Goal: Transaction & Acquisition: Book appointment/travel/reservation

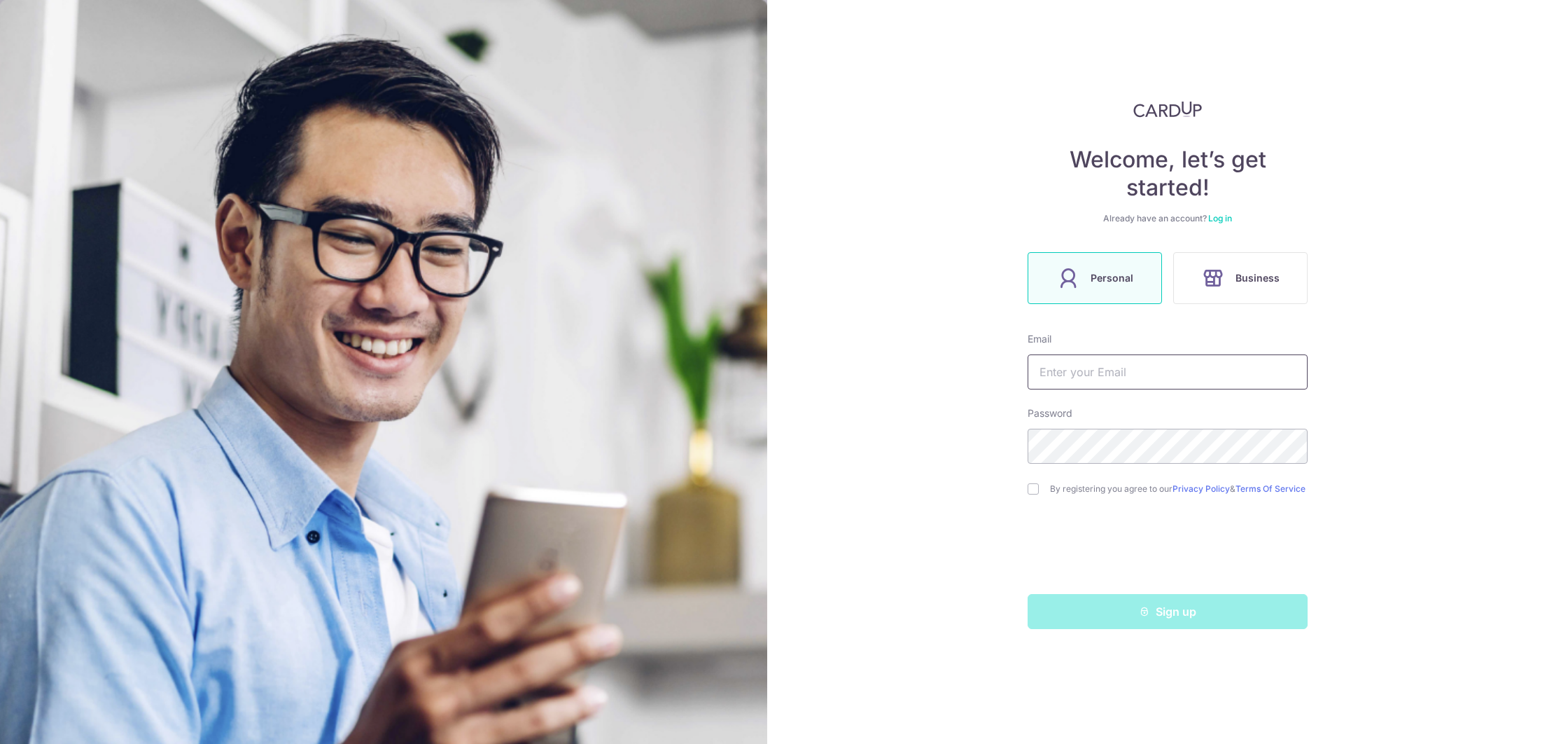
click at [1098, 383] on input "text" at bounding box center [1168, 371] width 280 height 35
click at [1095, 380] on input "text" at bounding box center [1168, 371] width 280 height 35
click at [1034, 377] on input "text" at bounding box center [1168, 371] width 280 height 35
type input "[EMAIL_ADDRESS][DOMAIN_NAME]"
click at [1038, 490] on input "checkbox" at bounding box center [1034, 489] width 11 height 11
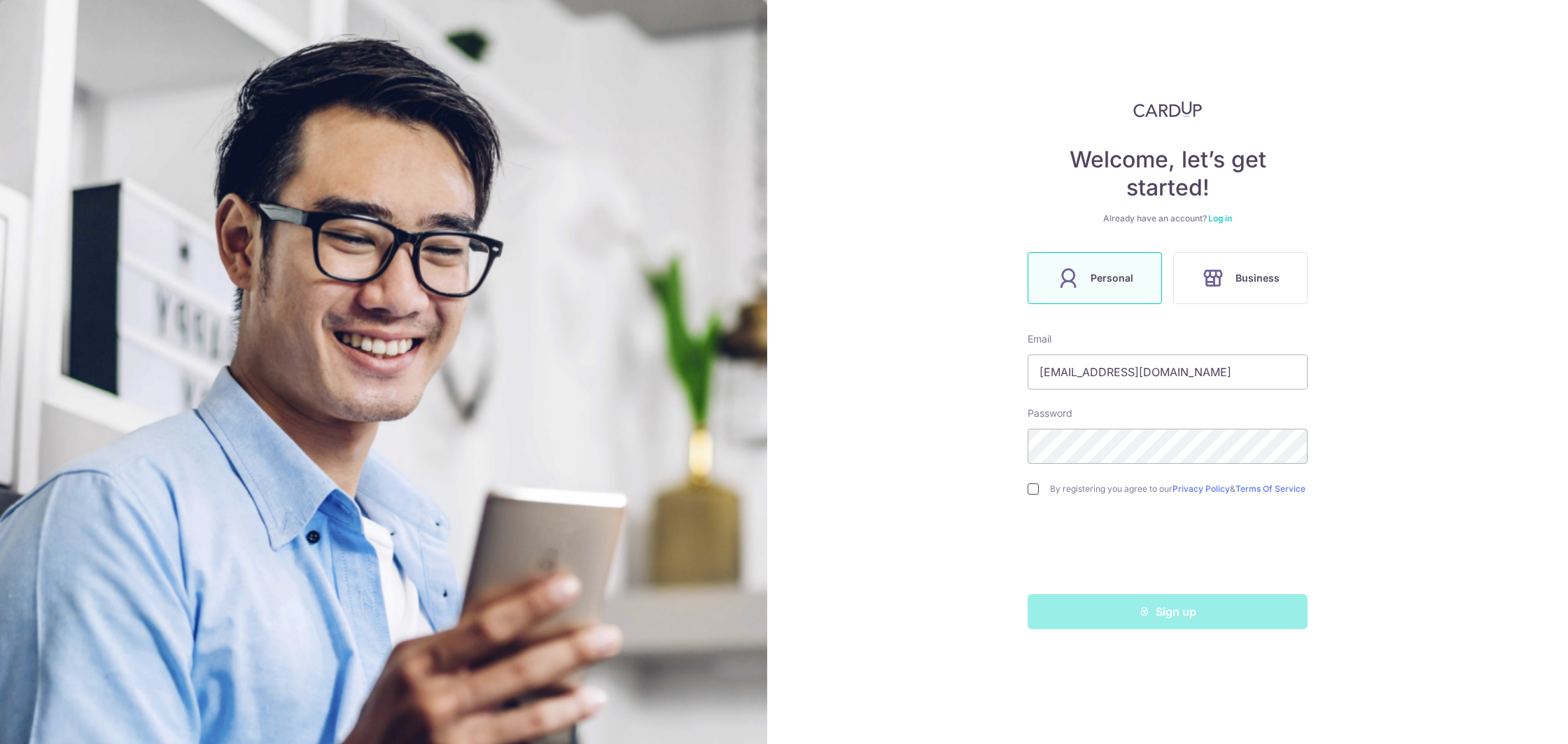
checkbox input "true"
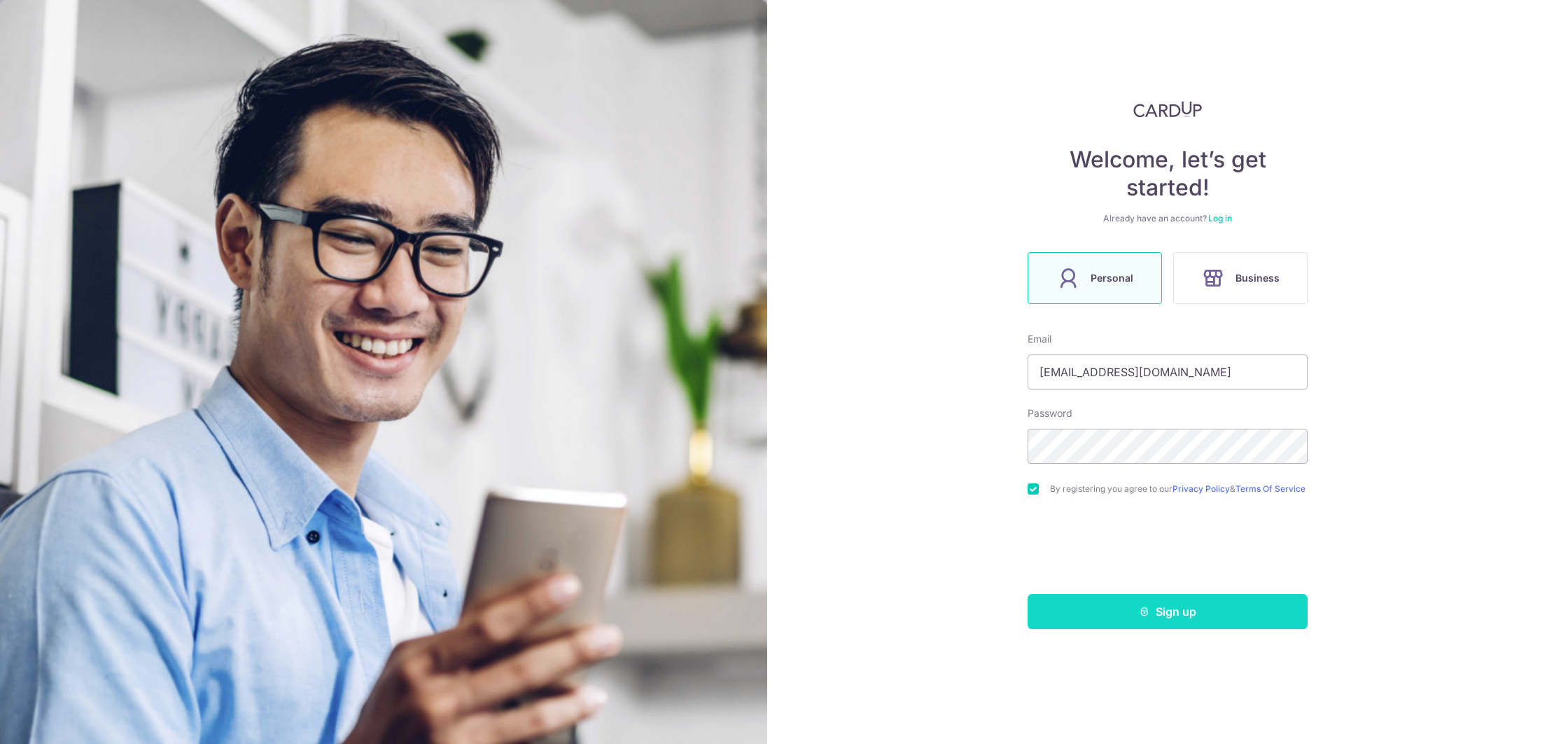
click at [1140, 617] on icon "submit" at bounding box center [1145, 611] width 11 height 11
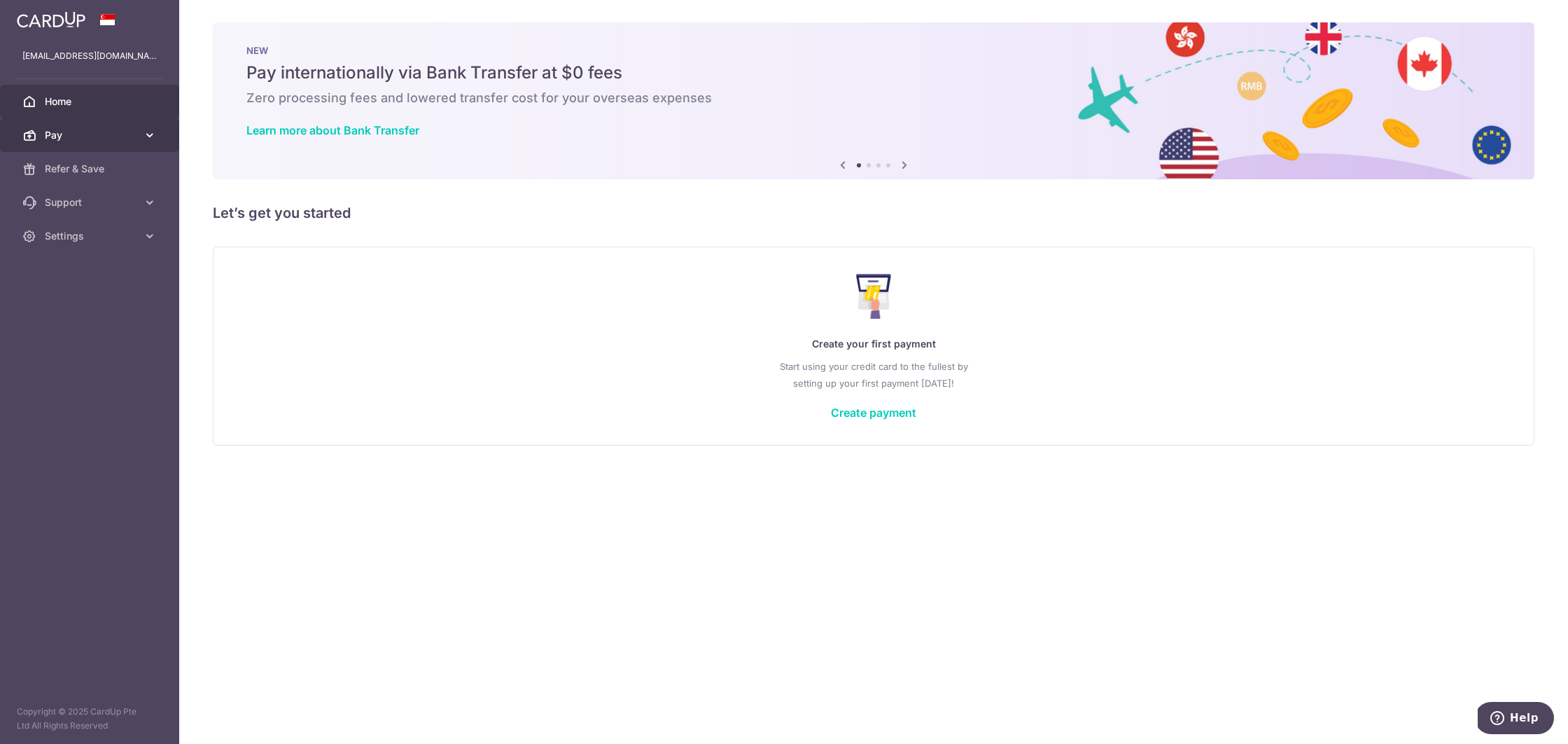
click at [129, 133] on span "Pay" at bounding box center [91, 135] width 93 height 14
click at [880, 410] on link "Create payment" at bounding box center [874, 413] width 85 height 14
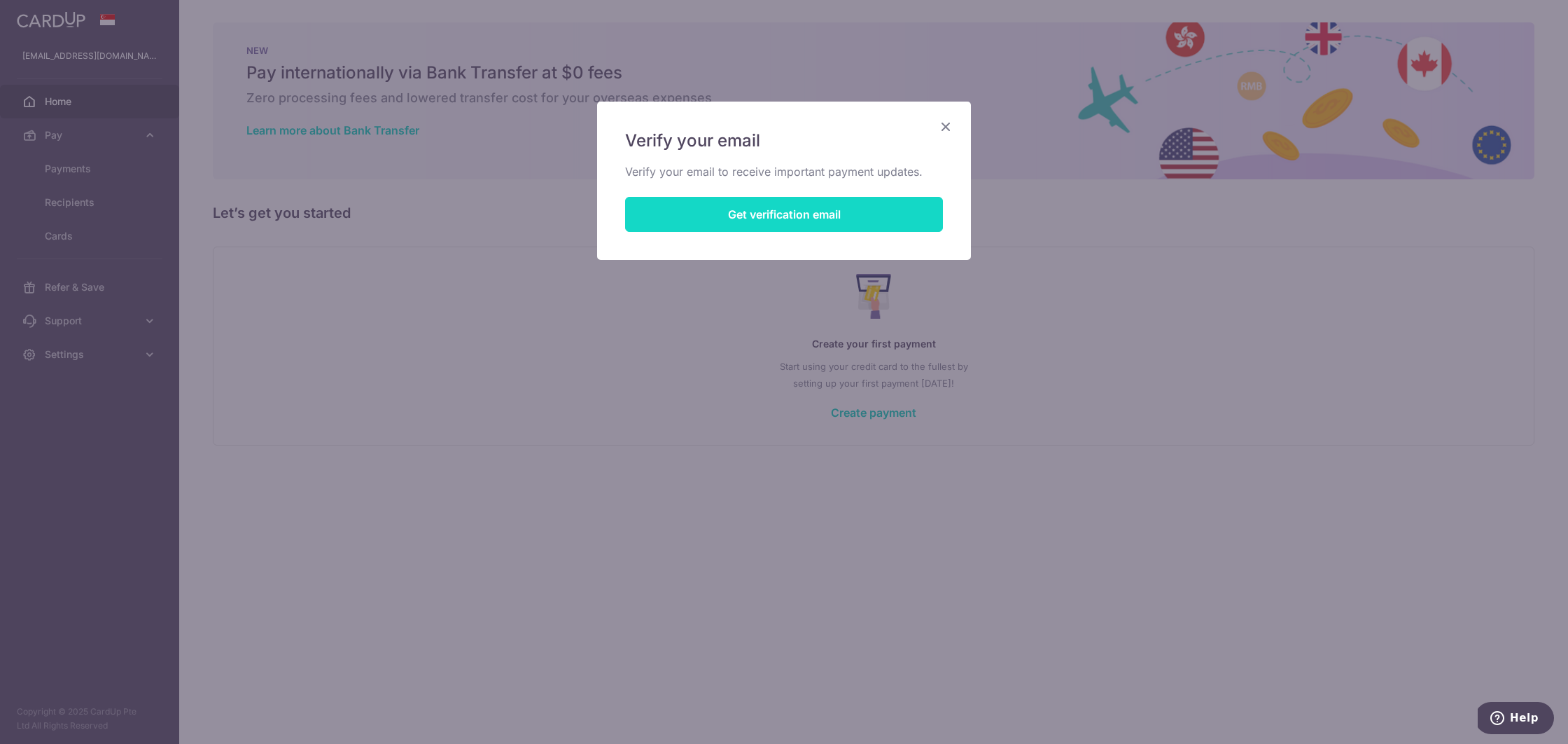
click at [832, 212] on button "Get verification email" at bounding box center [784, 214] width 318 height 35
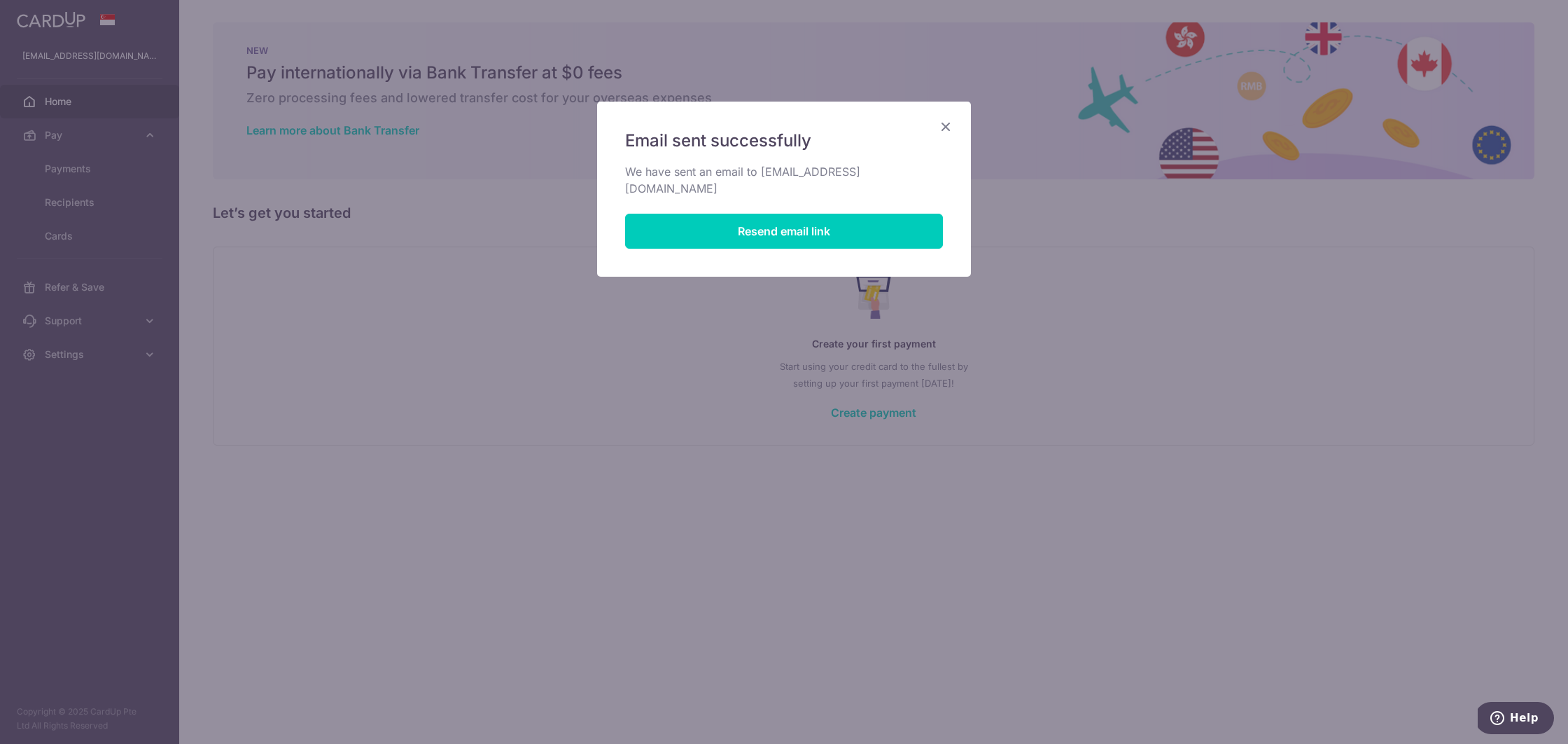
click at [947, 122] on icon "Close" at bounding box center [946, 126] width 17 height 18
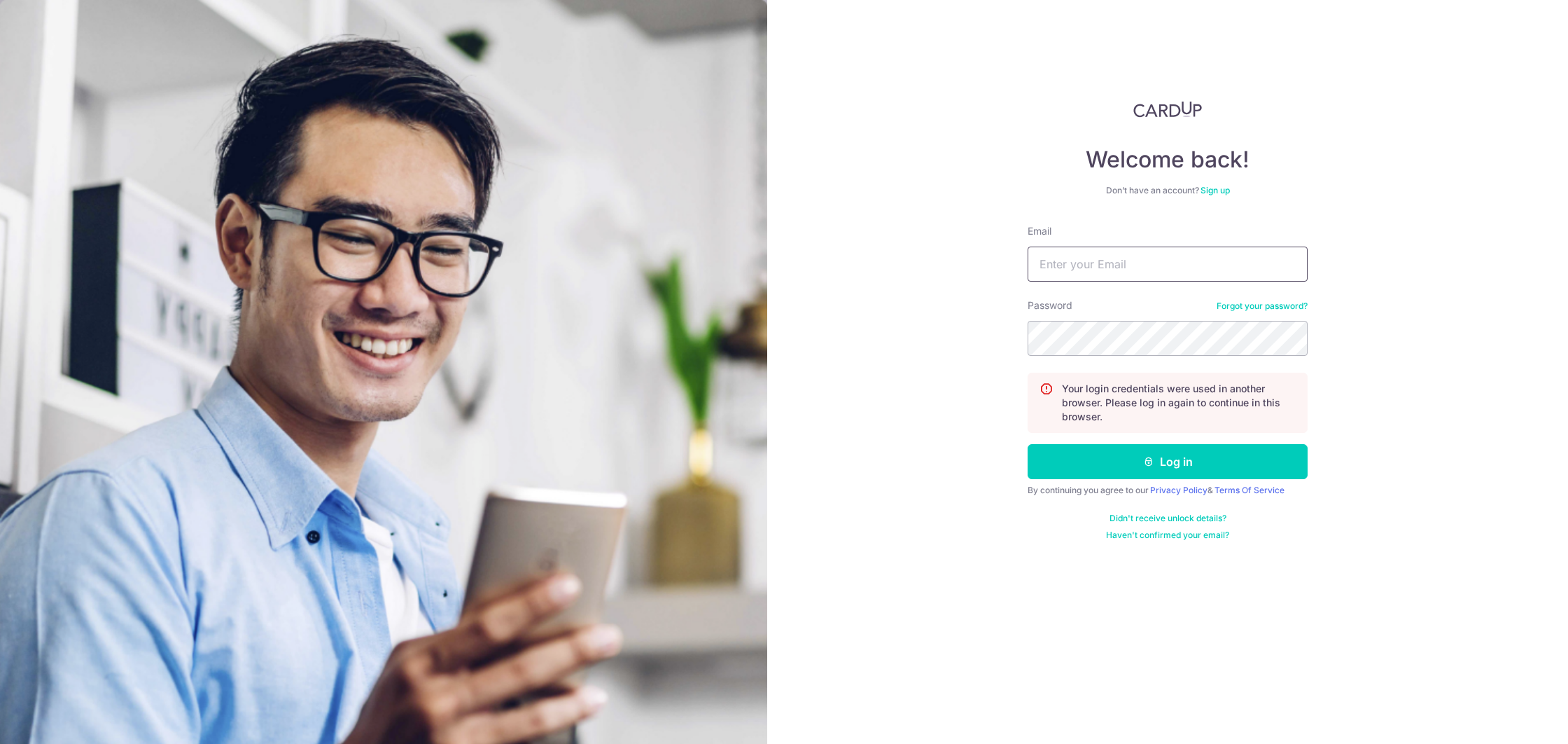
click at [1090, 255] on input "Email" at bounding box center [1168, 264] width 280 height 35
type input "WUI_YIYI@HOTMAIL.COM"
click at [1028, 444] on button "Log in" at bounding box center [1168, 461] width 280 height 35
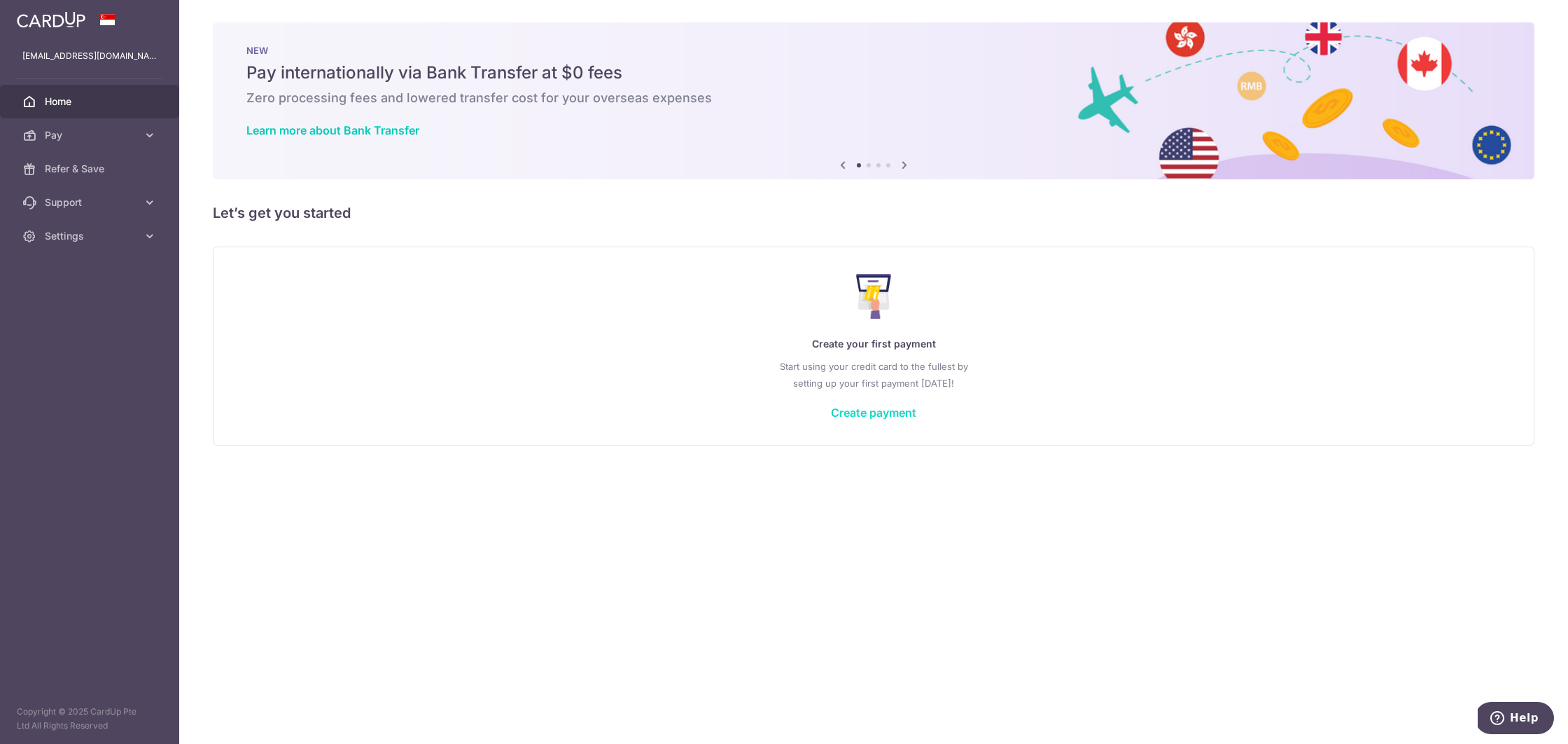
click at [876, 410] on link "Create payment" at bounding box center [874, 413] width 85 height 14
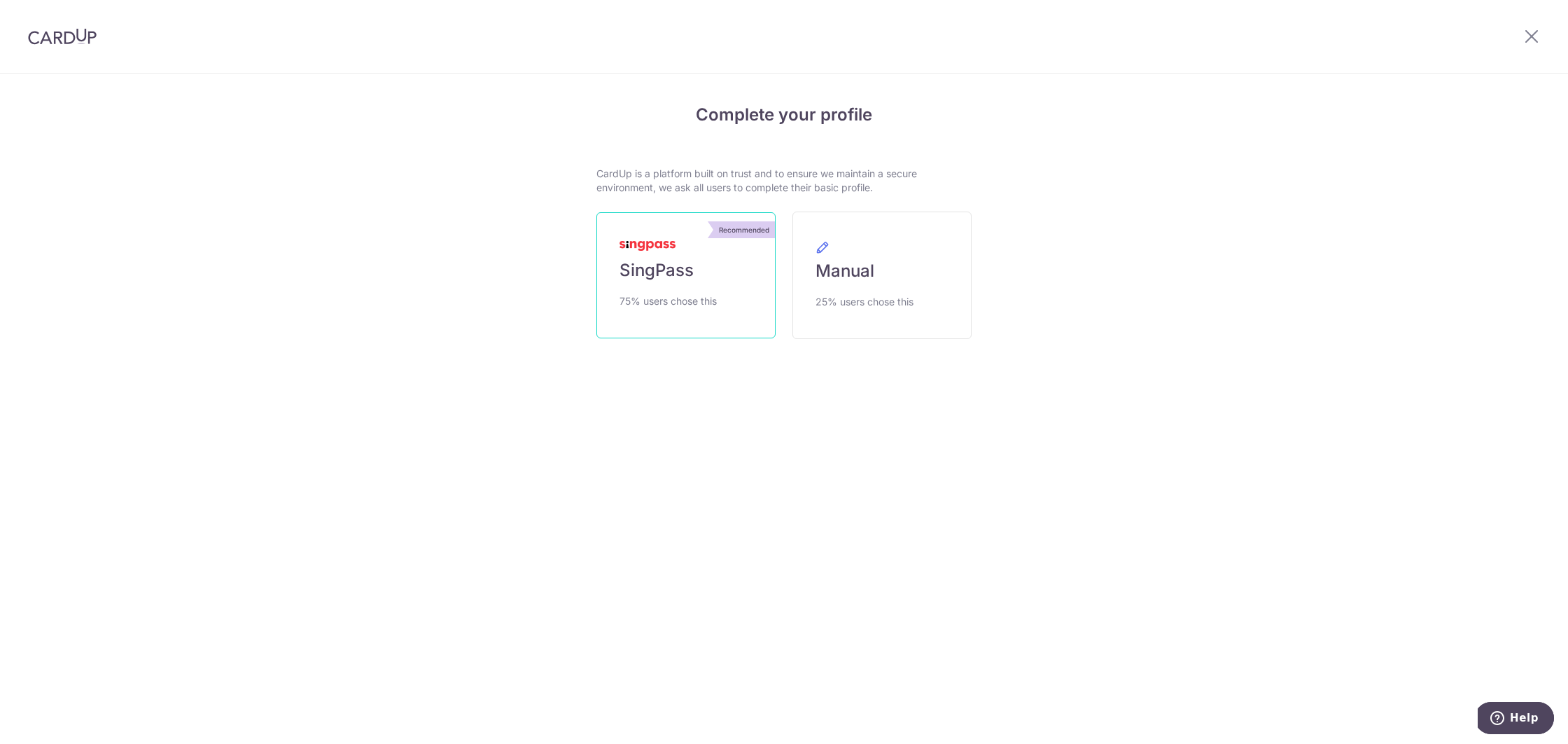
click at [666, 286] on link "Recommended SingPass 75% users chose this" at bounding box center [686, 275] width 180 height 126
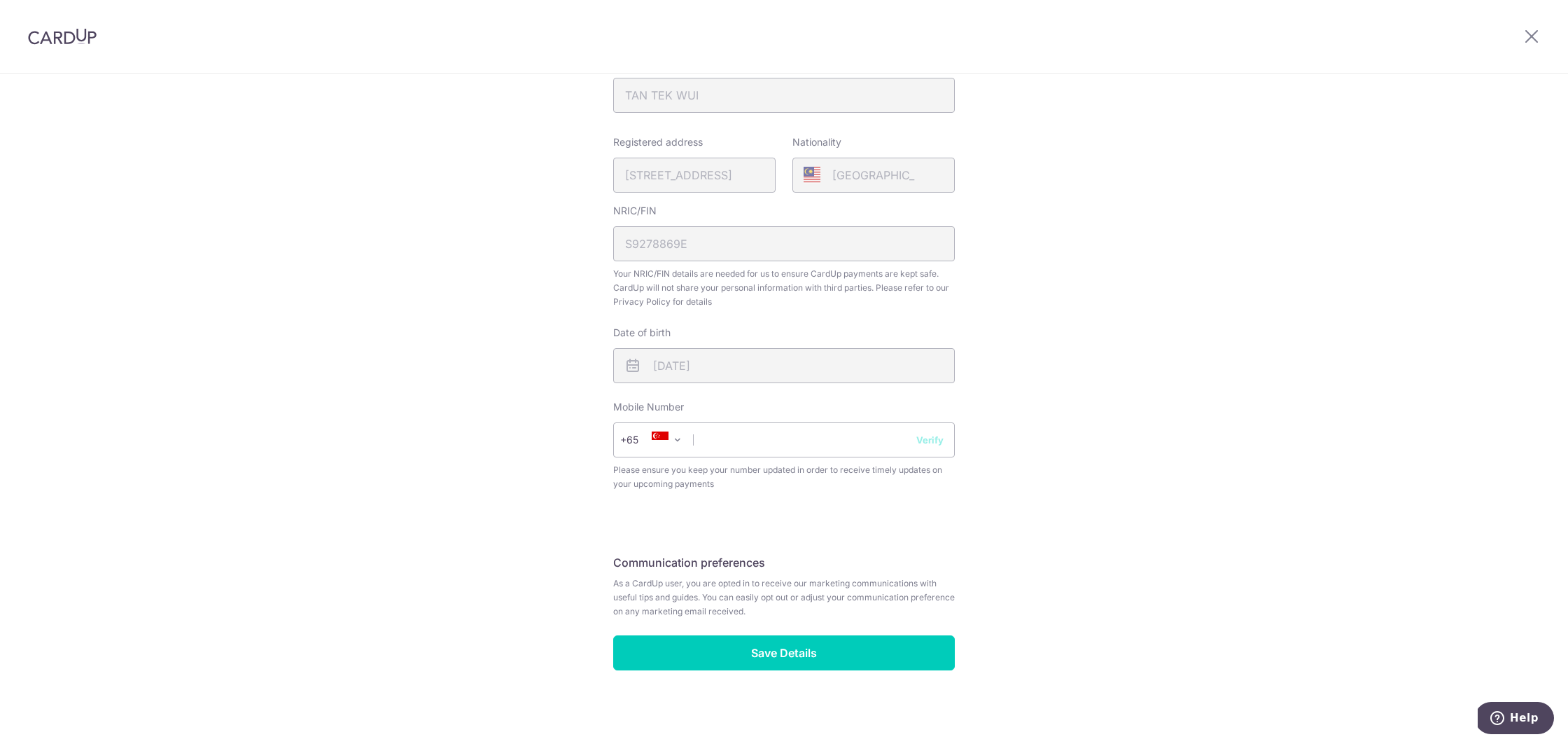
scroll to position [294, 0]
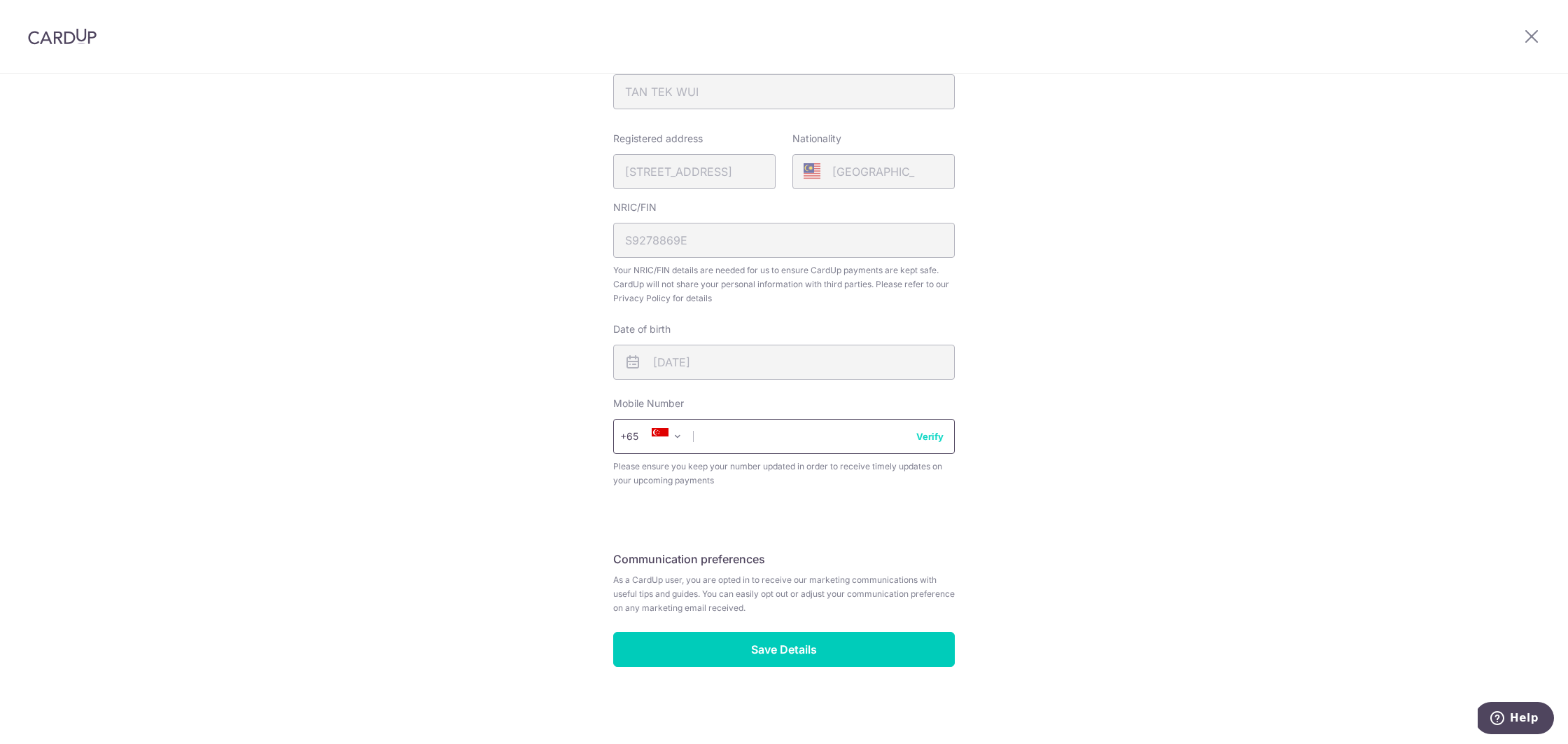
click at [791, 445] on input "text" at bounding box center [784, 436] width 342 height 35
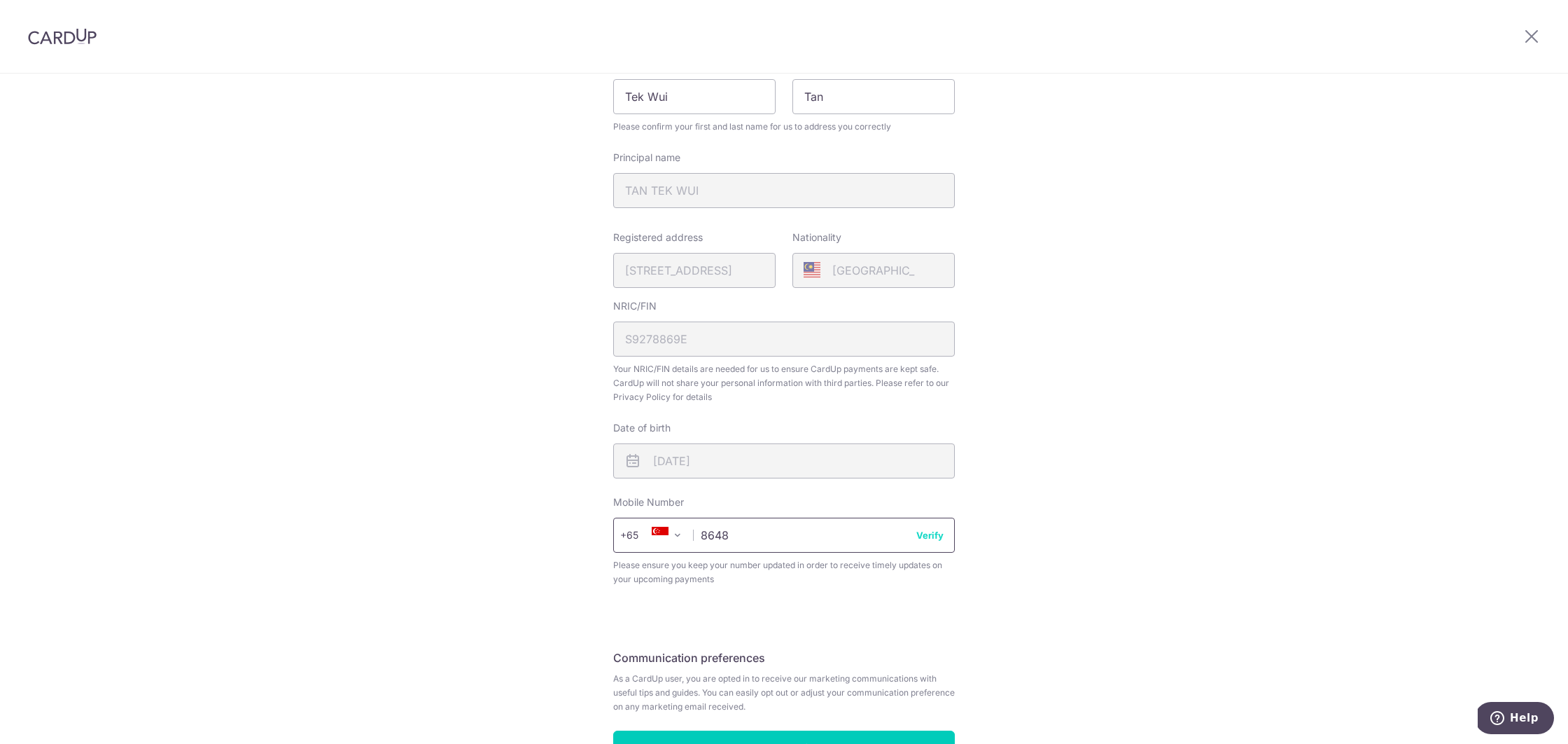
scroll to position [190, 0]
type input "86184649"
drag, startPoint x: 1066, startPoint y: 524, endPoint x: 1011, endPoint y: 527, distance: 55.1
click at [1066, 524] on div "Review your details Your Details Please provide your full name as per your NRIC…" at bounding box center [784, 366] width 1568 height 963
click at [935, 542] on button "Verify" at bounding box center [930, 540] width 27 height 14
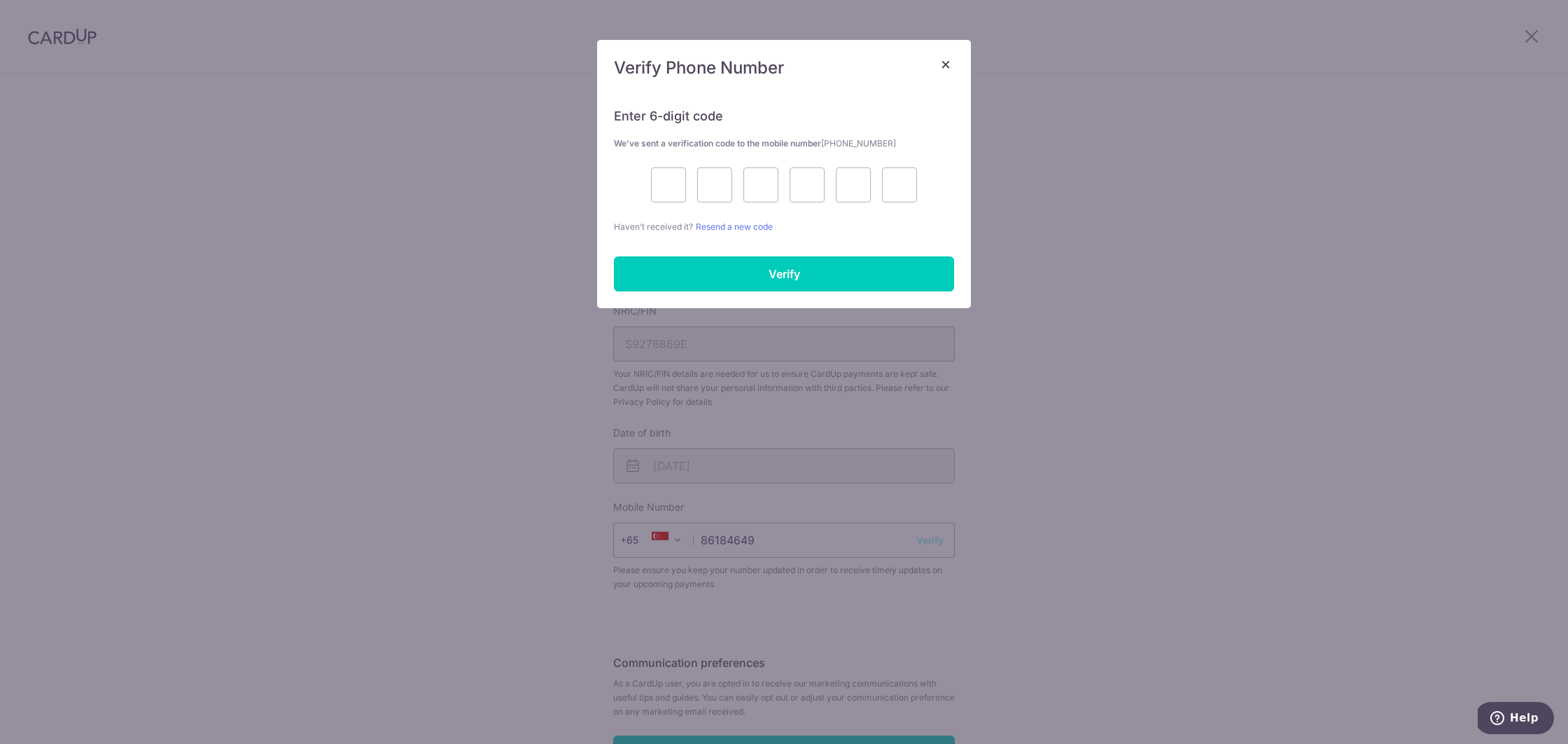
scroll to position [294, 0]
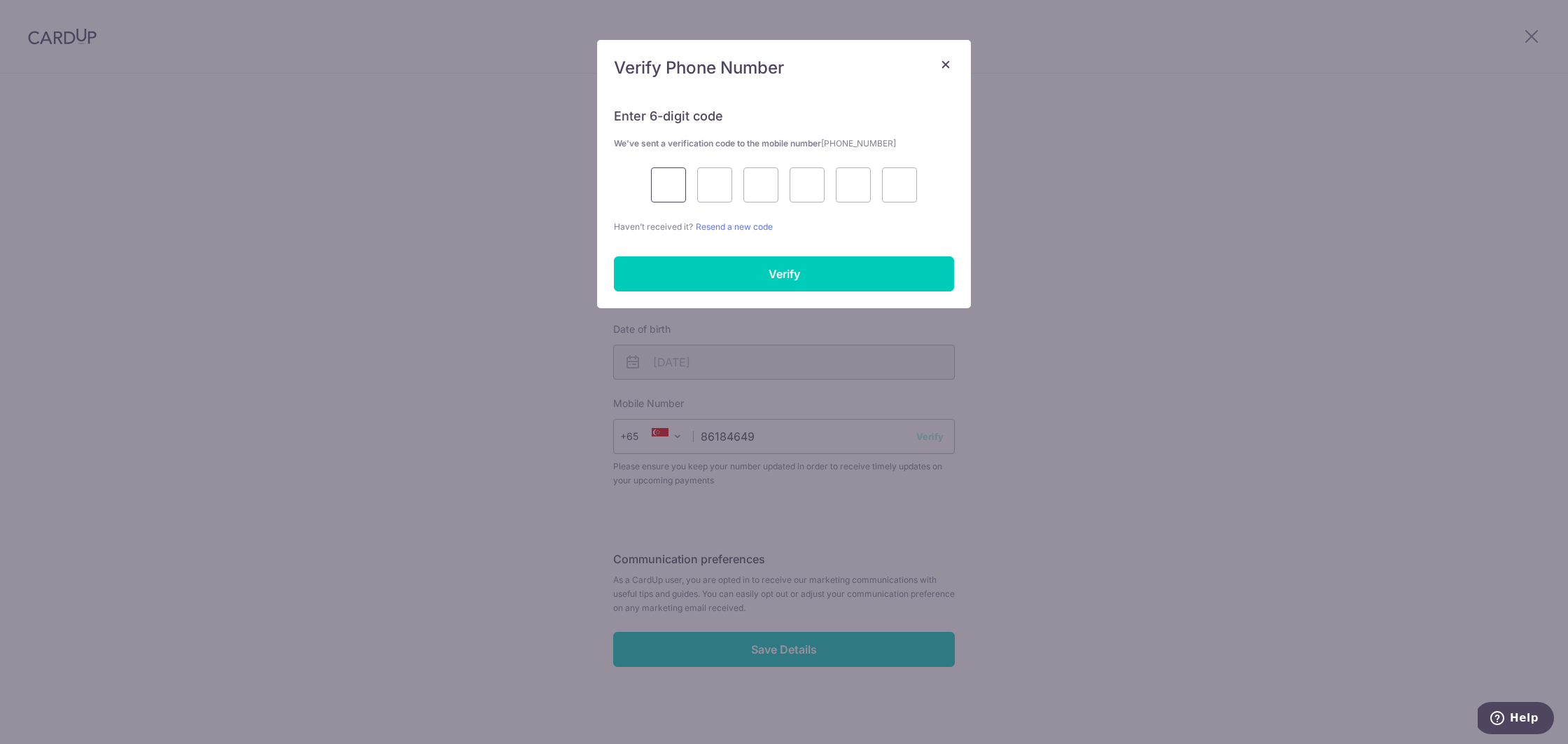
click at [685, 192] on input "text" at bounding box center [668, 185] width 35 height 35
type input "3"
type input "0"
type input "6"
type input "0"
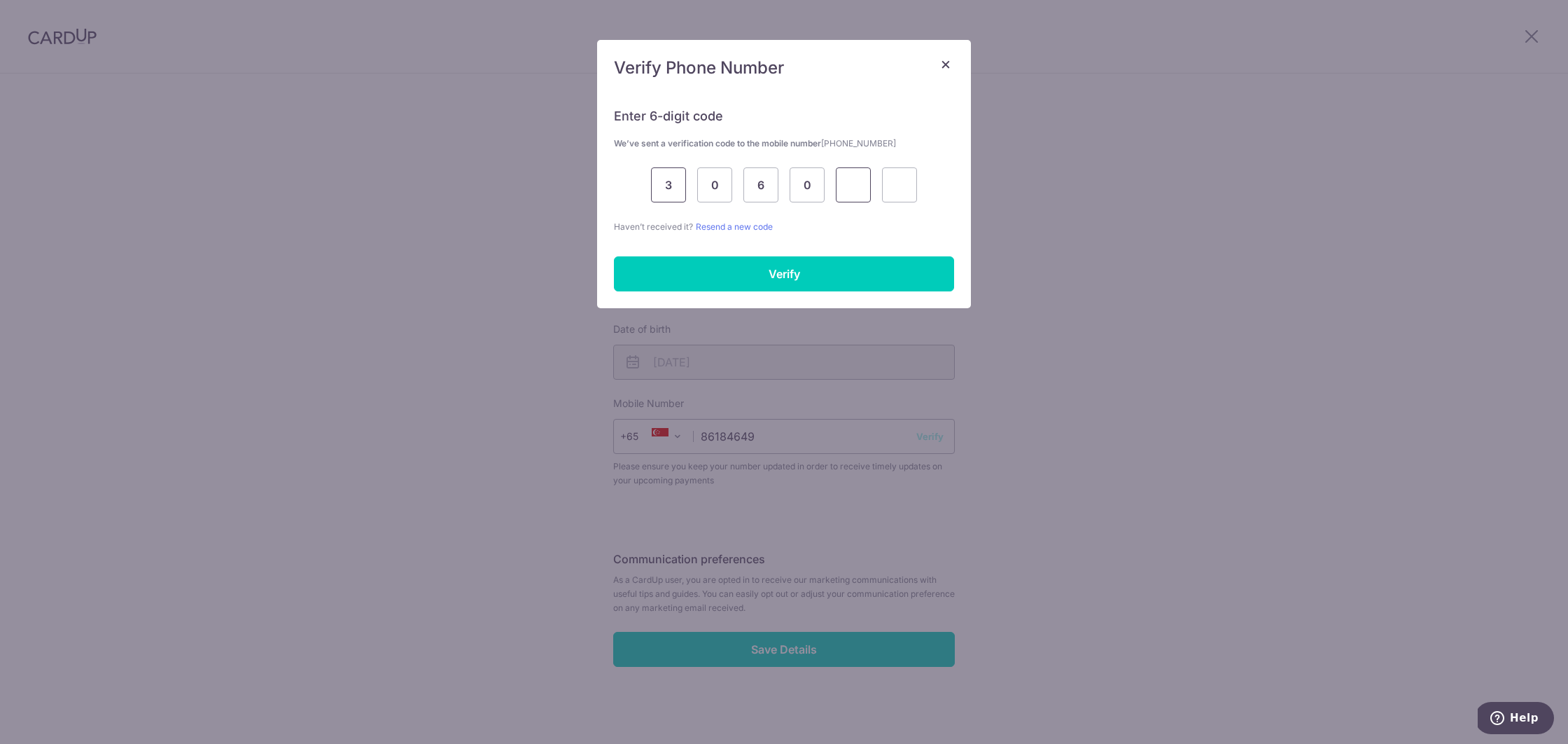
type input "9"
type input "4"
click at [735, 274] on input "Verify" at bounding box center [784, 274] width 341 height 35
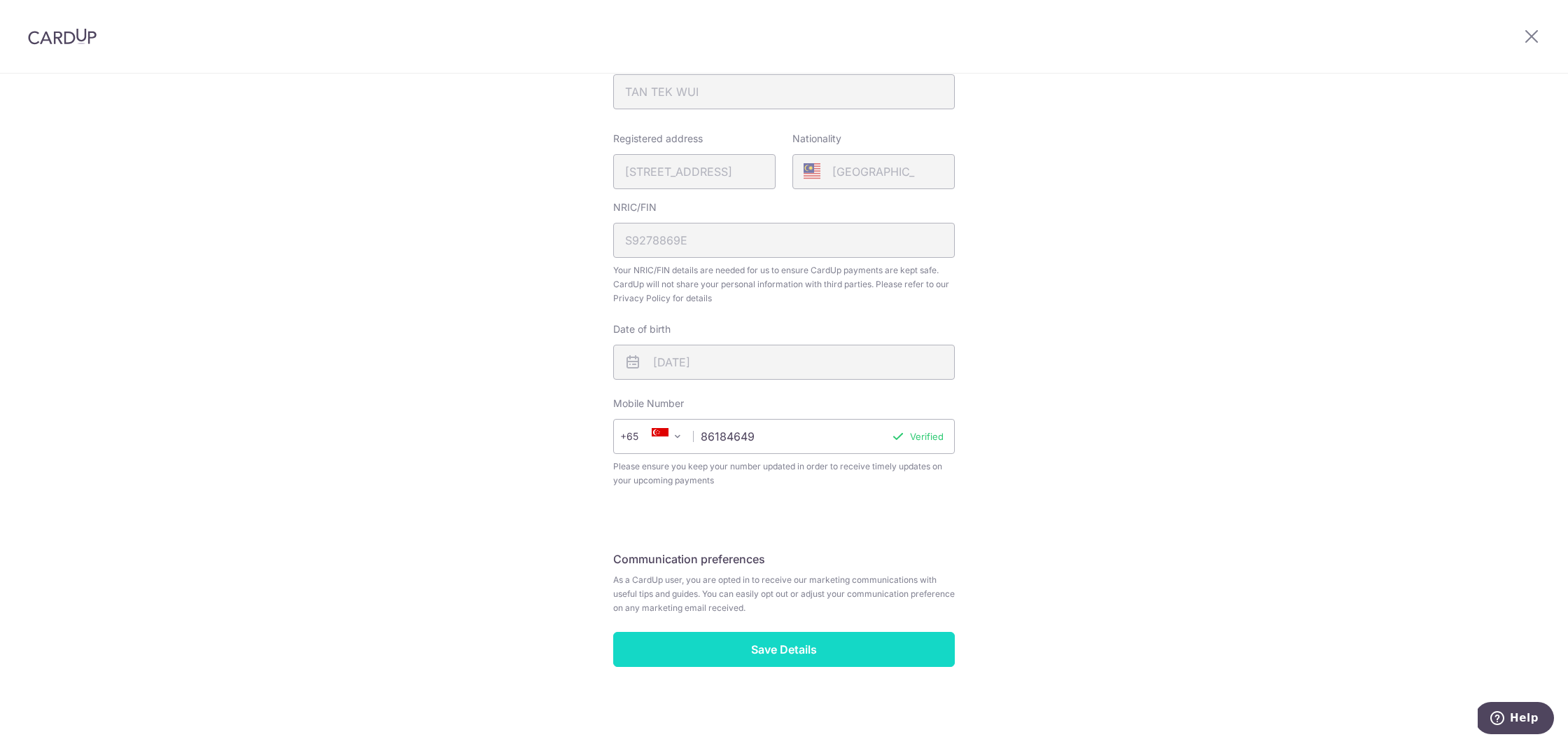
click at [922, 652] on input "Save Details" at bounding box center [784, 649] width 342 height 35
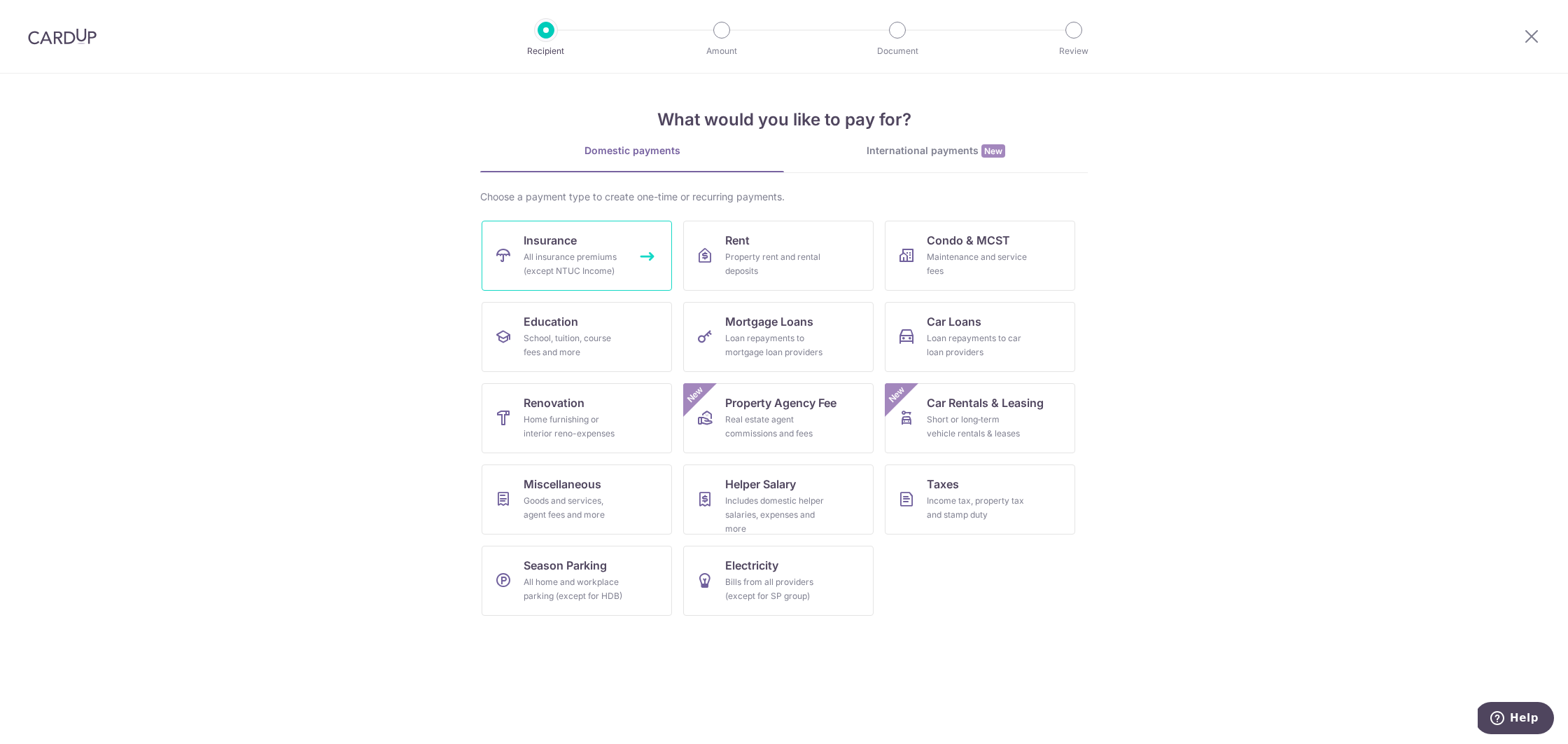
click at [643, 254] on link "Insurance All insurance premiums (except NTUC Income)" at bounding box center [576, 256] width 190 height 70
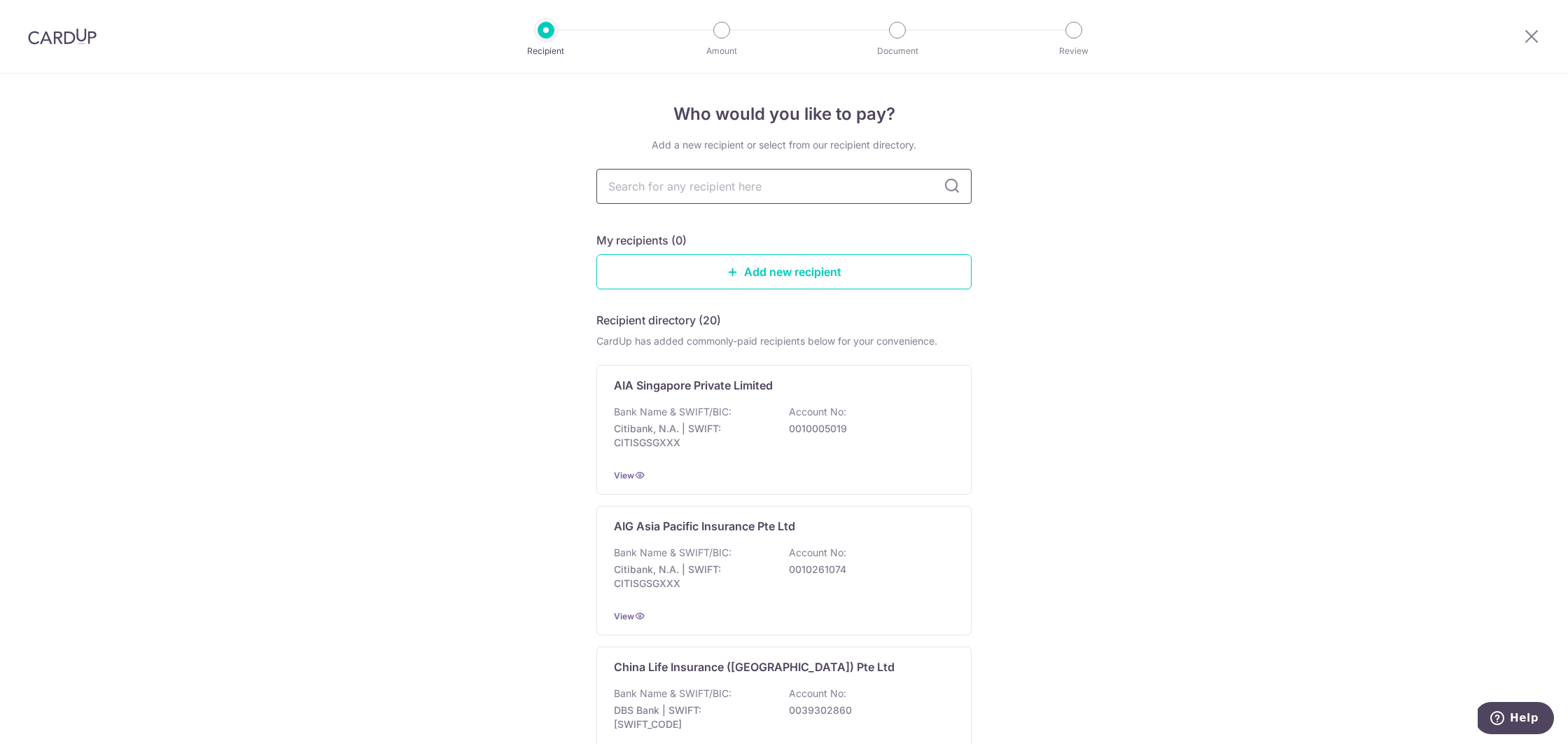
click at [725, 186] on input "text" at bounding box center [784, 186] width 375 height 35
click at [725, 186] on input "text" at bounding box center [784, 186] width 375 height 35
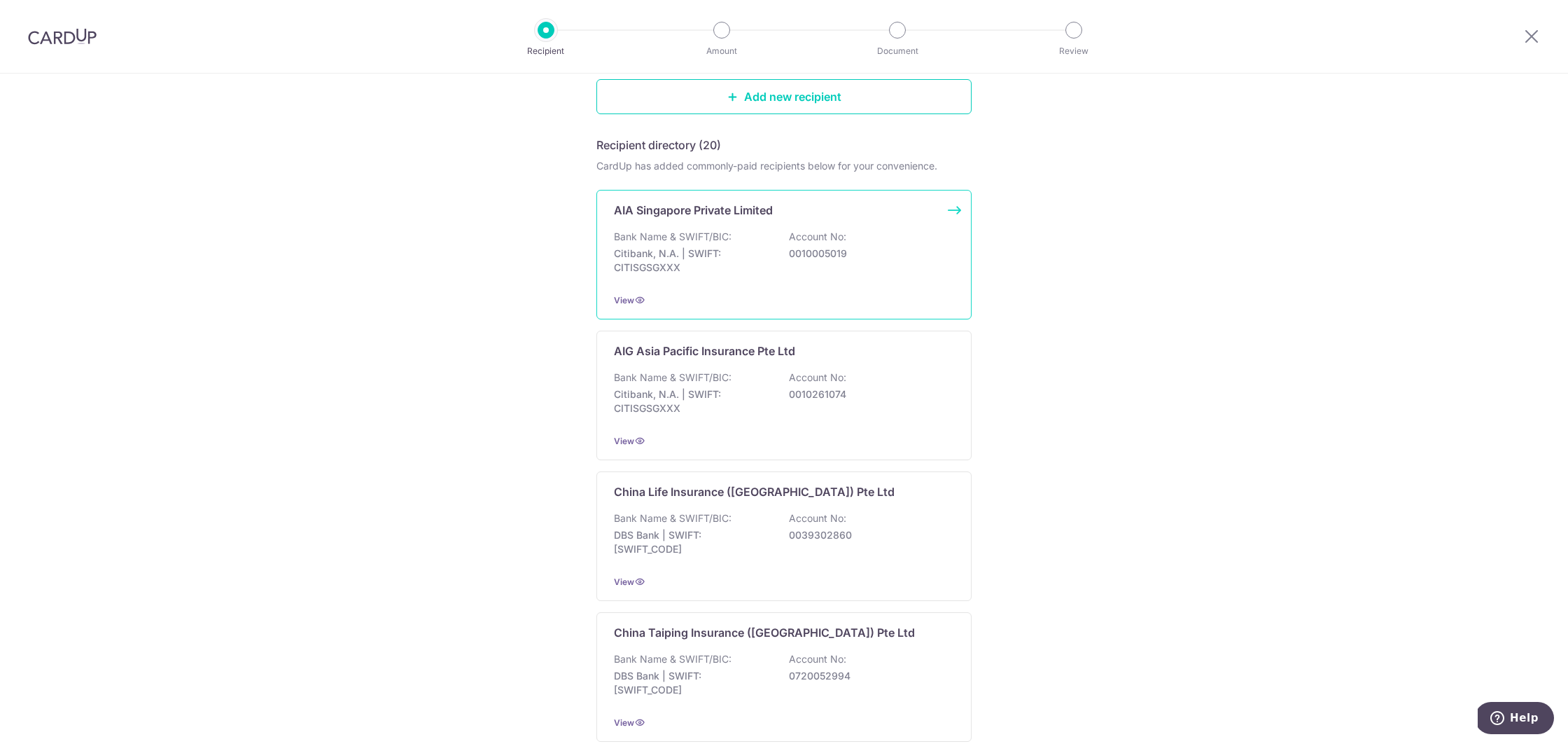
click at [951, 212] on div "AIA Singapore Private Limited Bank Name & SWIFT/BIC: Citibank, N.A. | SWIFT: CI…" at bounding box center [784, 254] width 375 height 130
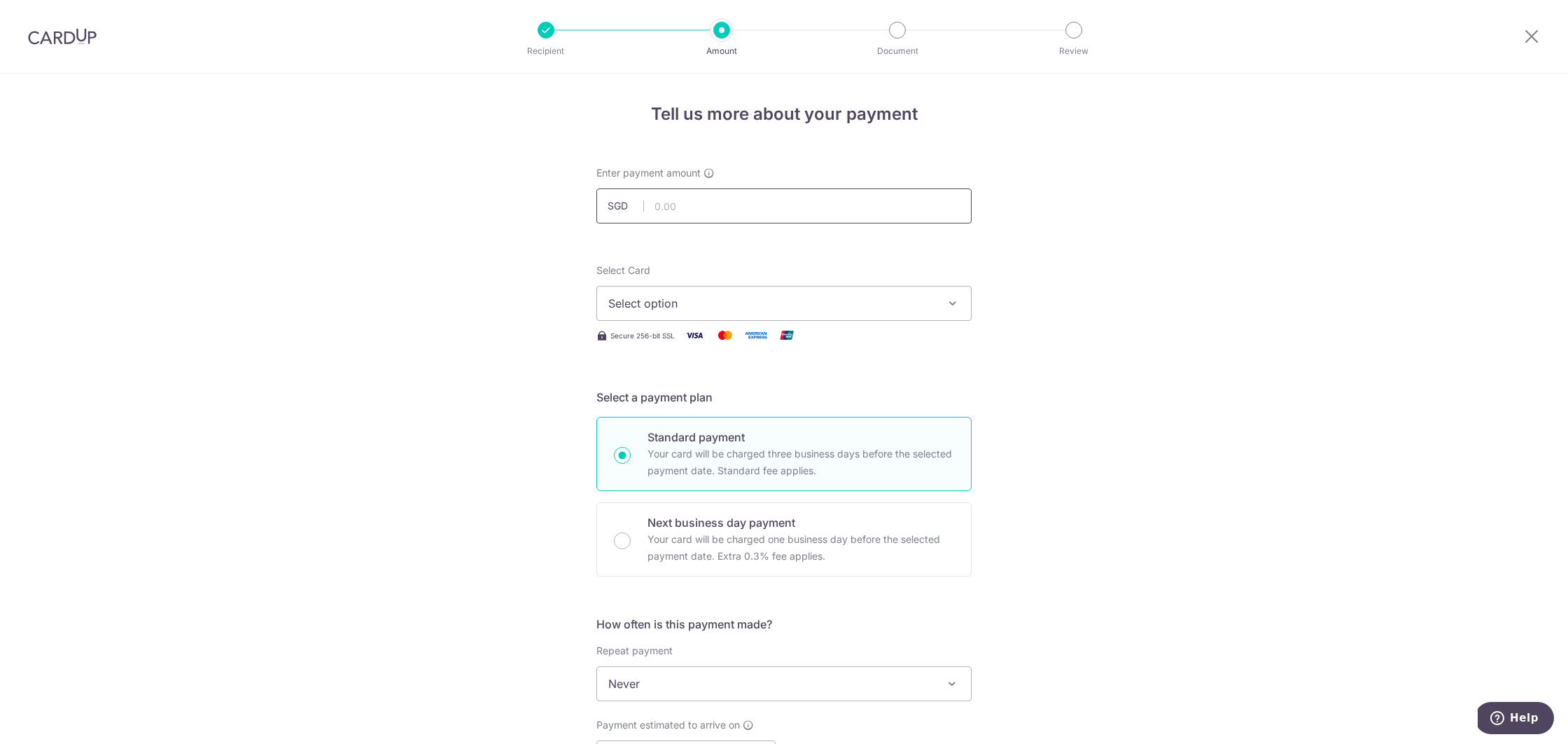
click at [718, 213] on input "text" at bounding box center [784, 205] width 375 height 35
click at [873, 300] on span "Select option" at bounding box center [772, 304] width 326 height 17
click at [700, 339] on span "Add credit card" at bounding box center [796, 343] width 326 height 14
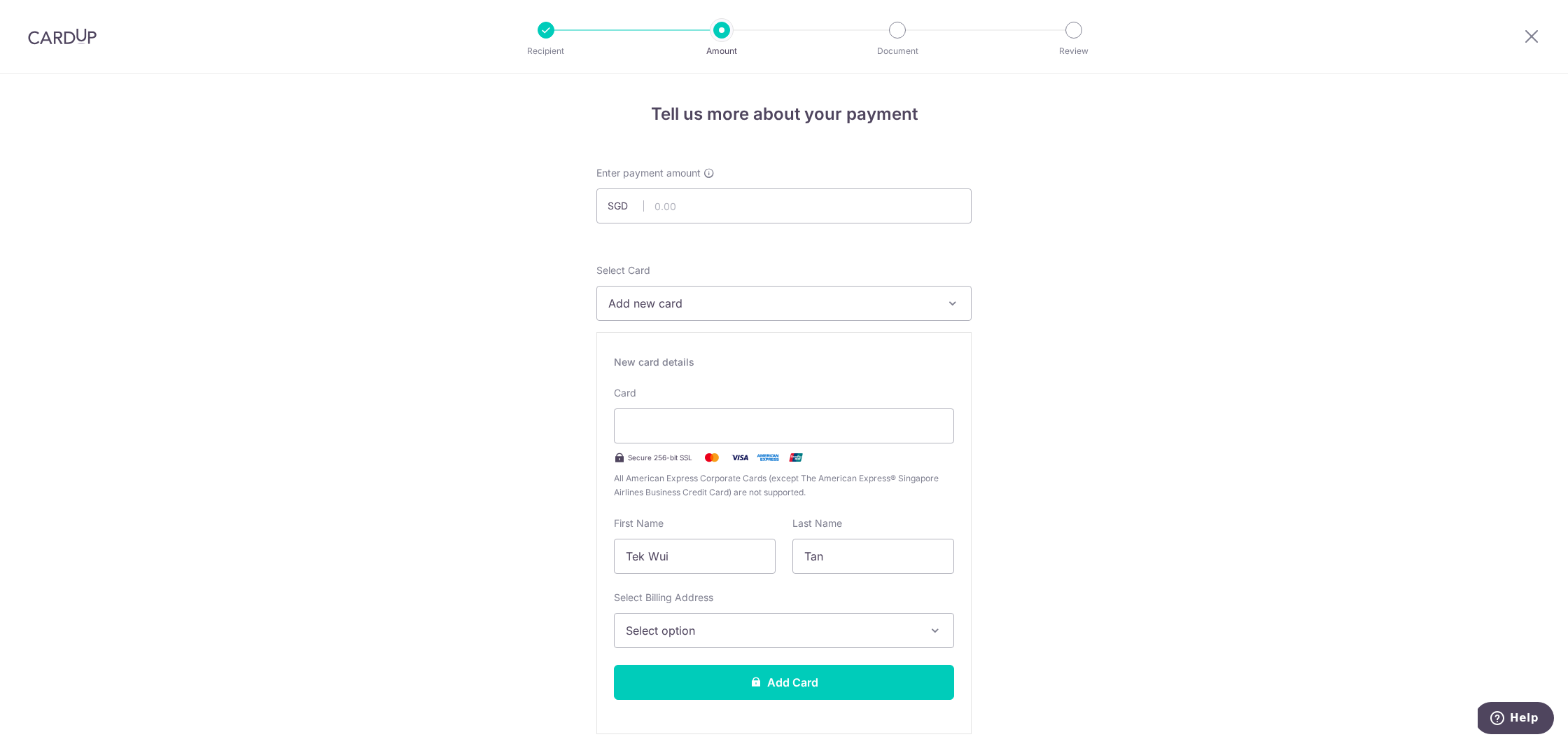
drag, startPoint x: 1323, startPoint y: 405, endPoint x: 1316, endPoint y: 405, distance: 7.0
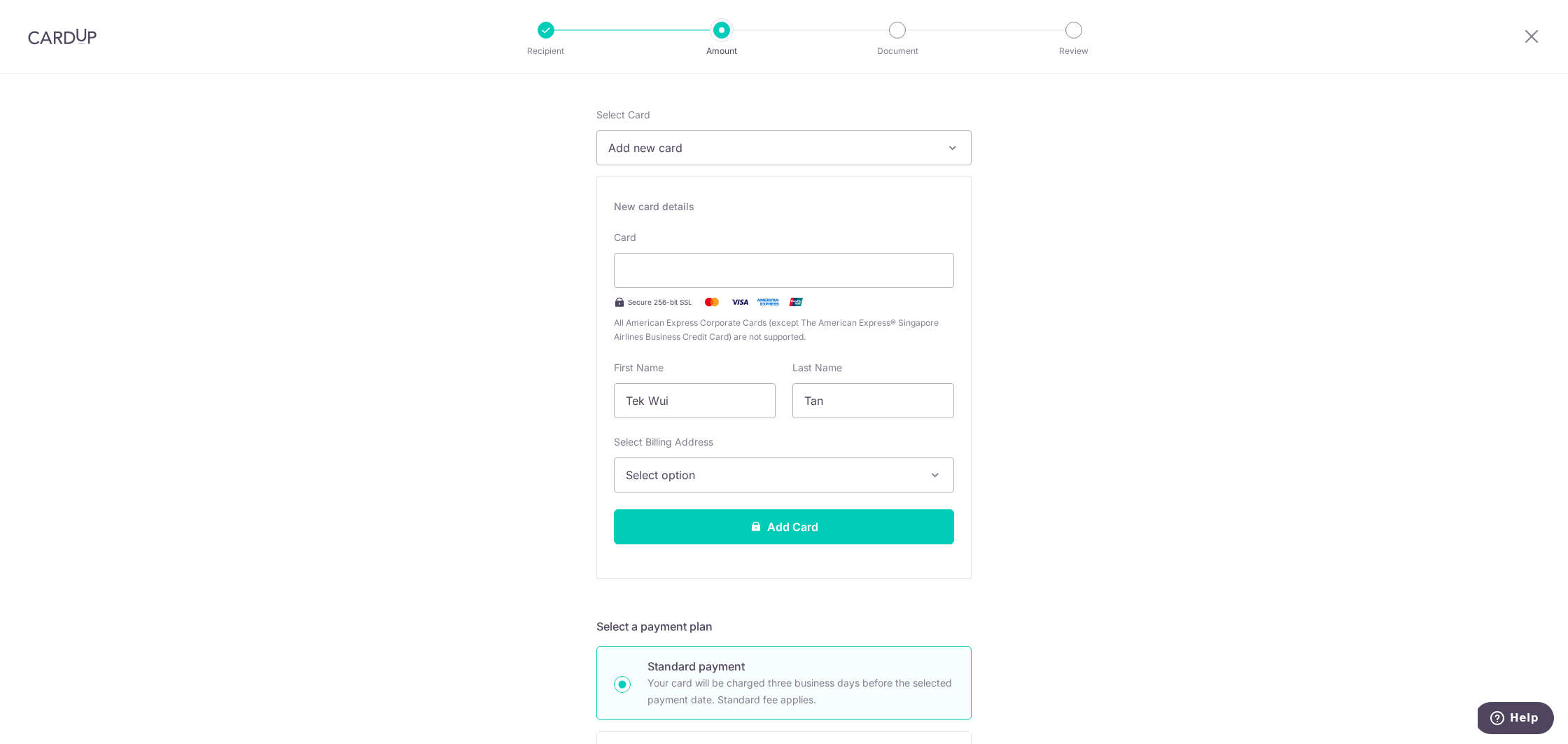
scroll to position [133, 0]
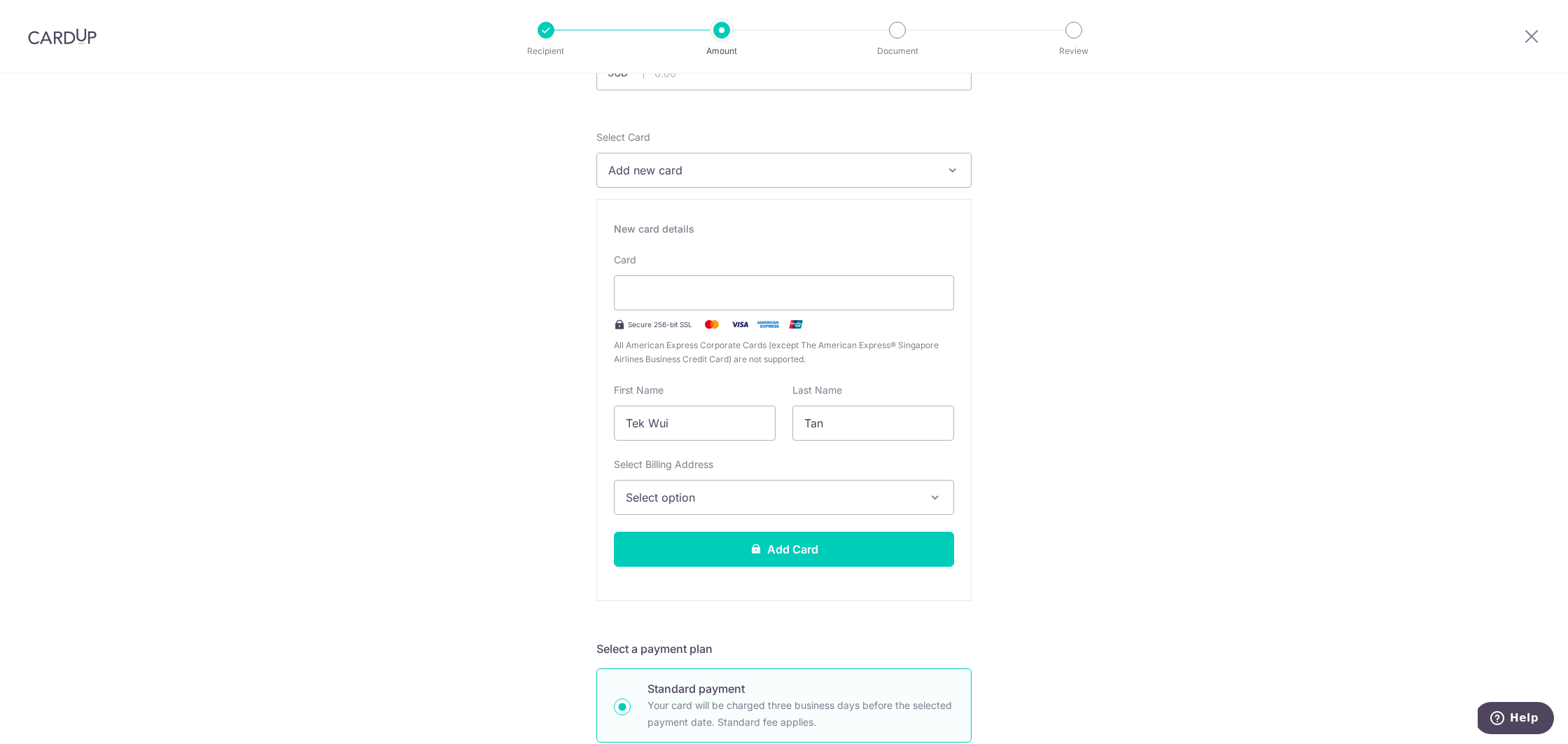
click at [926, 492] on button "Select option" at bounding box center [784, 497] width 341 height 35
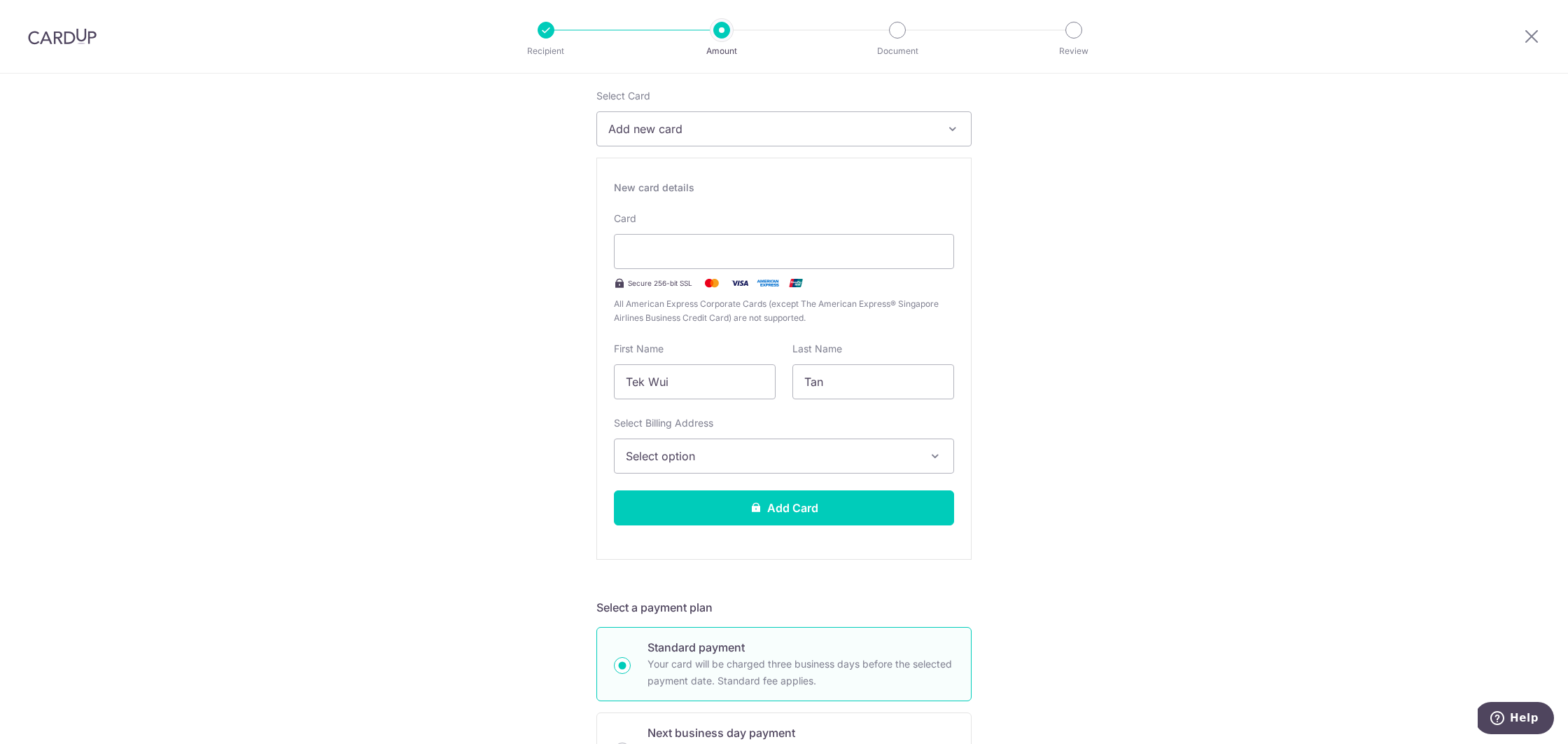
click at [730, 462] on span "Select option" at bounding box center [772, 456] width 291 height 17
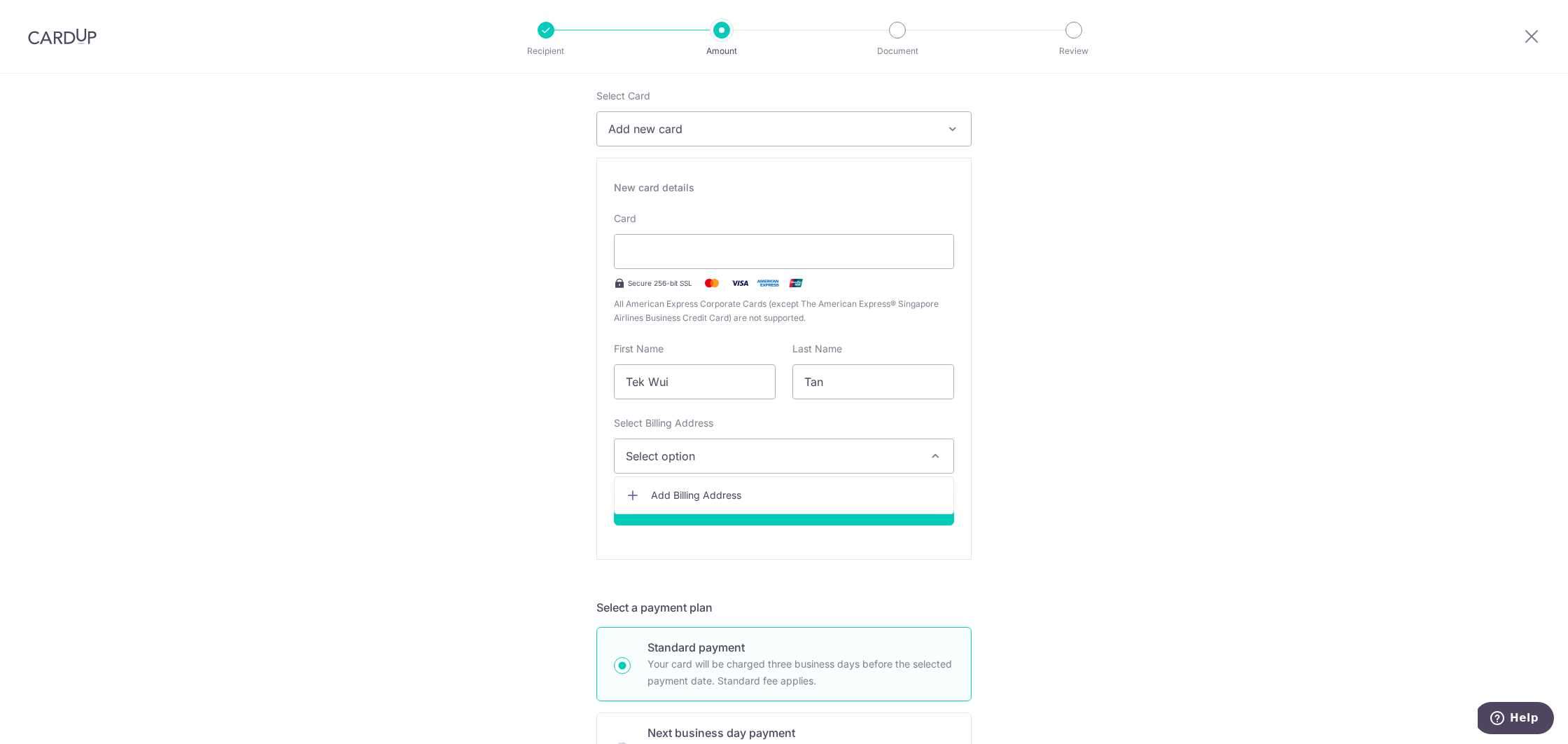
click at [707, 488] on span "Add Billing Address" at bounding box center [796, 495] width 291 height 14
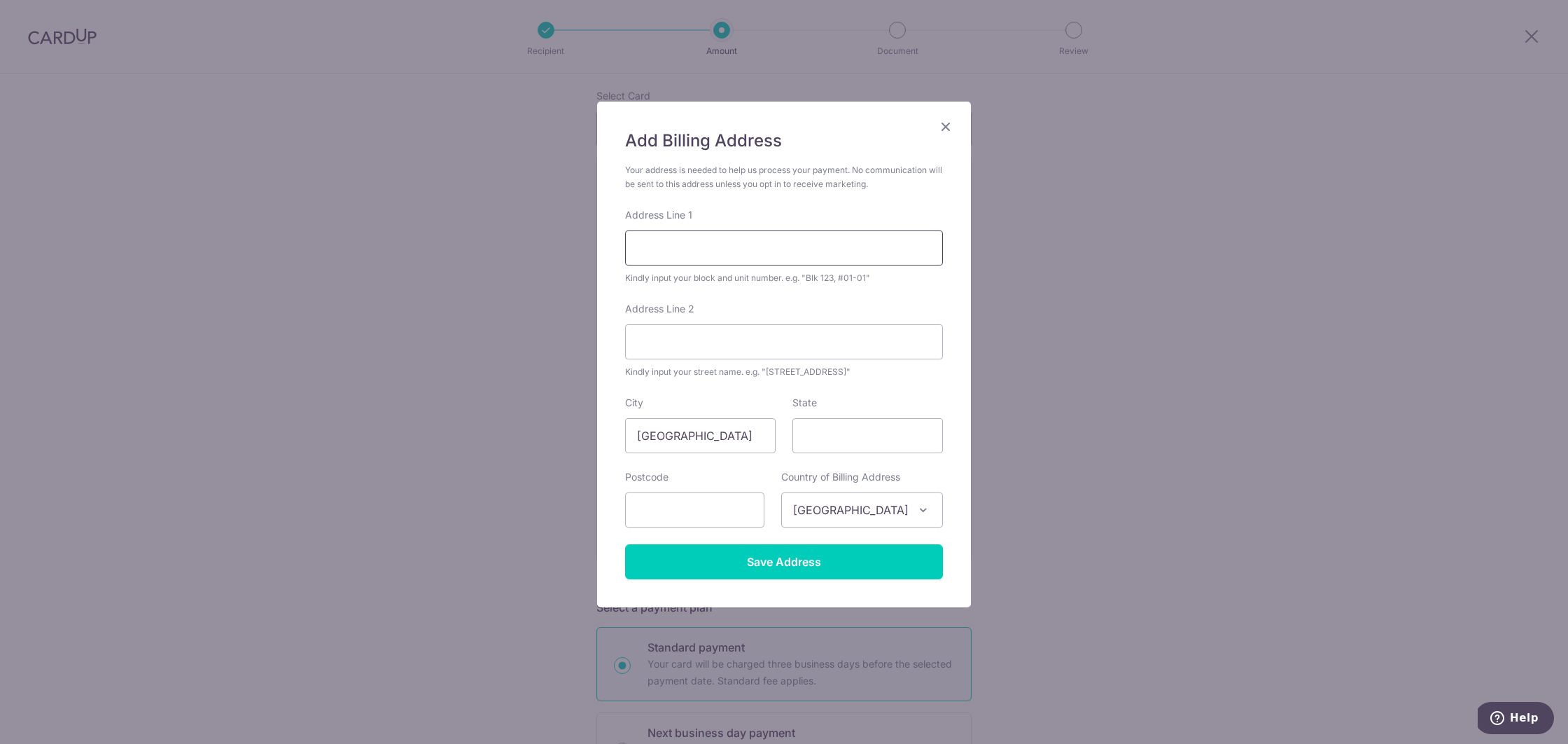
click at [713, 263] on input "Address Line 1" at bounding box center [784, 247] width 318 height 35
type input "B"
type input "08-745, BLOCK 352"
click at [698, 340] on input "Address Line 2" at bounding box center [784, 341] width 318 height 35
type input "WOODLAND AVENUE 1"
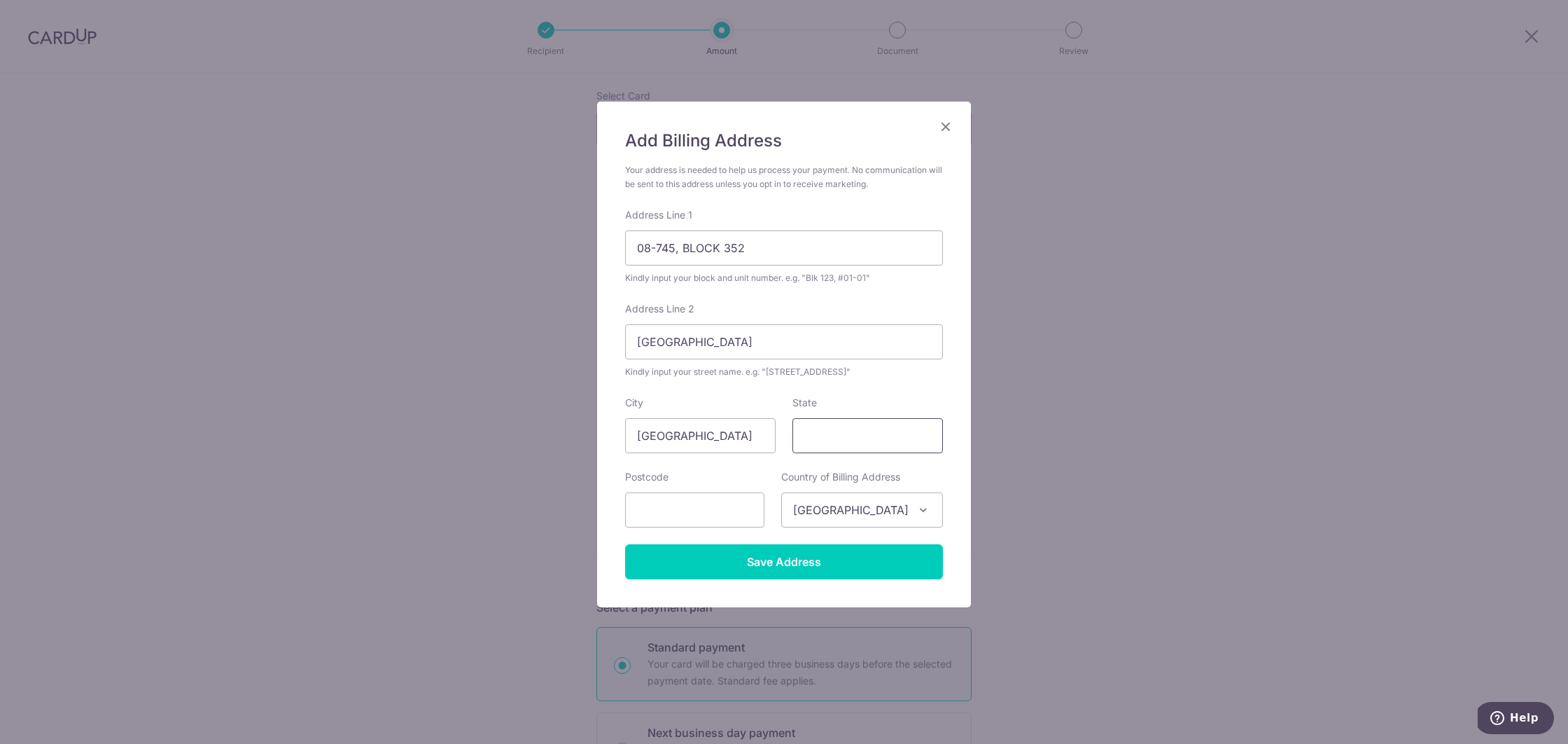
click at [826, 446] on input "State" at bounding box center [867, 435] width 150 height 35
click at [665, 510] on input "text" at bounding box center [695, 510] width 140 height 35
type input "730352"
click at [730, 557] on input "Save Address" at bounding box center [784, 562] width 318 height 35
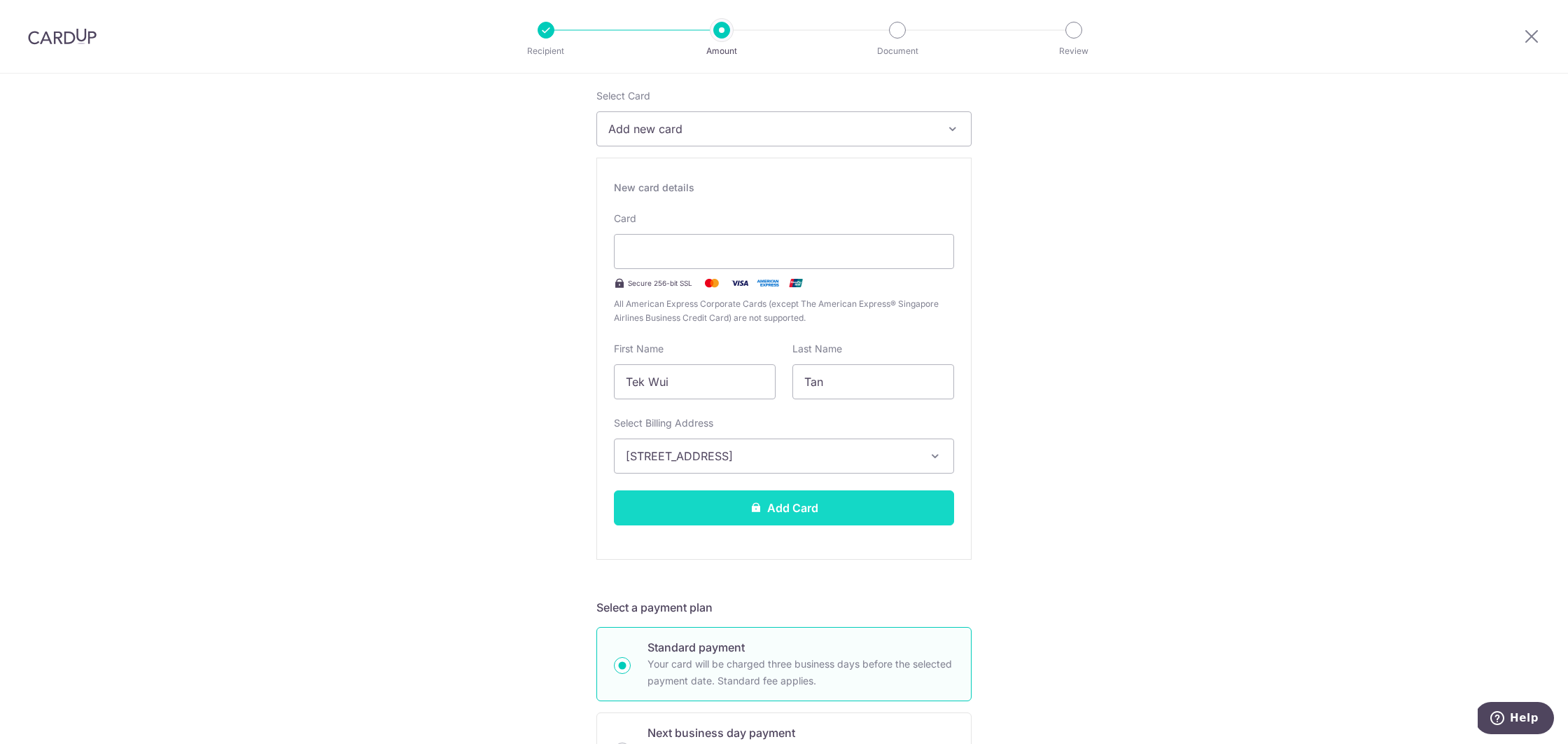
click at [860, 509] on button "Add Card" at bounding box center [784, 507] width 341 height 35
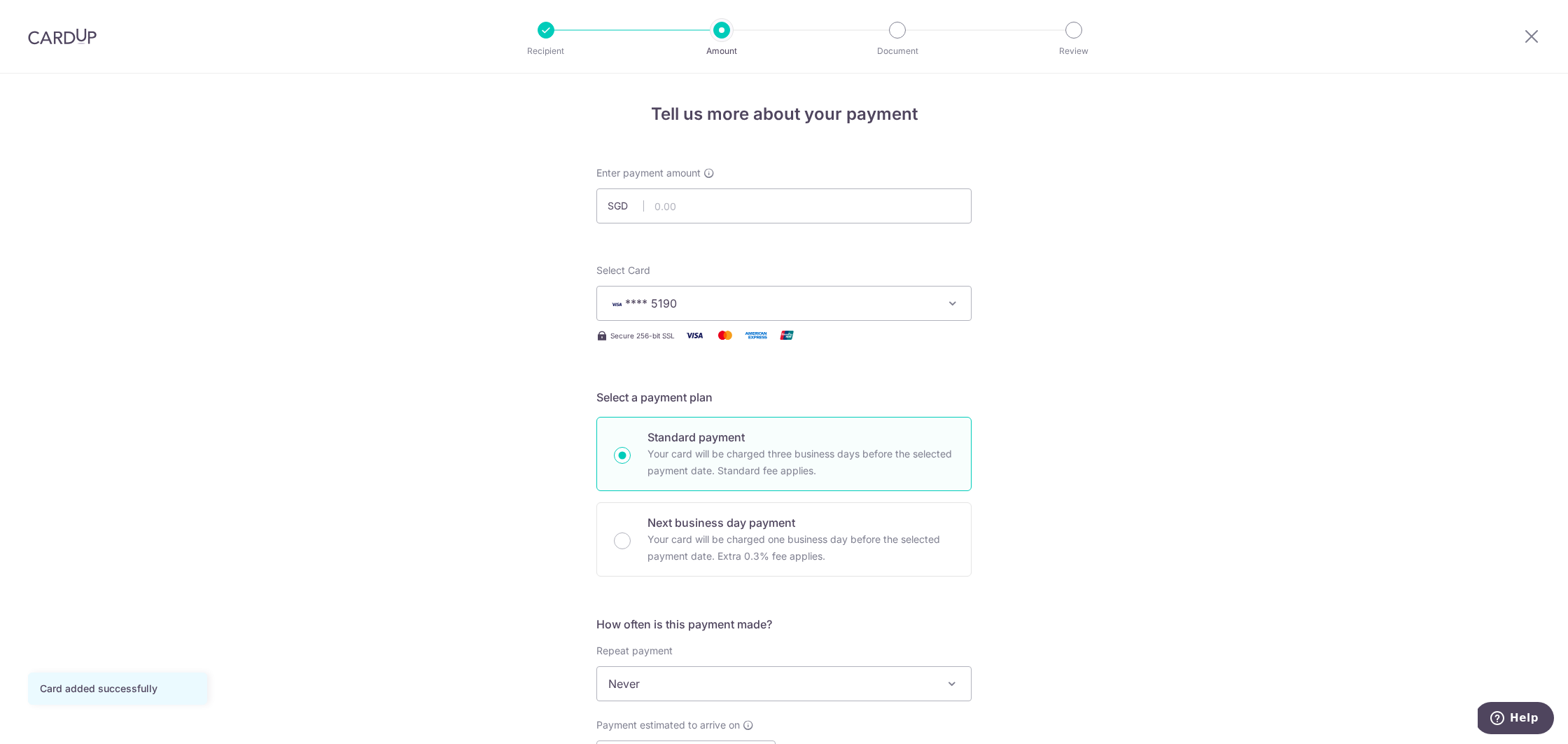
scroll to position [264, 0]
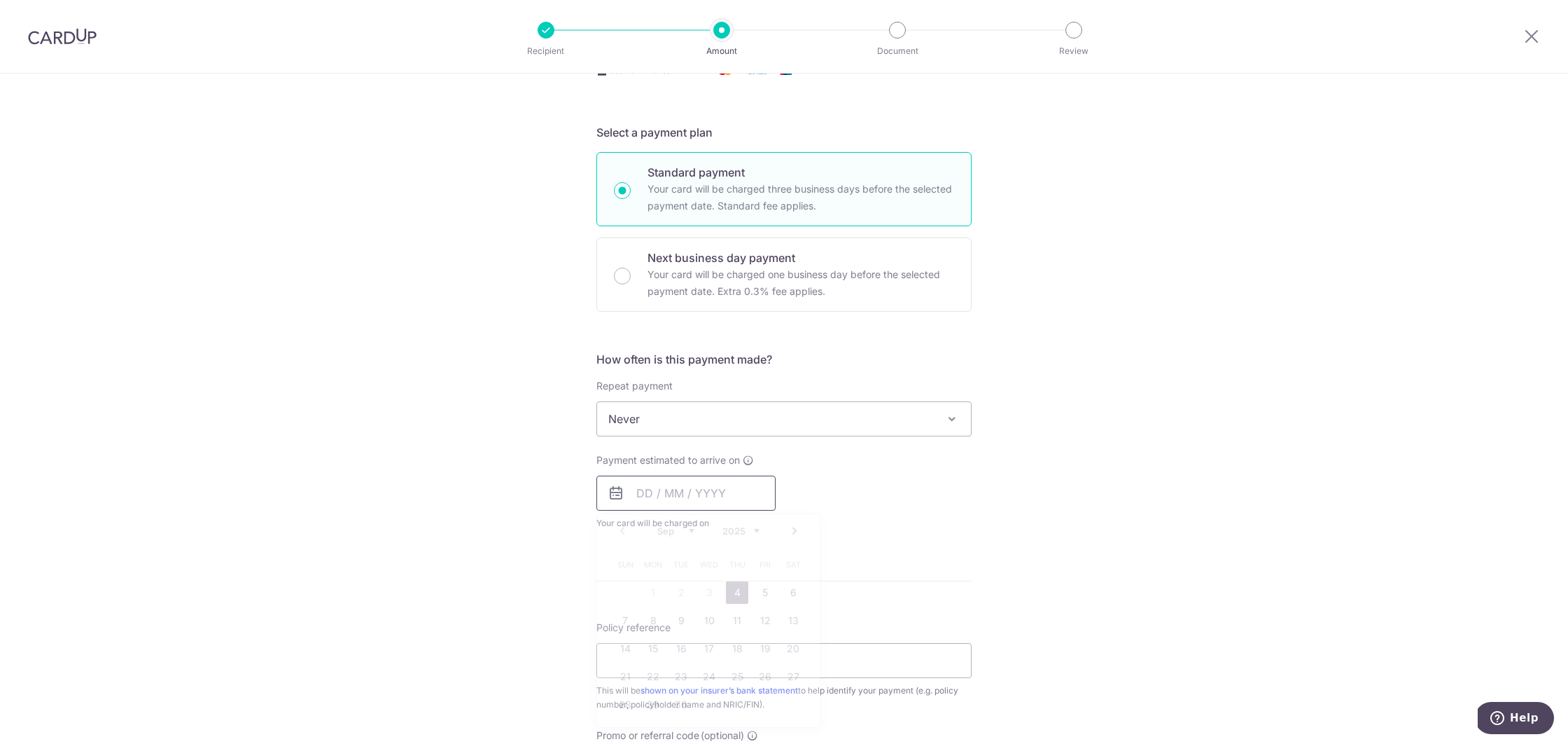
click at [709, 494] on input "text" at bounding box center [686, 492] width 180 height 35
click at [561, 490] on div "Tell us more about your payment Enter payment amount SGD Card added successfull…" at bounding box center [784, 443] width 1568 height 1267
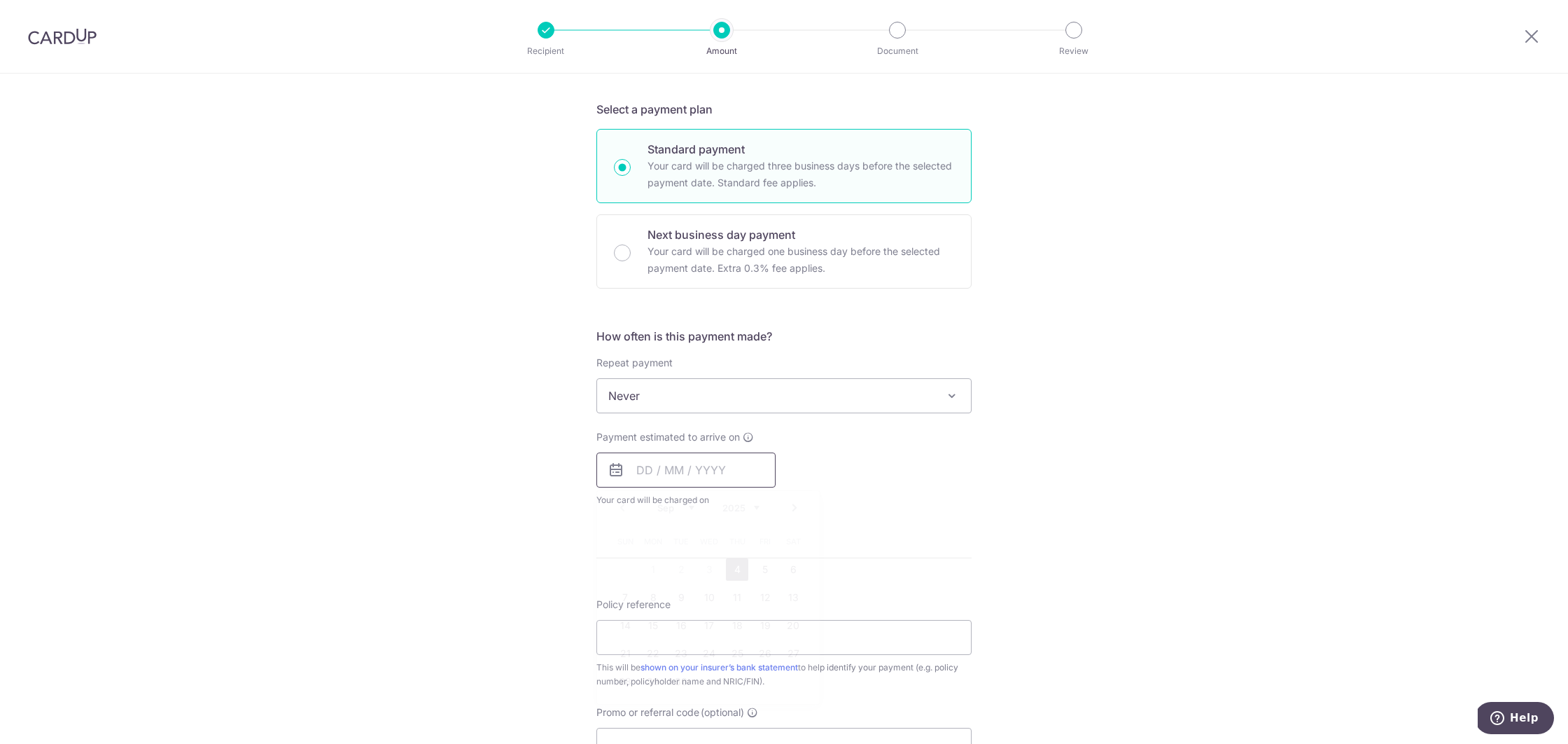
click at [645, 463] on input "text" at bounding box center [686, 470] width 180 height 35
click at [742, 568] on link "4" at bounding box center [737, 569] width 22 height 22
type input "[DATE]"
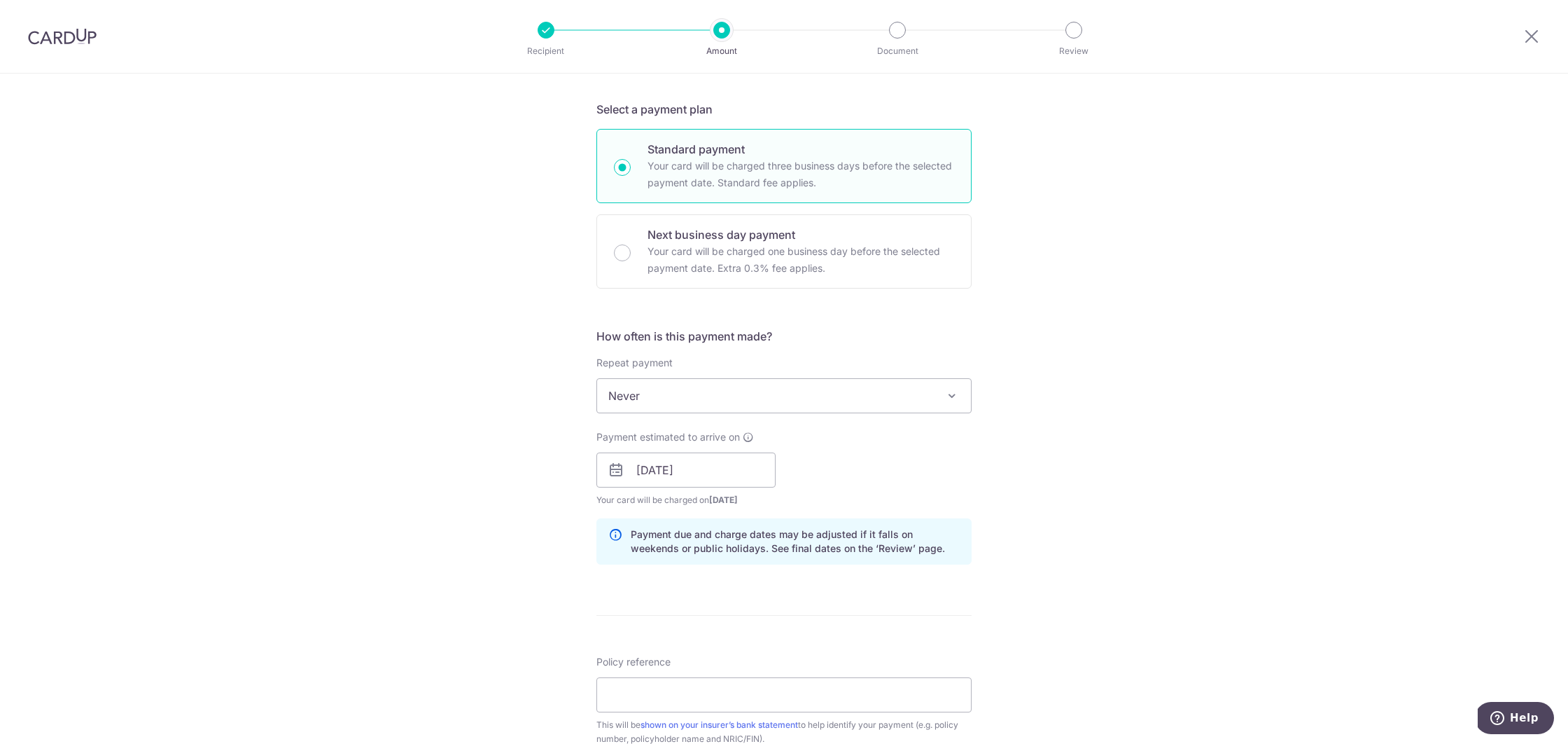
click at [1021, 456] on div "Tell us more about your payment Enter payment amount SGD Card added successfull…" at bounding box center [784, 448] width 1568 height 1324
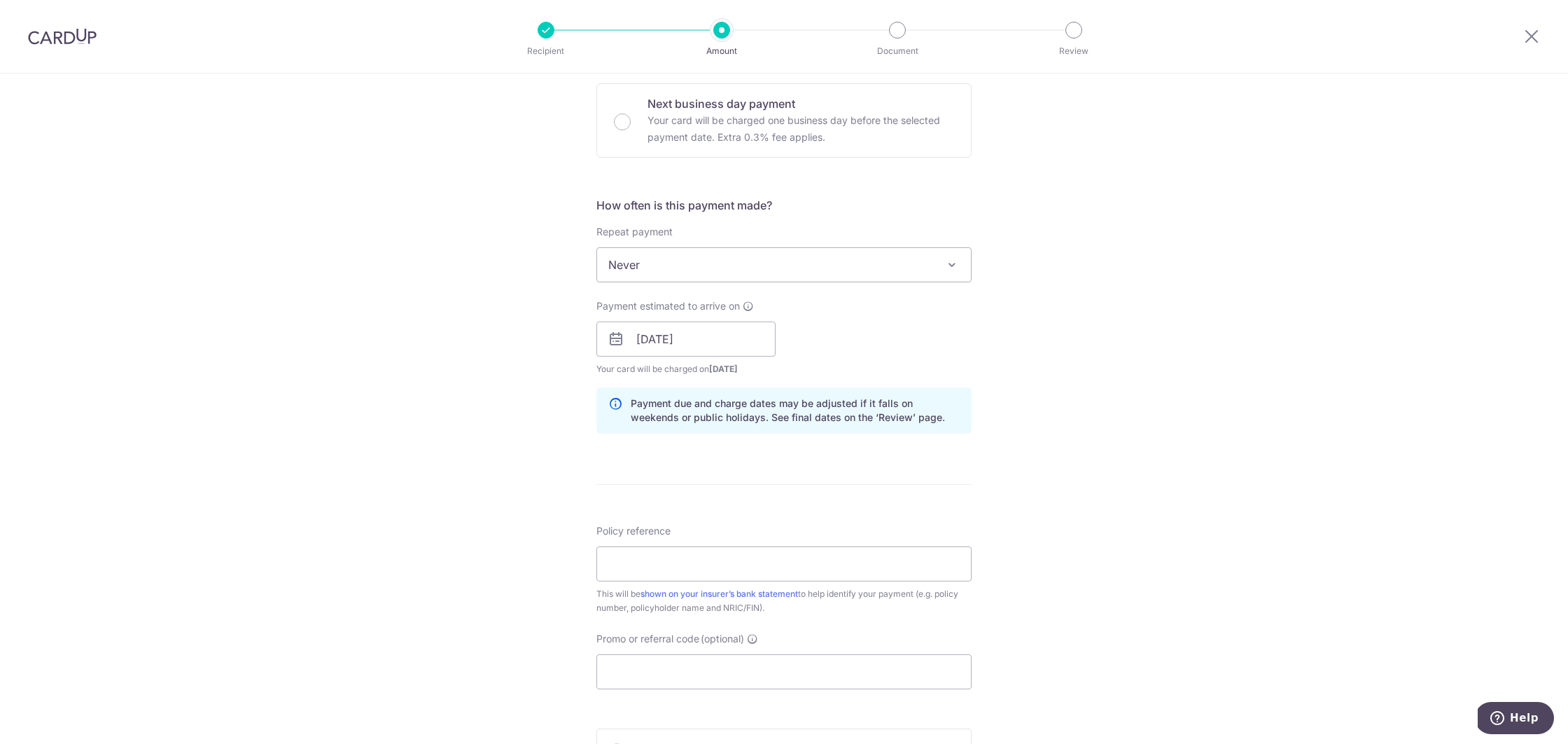
scroll to position [429, 0]
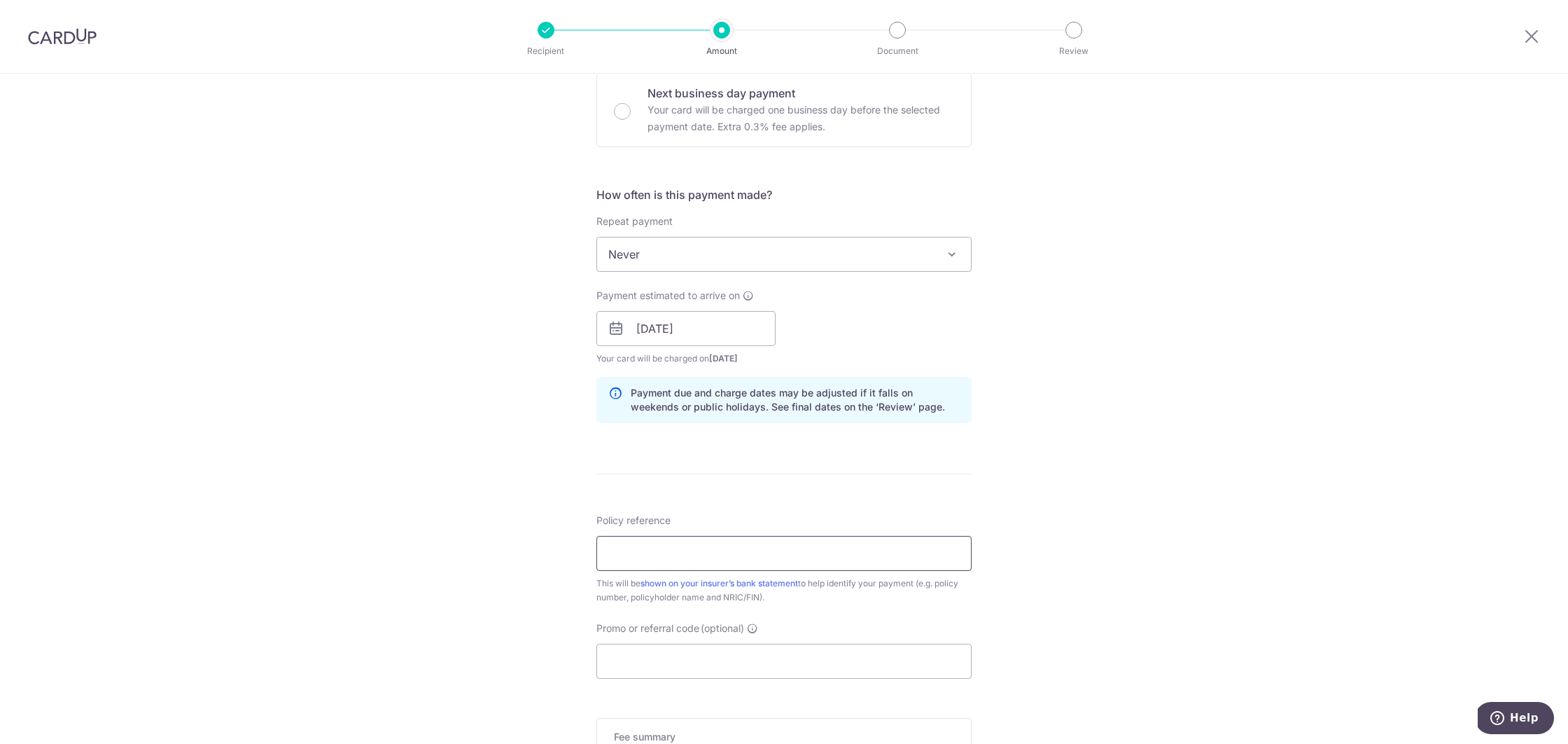
click at [667, 547] on input "Policy reference" at bounding box center [784, 553] width 375 height 35
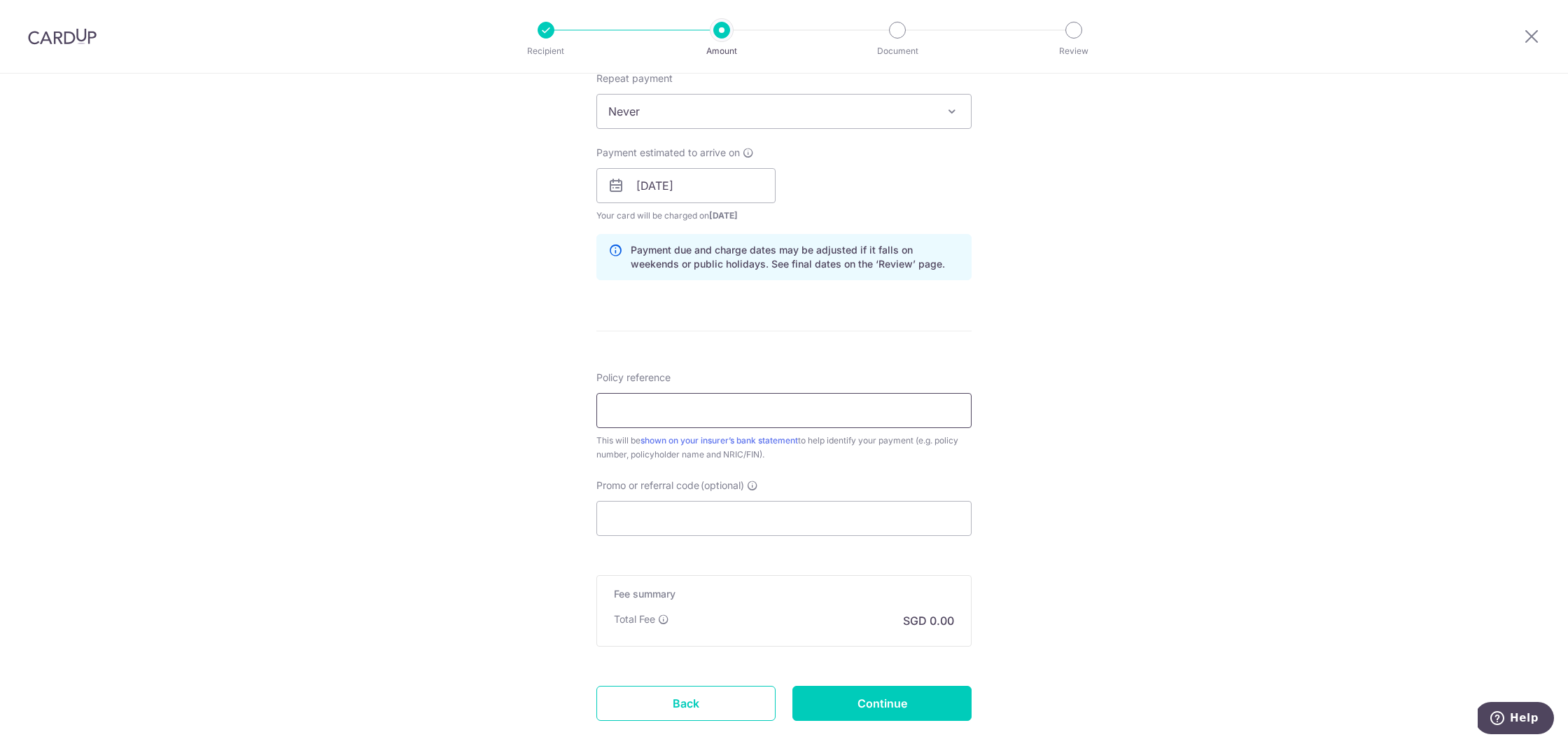
scroll to position [584, 0]
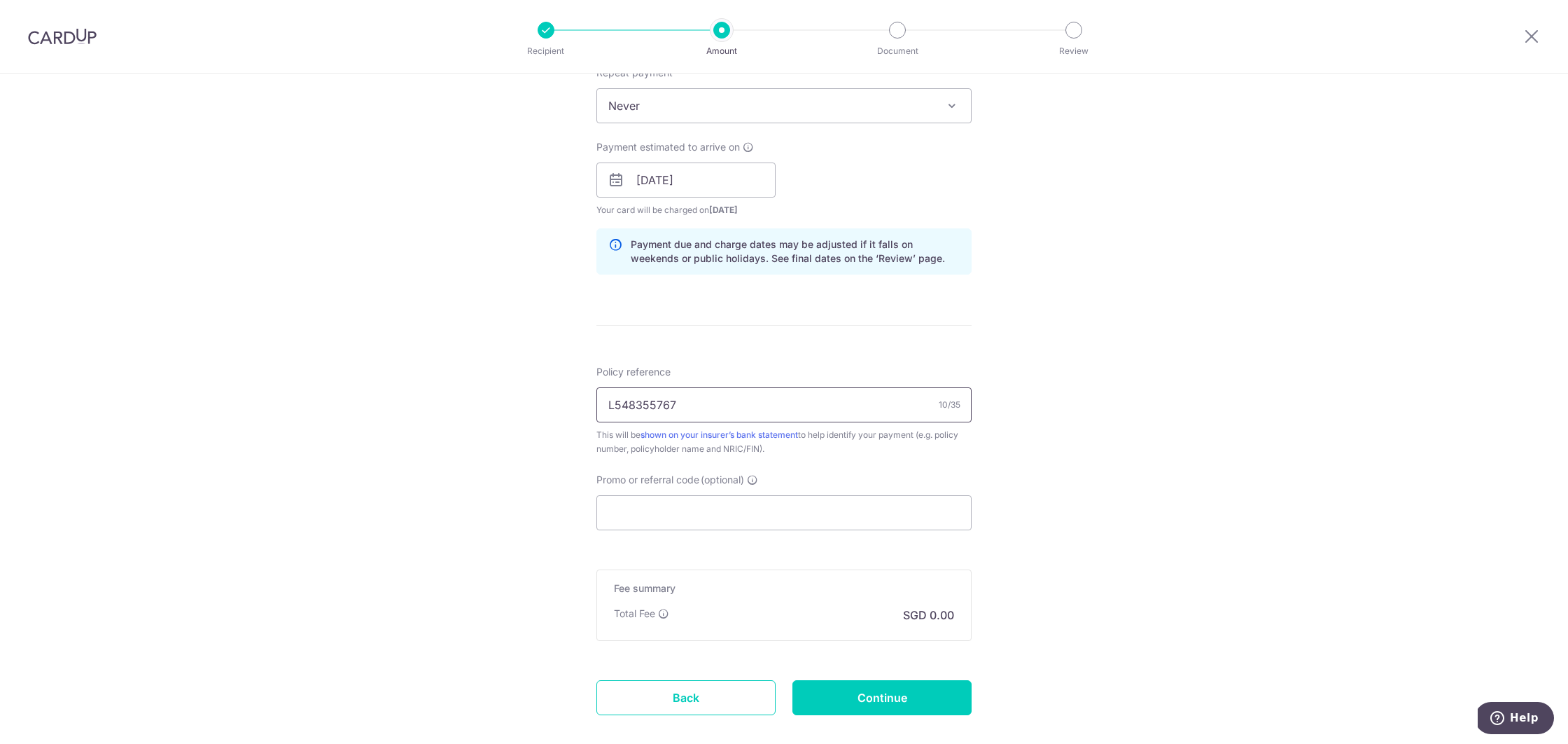
type input "L548355767"
click at [1155, 513] on div "Tell us more about your payment Enter payment amount SGD Card added successfull…" at bounding box center [784, 157] width 1568 height 1324
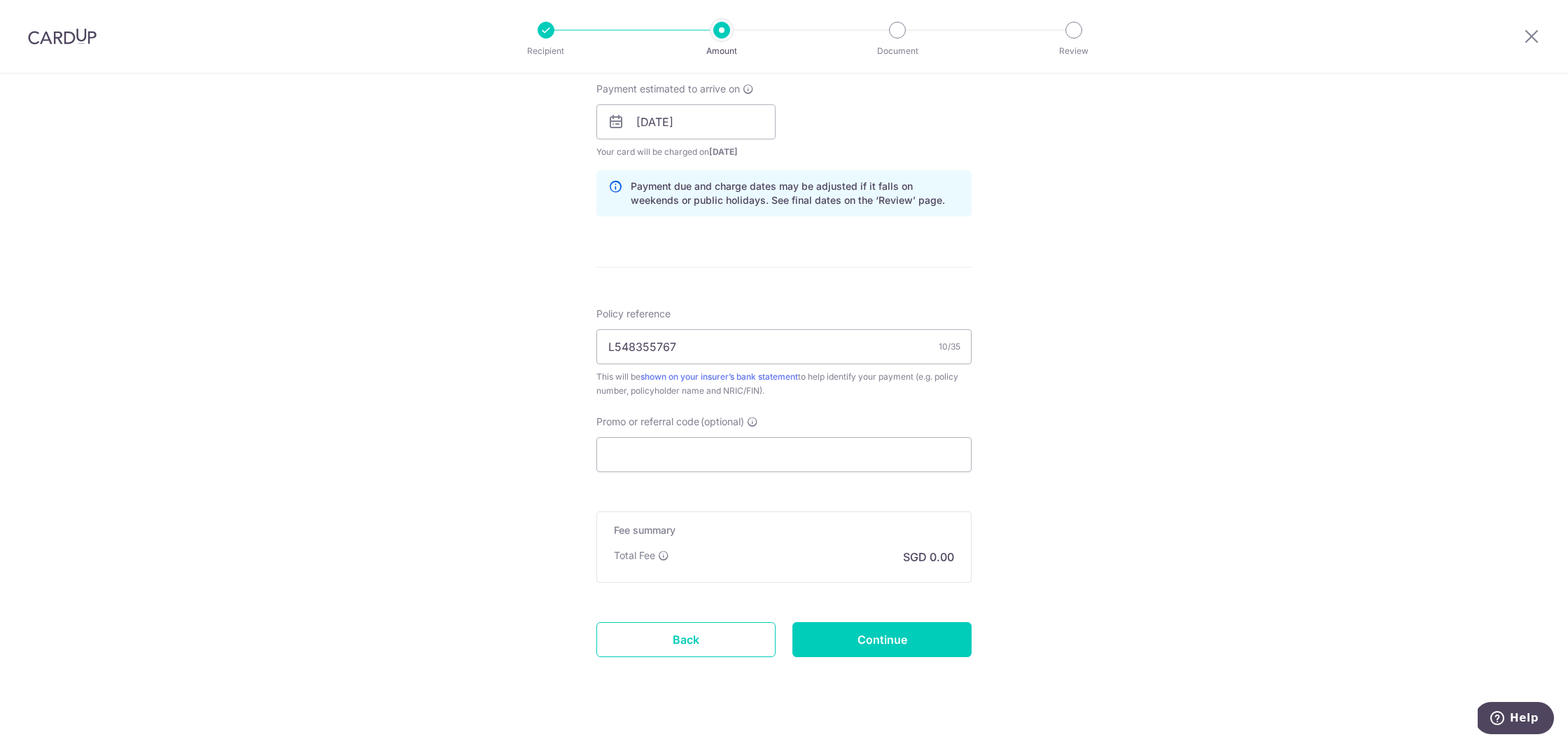
scroll to position [654, 0]
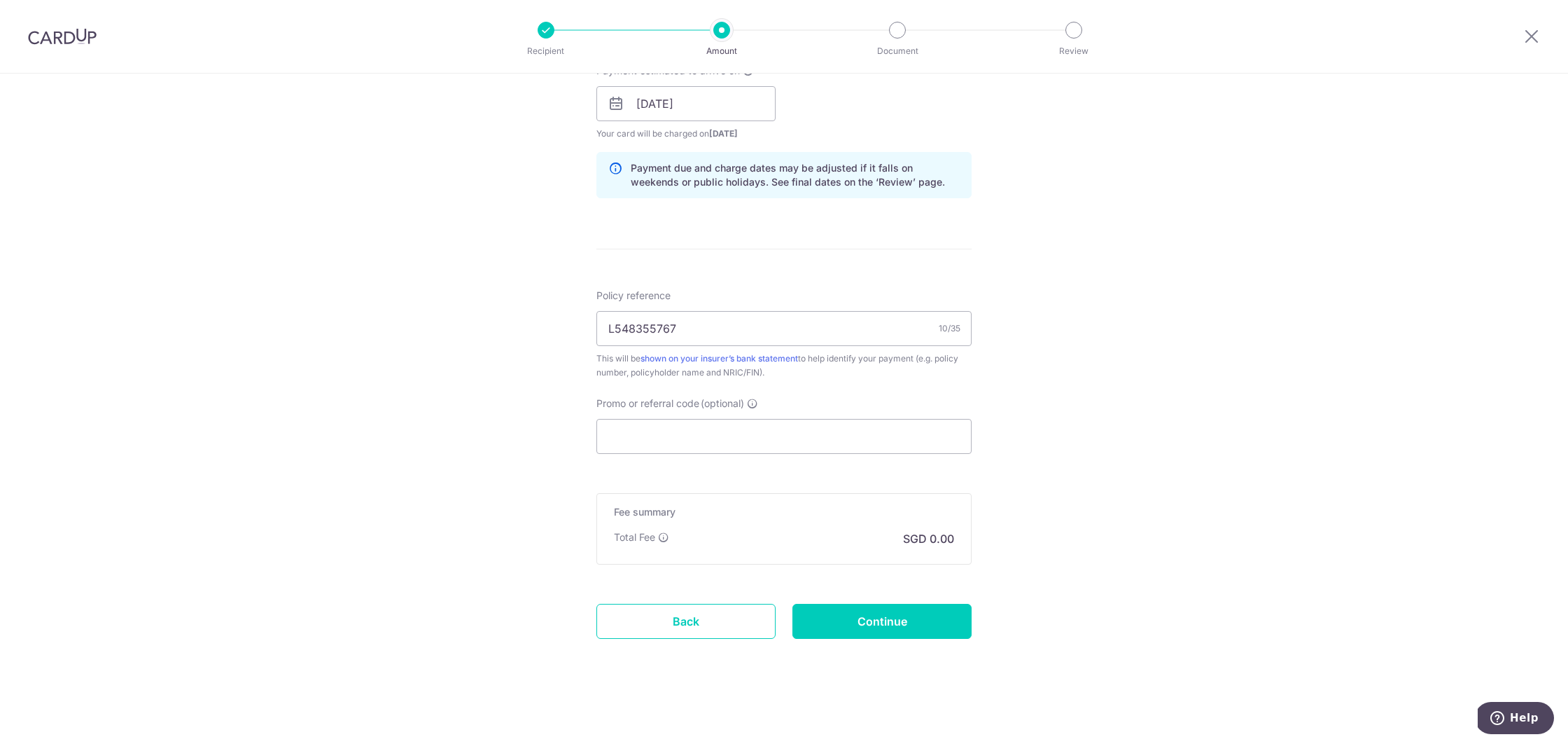
click at [825, 536] on div "Total Fee SGD 0.00" at bounding box center [784, 539] width 341 height 17
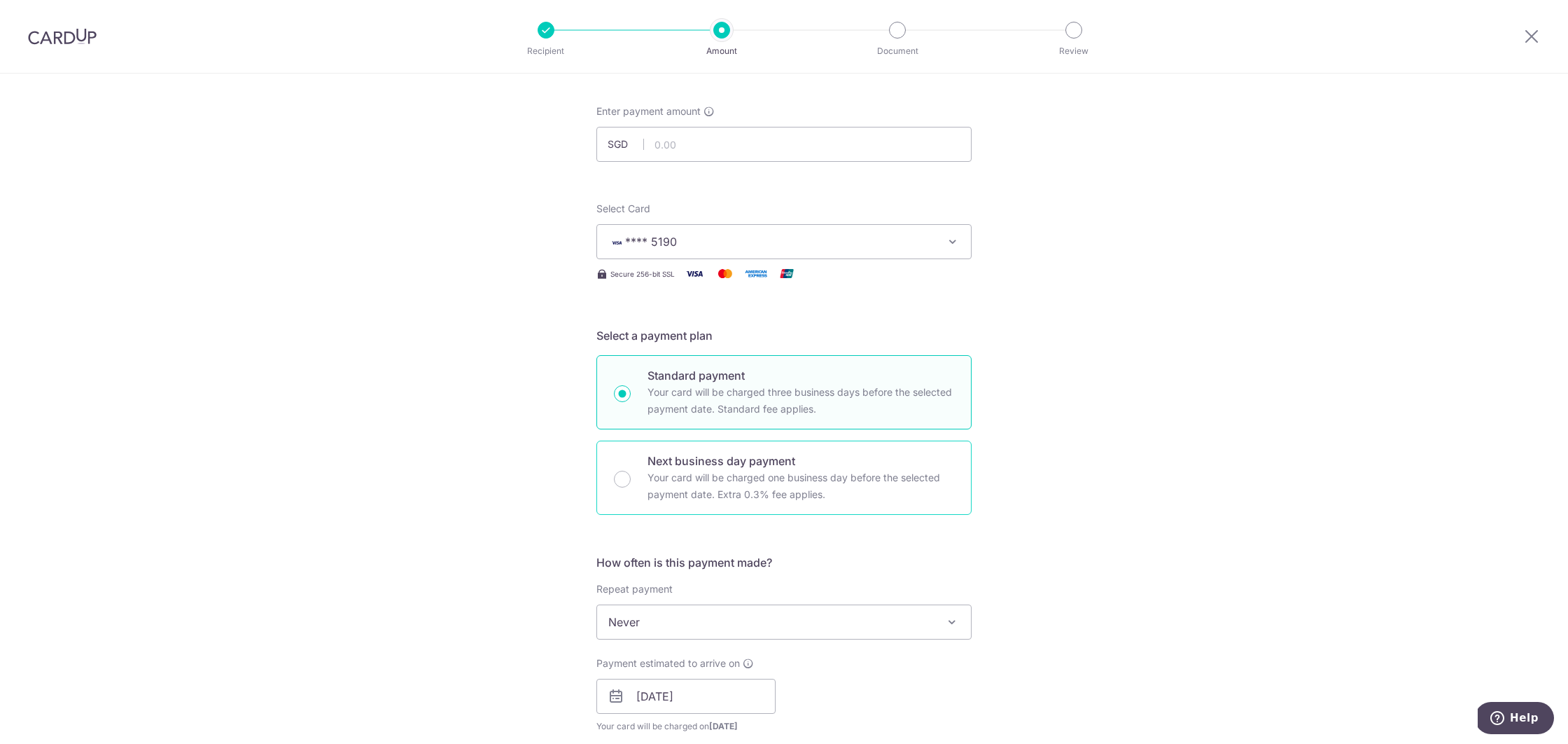
scroll to position [0, 0]
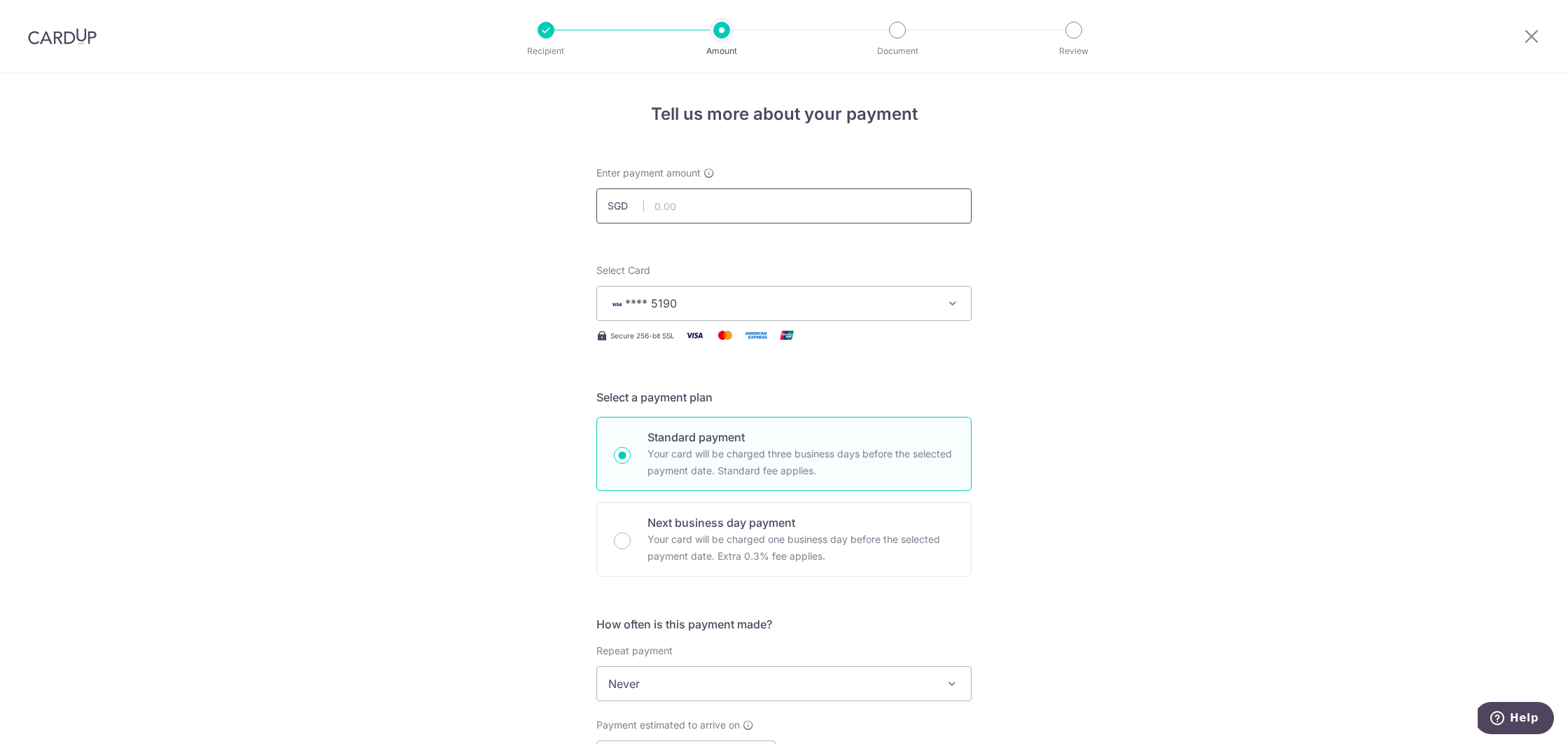
click at [674, 200] on input "text" at bounding box center [784, 205] width 375 height 35
drag, startPoint x: 1029, startPoint y: 334, endPoint x: 1014, endPoint y: 305, distance: 32.6
click at [1029, 334] on div "Tell us more about your payment Enter payment amount SGD 2085.75 Card added suc…" at bounding box center [784, 735] width 1568 height 1324
type input "2,085.75"
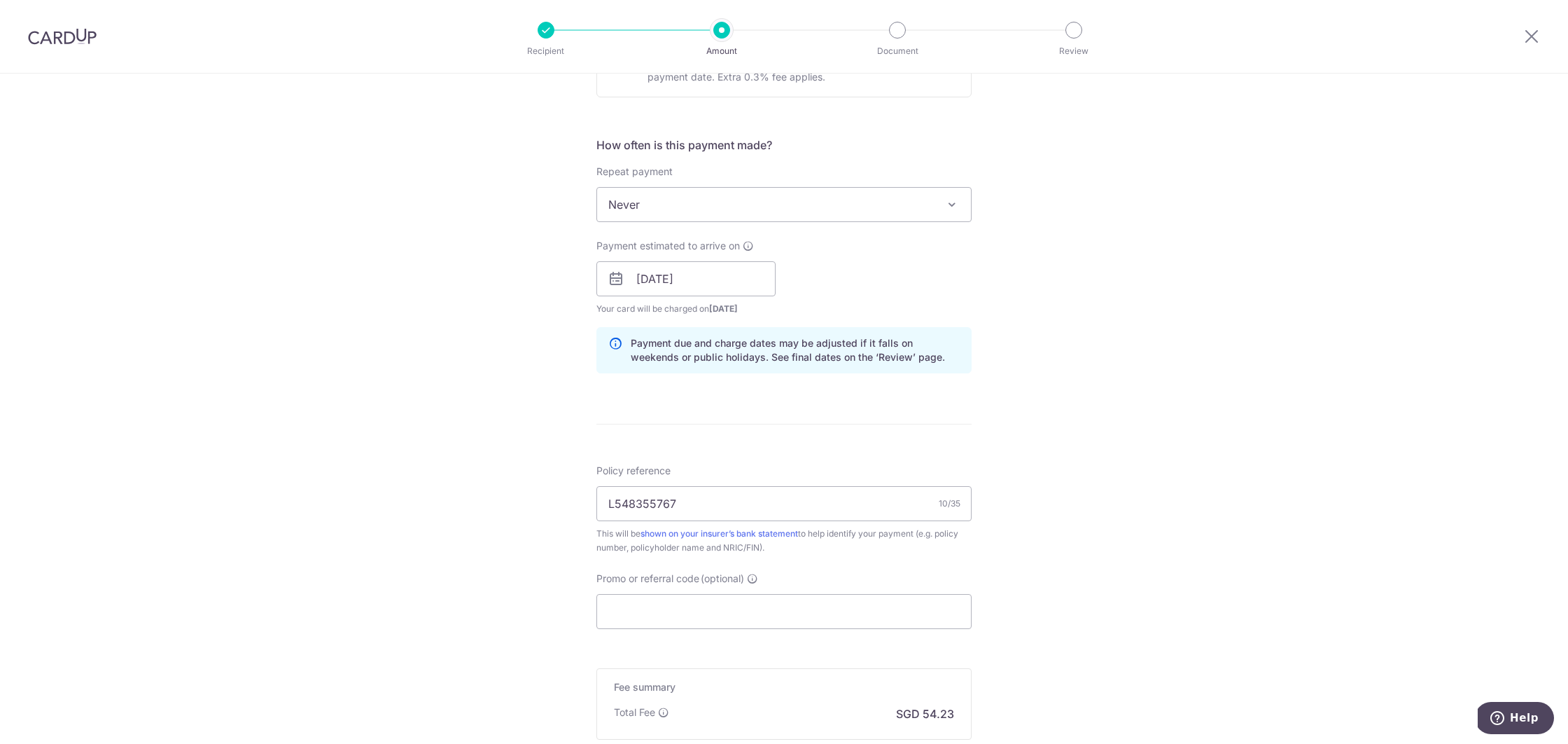
scroll to position [562, 0]
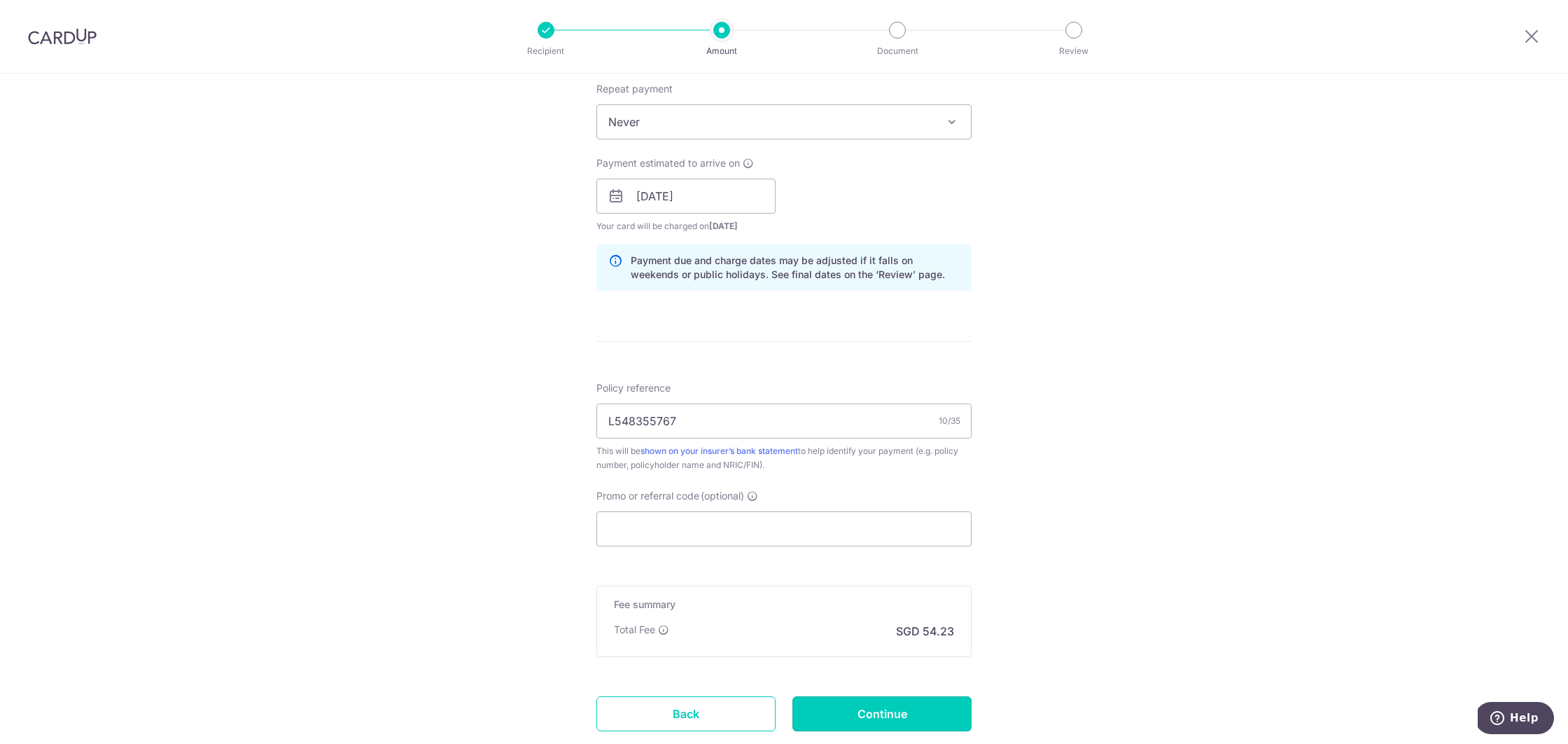
click at [900, 710] on input "Continue" at bounding box center [882, 713] width 180 height 35
type input "Create Schedule"
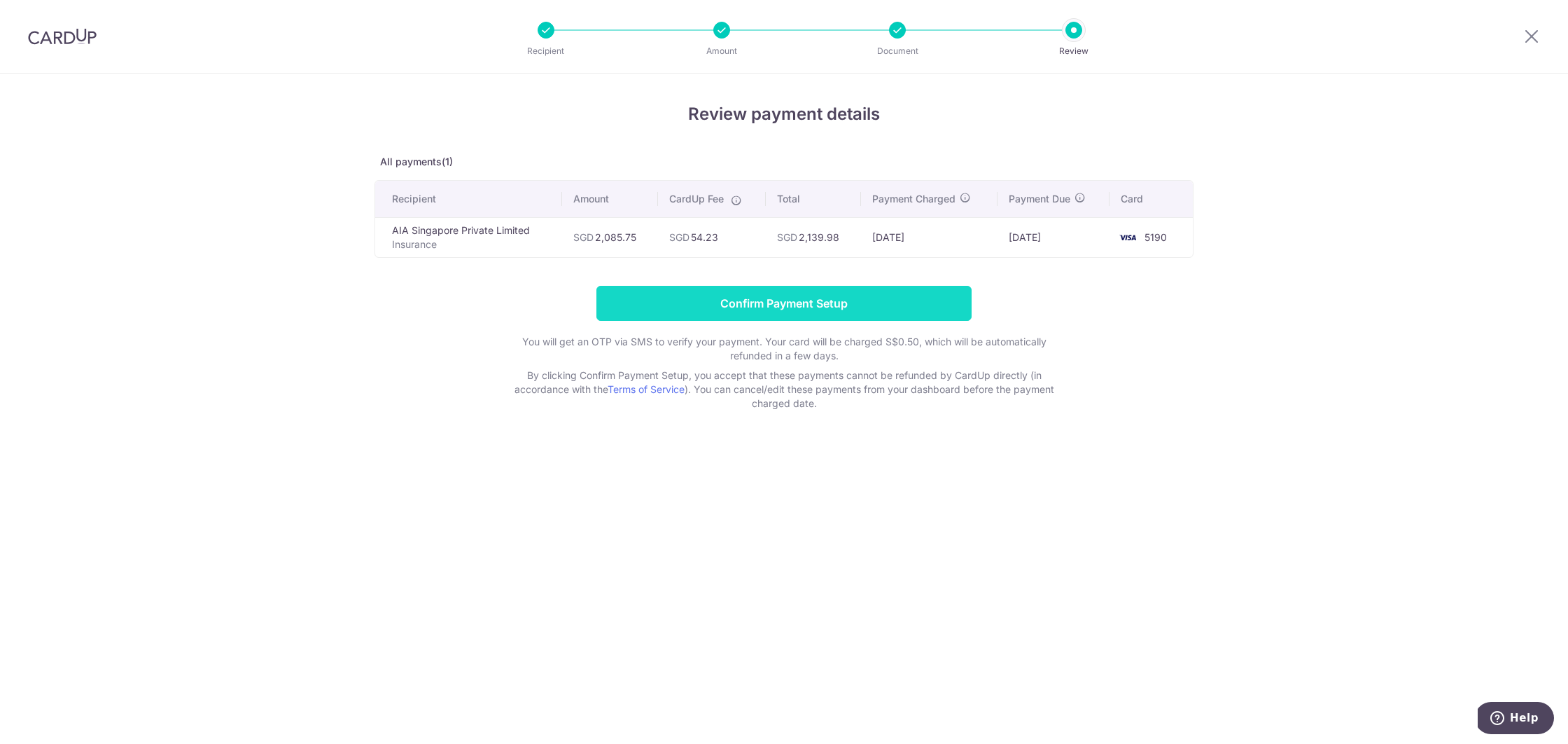
click at [647, 304] on input "Confirm Payment Setup" at bounding box center [784, 303] width 375 height 35
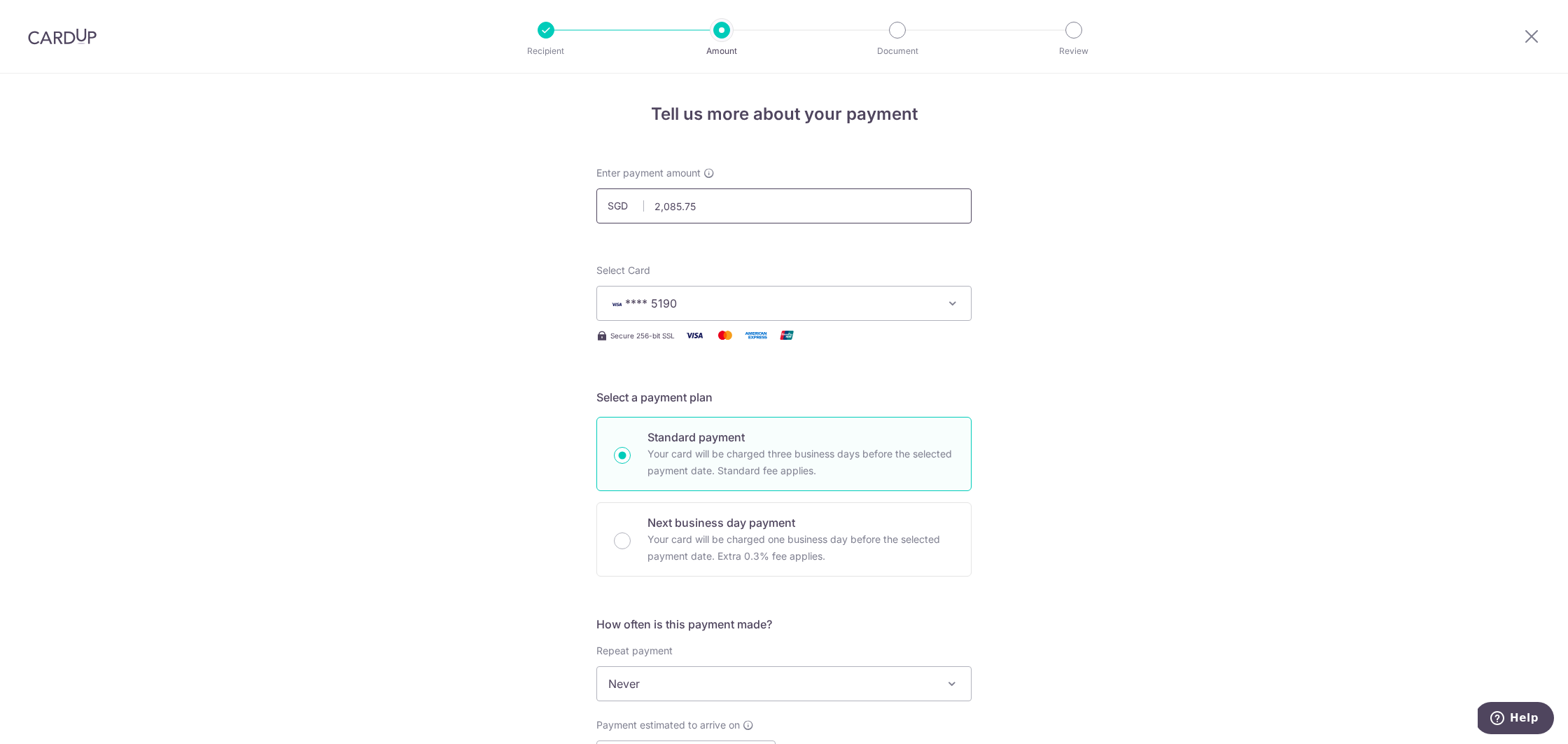
click at [734, 213] on input "2,085.75" at bounding box center [784, 205] width 375 height 35
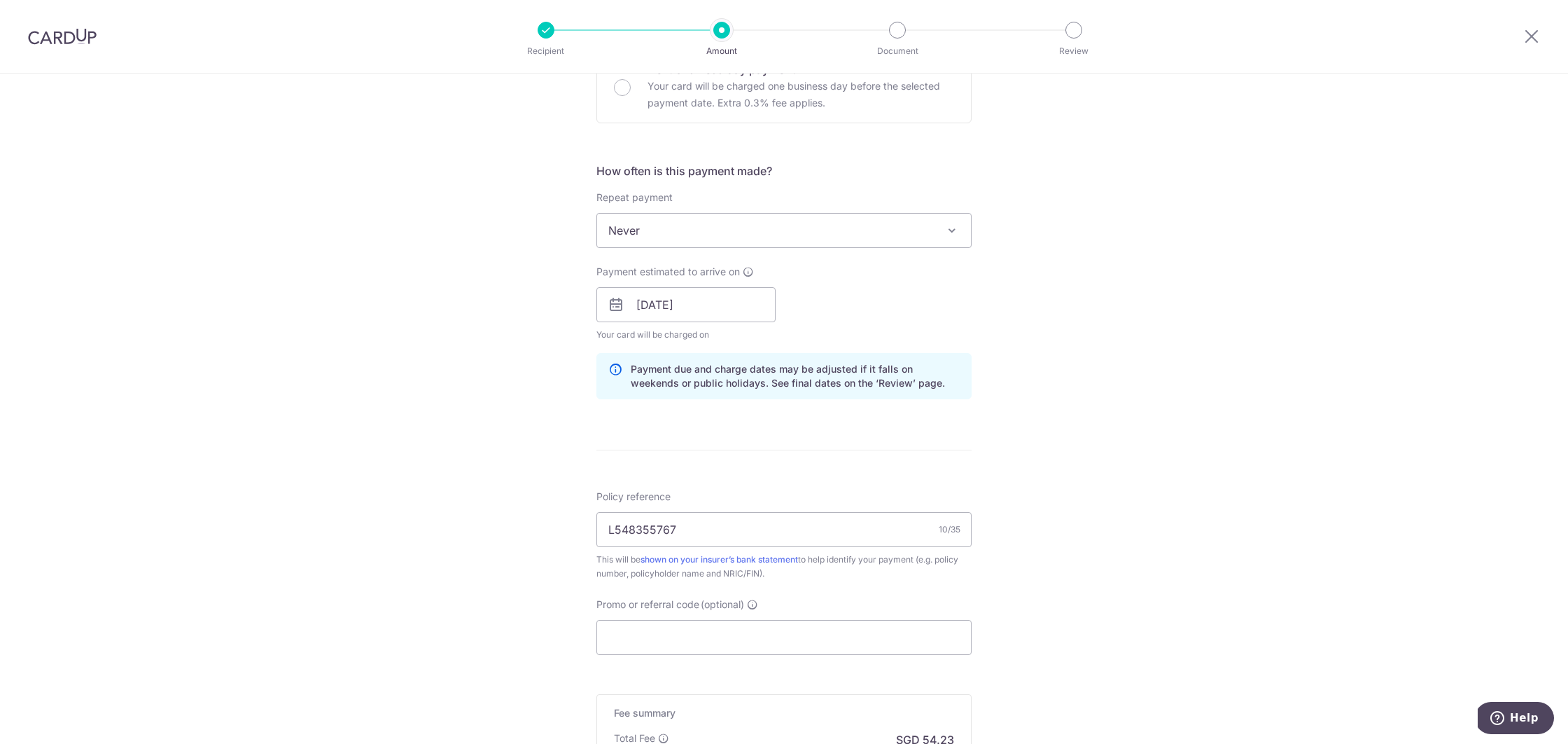
scroll to position [512, 0]
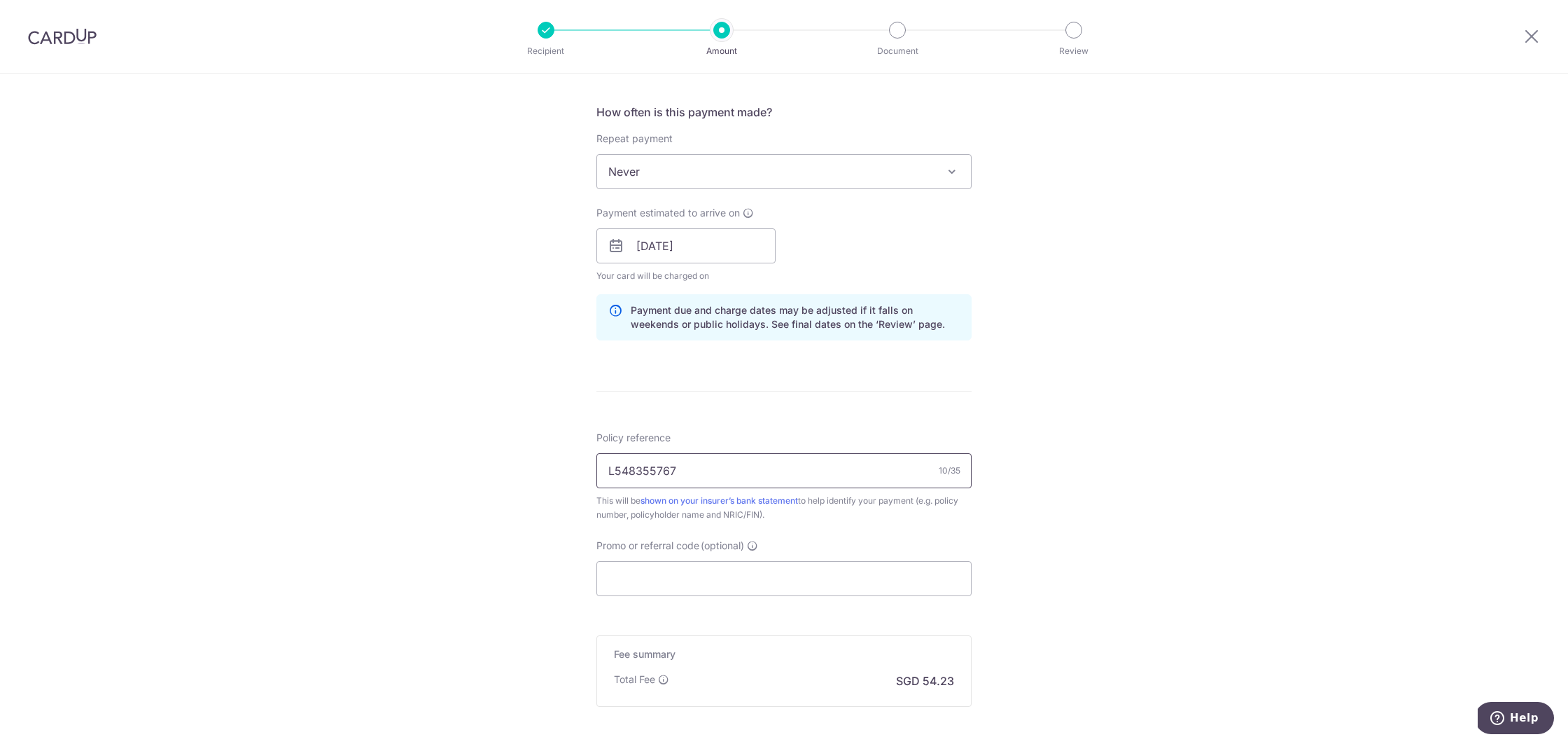
click at [695, 475] on input "L548355767" at bounding box center [784, 470] width 375 height 35
type input "2,085.75"
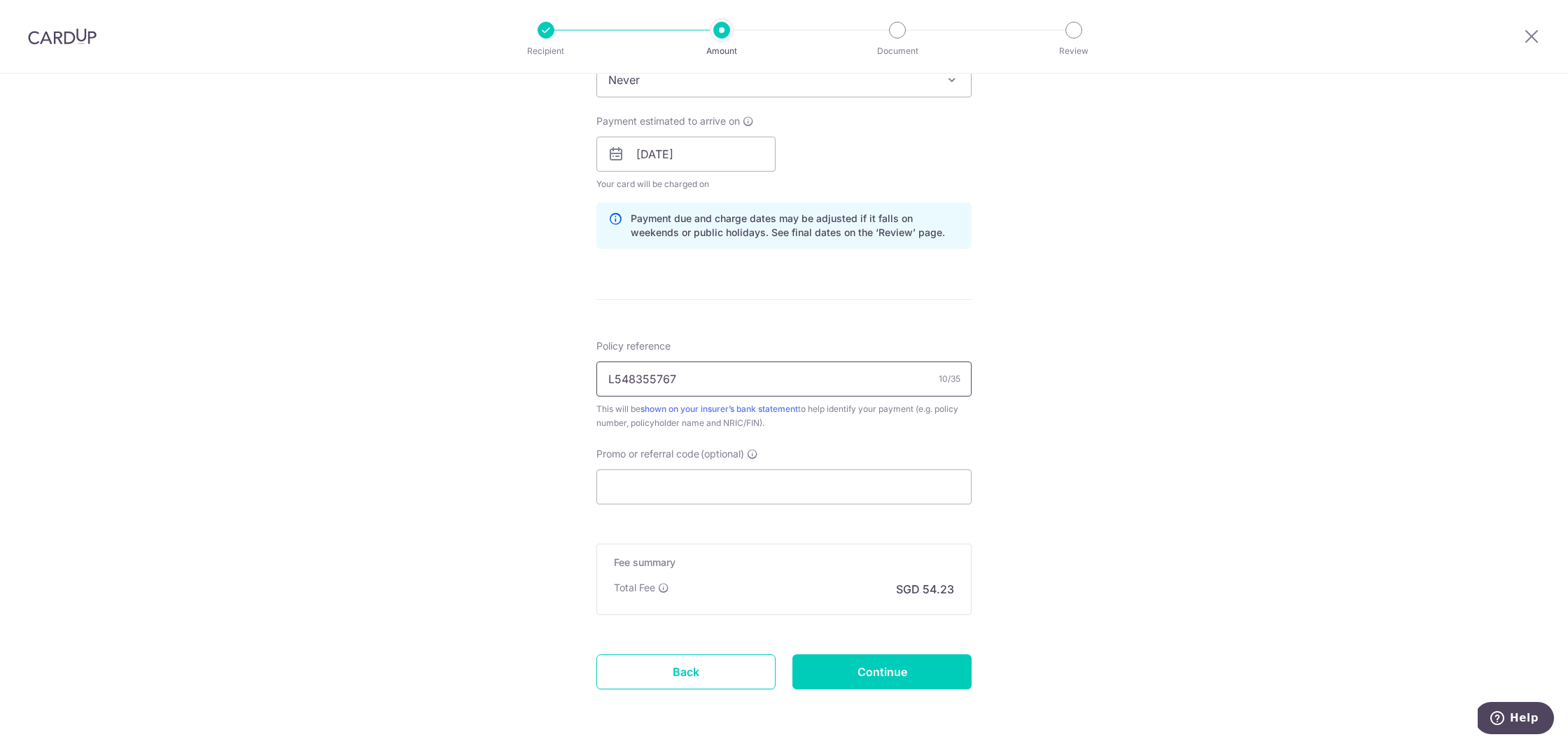
scroll to position [620, 0]
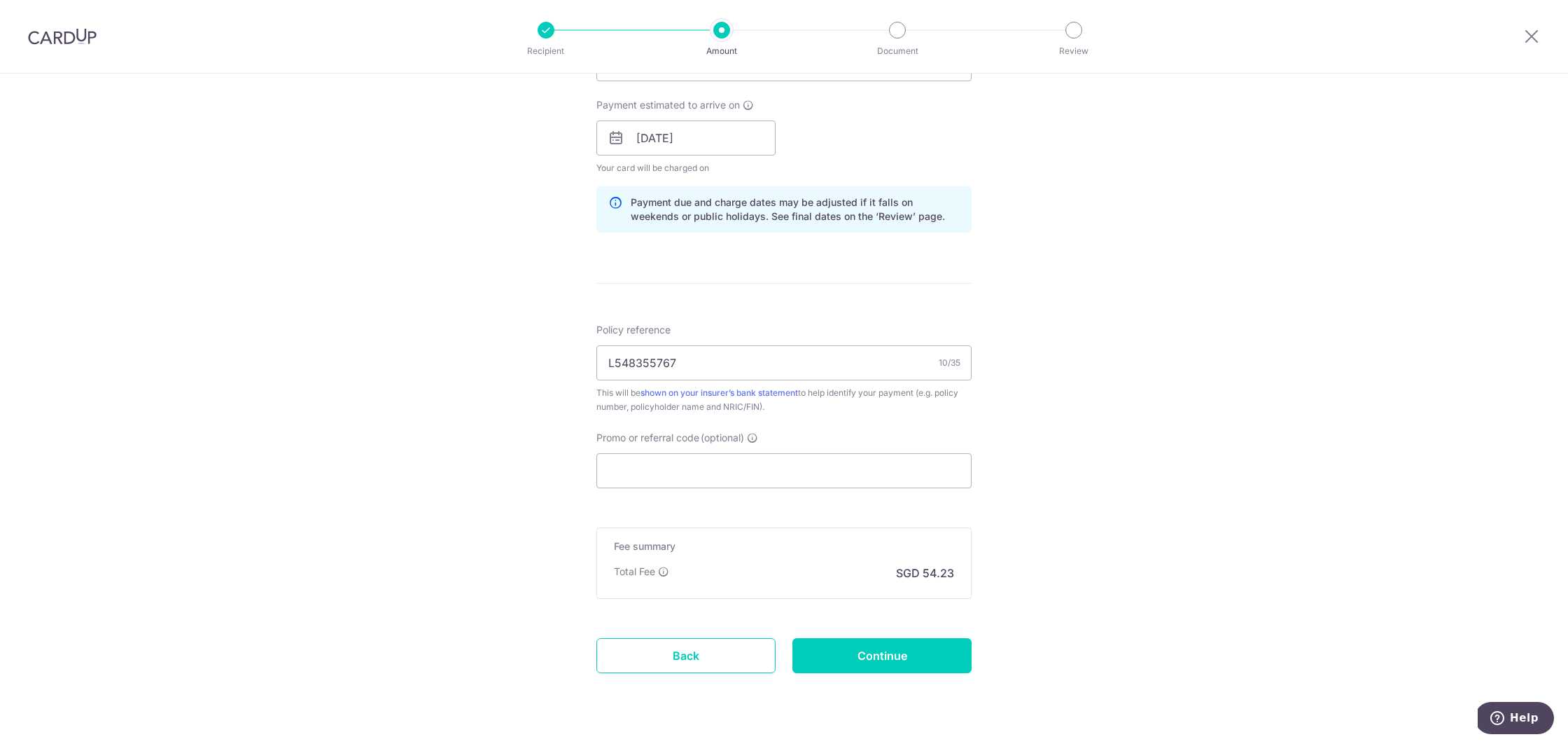
click at [1061, 471] on div "Tell us more about your payment Enter payment amount SGD 2,085.75 2085.75 Selec…" at bounding box center [784, 115] width 1568 height 1324
click at [847, 463] on input "Promo or referral code (optional)" at bounding box center [784, 470] width 375 height 35
click at [760, 372] on input "L548355767" at bounding box center [784, 363] width 375 height 35
click at [731, 390] on link "shown on your insurer’s bank statement" at bounding box center [719, 392] width 157 height 11
click at [1058, 415] on div "Tell us more about your payment Enter payment amount SGD 2,085.75 2085.75 Selec…" at bounding box center [784, 115] width 1568 height 1324
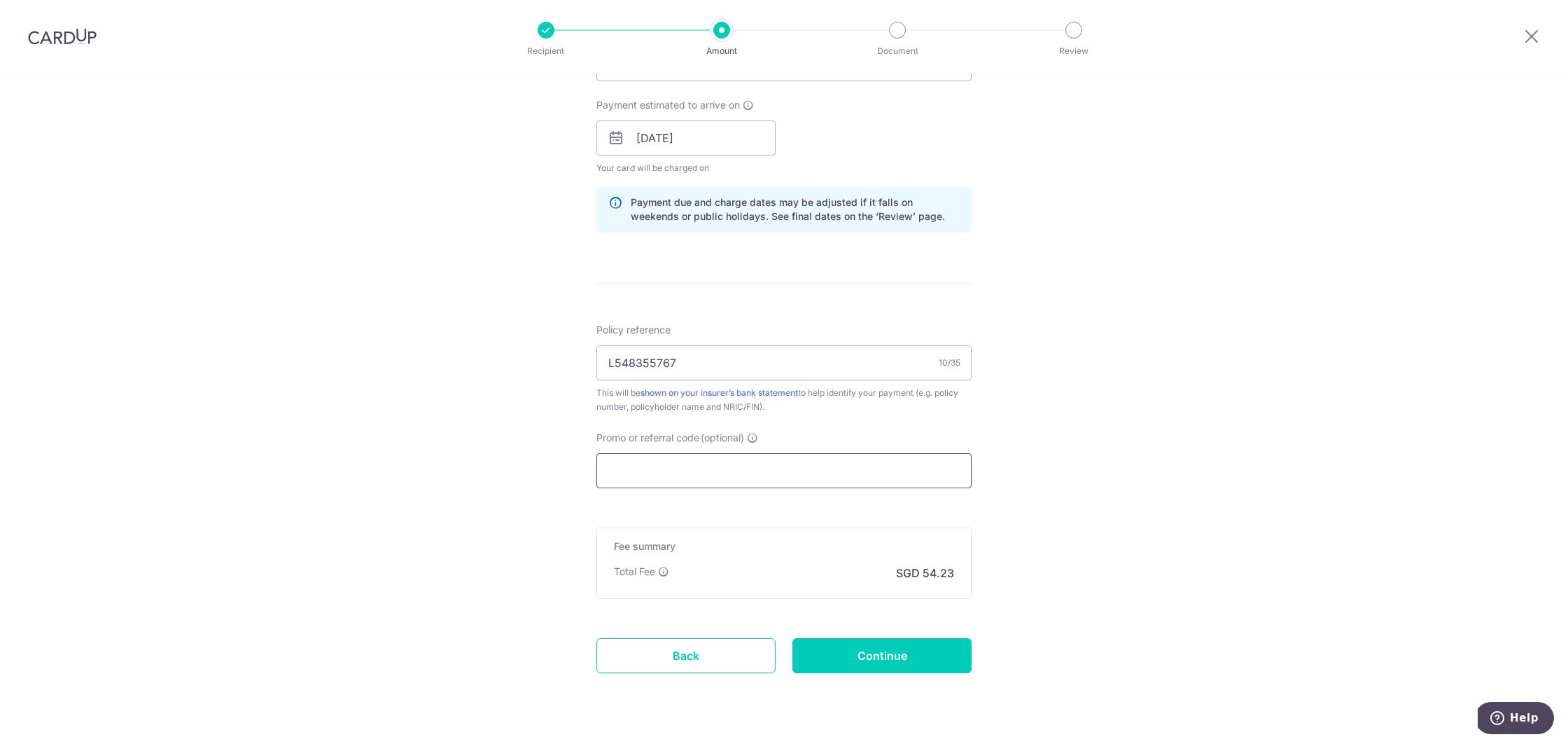
click at [800, 466] on input "Promo or referral code (optional)" at bounding box center [784, 470] width 375 height 35
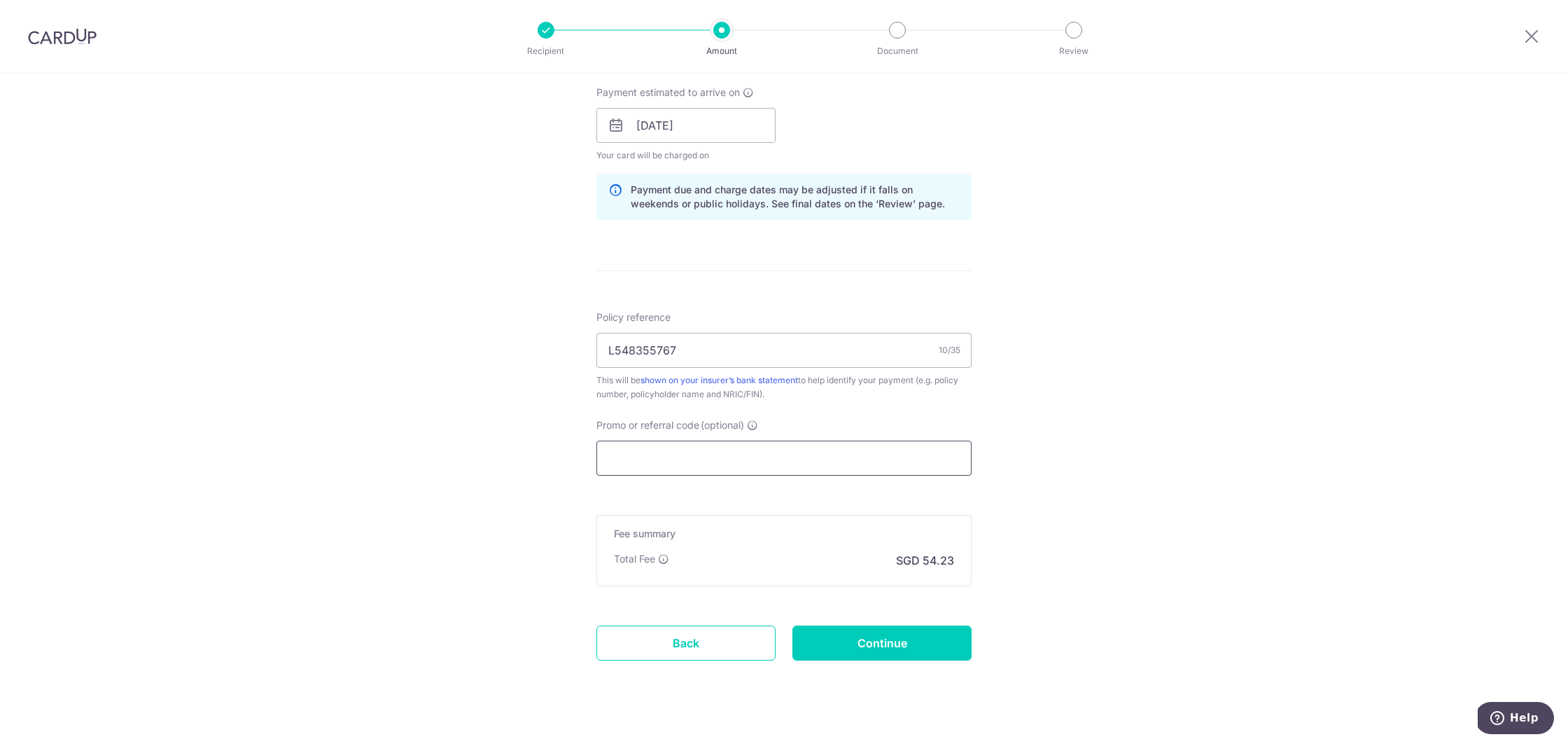
scroll to position [654, 0]
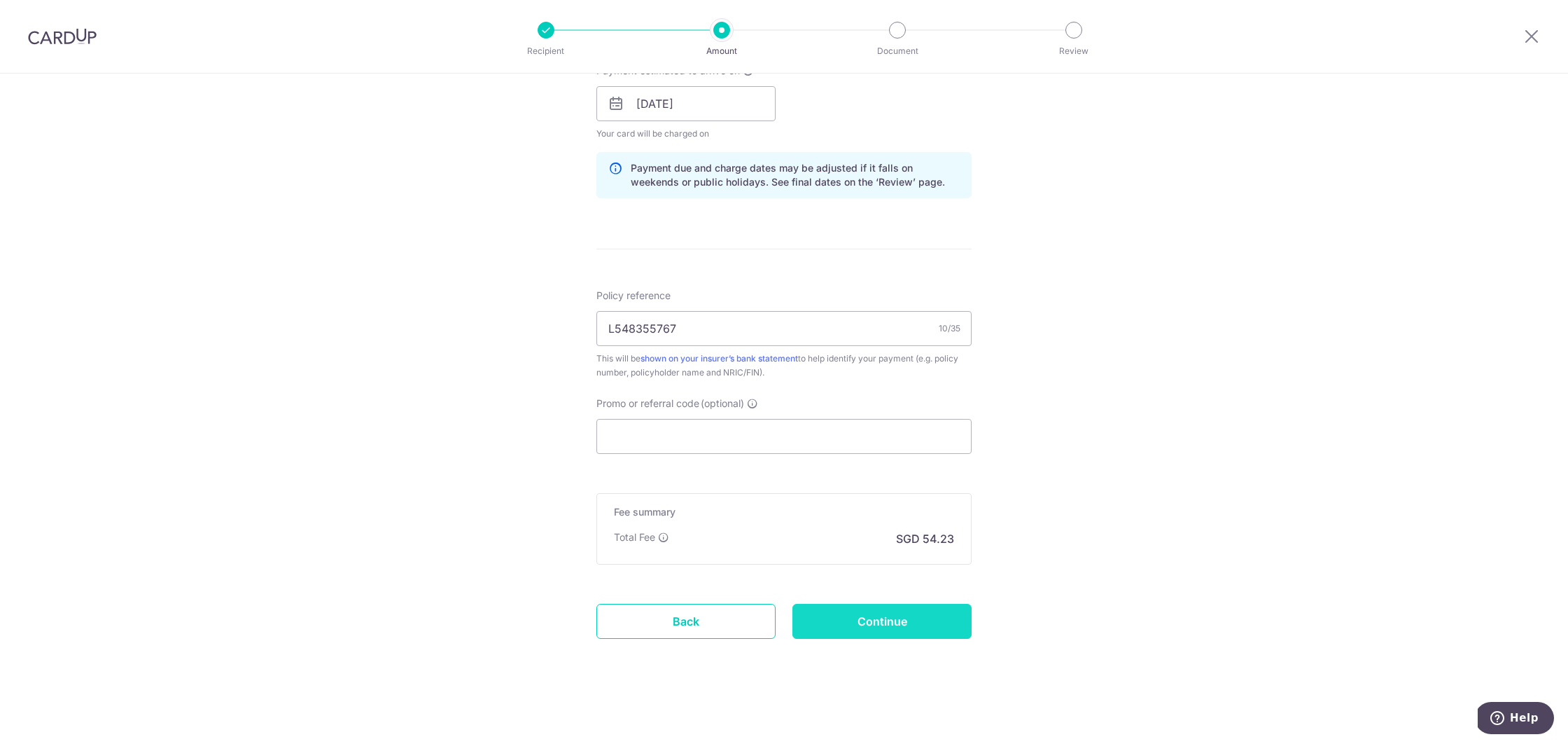
click at [929, 611] on input "Continue" at bounding box center [882, 621] width 180 height 35
type input "Update Schedule"
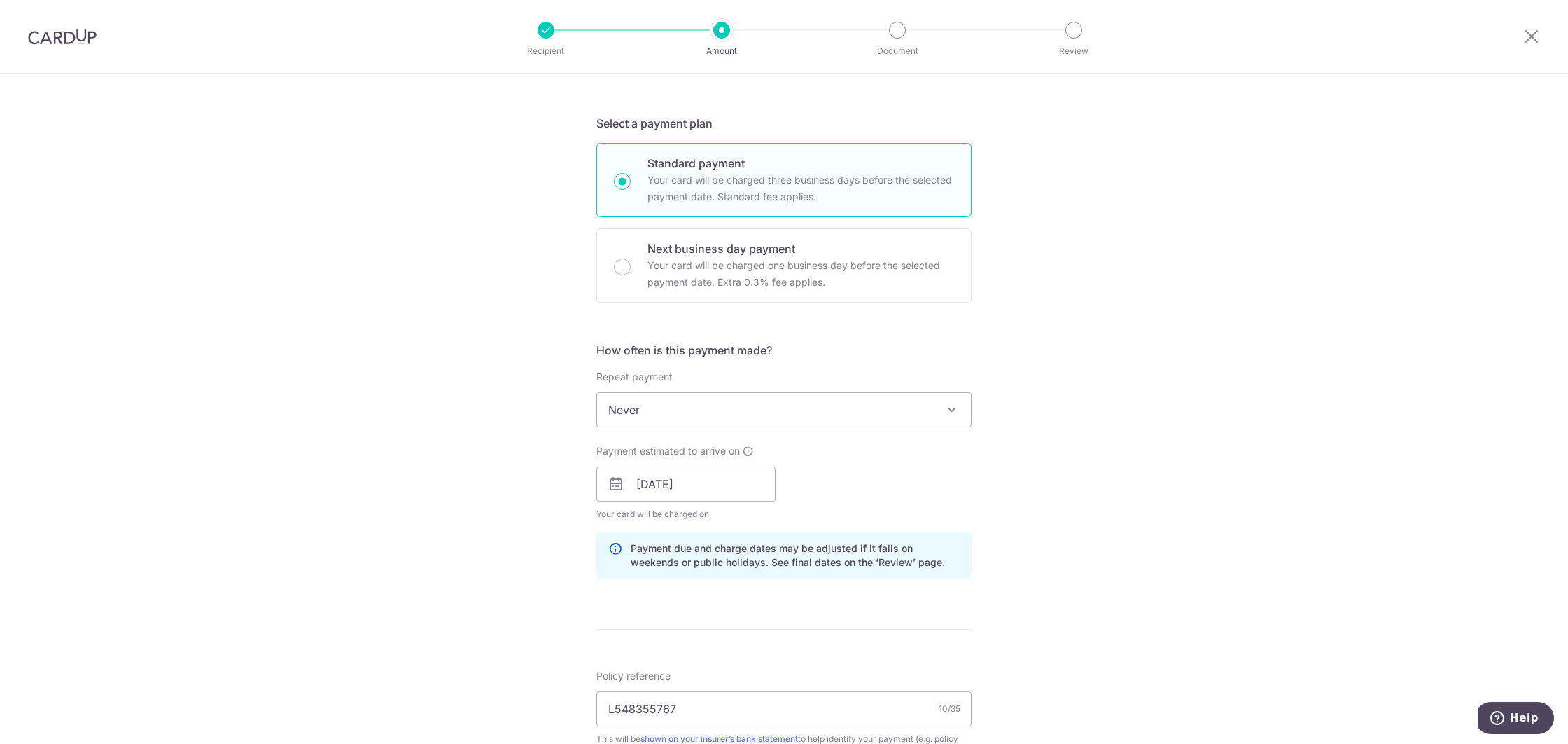
scroll to position [217, 0]
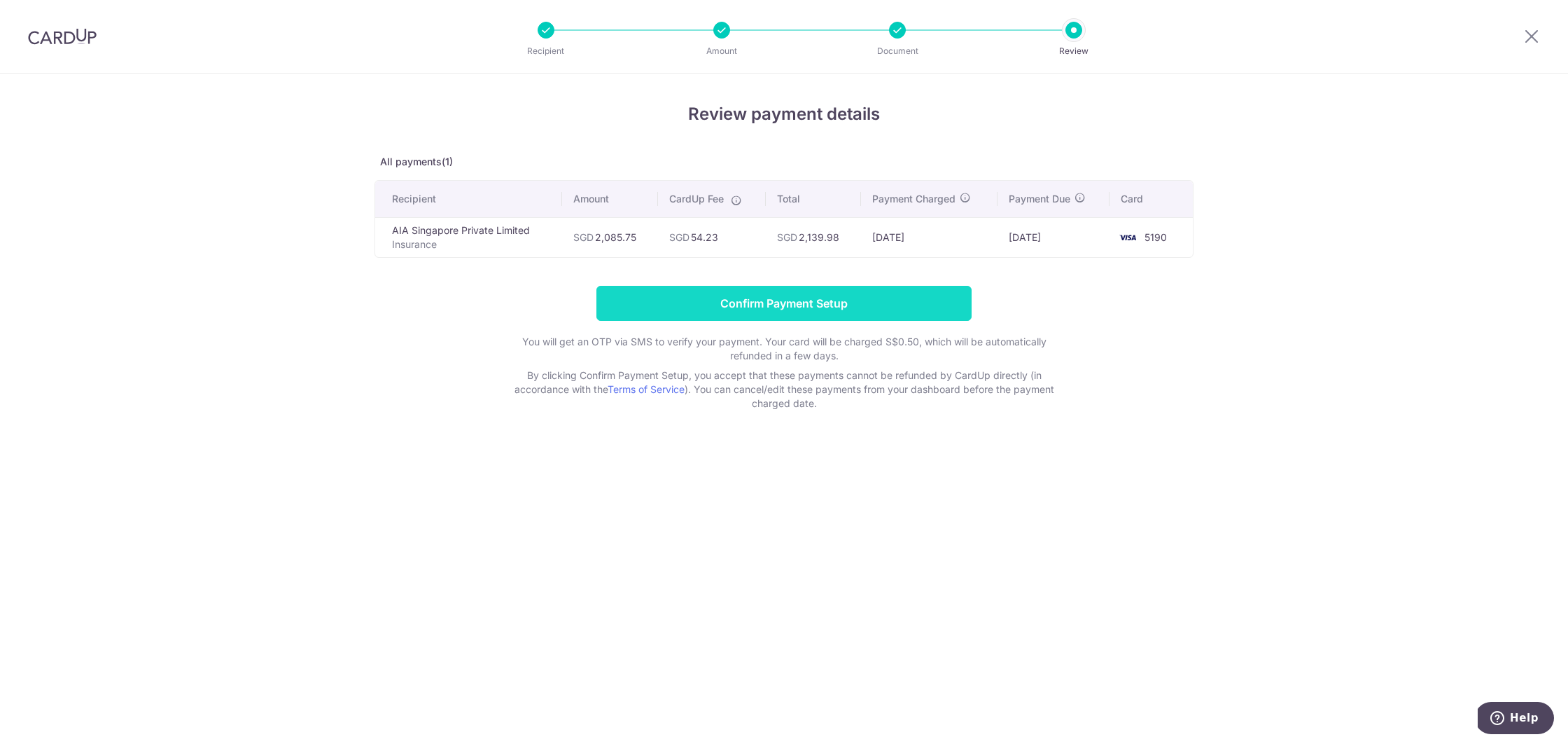
click at [841, 300] on input "Confirm Payment Setup" at bounding box center [784, 303] width 375 height 35
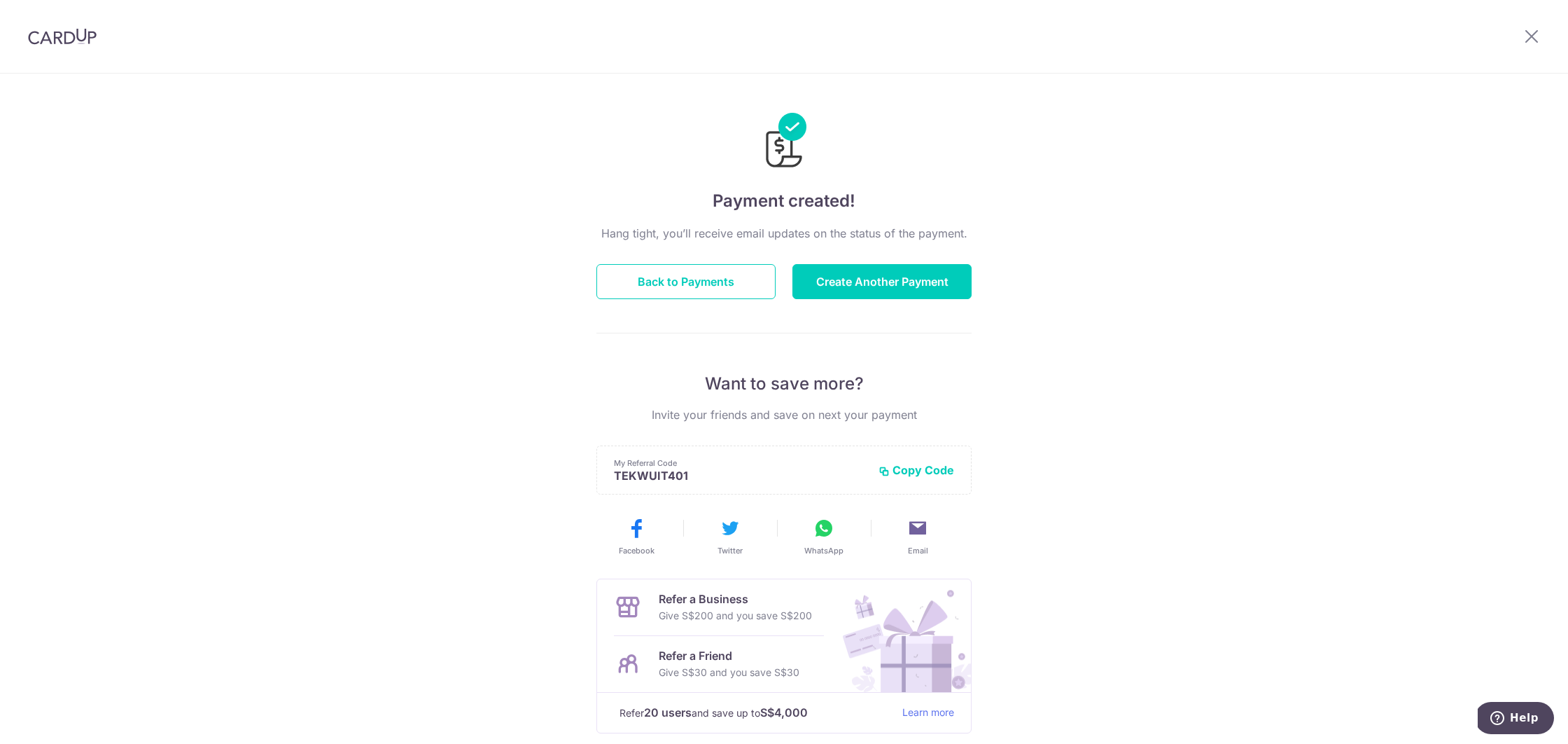
scroll to position [78, 0]
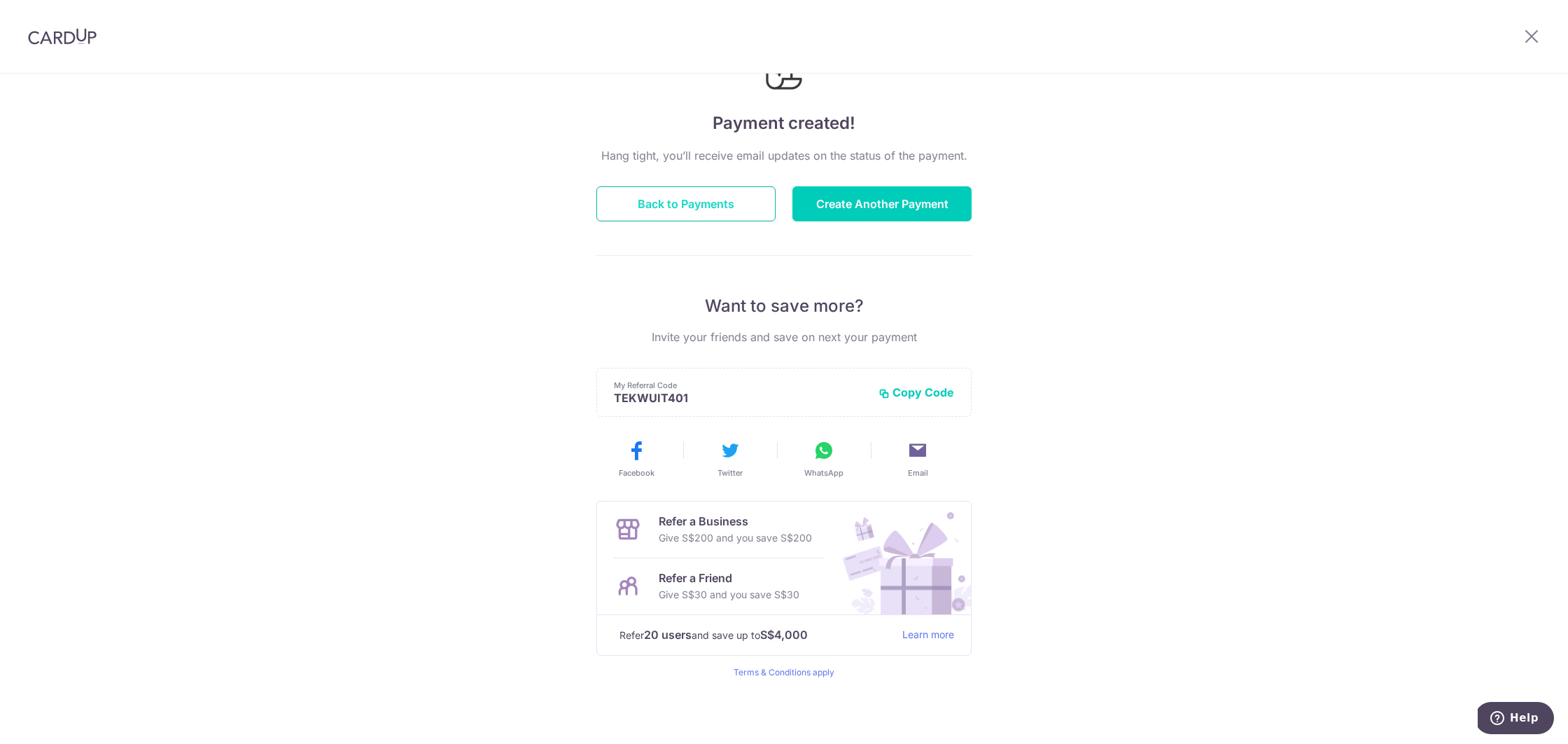
click at [721, 200] on button "Back to Payments" at bounding box center [686, 203] width 180 height 35
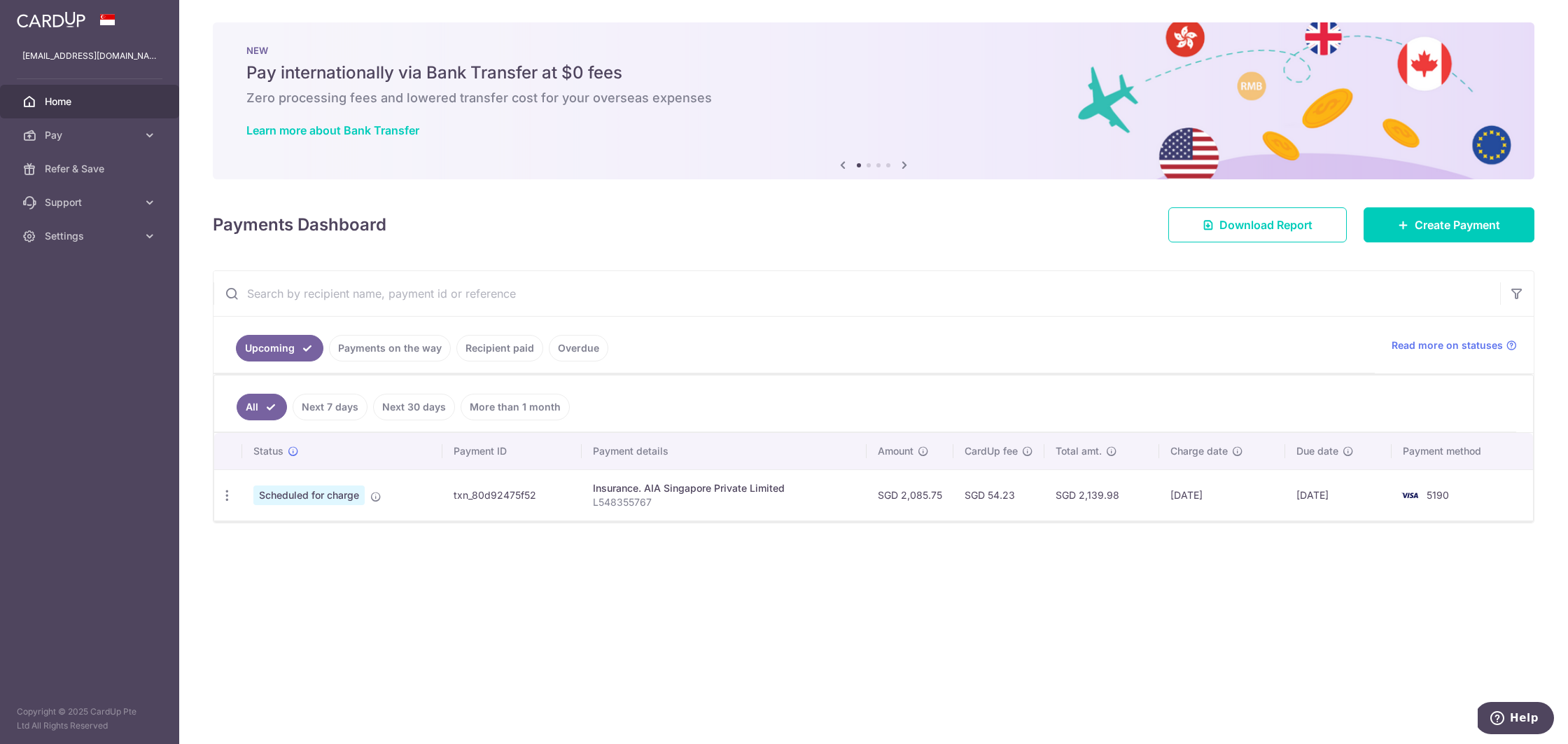
click at [647, 487] on div "Insurance. AIA Singapore Private Limited" at bounding box center [724, 488] width 263 height 14
click at [642, 501] on p "L548355767" at bounding box center [724, 502] width 263 height 14
drag, startPoint x: 596, startPoint y: 504, endPoint x: 670, endPoint y: 504, distance: 74.0
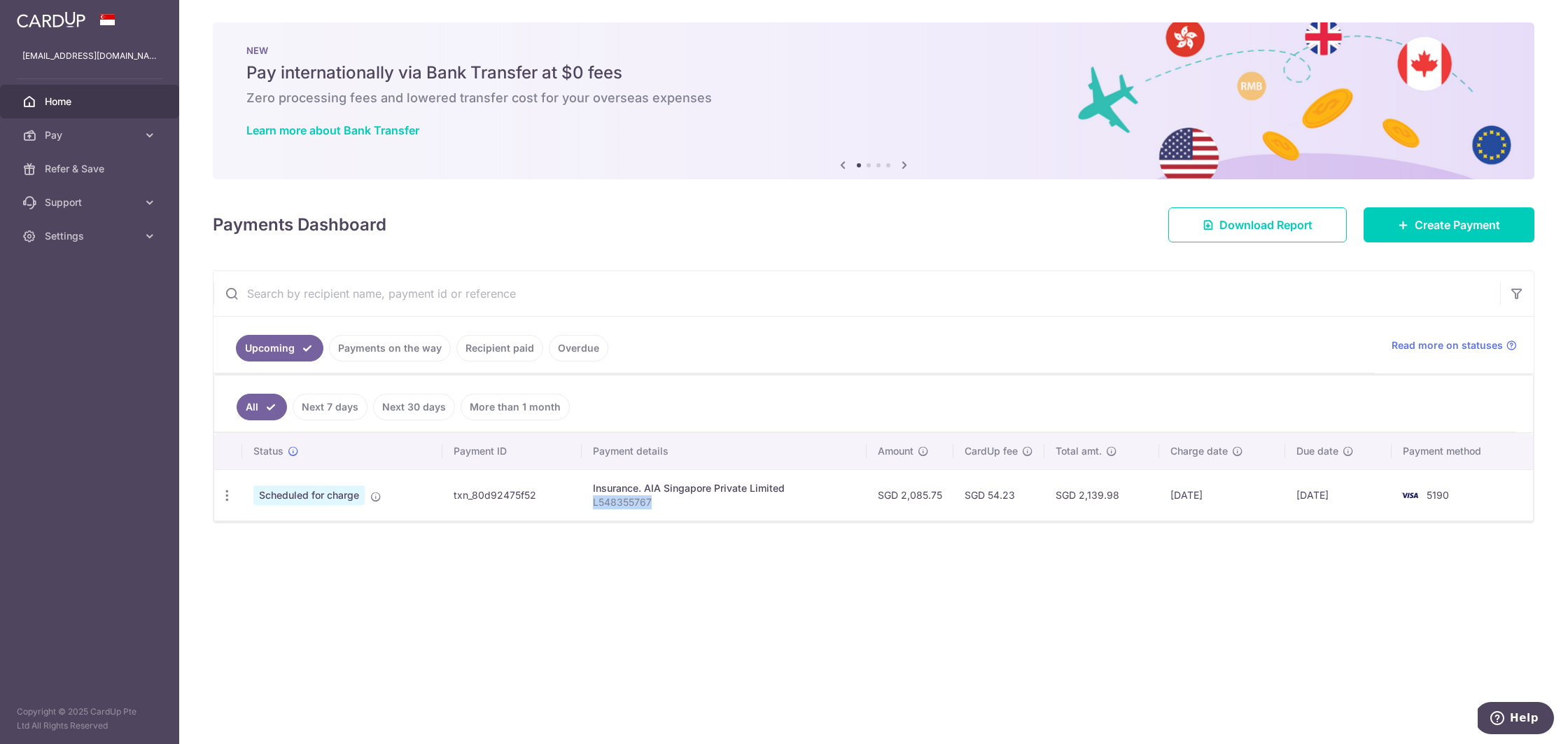
click at [670, 504] on p "L548355767" at bounding box center [724, 502] width 263 height 14
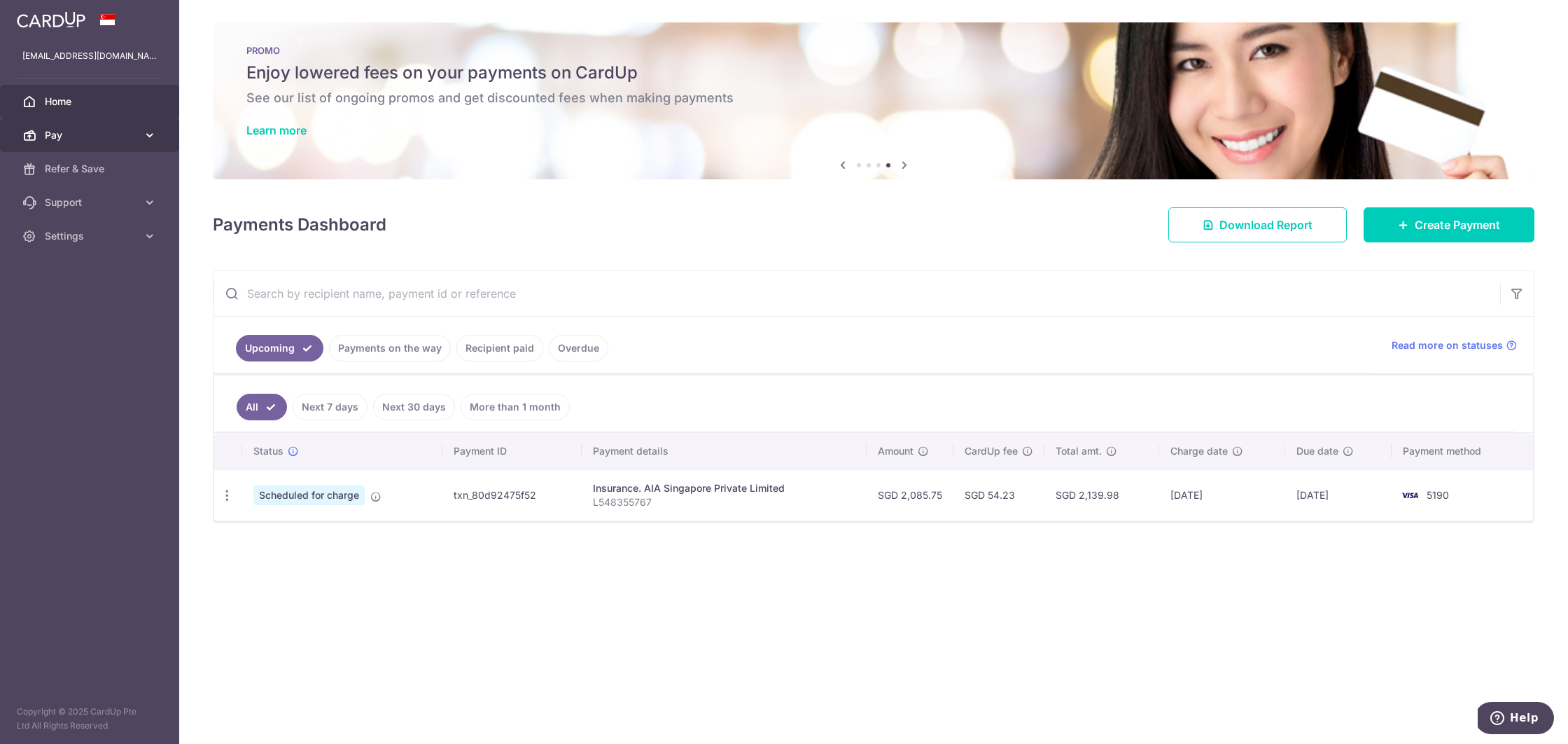
click at [92, 128] on span "Pay" at bounding box center [91, 135] width 93 height 14
click at [99, 166] on span "Payments" at bounding box center [91, 169] width 93 height 14
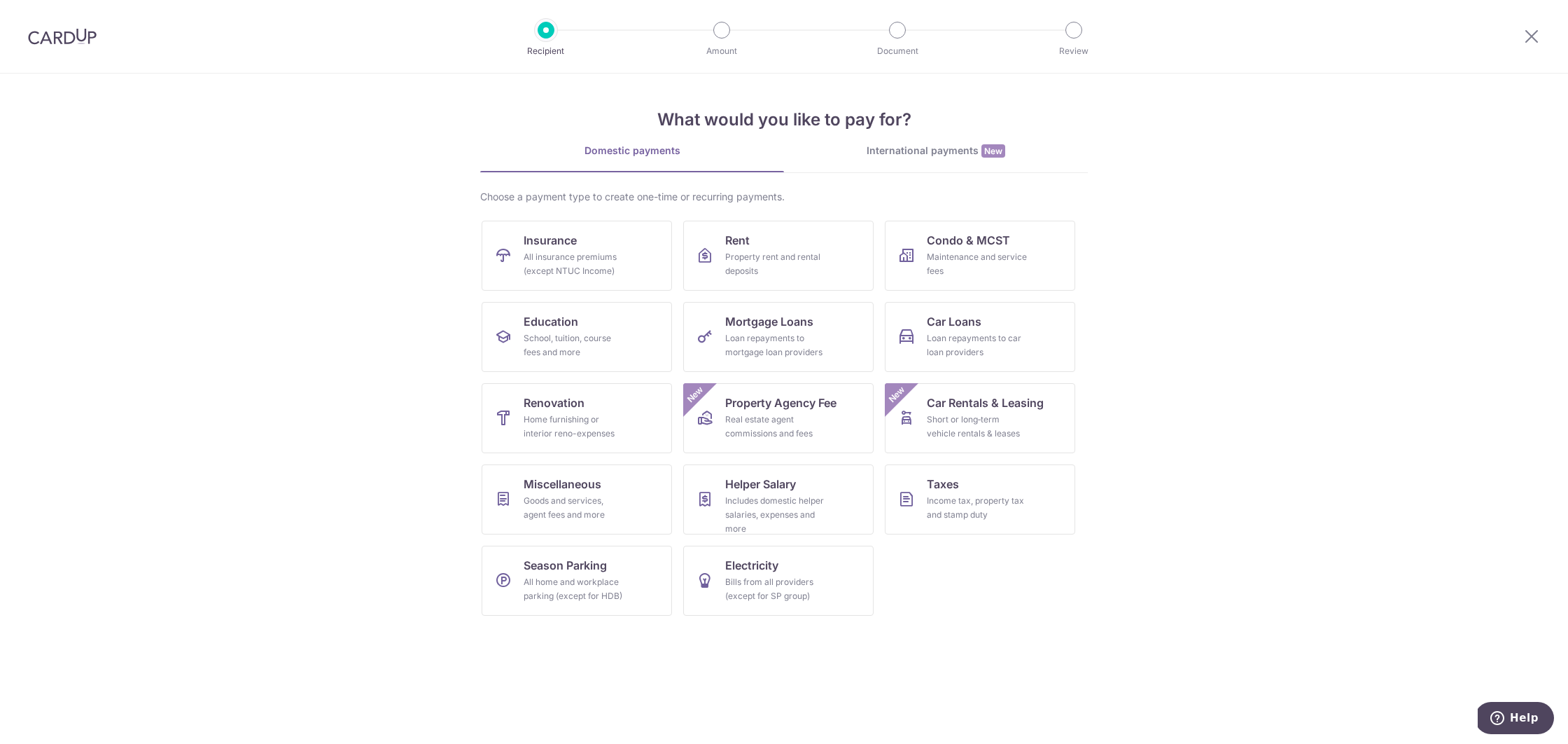
click at [59, 44] on img at bounding box center [62, 36] width 68 height 17
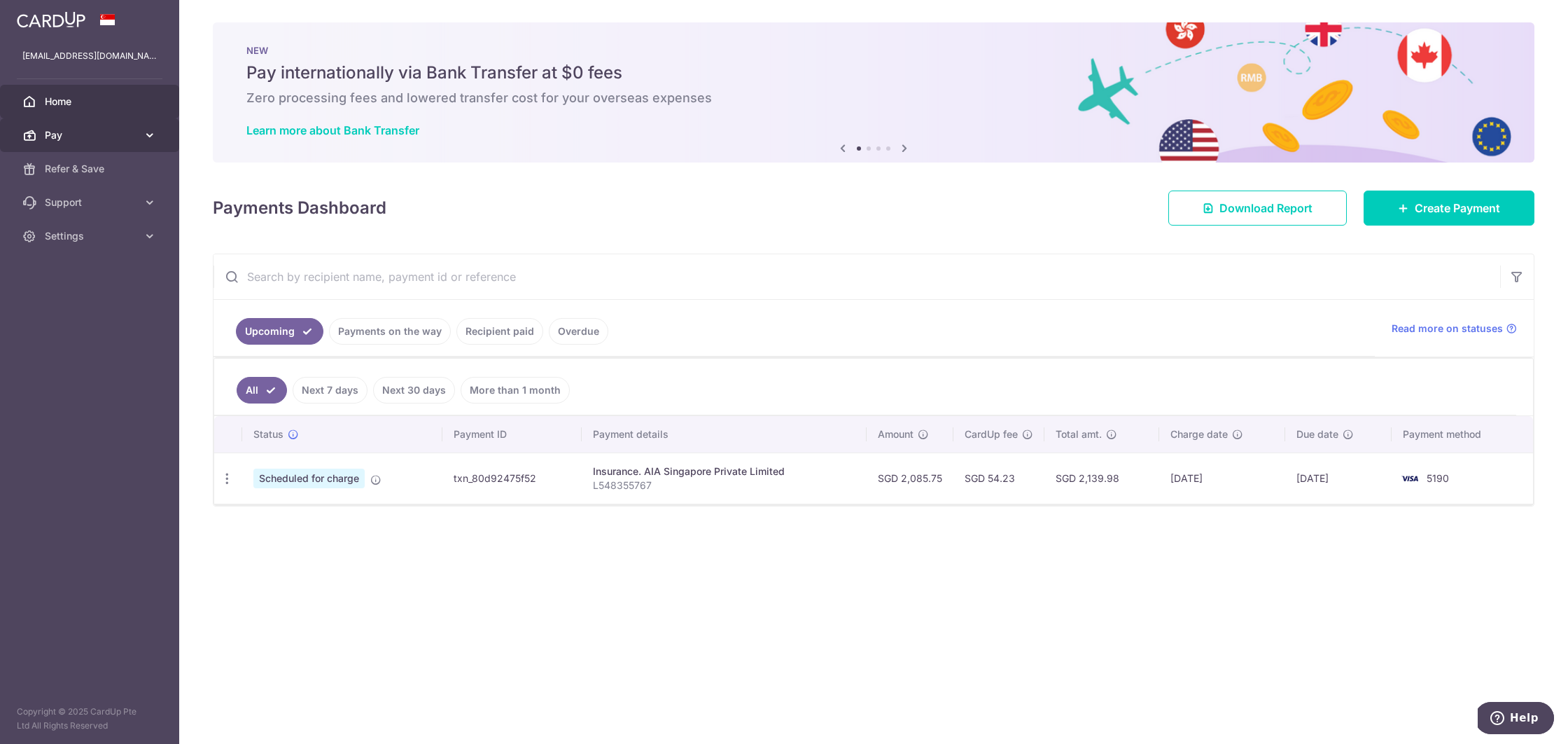
click at [71, 145] on link "Pay" at bounding box center [90, 135] width 180 height 33
click at [69, 227] on link "Cards" at bounding box center [90, 236] width 180 height 33
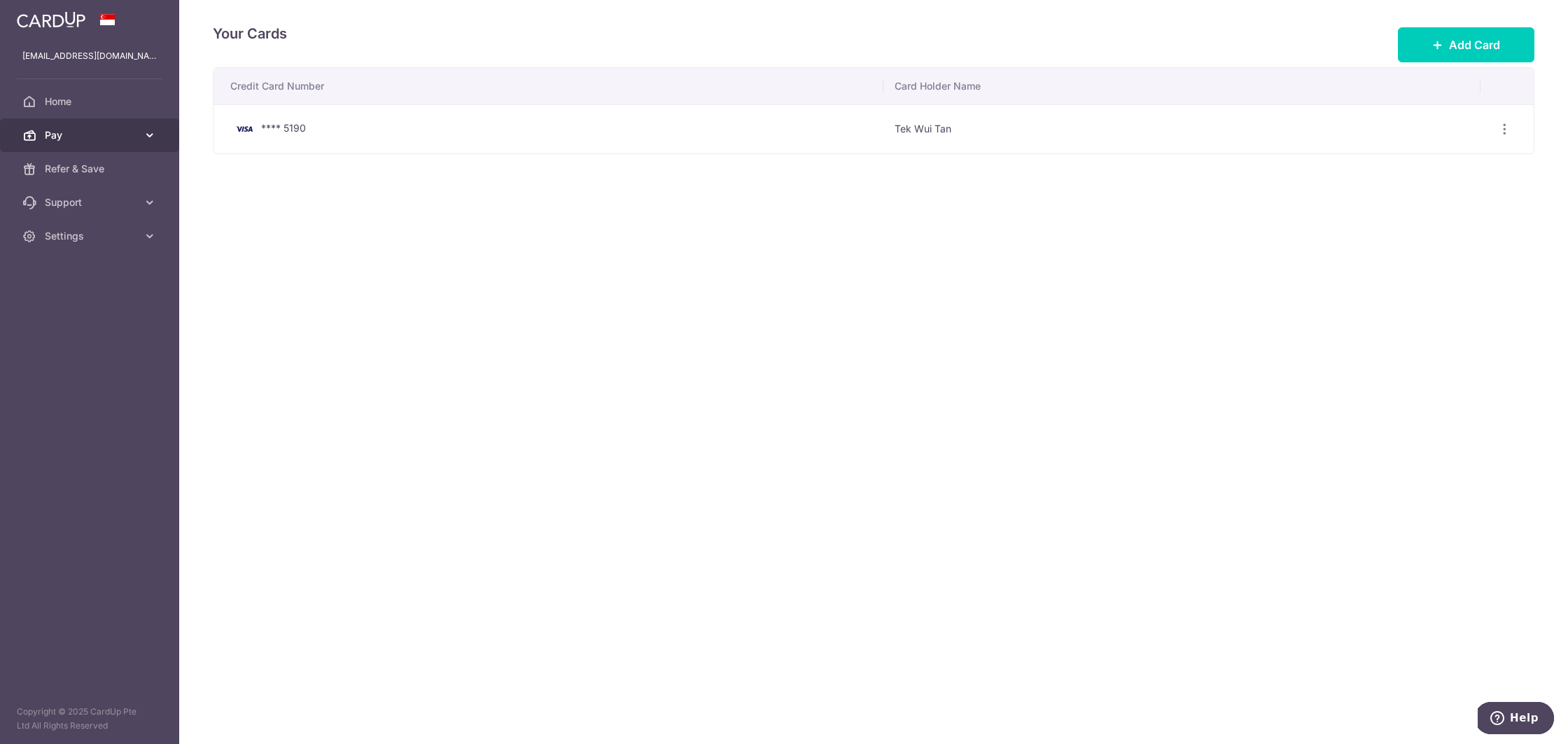
click at [98, 130] on span "Pay" at bounding box center [91, 135] width 93 height 14
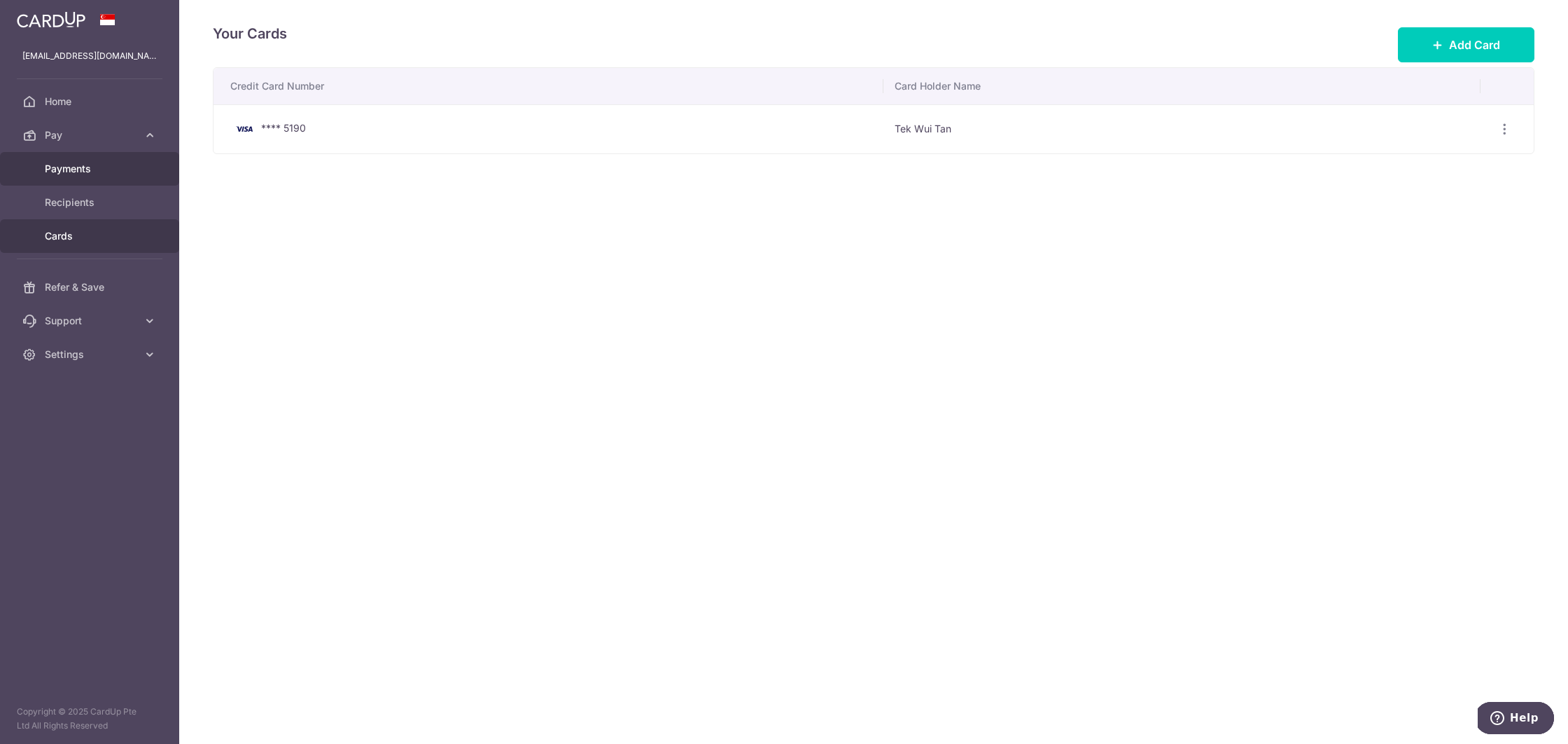
click at [98, 174] on span "Payments" at bounding box center [91, 169] width 93 height 14
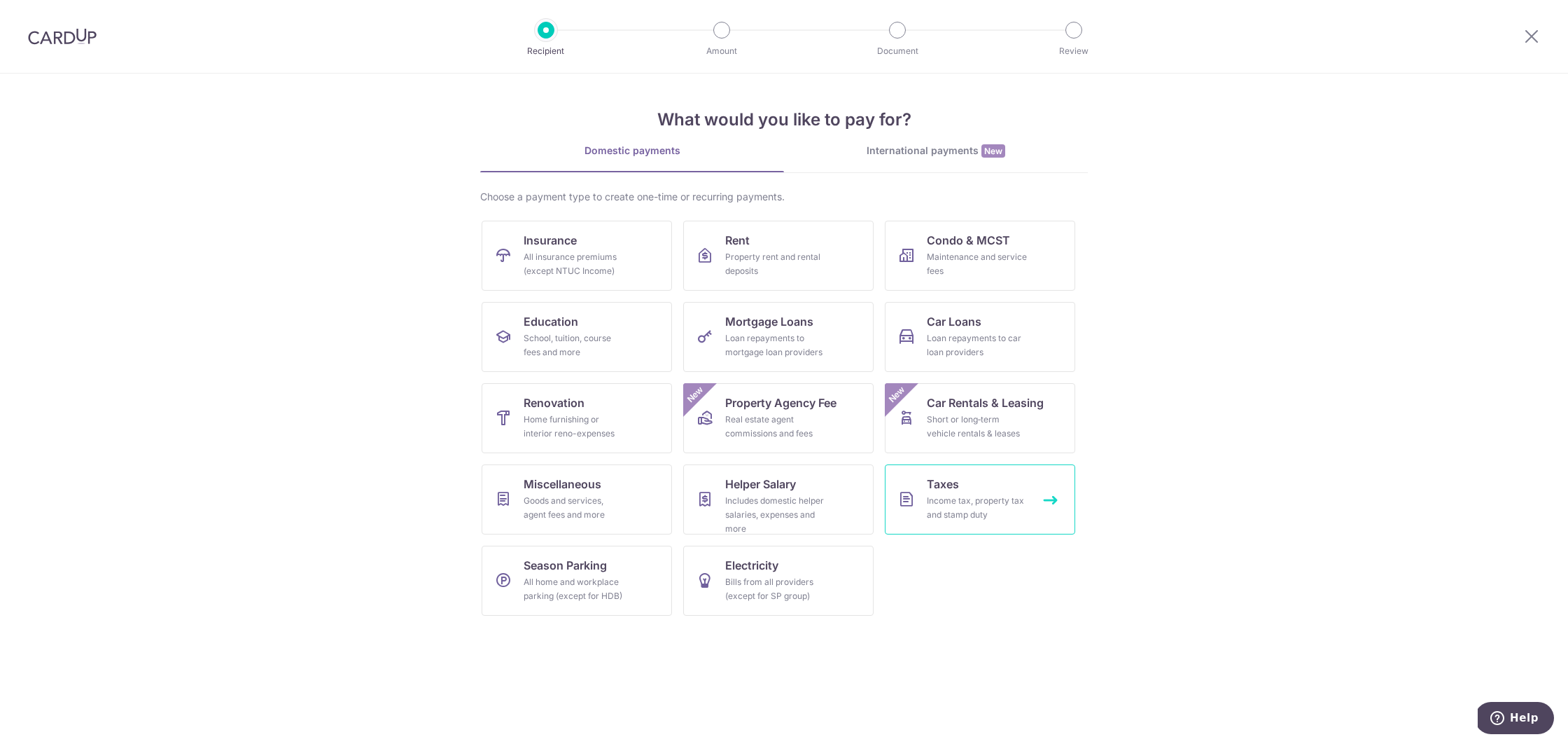
click at [1056, 507] on link "Taxes Income tax, property tax and stamp duty" at bounding box center [980, 500] width 190 height 70
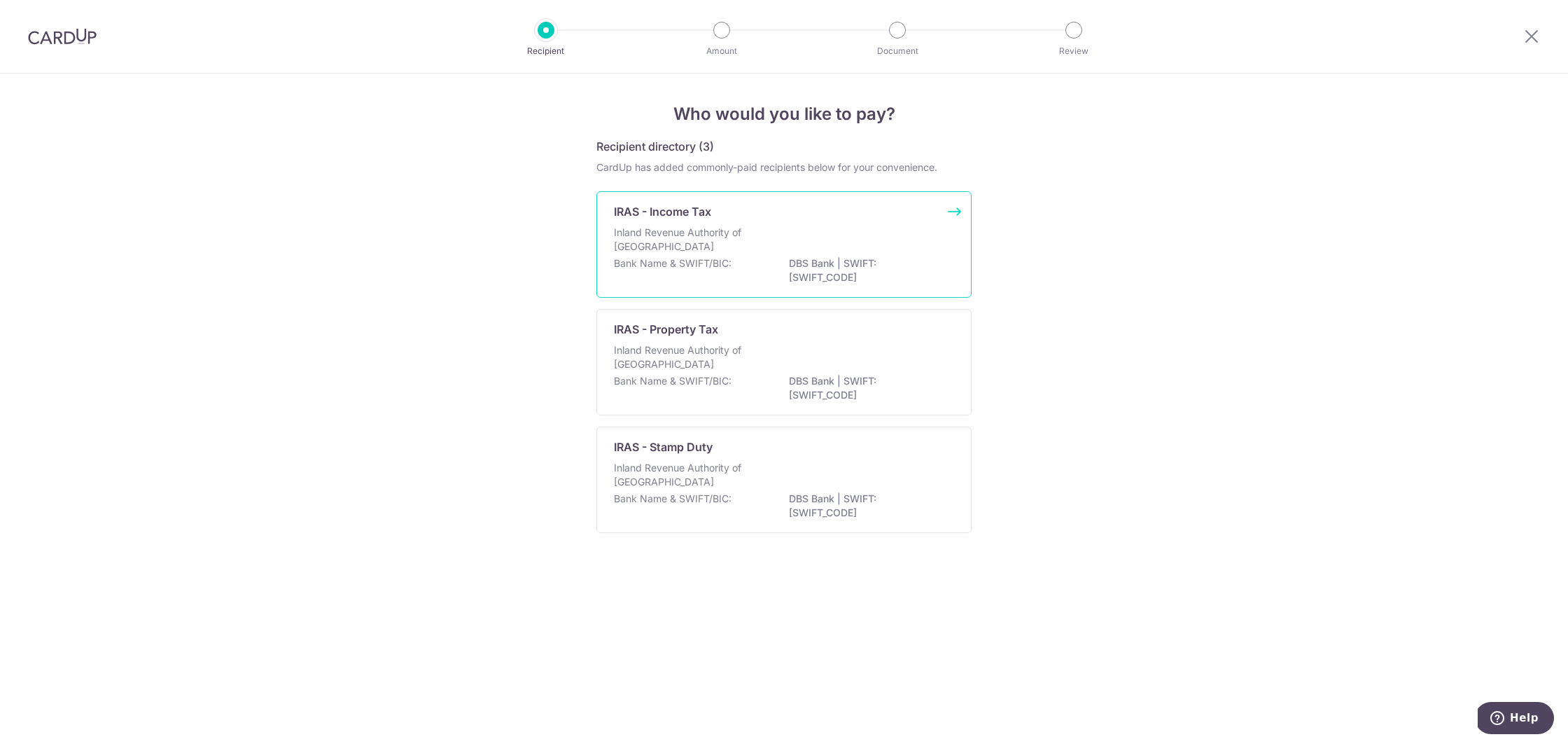
click at [695, 235] on p "Inland Revenue Authority of [GEOGRAPHIC_DATA]" at bounding box center [688, 239] width 148 height 28
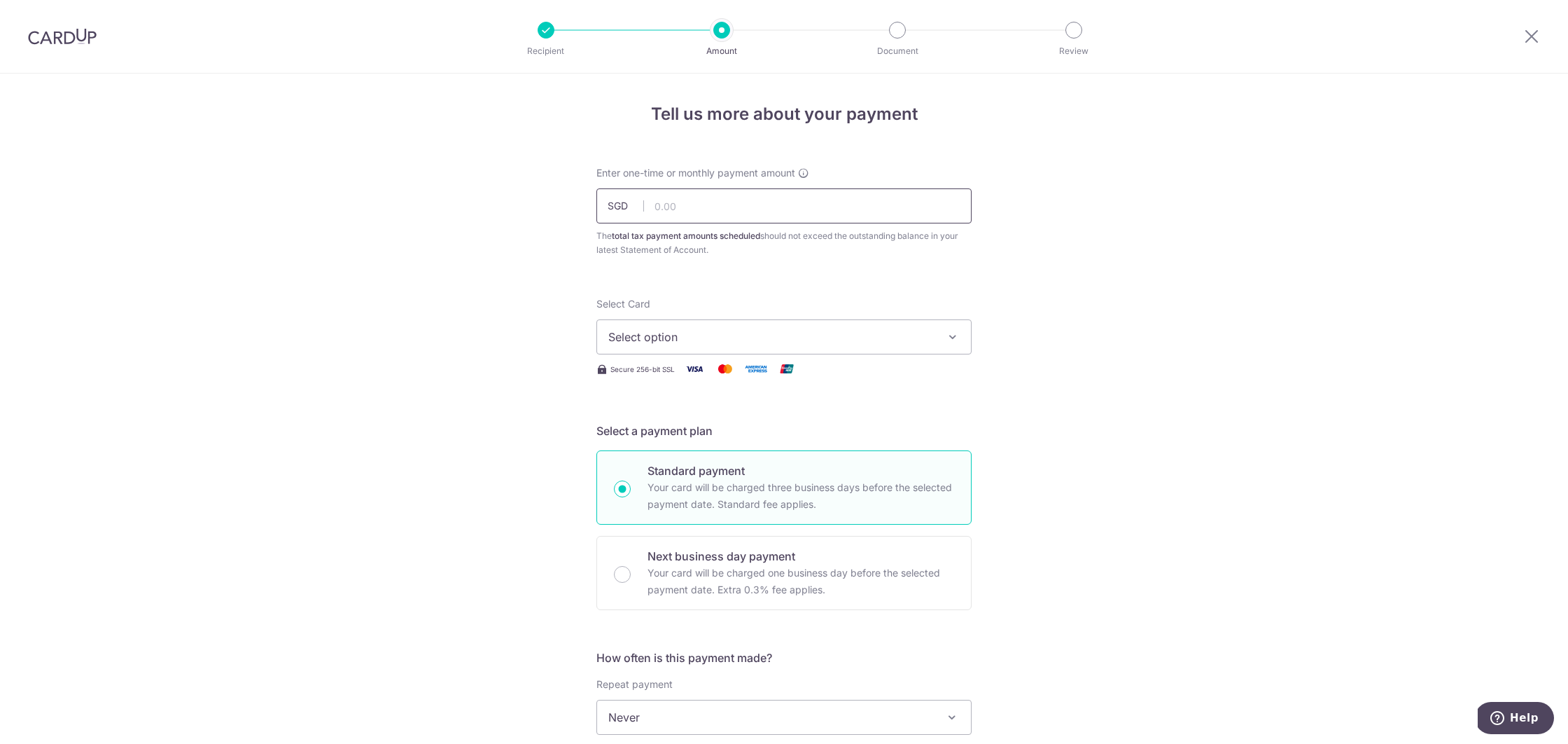
click at [706, 215] on input "text" at bounding box center [784, 205] width 375 height 35
click at [1120, 187] on div "Tell us more about your payment Enter one-time or monthly payment amount SGD Th…" at bounding box center [784, 723] width 1568 height 1301
click at [707, 200] on input "text" at bounding box center [784, 199] width 375 height 35
click at [739, 200] on input "text" at bounding box center [784, 199] width 375 height 35
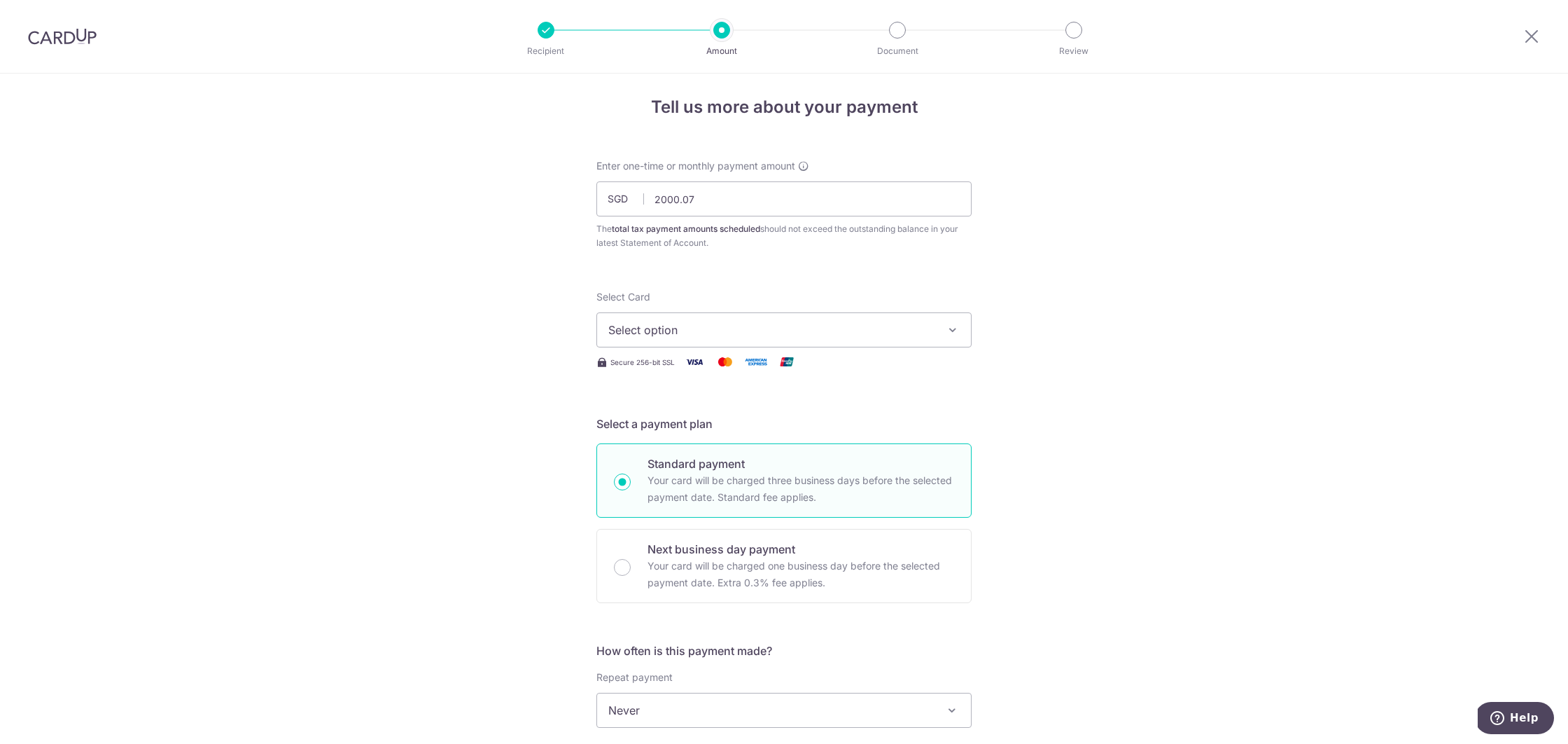
type input "2,000.07"
click at [990, 351] on div "Tell us more about your payment Enter one-time or monthly payment amount SGD 2,…" at bounding box center [784, 716] width 1568 height 1301
click at [873, 334] on span "Select option" at bounding box center [772, 330] width 326 height 17
click at [692, 429] on span "**** 5190" at bounding box center [668, 430] width 52 height 17
drag, startPoint x: 1109, startPoint y: 373, endPoint x: 1113, endPoint y: 366, distance: 8.1
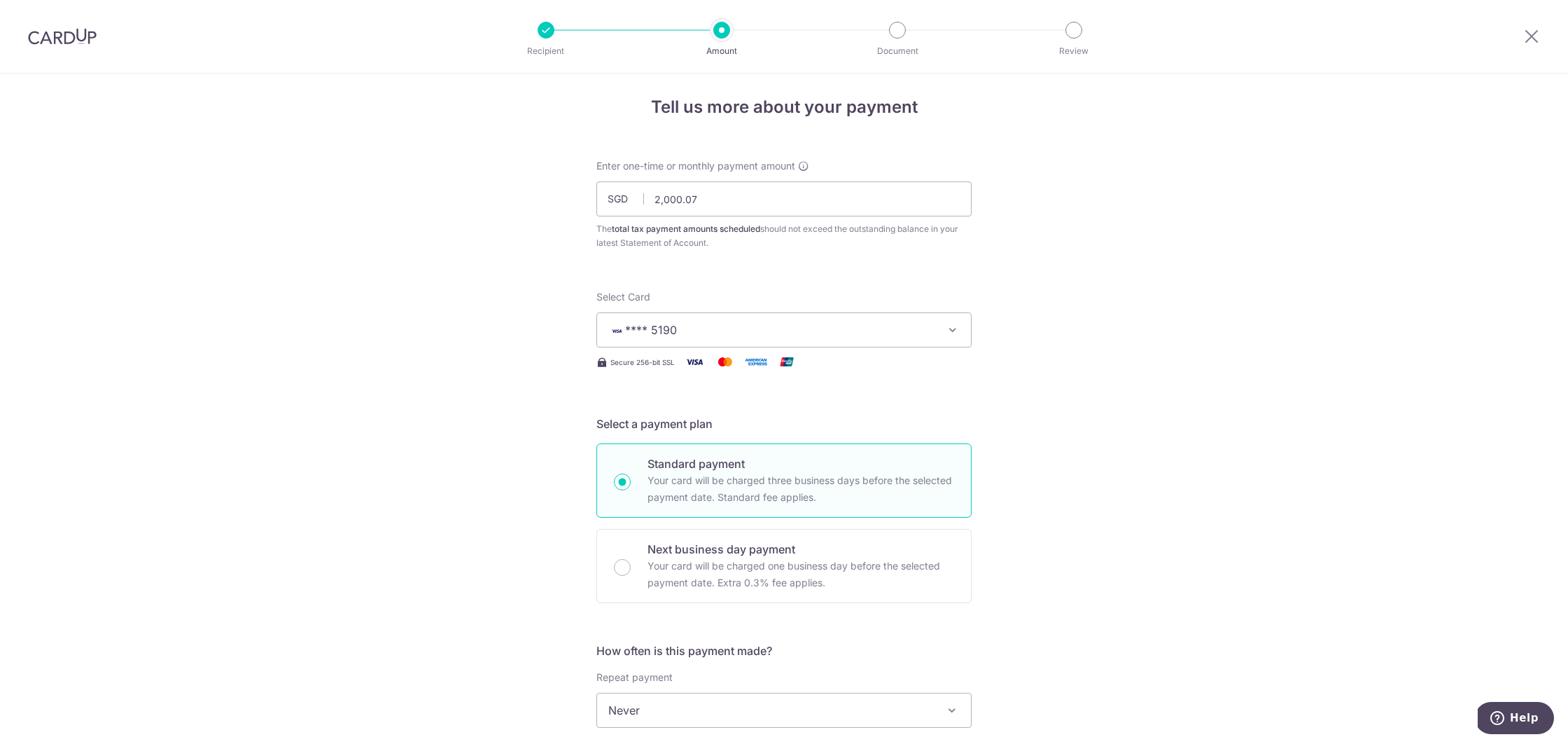
click at [1109, 373] on div "Tell us more about your payment Enter one-time or monthly payment amount SGD 2,…" at bounding box center [784, 716] width 1568 height 1301
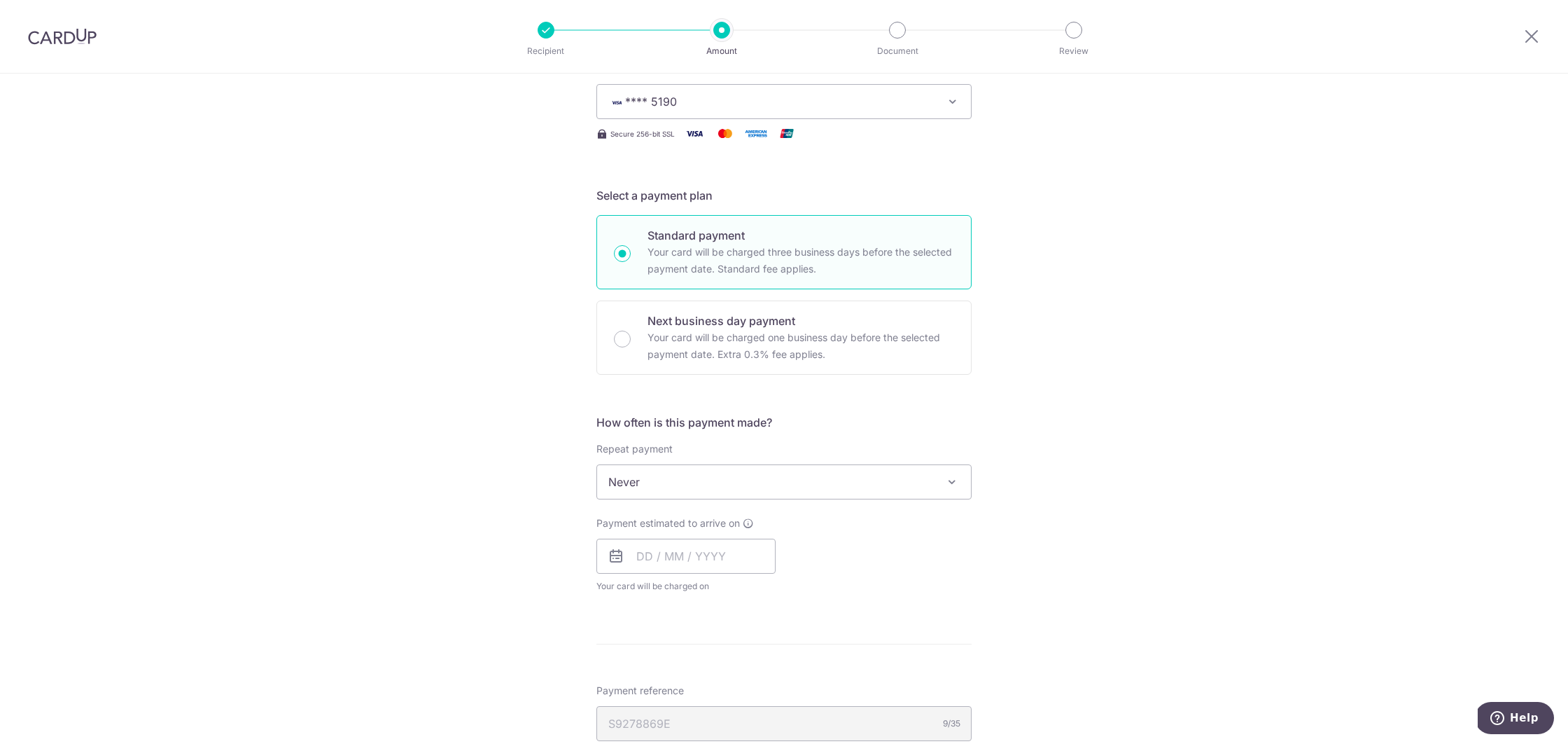
scroll to position [267, 0]
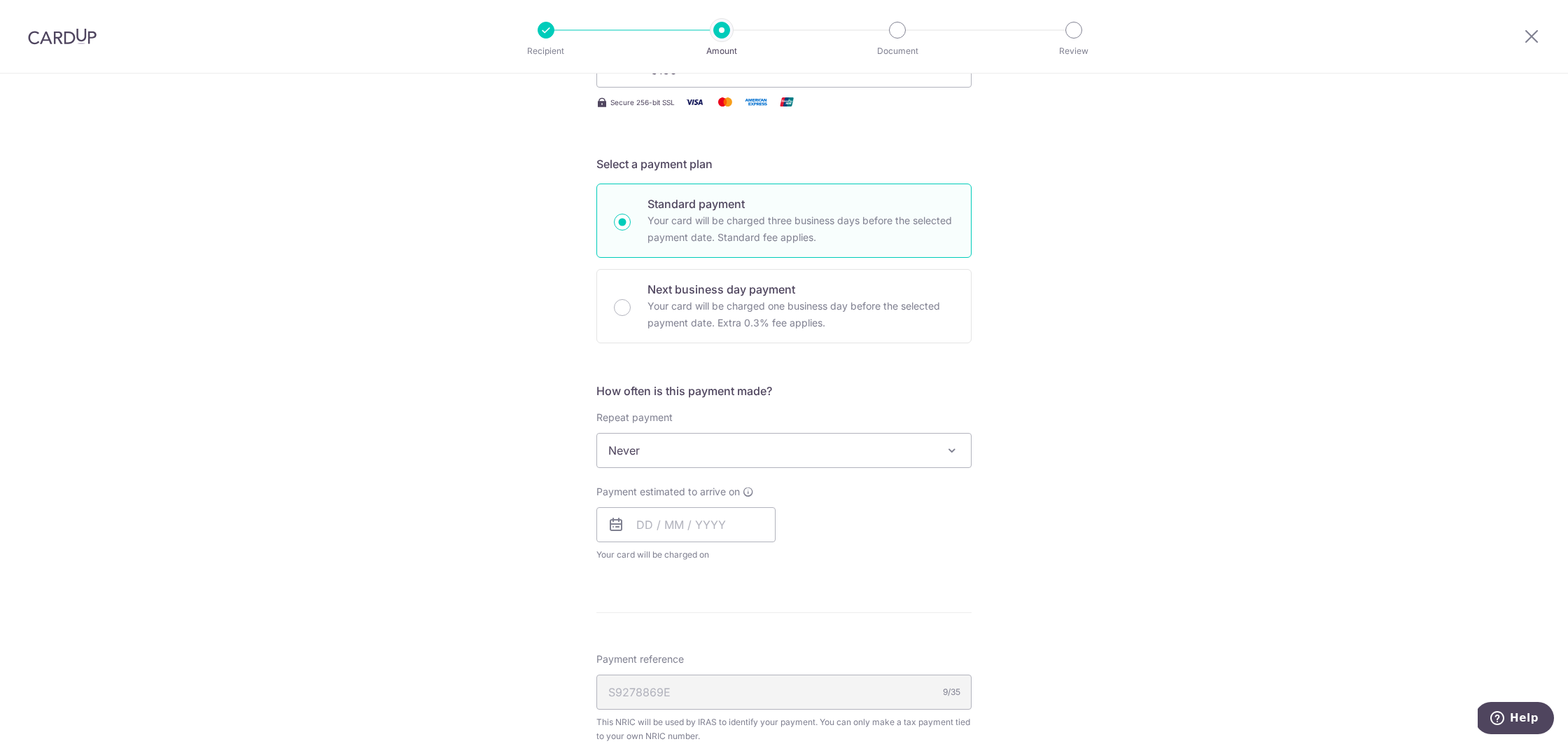
click at [955, 451] on span at bounding box center [952, 450] width 17 height 17
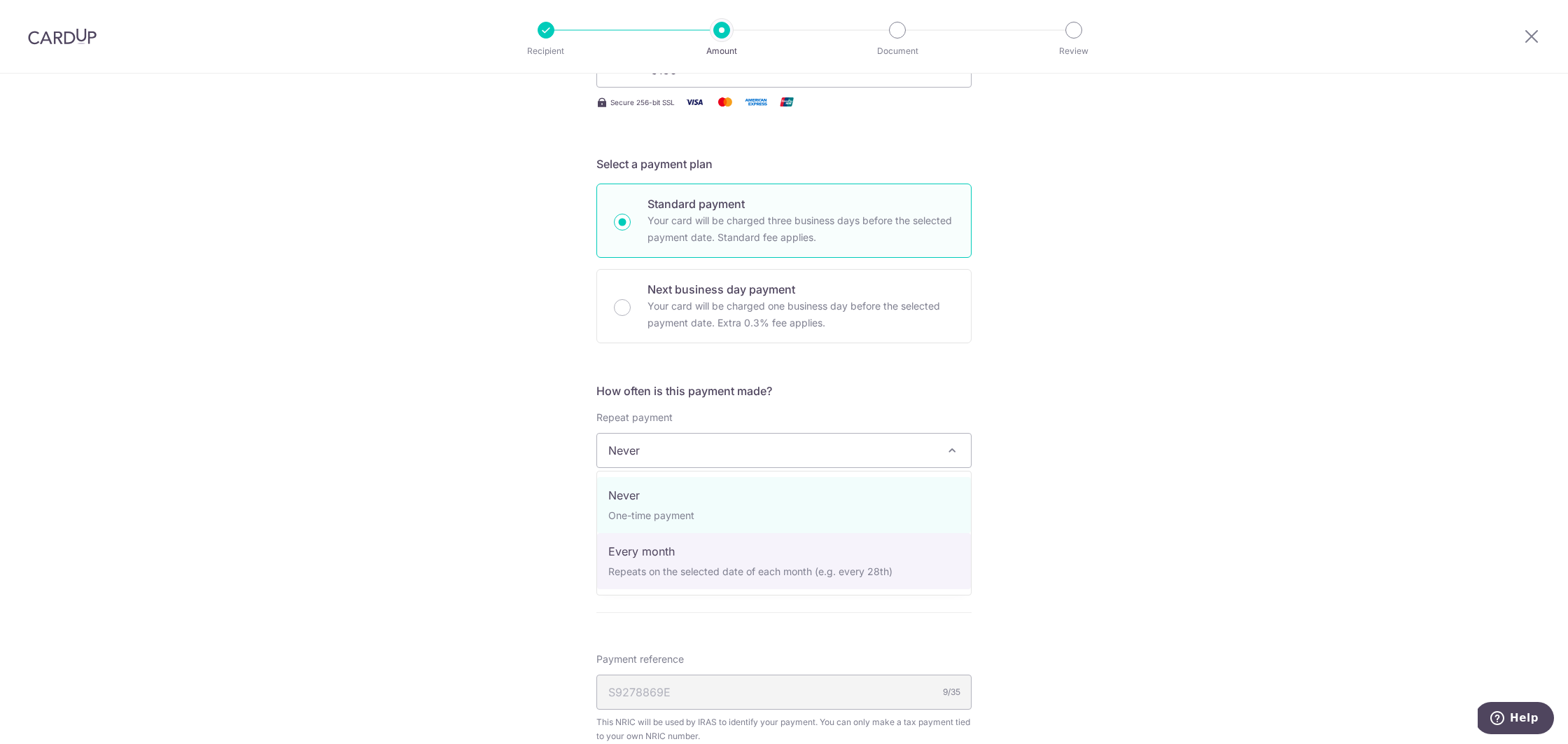
select select "3"
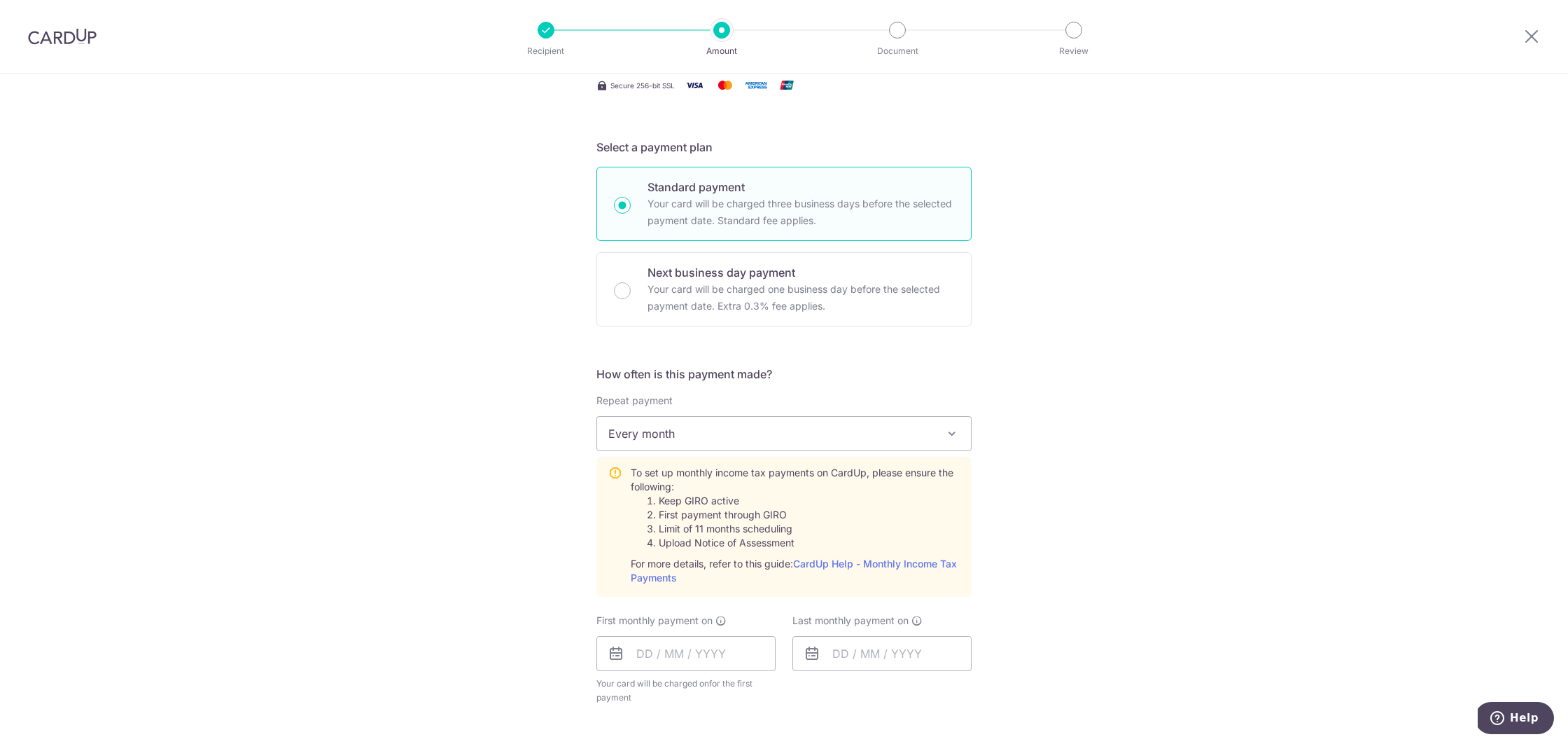
scroll to position [295, 0]
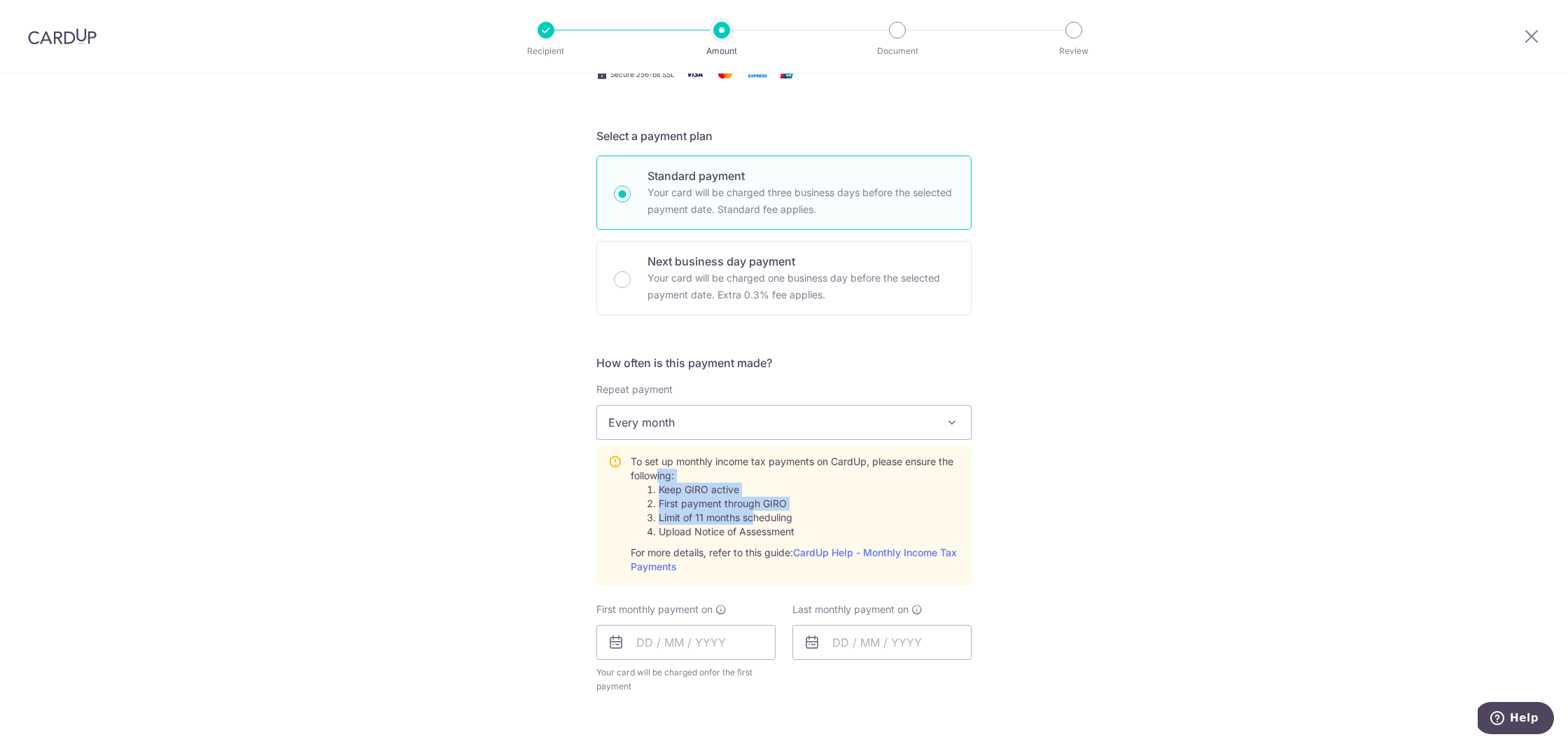
click at [782, 517] on div "To set up monthly income tax payments on CardUp, please ensure the following: K…" at bounding box center [795, 514] width 329 height 119
click at [782, 517] on li "Limit of 11 months scheduling" at bounding box center [809, 517] width 301 height 14
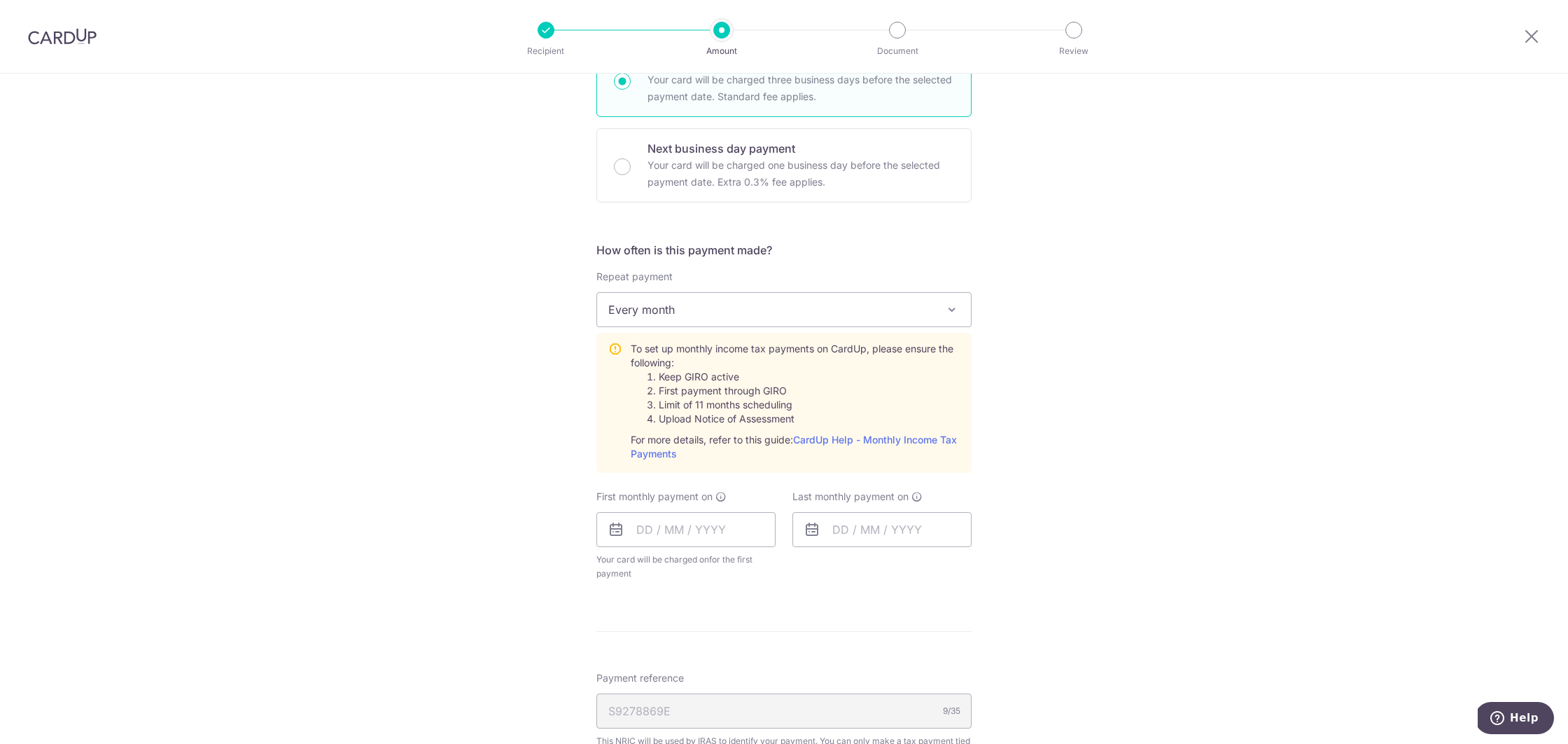
scroll to position [408, 0]
click at [706, 535] on input "text" at bounding box center [686, 528] width 180 height 35
click at [513, 539] on div "Tell us more about your payment Enter one-time or monthly payment amount SGD 2,…" at bounding box center [784, 395] width 1568 height 1460
click at [678, 524] on input "text" at bounding box center [686, 528] width 180 height 35
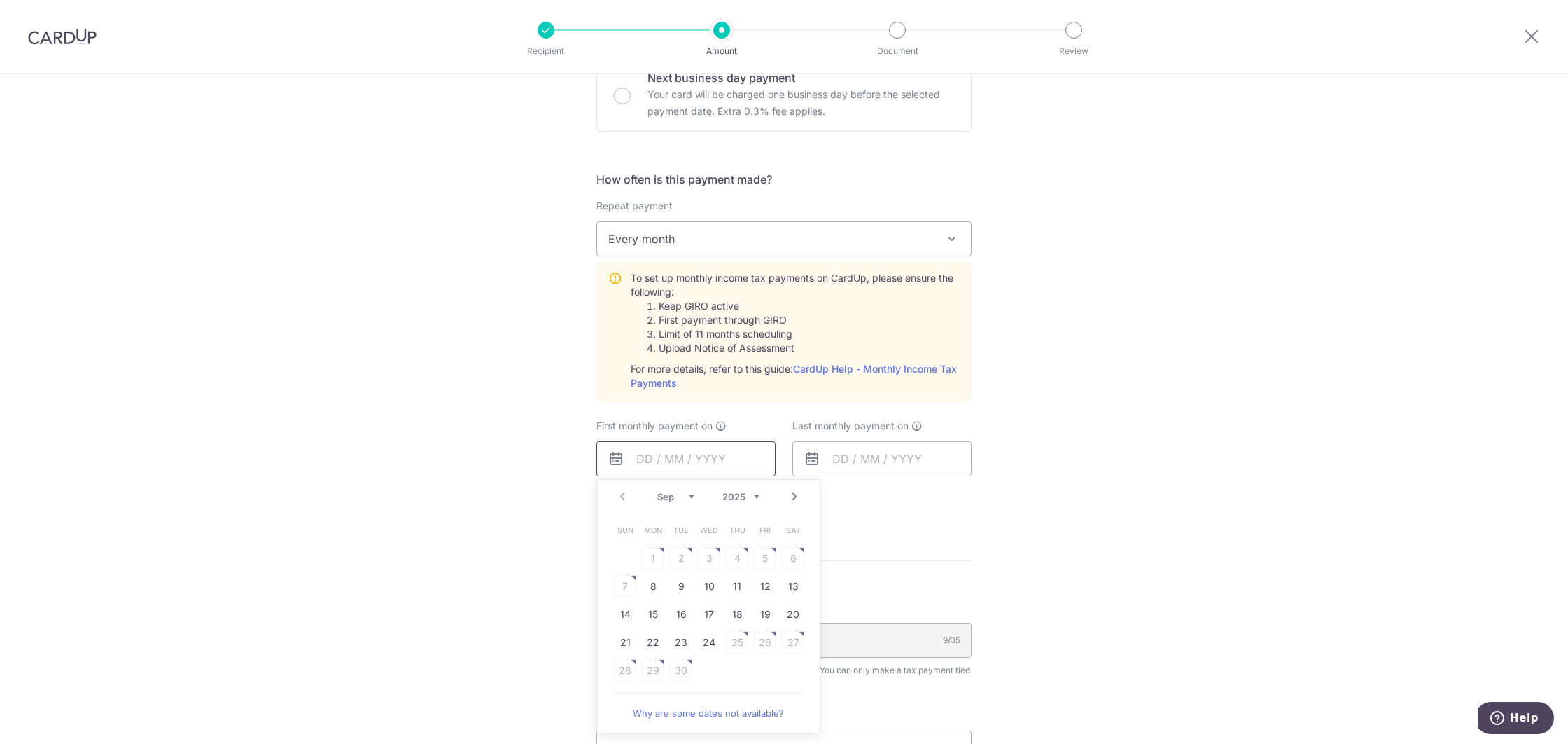
scroll to position [601, 0]
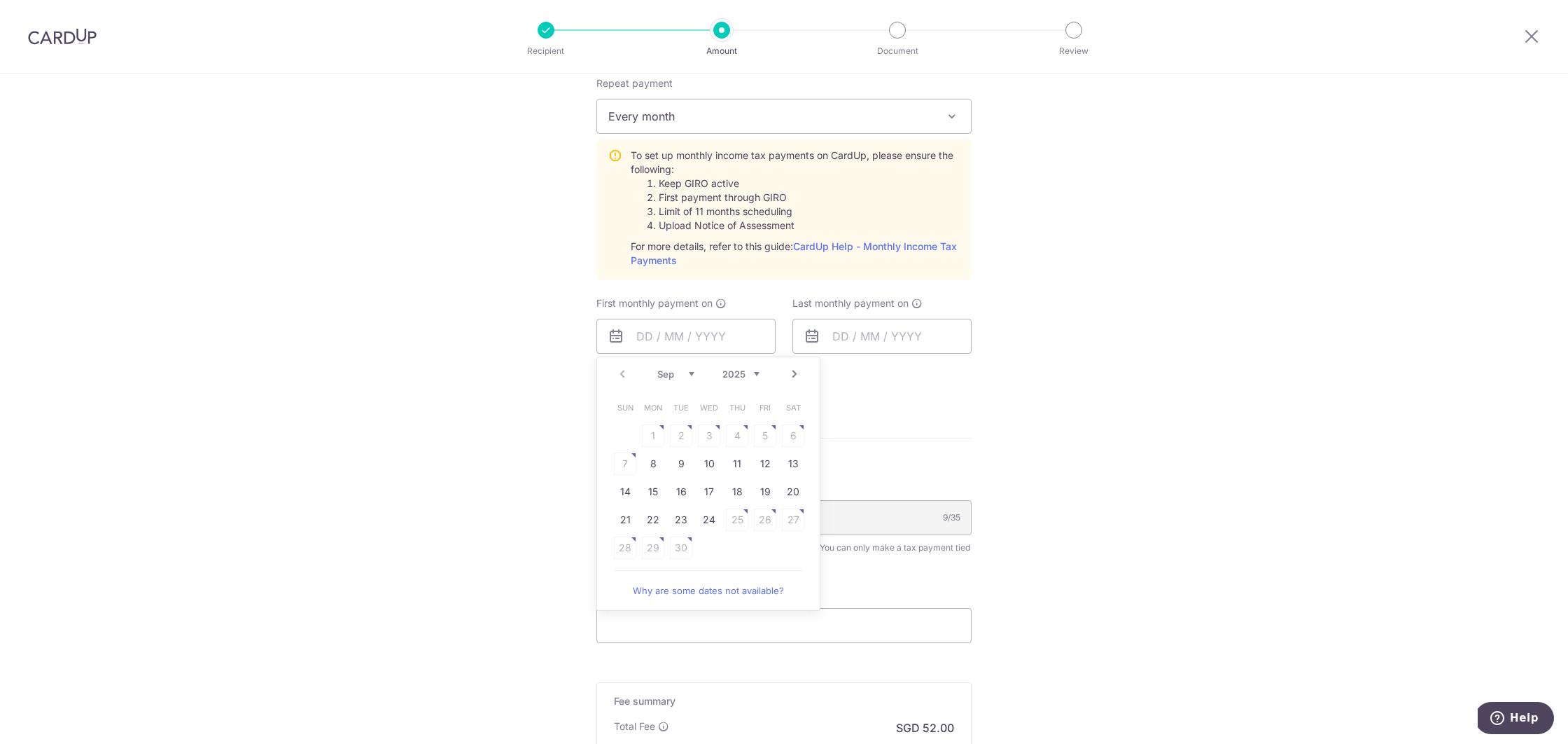
drag, startPoint x: 628, startPoint y: 462, endPoint x: 655, endPoint y: 463, distance: 27.0
click at [628, 463] on table "Sun Mon Tue Wed Thu Fri Sat 1 2 3 4 5 6 7 8 9 10 11 12 13 14 15 16 17 18 19 20 …" at bounding box center [709, 477] width 196 height 168
click at [791, 369] on link "Next" at bounding box center [795, 374] width 17 height 17
click at [616, 377] on link "Prev" at bounding box center [623, 374] width 17 height 17
click at [793, 375] on link "Next" at bounding box center [795, 374] width 17 height 17
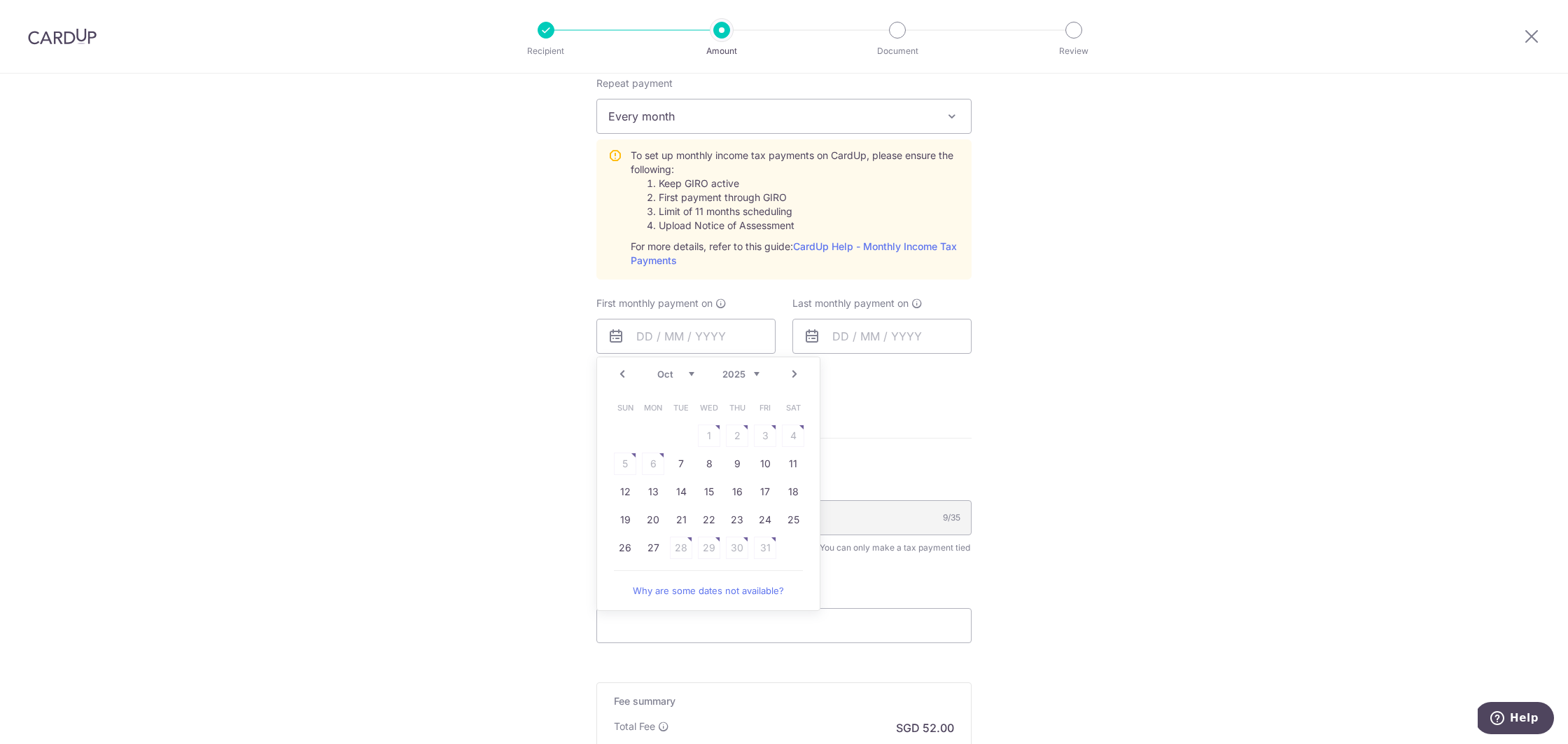
click at [628, 374] on link "Prev" at bounding box center [623, 374] width 17 height 17
click at [706, 519] on link "24" at bounding box center [709, 519] width 22 height 22
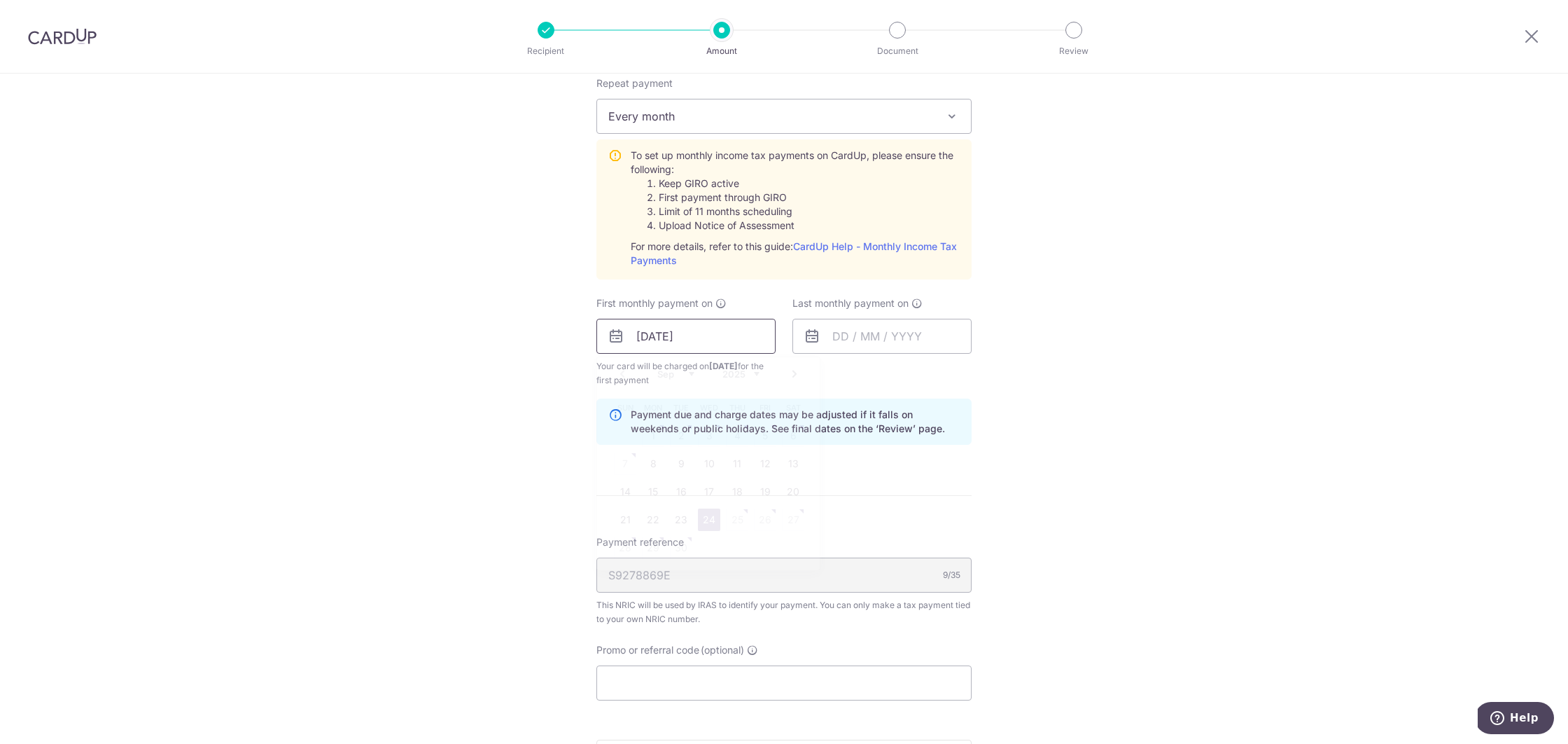
click at [754, 336] on input "24/09/2025" at bounding box center [686, 336] width 180 height 35
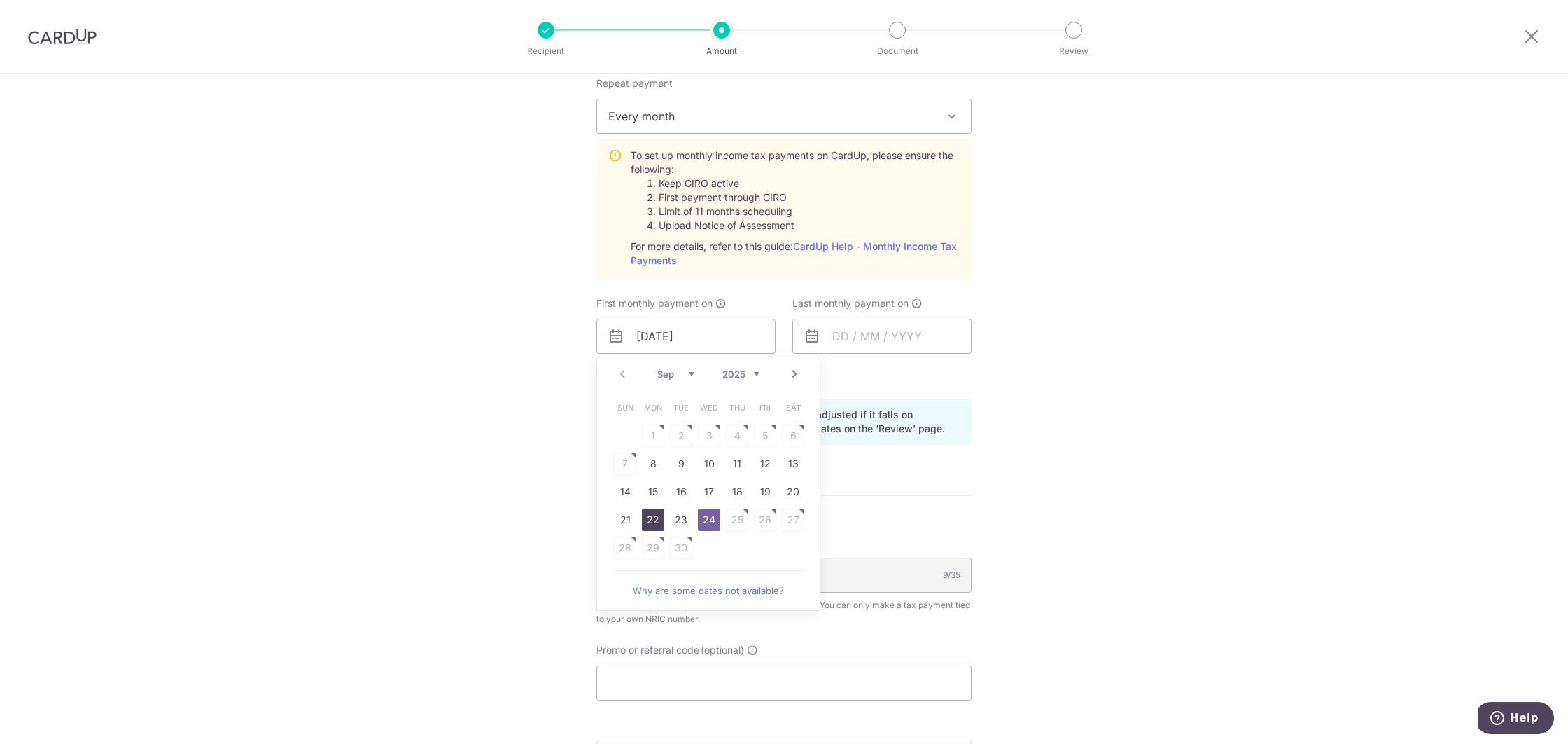
click at [660, 523] on link "22" at bounding box center [653, 519] width 22 height 22
type input "22/09/2025"
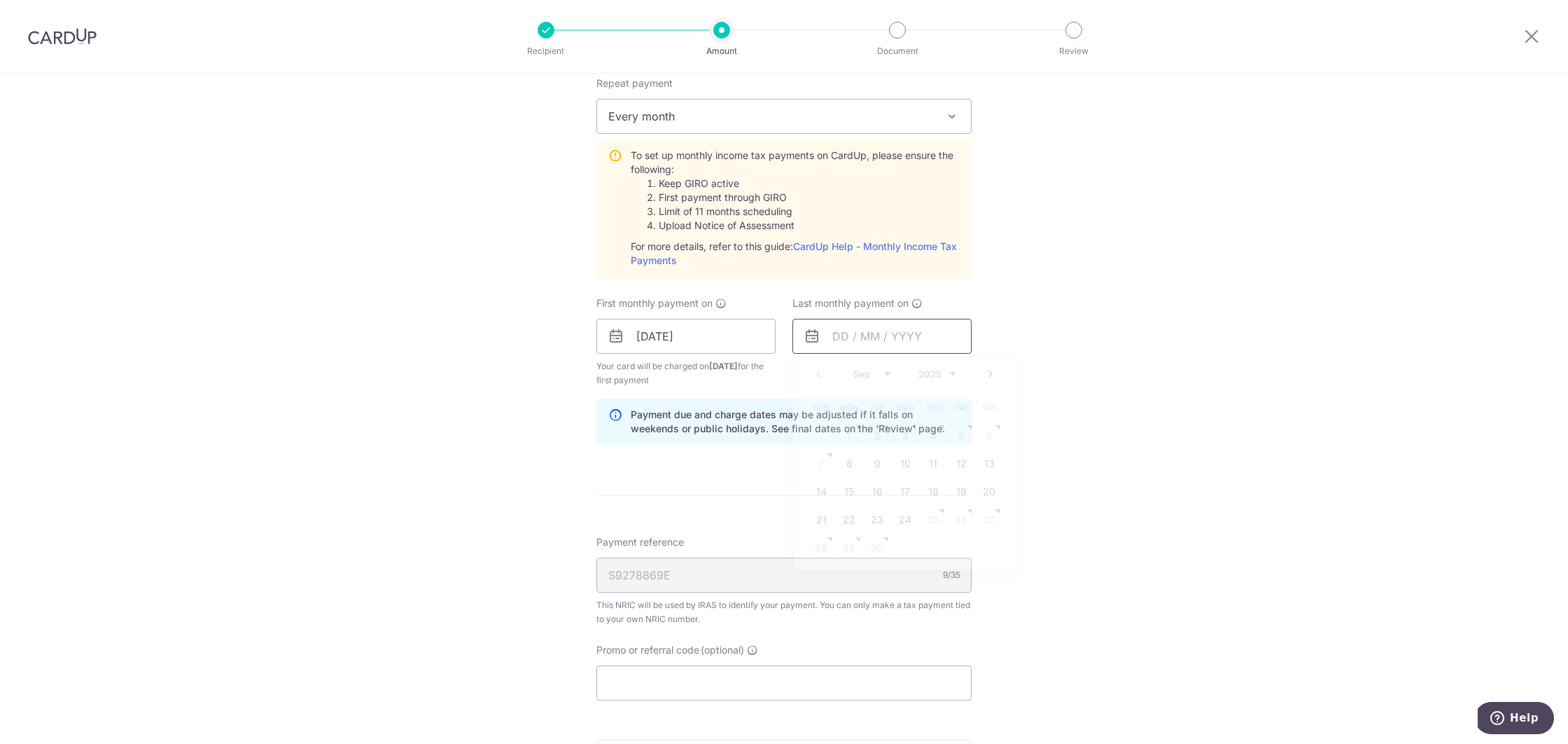
click at [893, 334] on input "text" at bounding box center [882, 336] width 180 height 35
click at [997, 371] on link "Next" at bounding box center [991, 374] width 17 height 17
click at [992, 373] on link "Next" at bounding box center [991, 374] width 17 height 17
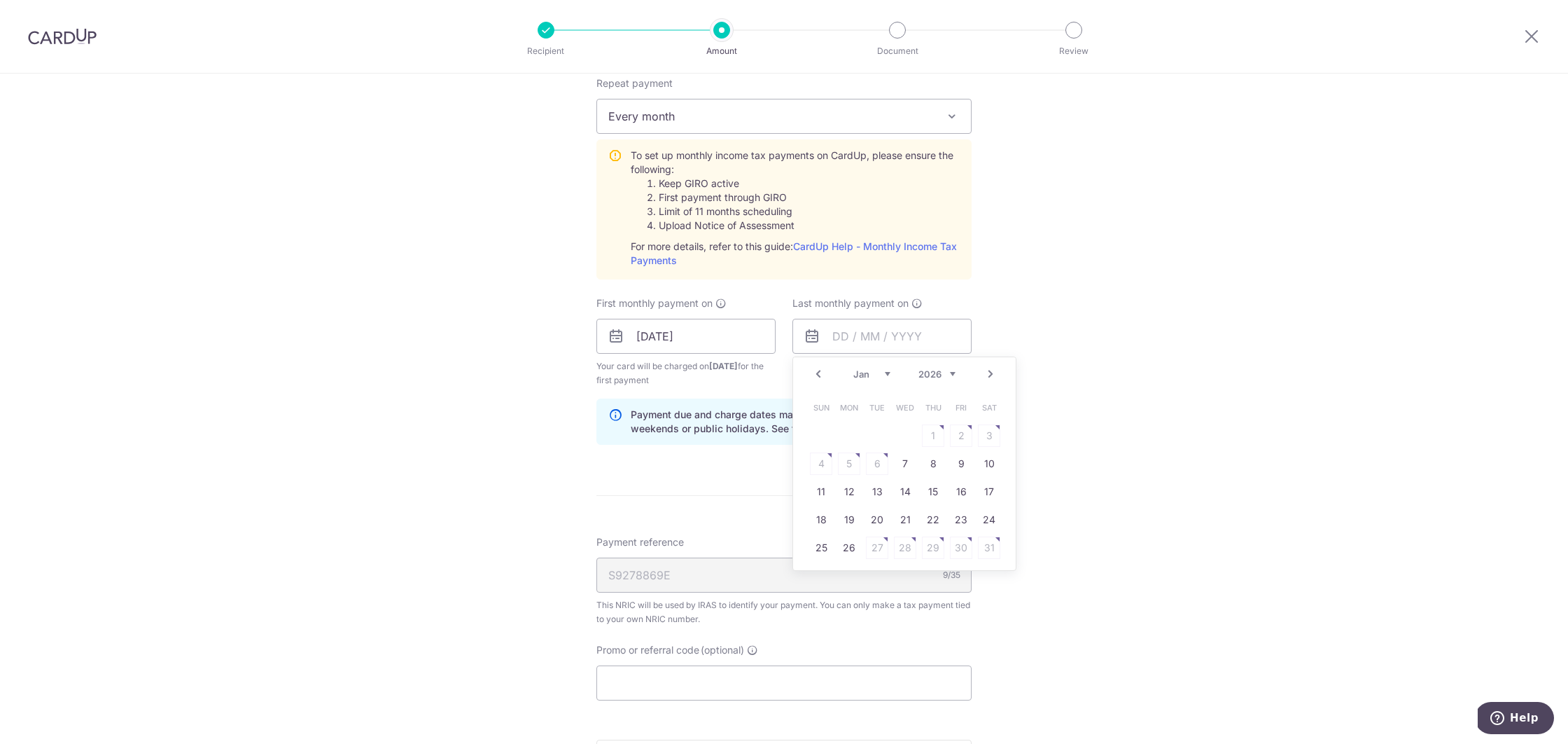
click at [992, 373] on link "Next" at bounding box center [991, 374] width 17 height 17
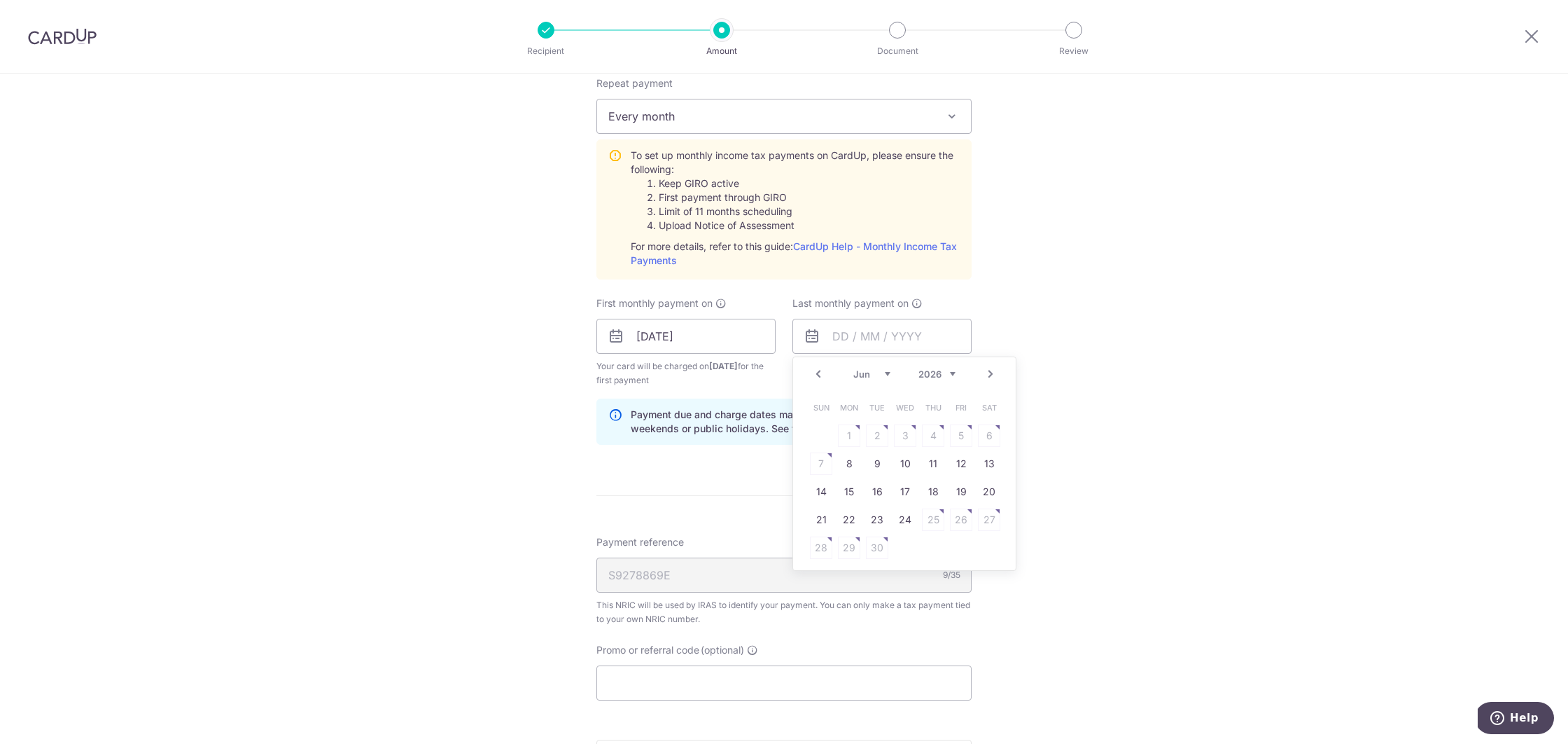
click at [992, 373] on link "Next" at bounding box center [991, 374] width 17 height 17
click at [992, 373] on div "Prev Next Jan Feb Mar Apr May Jun Jul Aug Sep Oct 2025 2026" at bounding box center [904, 373] width 223 height 33
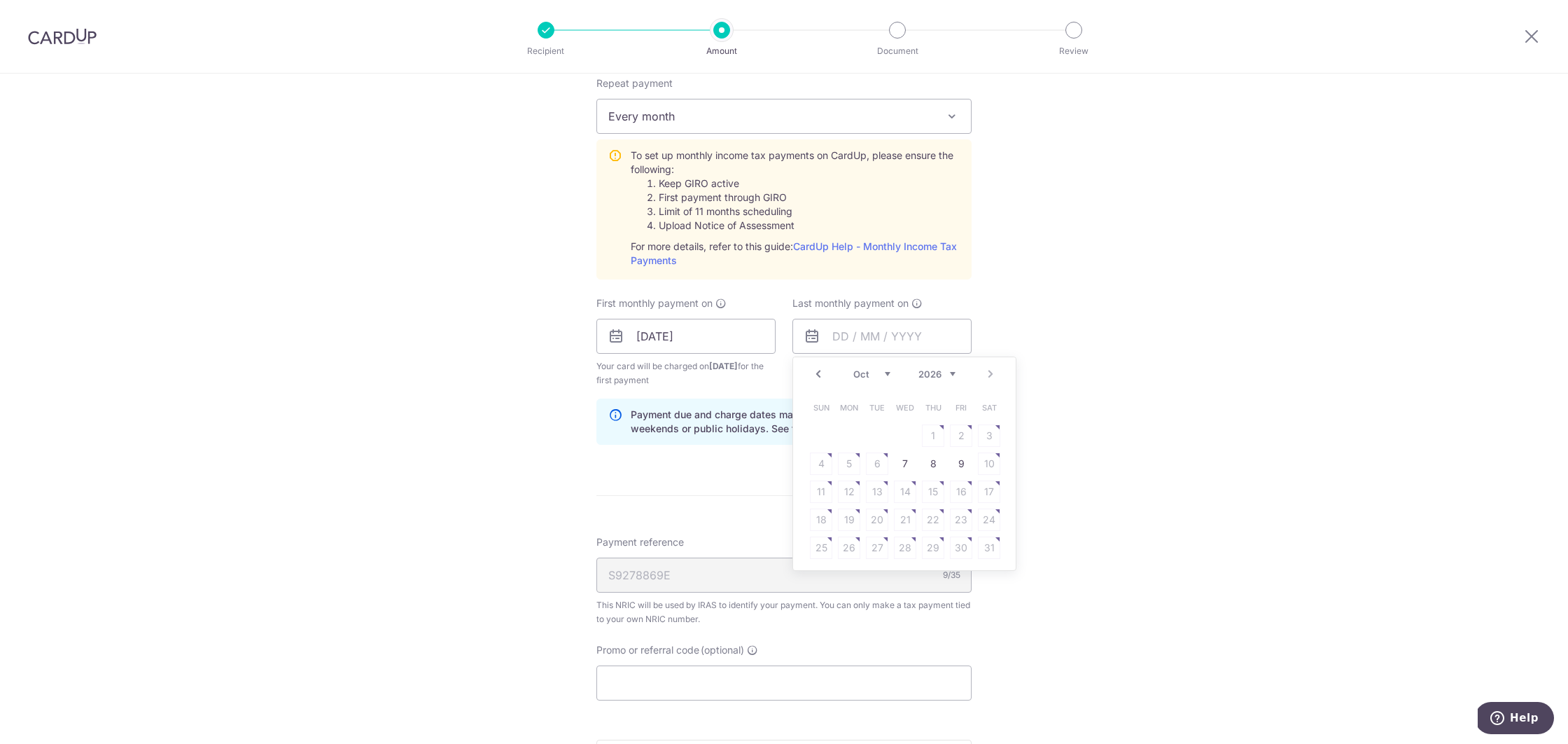
click at [992, 373] on div "Prev Next Jan Feb Mar Apr May Jun Jul Aug Sep Oct 2025 2026" at bounding box center [904, 373] width 223 height 33
click at [819, 373] on link "Prev" at bounding box center [819, 374] width 17 height 17
click at [824, 381] on link "Prev" at bounding box center [819, 374] width 17 height 17
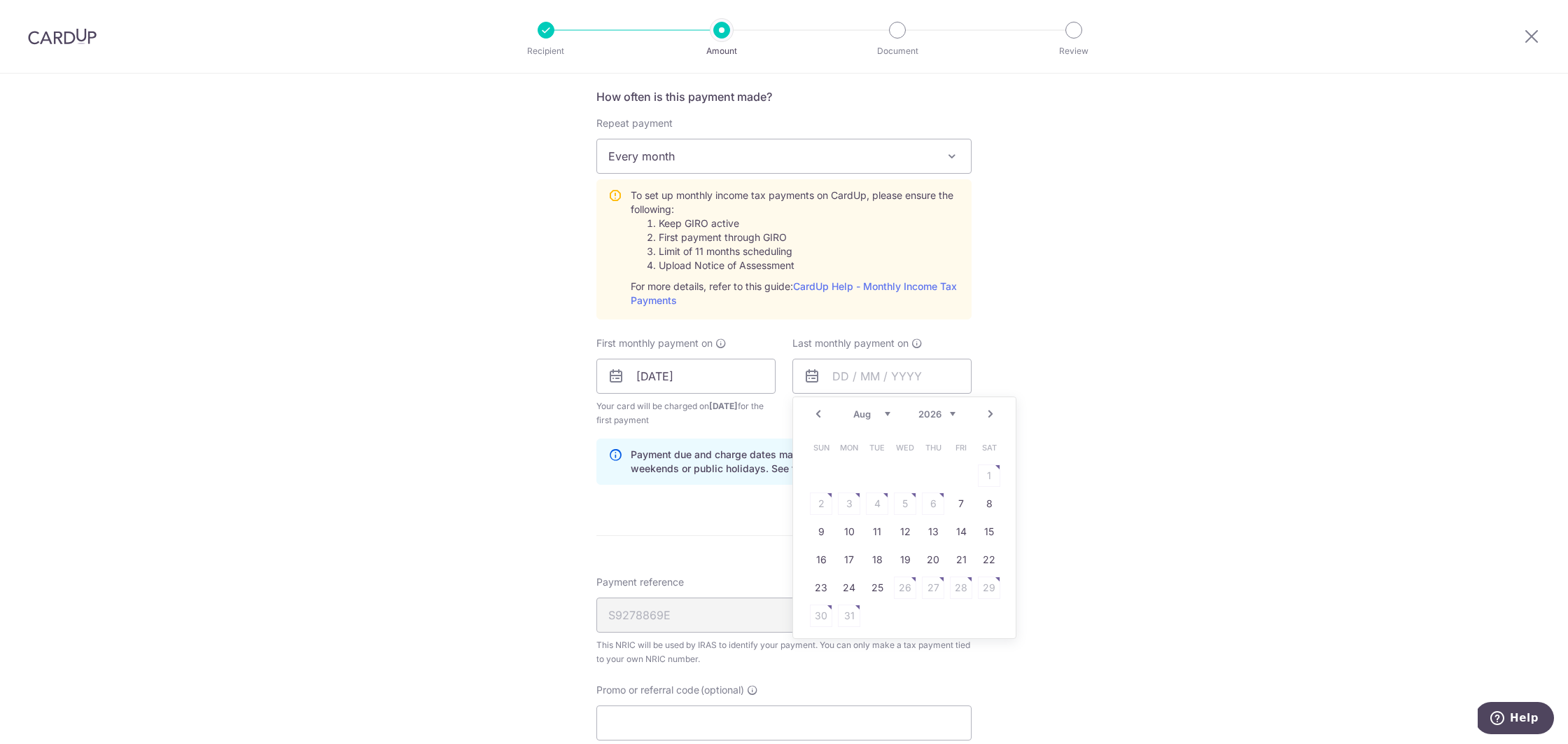
click at [831, 420] on div "Prev Next Jan Feb Mar Apr May Jun Jul Aug Sep Oct 2025 2026" at bounding box center [904, 413] width 223 height 33
click at [824, 417] on link "Prev" at bounding box center [819, 414] width 17 height 17
click at [823, 416] on link "Prev" at bounding box center [819, 414] width 17 height 17
click at [821, 413] on link "Prev" at bounding box center [819, 414] width 17 height 17
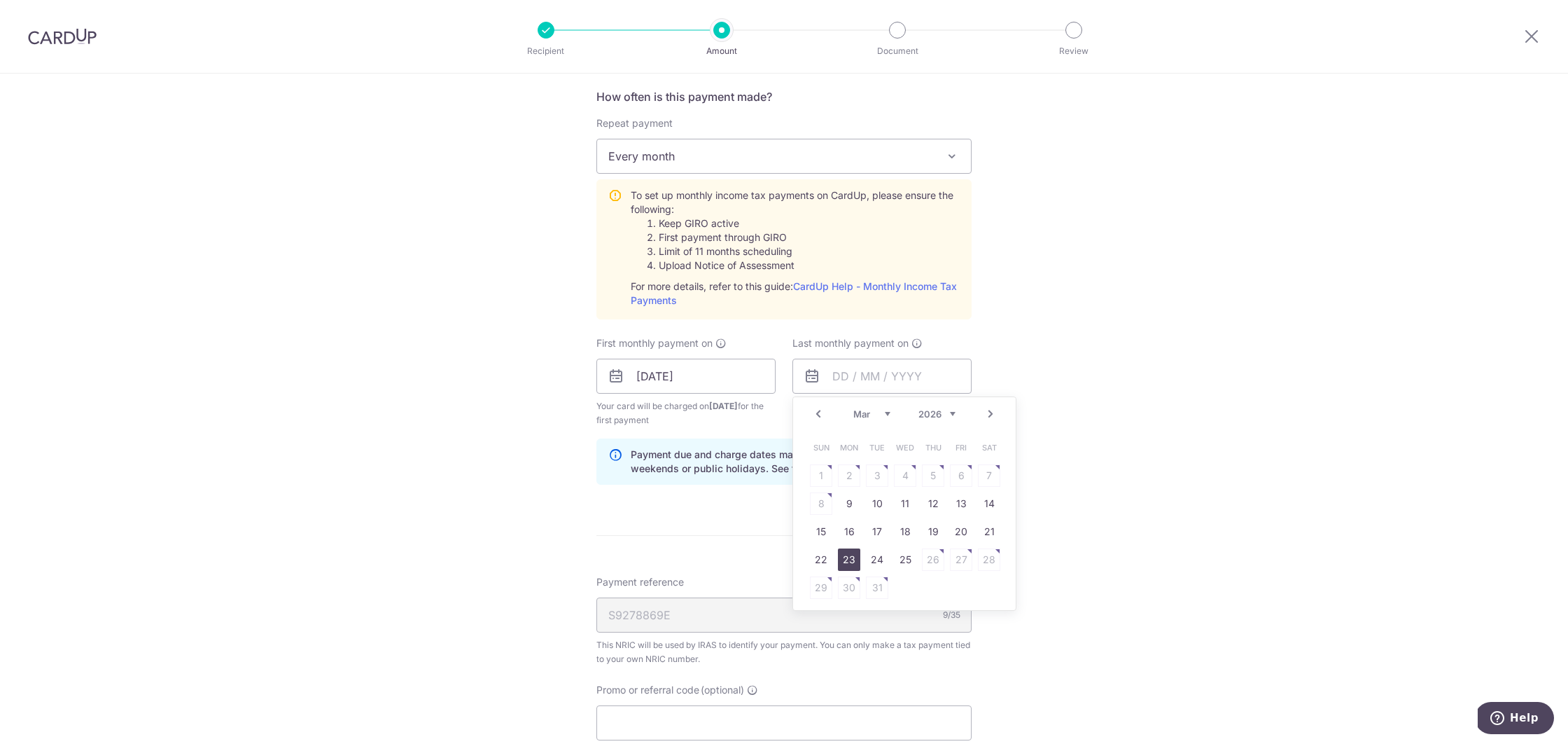
click at [854, 563] on link "23" at bounding box center [848, 559] width 22 height 22
type input "23/03/2026"
click at [1149, 512] on div "Tell us more about your payment Enter one-time or monthly payment amount SGD 2,…" at bounding box center [784, 272] width 1568 height 1518
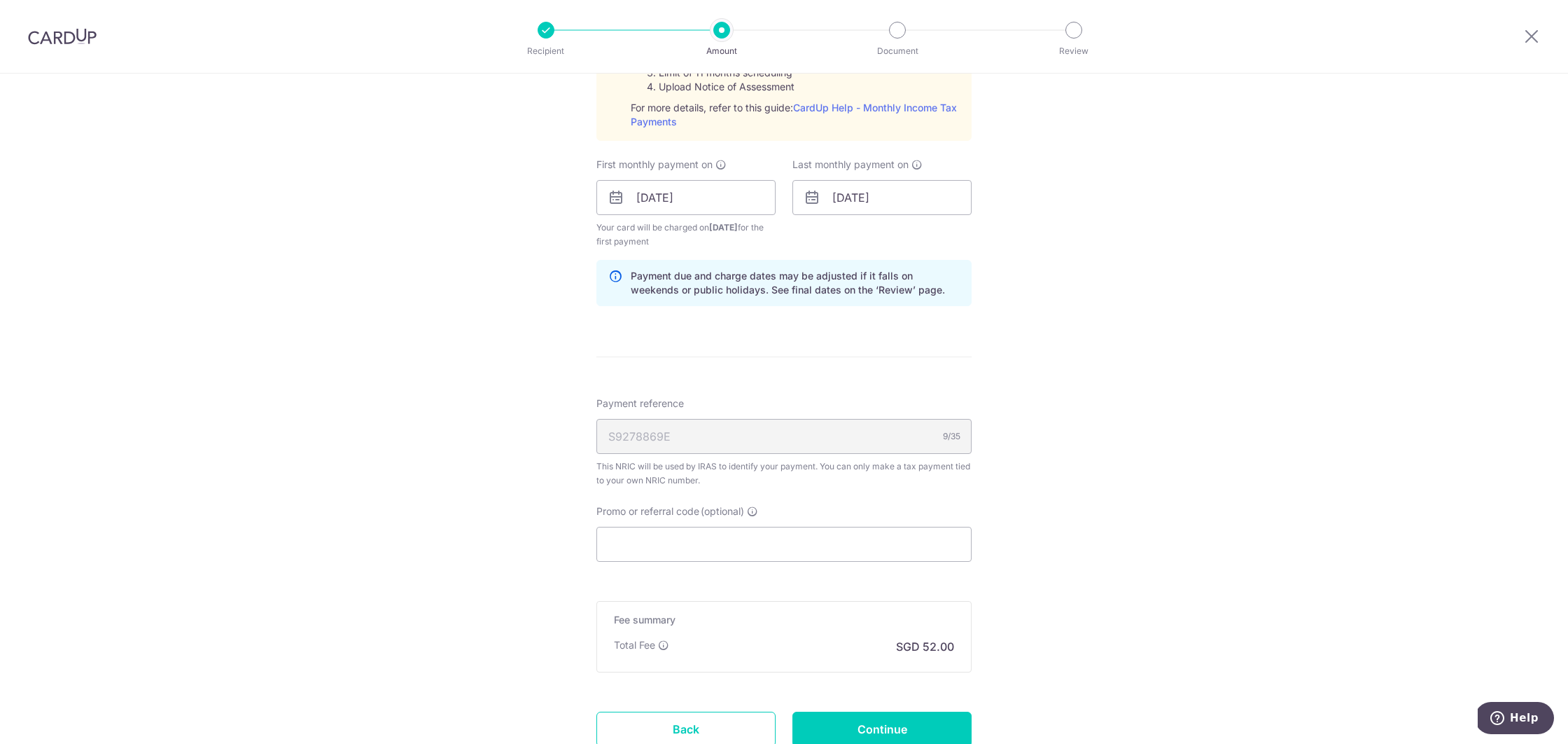
scroll to position [832, 0]
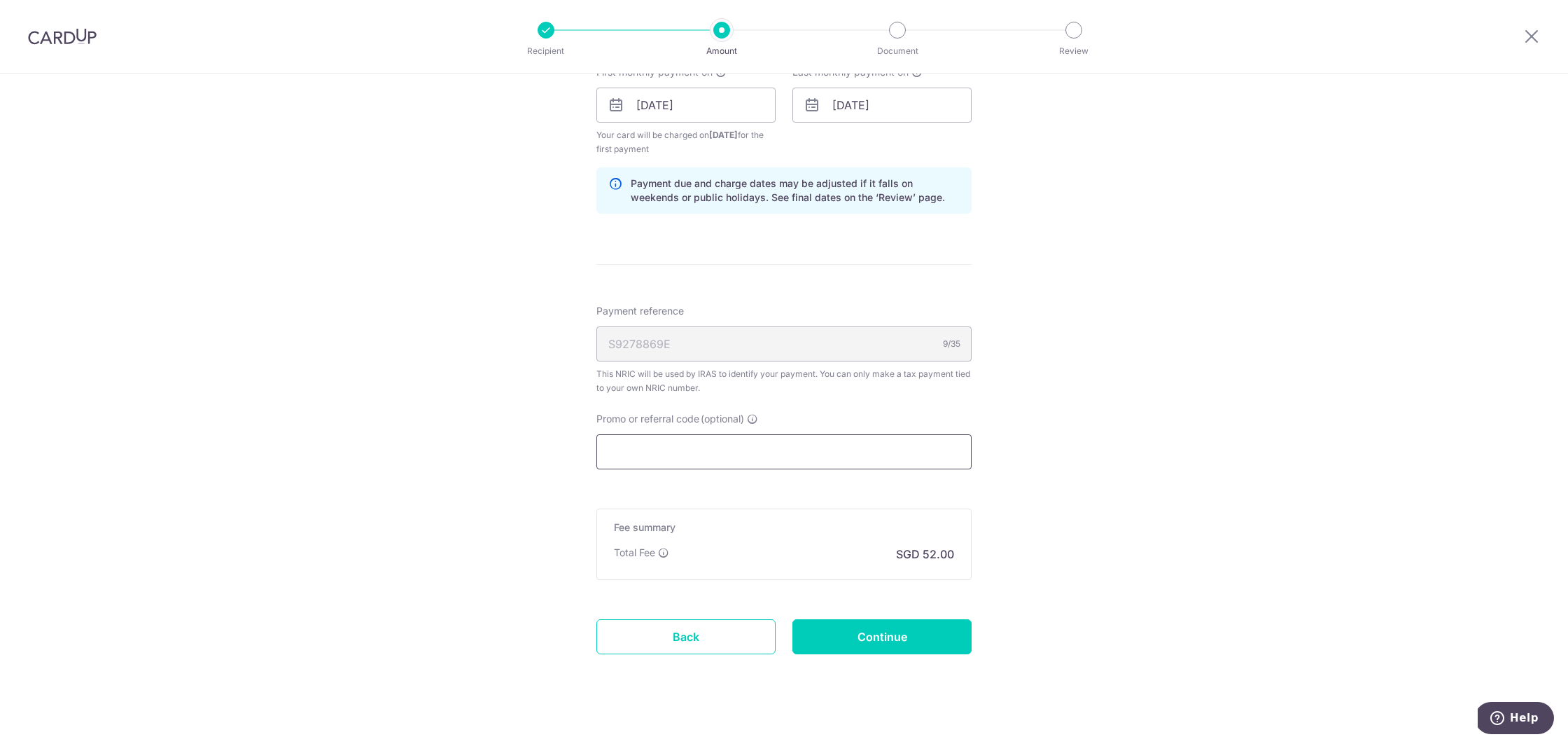
click at [830, 455] on input "Promo or referral code (optional)" at bounding box center [784, 451] width 375 height 35
click at [692, 467] on input "Promo or referral code (optional)" at bounding box center [784, 451] width 375 height 35
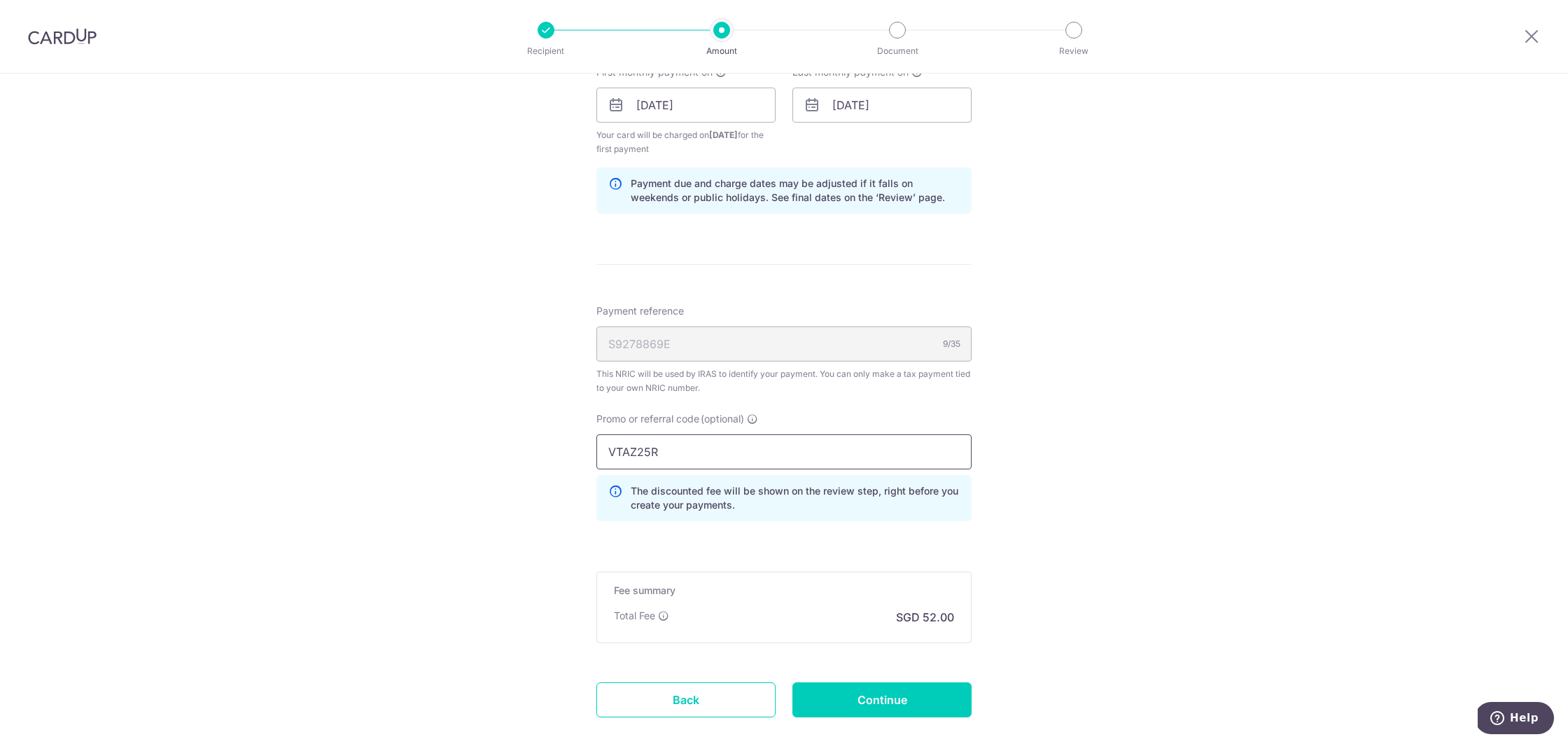
click at [638, 454] on input "VTAZ25R" at bounding box center [784, 451] width 375 height 35
type input "VTAX25R"
click at [510, 517] on div "Tell us more about your payment Enter one-time or monthly payment amount SGD 2,…" at bounding box center [784, 32] width 1568 height 1581
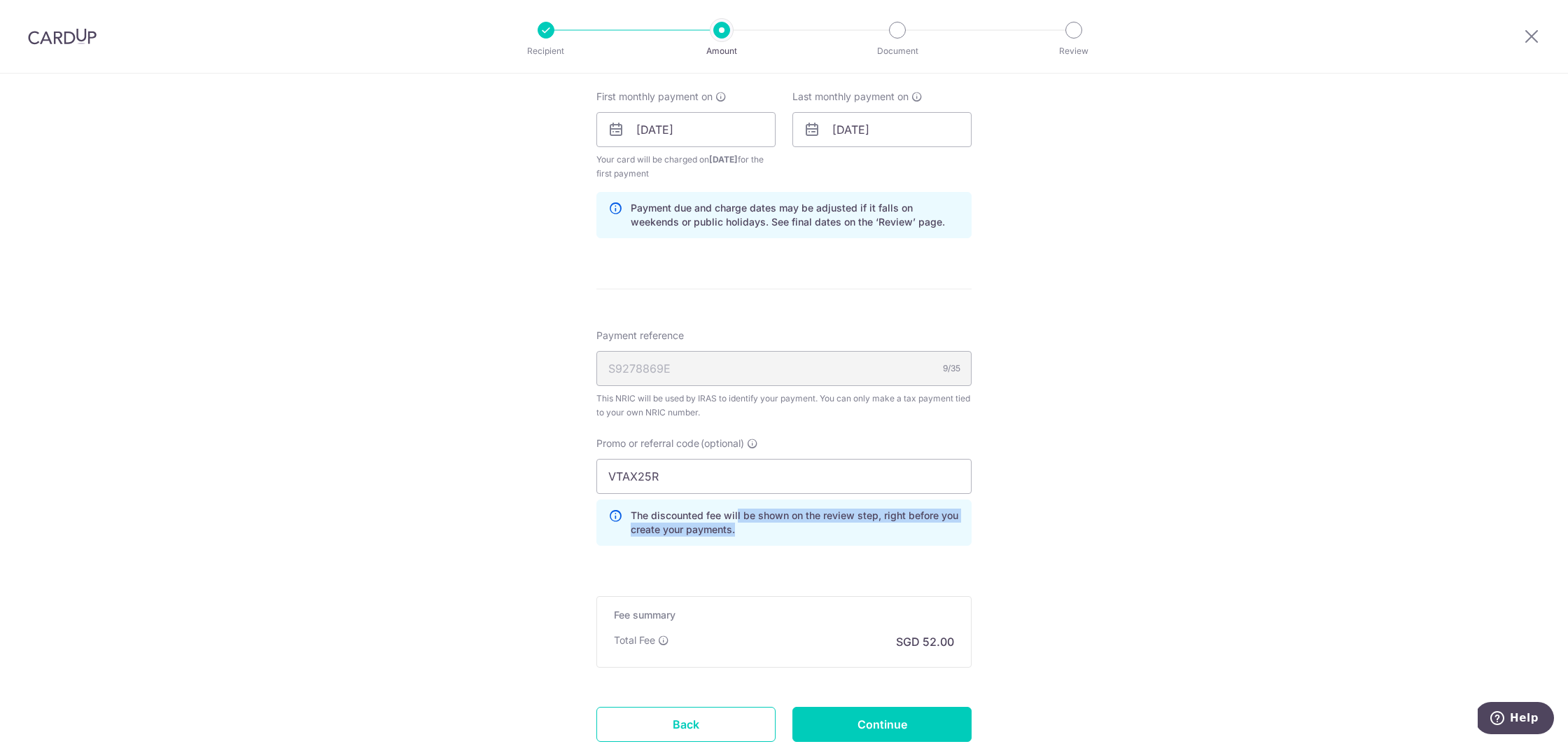
drag, startPoint x: 741, startPoint y: 513, endPoint x: 774, endPoint y: 526, distance: 35.5
click at [774, 526] on p "The discounted fee will be shown on the review step, right before you create yo…" at bounding box center [795, 522] width 329 height 28
click at [1056, 584] on div "Tell us more about your payment Enter one-time or monthly payment amount SGD 2,…" at bounding box center [784, 56] width 1568 height 1581
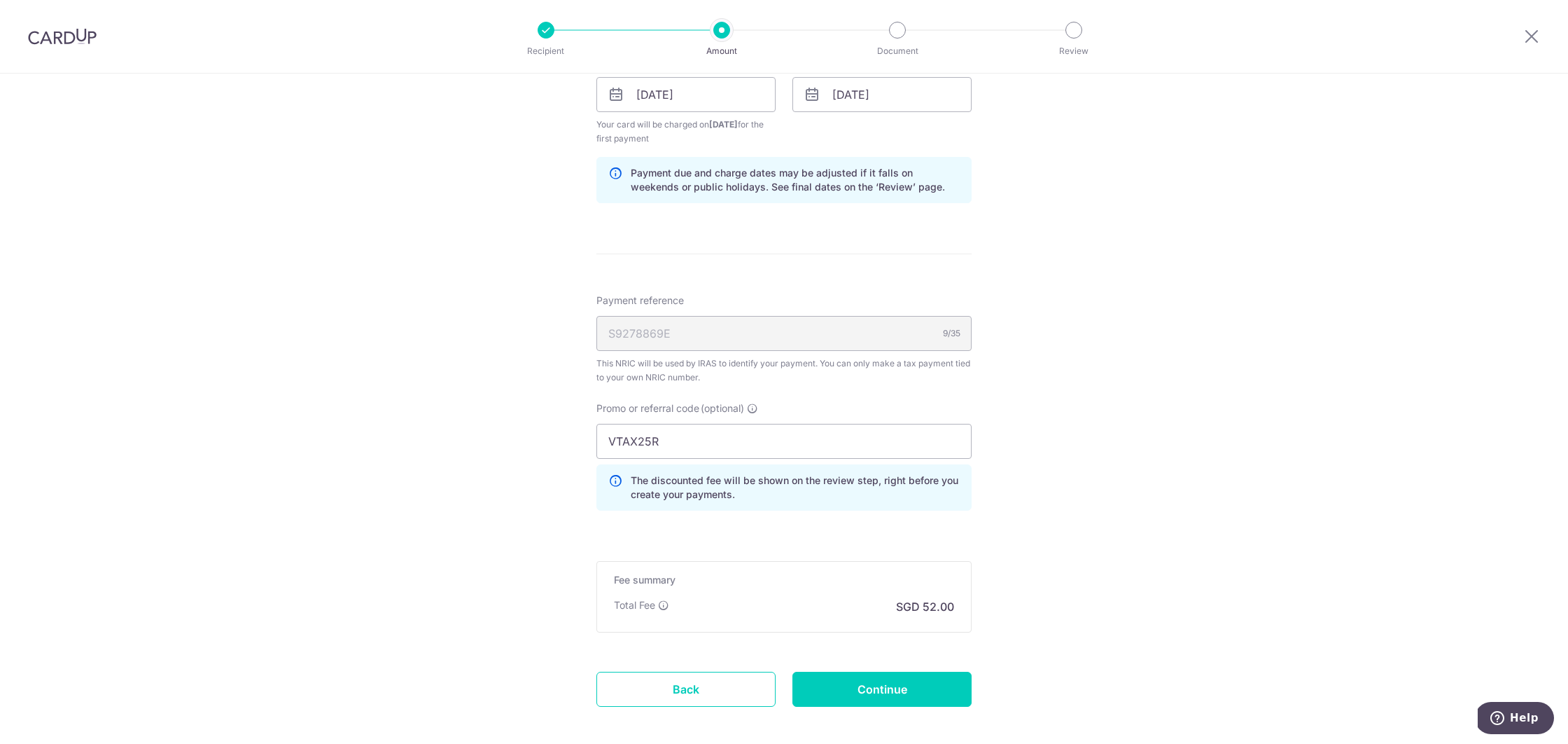
scroll to position [911, 0]
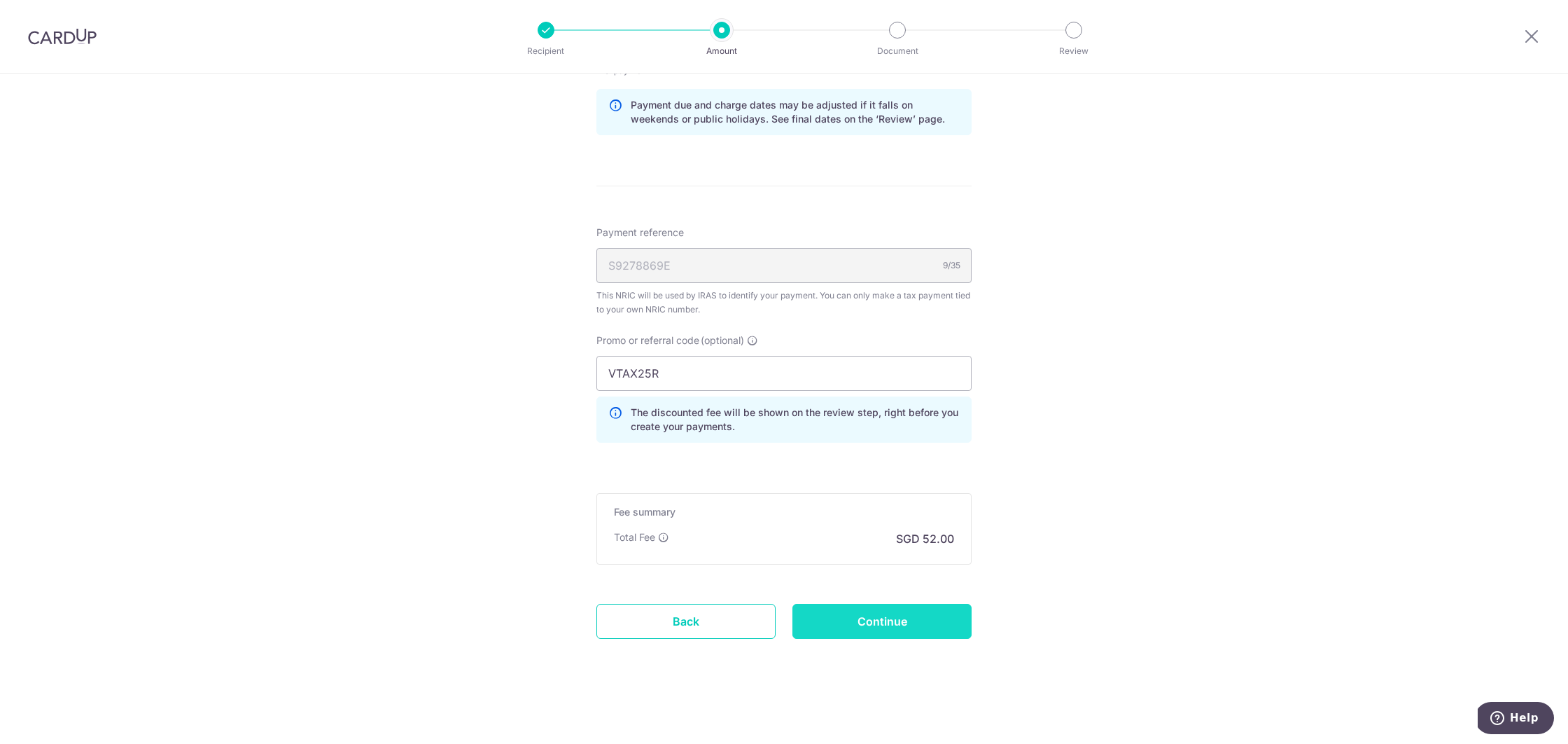
click at [910, 614] on input "Continue" at bounding box center [882, 621] width 180 height 35
type input "Create Schedule"
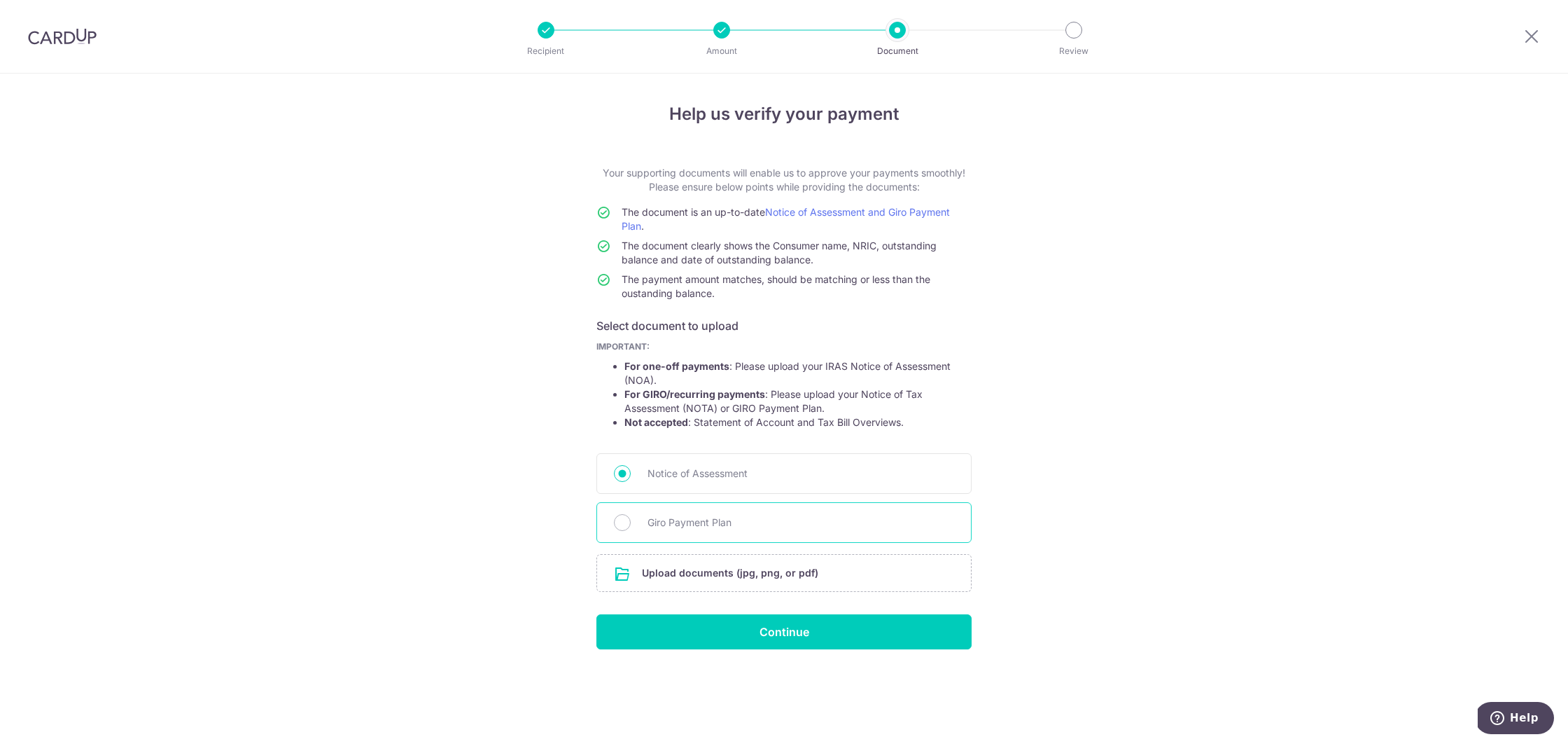
click at [703, 520] on span "Giro Payment Plan" at bounding box center [801, 522] width 306 height 17
click at [630, 520] on input "Giro Payment Plan" at bounding box center [623, 522] width 17 height 17
radio input "true"
click at [699, 480] on span "Notice of Assessment" at bounding box center [801, 474] width 306 height 17
click at [630, 480] on input "Notice of Assessment" at bounding box center [623, 474] width 17 height 17
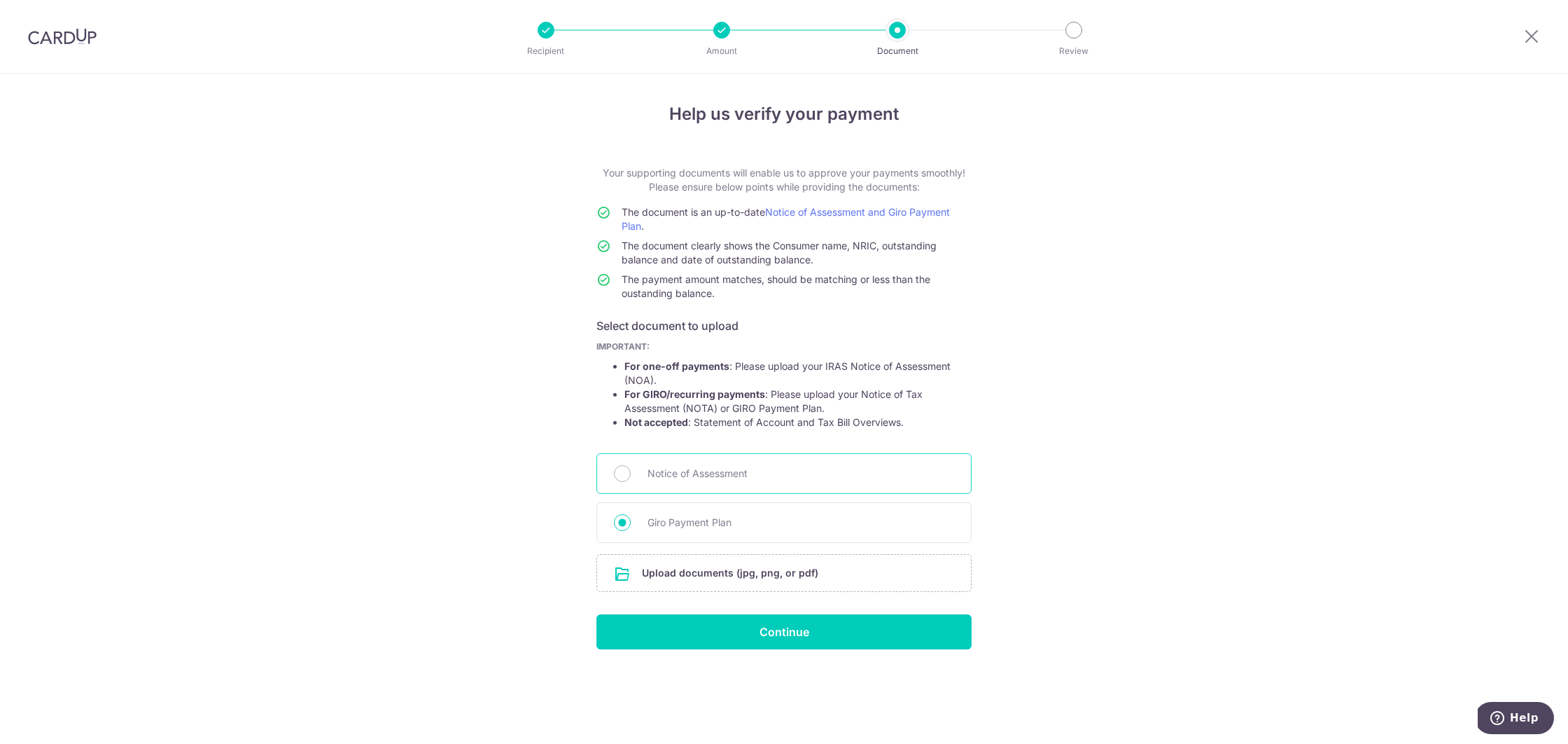
radio input "true"
click at [693, 528] on span "Giro Payment Plan" at bounding box center [801, 522] width 306 height 17
click at [630, 528] on input "Giro Payment Plan" at bounding box center [623, 522] width 17 height 17
radio input "true"
click at [654, 523] on span "Giro Payment Plan" at bounding box center [801, 522] width 306 height 17
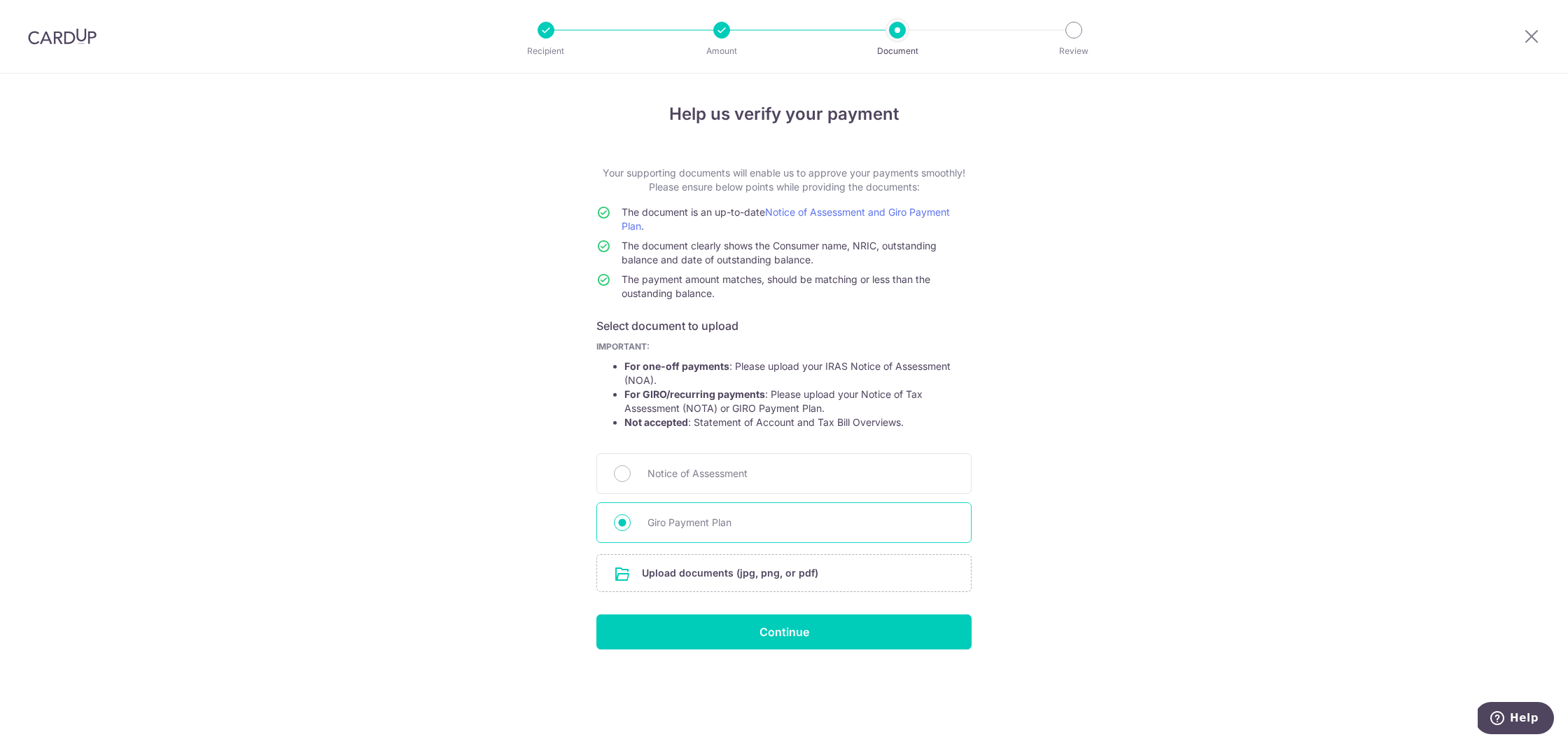
click at [630, 523] on input "Giro Payment Plan" at bounding box center [623, 522] width 17 height 17
click at [757, 579] on input "file" at bounding box center [784, 572] width 374 height 36
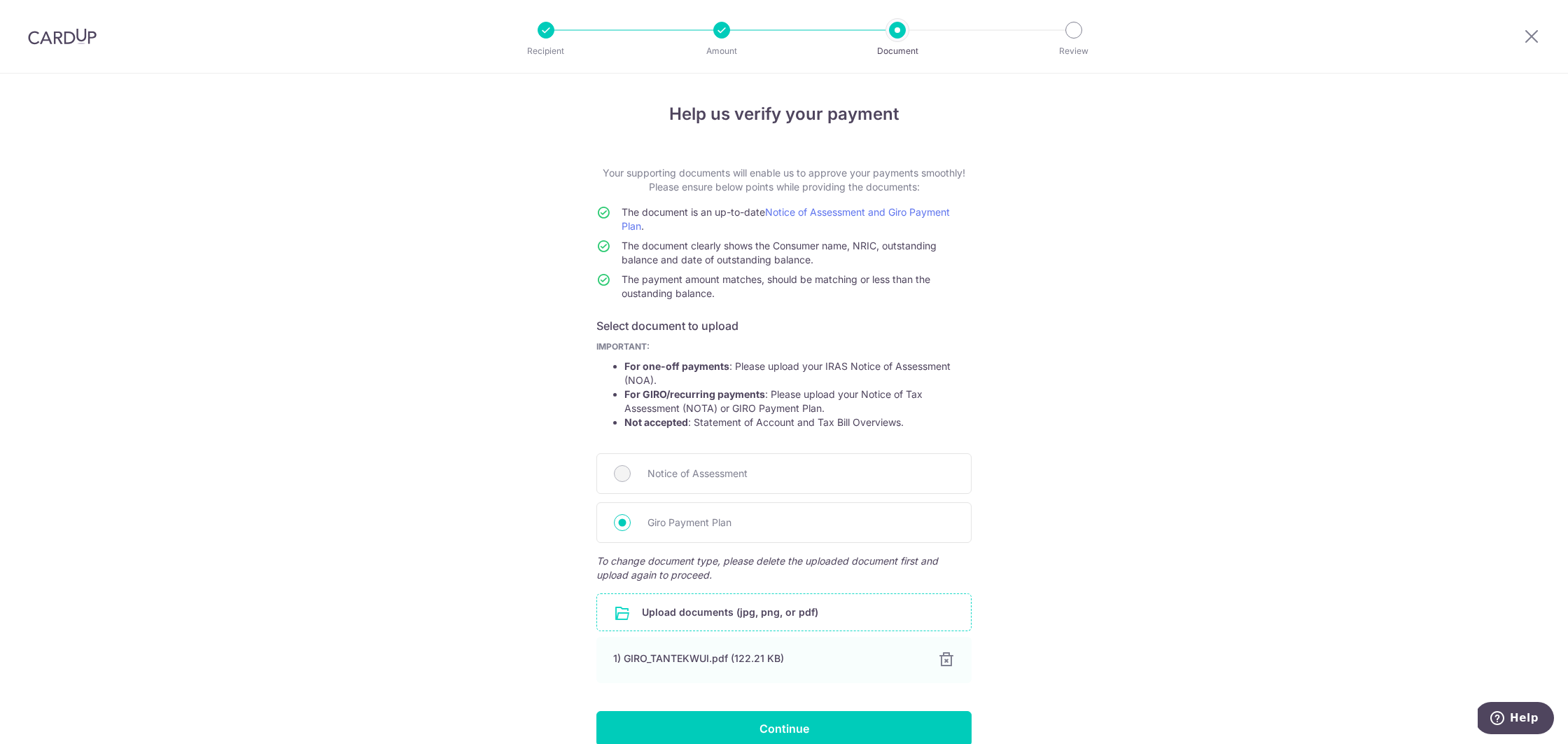
click at [1126, 421] on div "Help us verify your payment Your supporting documents will enable us to approve…" at bounding box center [784, 443] width 1568 height 738
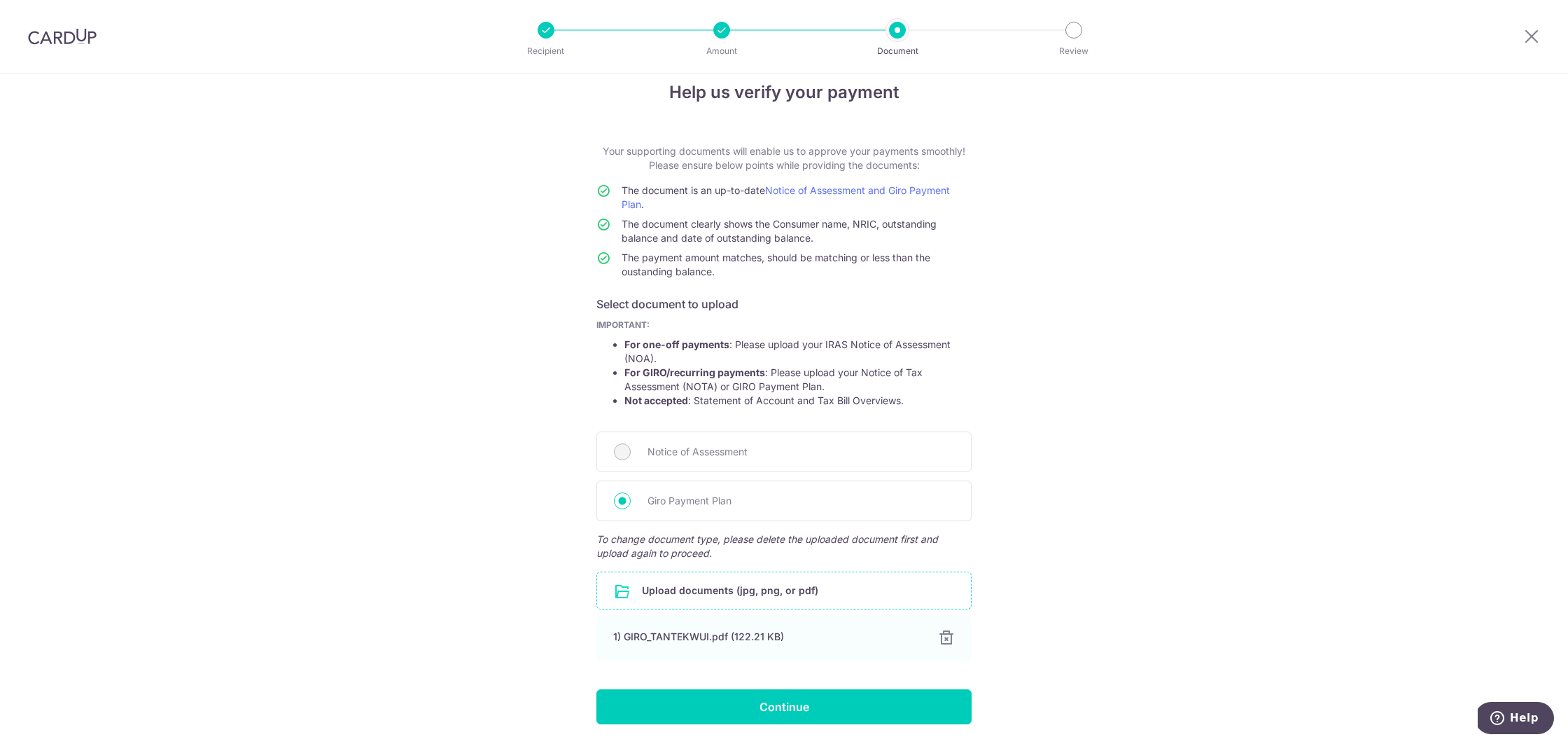
scroll to position [68, 0]
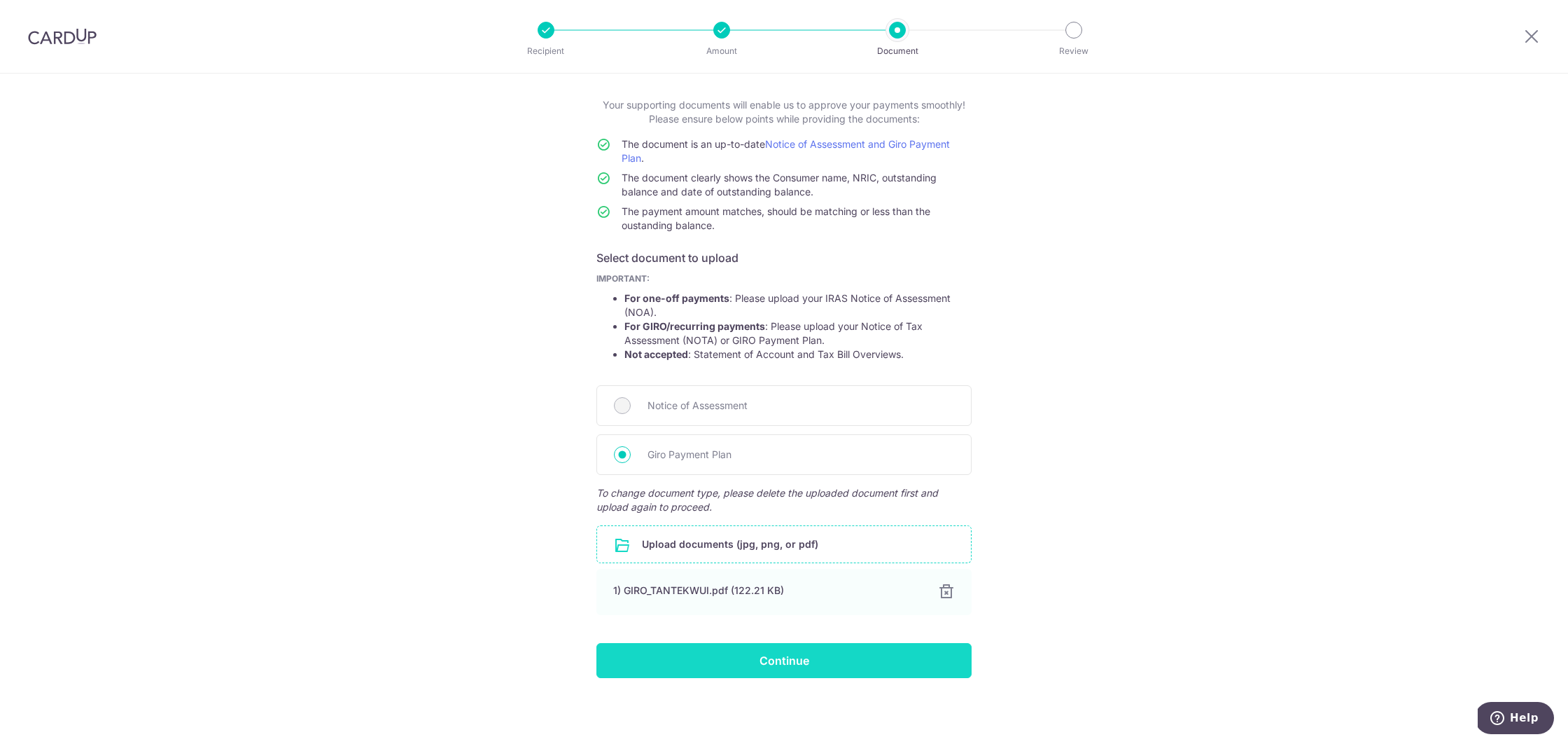
click at [808, 673] on input "Continue" at bounding box center [784, 660] width 375 height 35
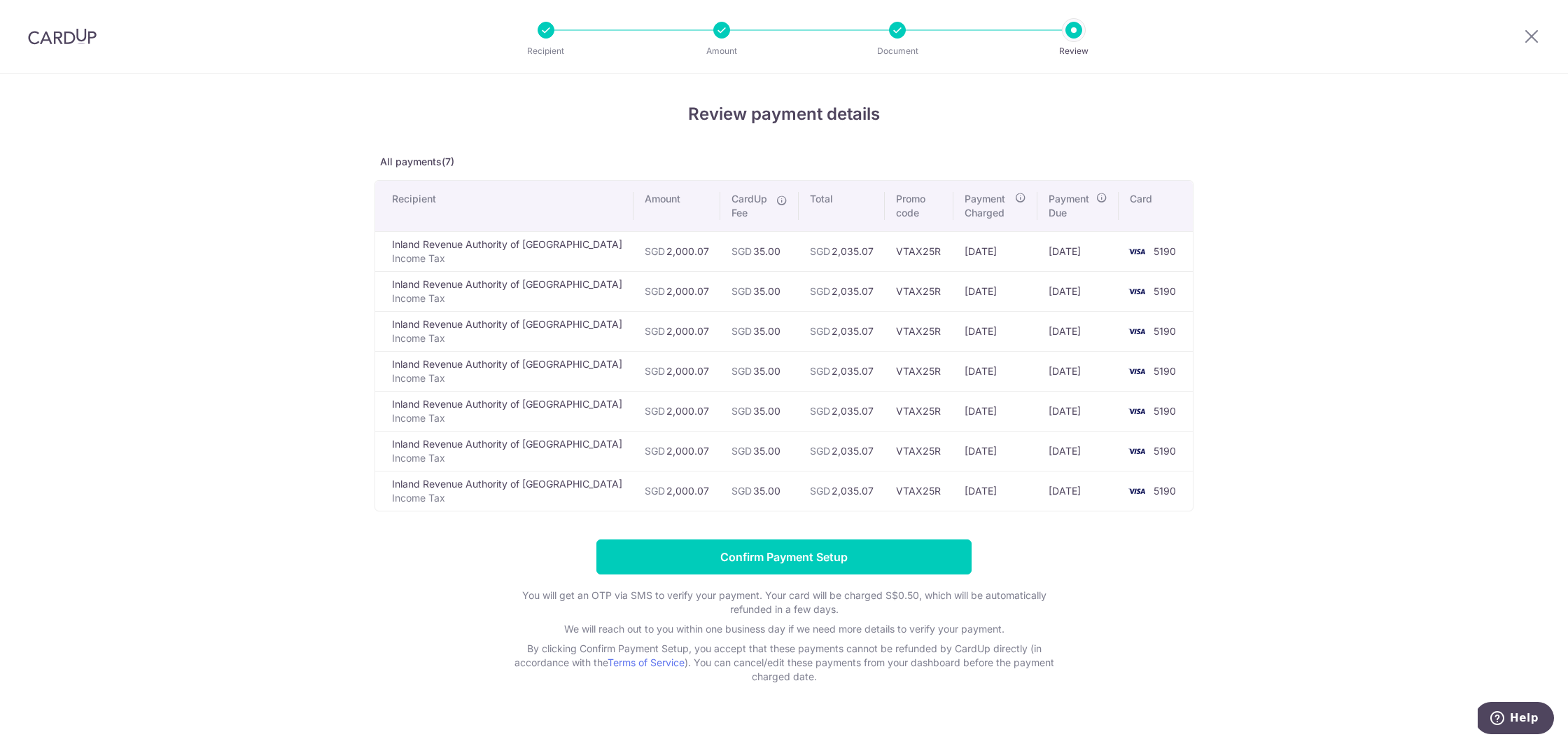
scroll to position [1, 0]
click at [814, 557] on input "Confirm Payment Setup" at bounding box center [784, 556] width 375 height 35
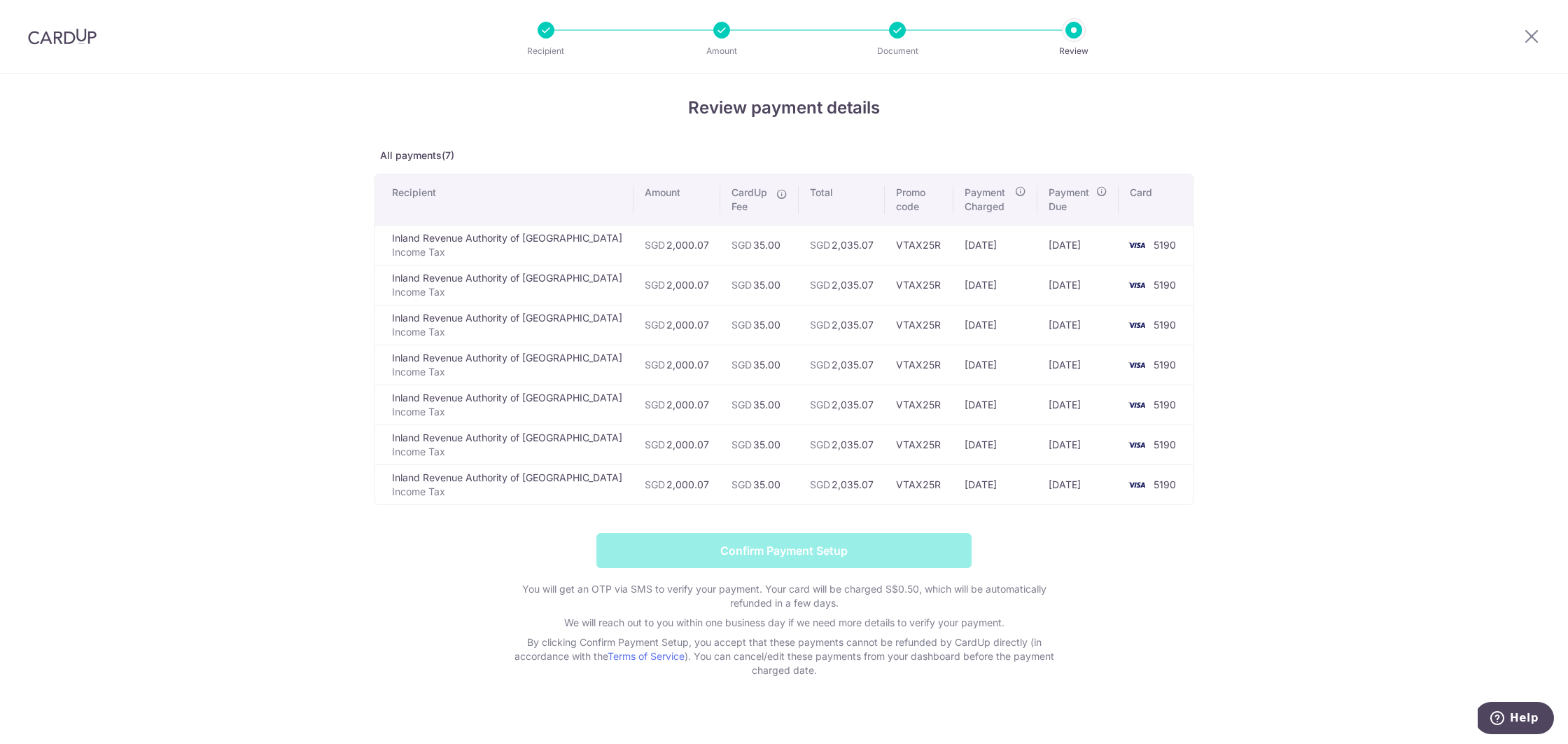
scroll to position [8, 0]
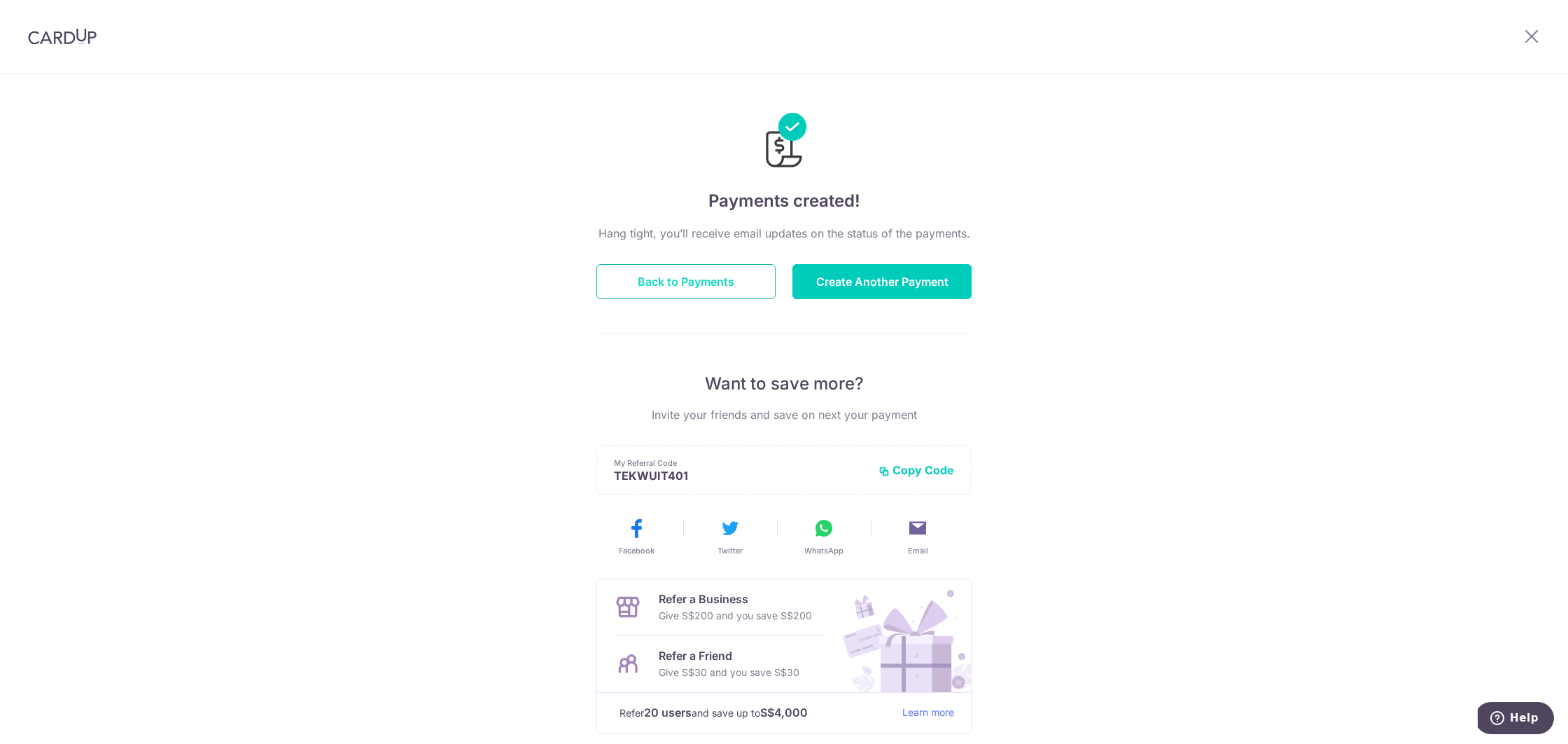
click at [720, 284] on button "Back to Payments" at bounding box center [686, 281] width 180 height 35
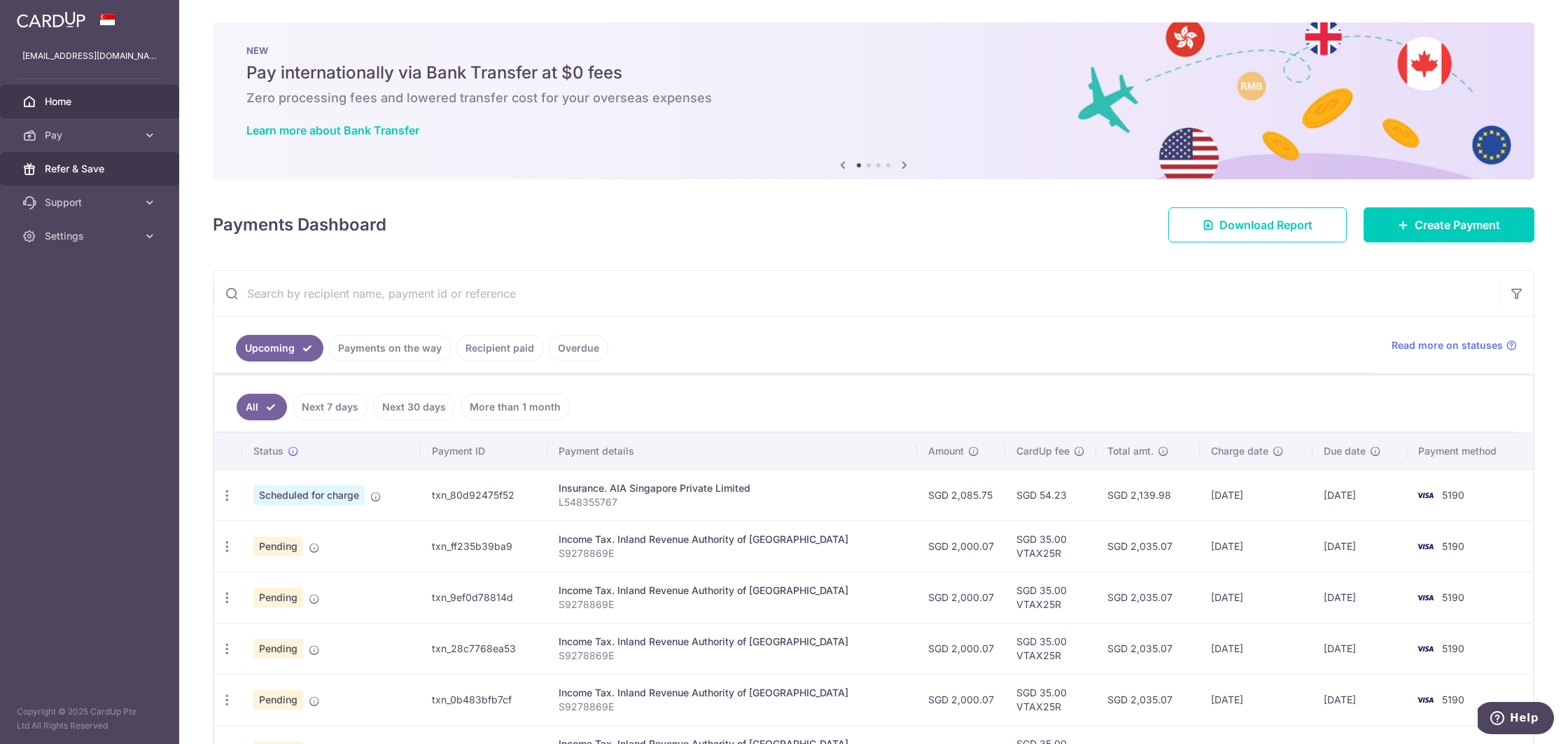
click at [150, 152] on link "Refer & Save" at bounding box center [90, 168] width 180 height 33
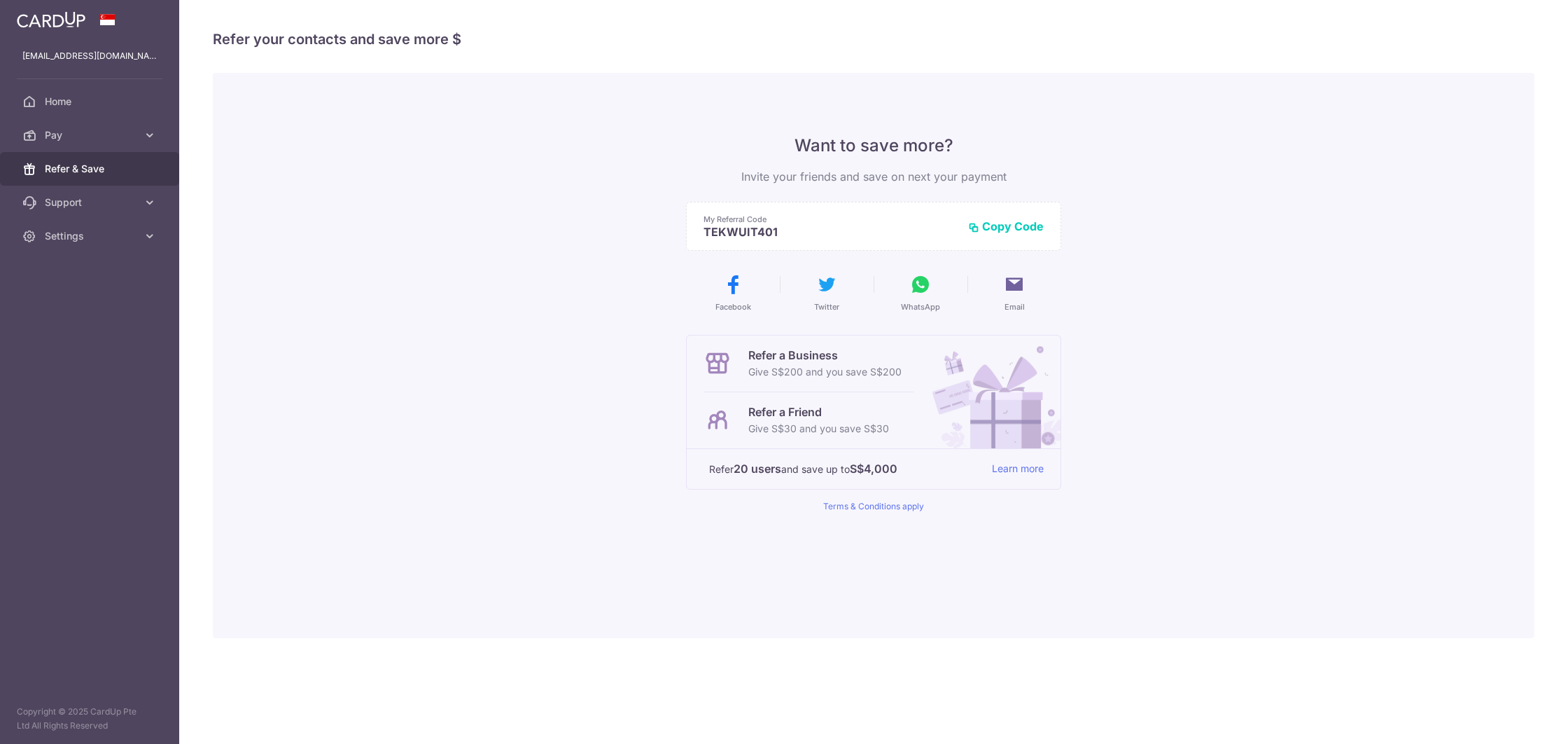
click at [149, 135] on icon at bounding box center [150, 135] width 14 height 14
click at [360, 41] on h4 "Refer your contacts and save more $" at bounding box center [873, 38] width 1322 height 22
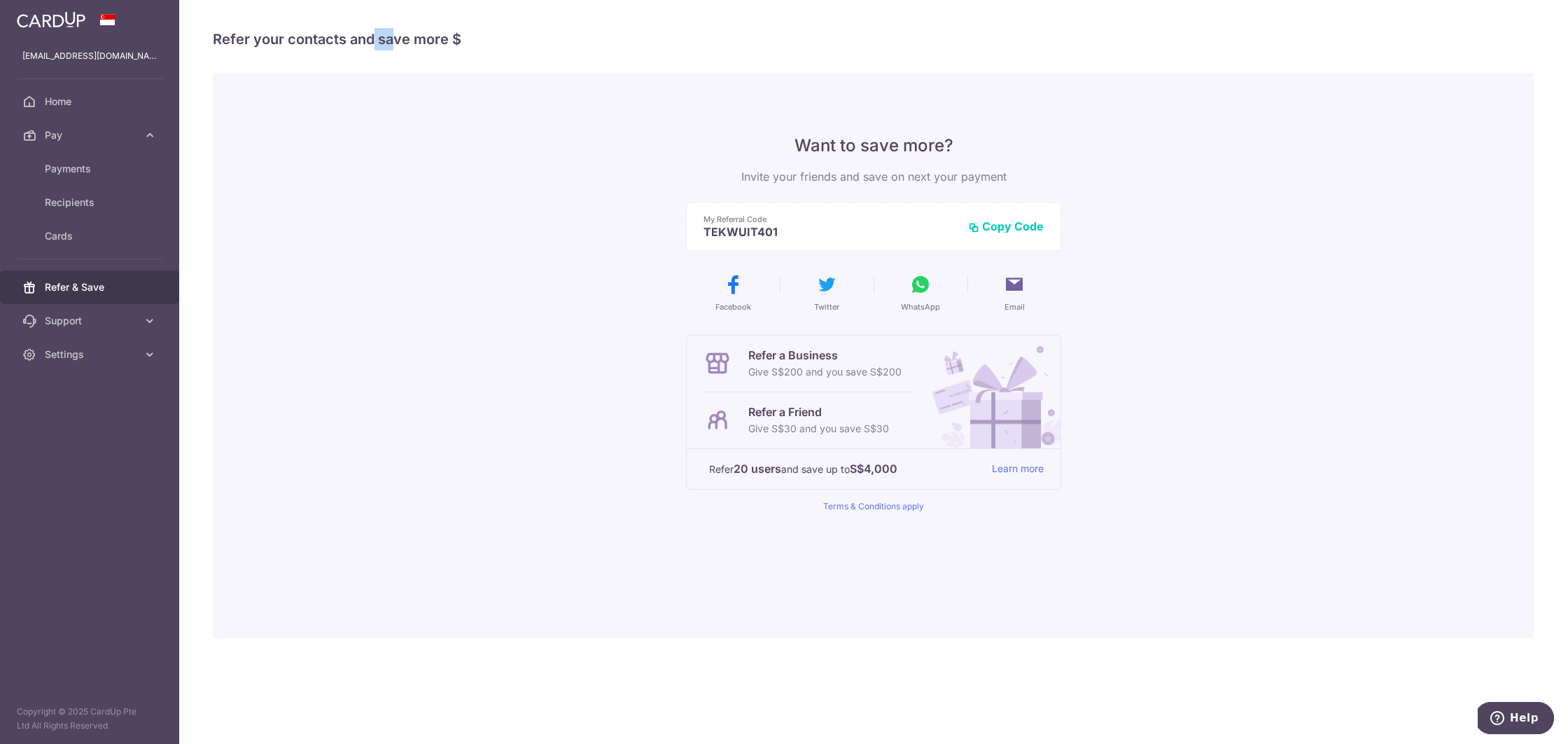
click at [360, 41] on h4 "Refer your contacts and save more $" at bounding box center [873, 38] width 1322 height 22
click at [597, 46] on h4 "Refer your contacts and save more $" at bounding box center [873, 38] width 1322 height 22
click at [82, 174] on span "Payments" at bounding box center [91, 169] width 93 height 14
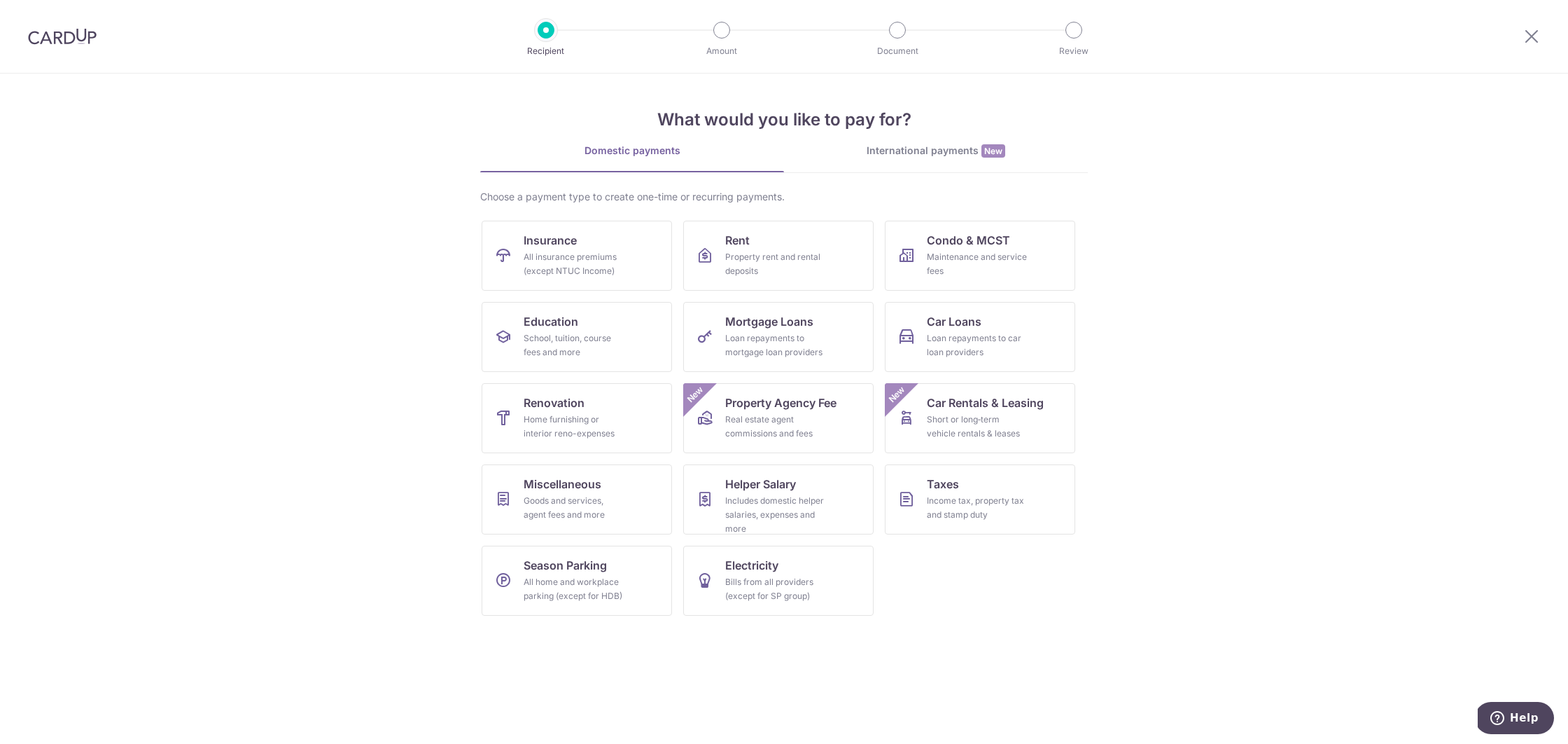
click at [913, 161] on link "International payments New" at bounding box center [936, 157] width 304 height 29
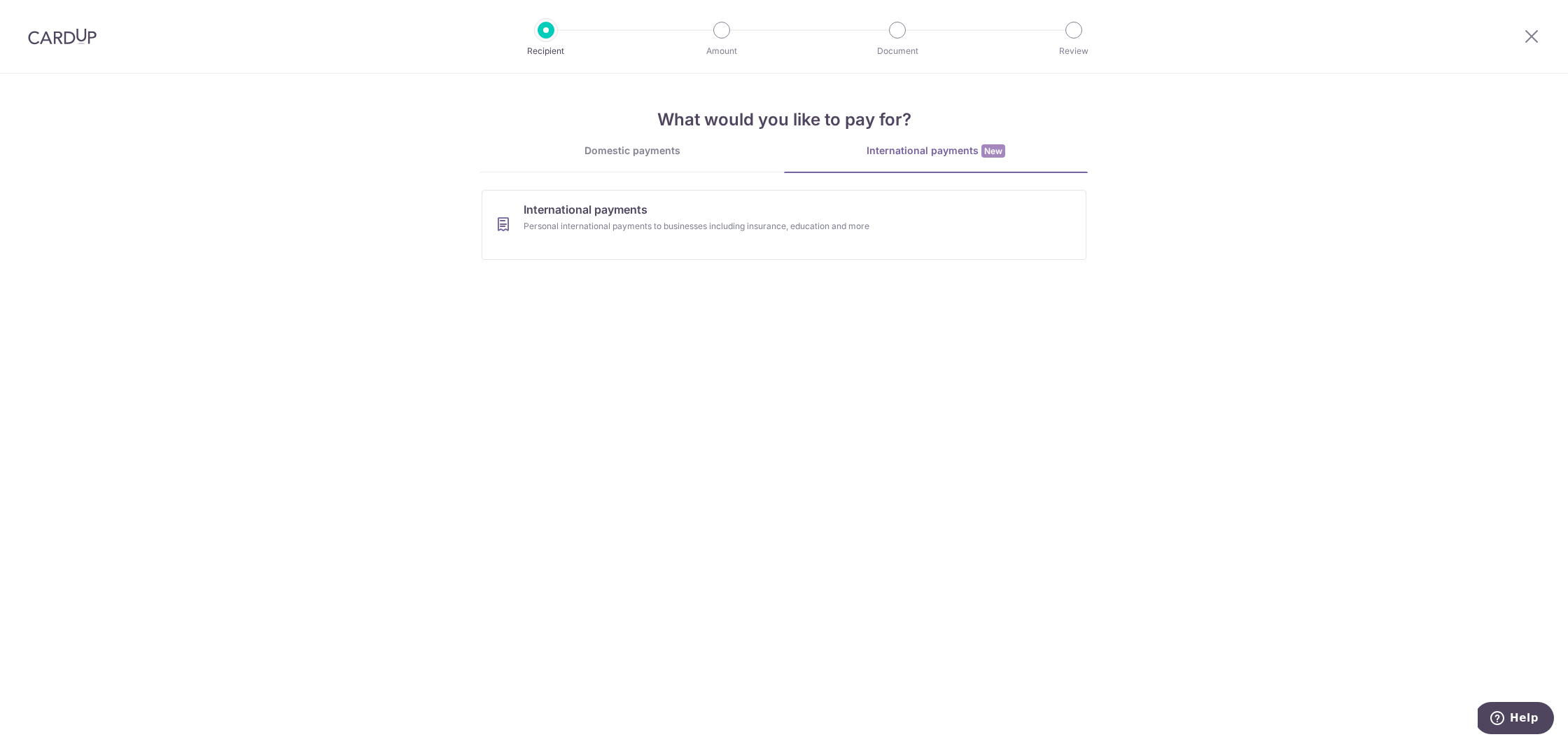
click at [653, 162] on link "Domestic payments" at bounding box center [632, 157] width 304 height 28
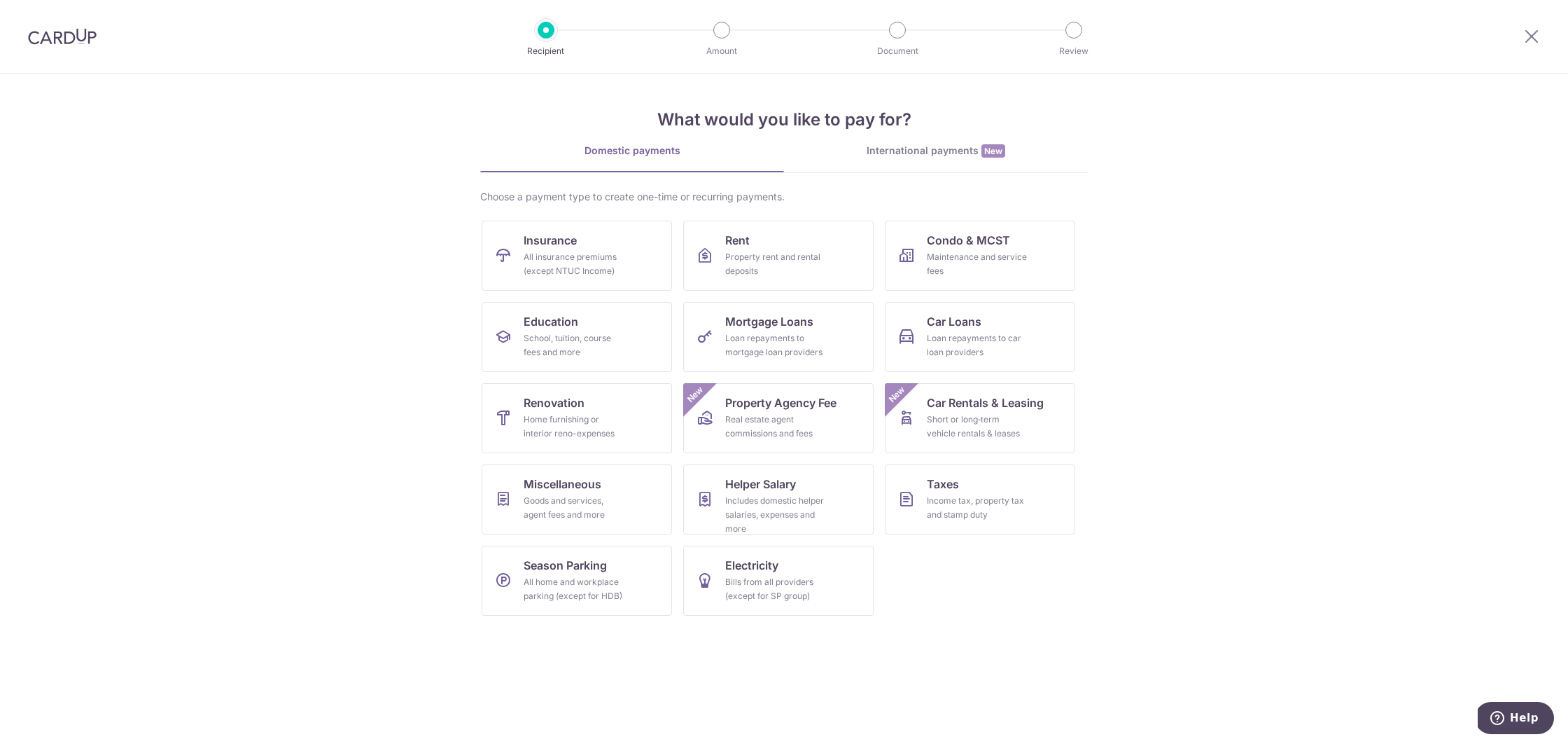
click at [108, 44] on div at bounding box center [62, 36] width 125 height 73
click at [83, 39] on img at bounding box center [62, 36] width 68 height 17
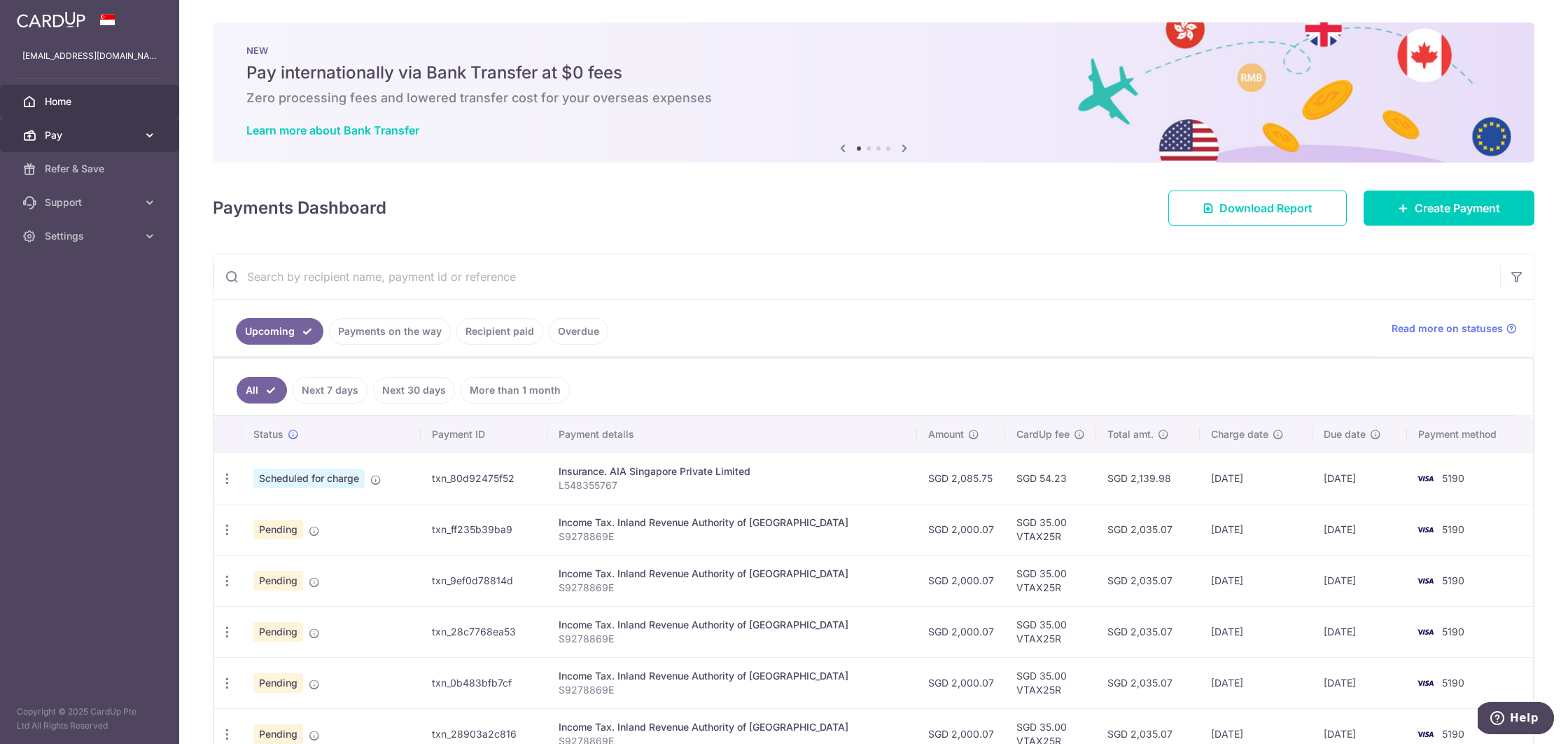
click at [145, 131] on icon at bounding box center [150, 135] width 14 height 14
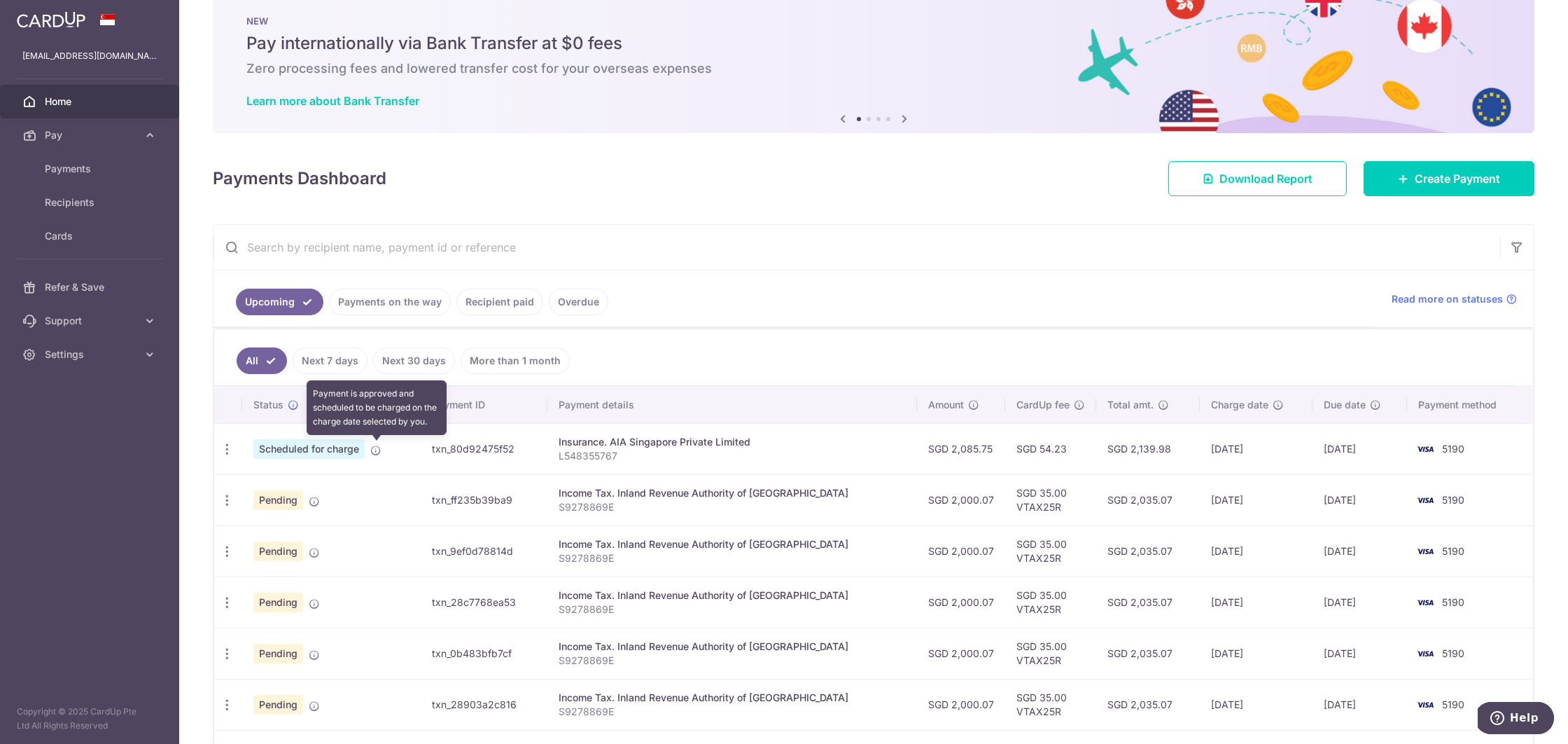
click at [374, 454] on icon at bounding box center [376, 450] width 11 height 11
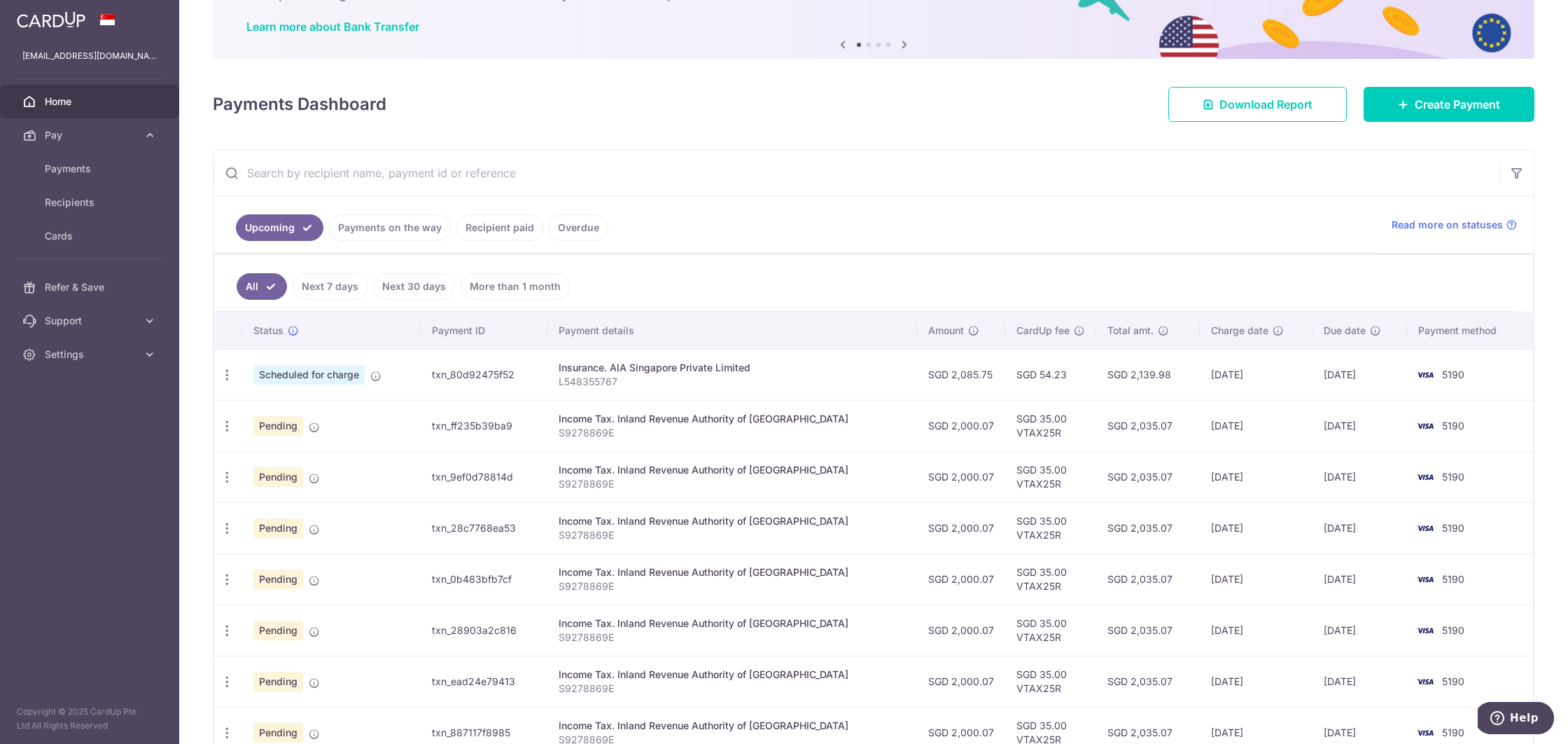
scroll to position [106, 0]
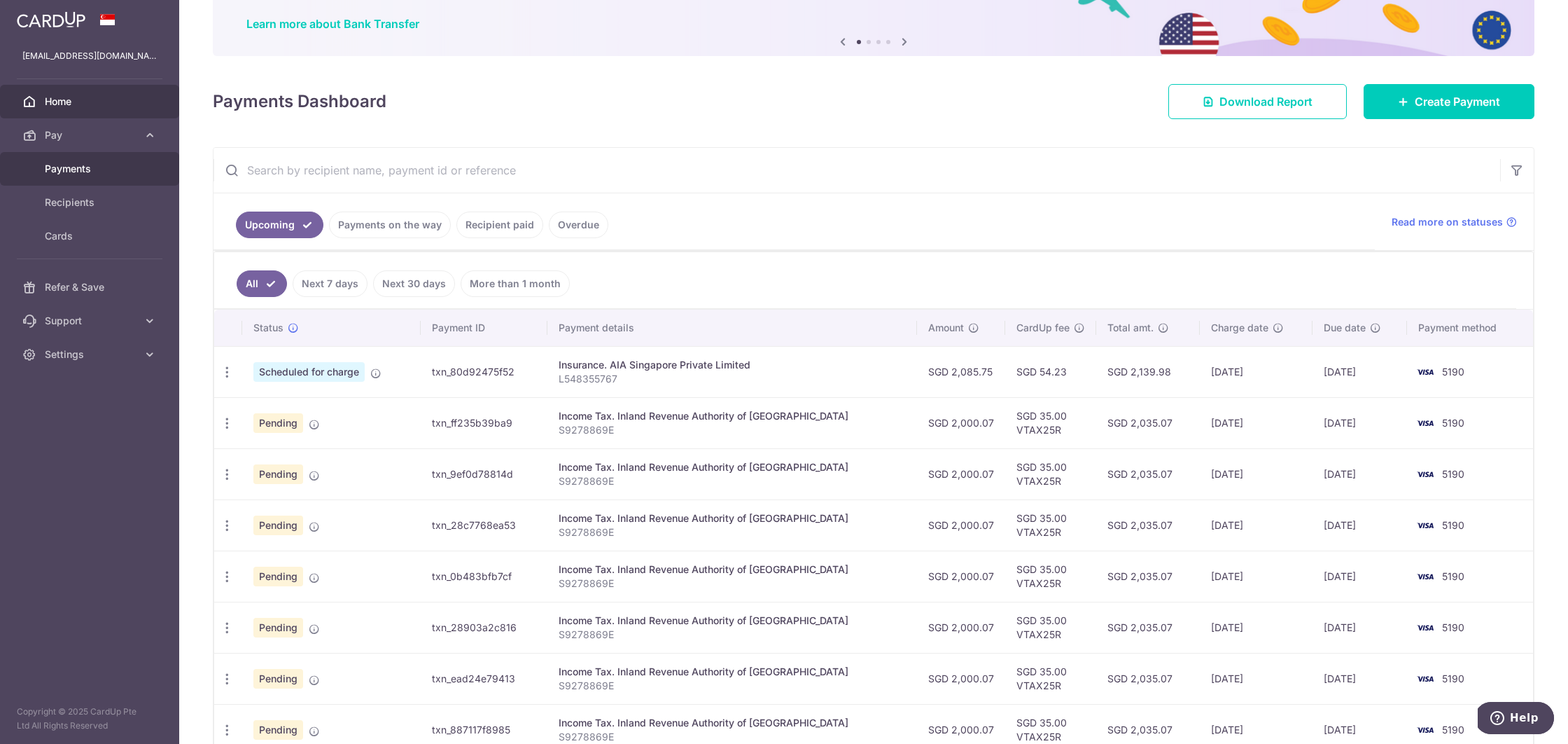
click at [96, 164] on span "Payments" at bounding box center [91, 169] width 93 height 14
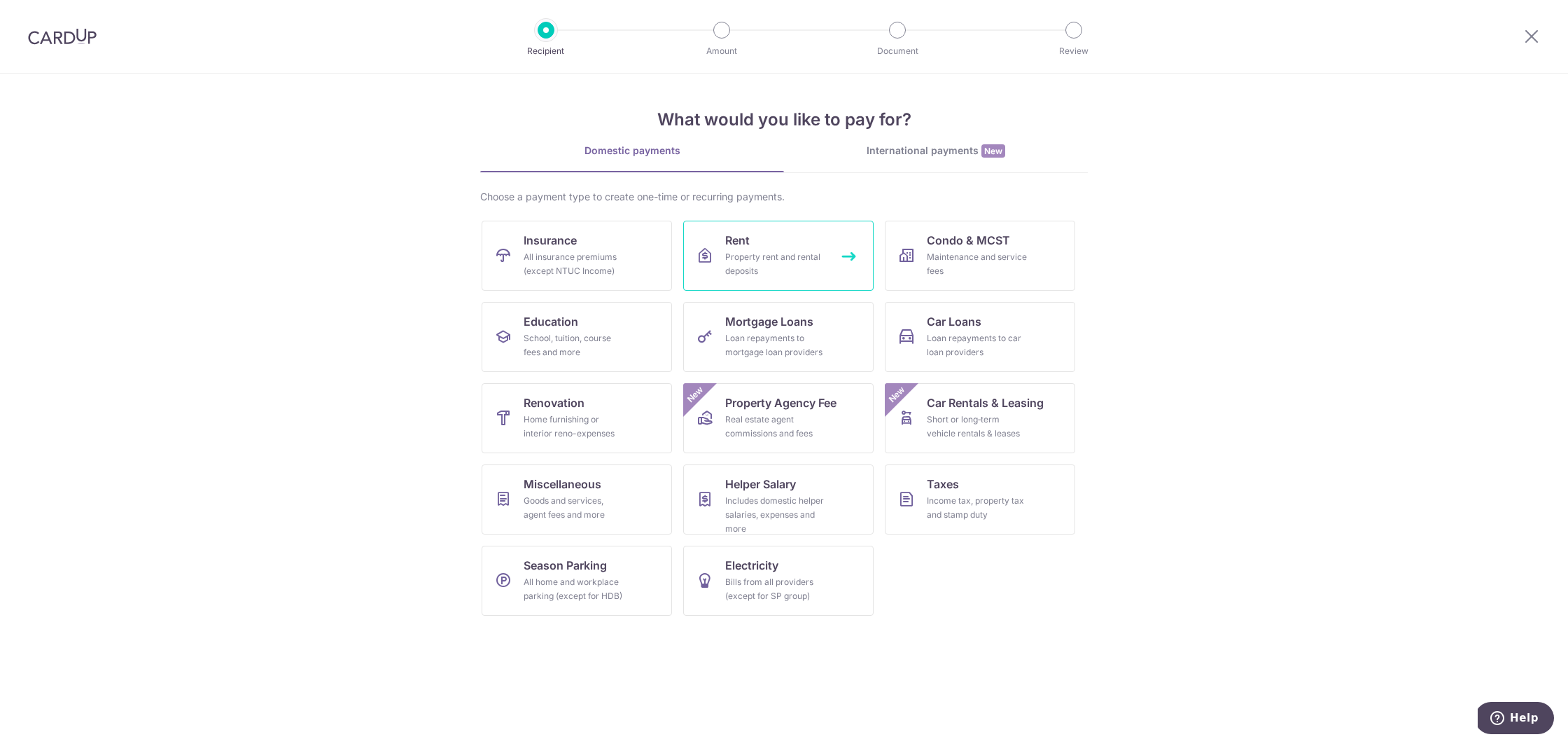
click at [759, 261] on div "Property rent and rental deposits" at bounding box center [776, 264] width 101 height 28
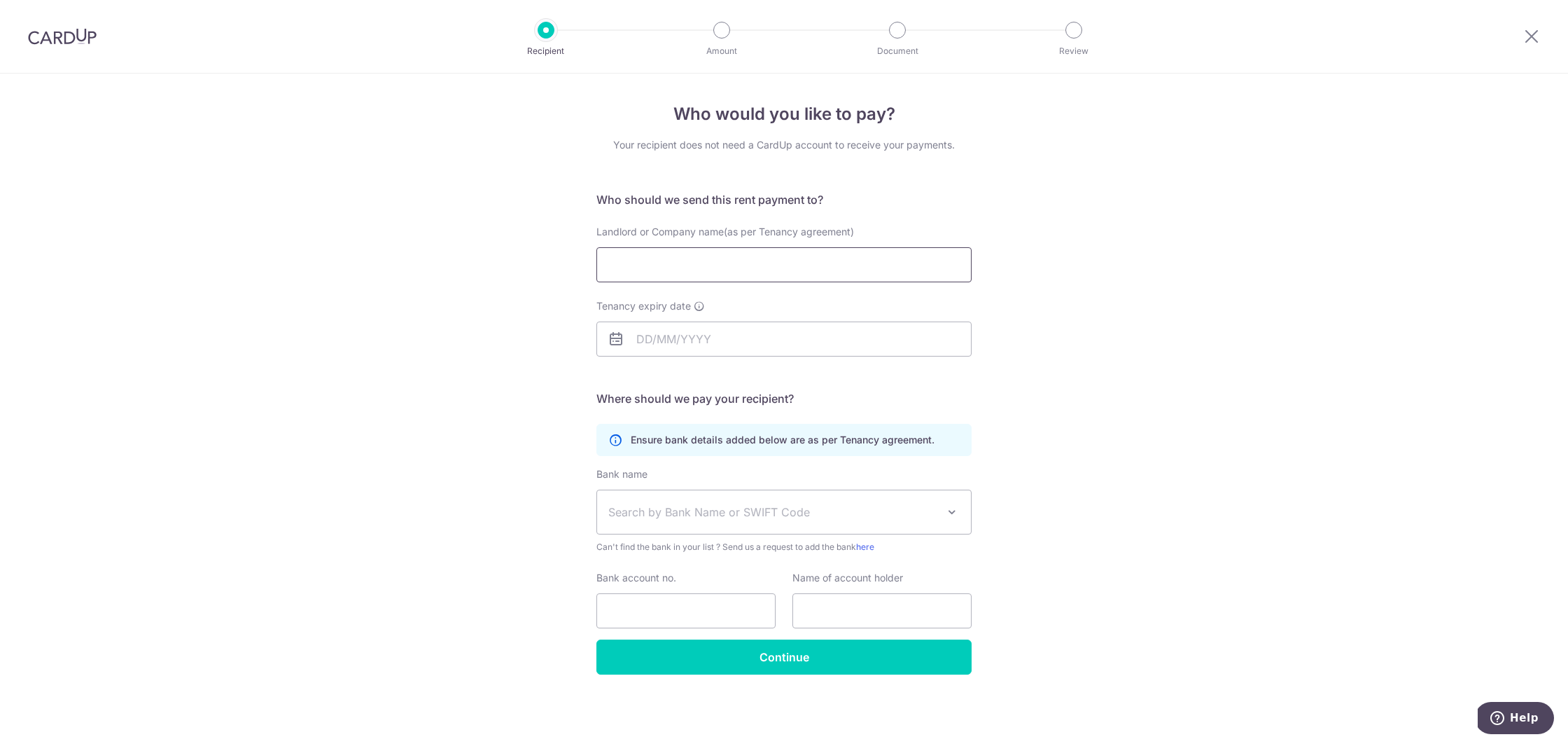
click at [722, 277] on input "Landlord or Company name(as per Tenancy agreement)" at bounding box center [784, 264] width 375 height 35
click at [640, 263] on input "Landlord or Company name(as per Tenancy agreement)" at bounding box center [784, 264] width 375 height 35
type input "WONG BOEY ENG"
click at [675, 345] on input "Tenancy expiry date" at bounding box center [784, 339] width 375 height 35
click at [801, 376] on link "Next" at bounding box center [795, 377] width 17 height 17
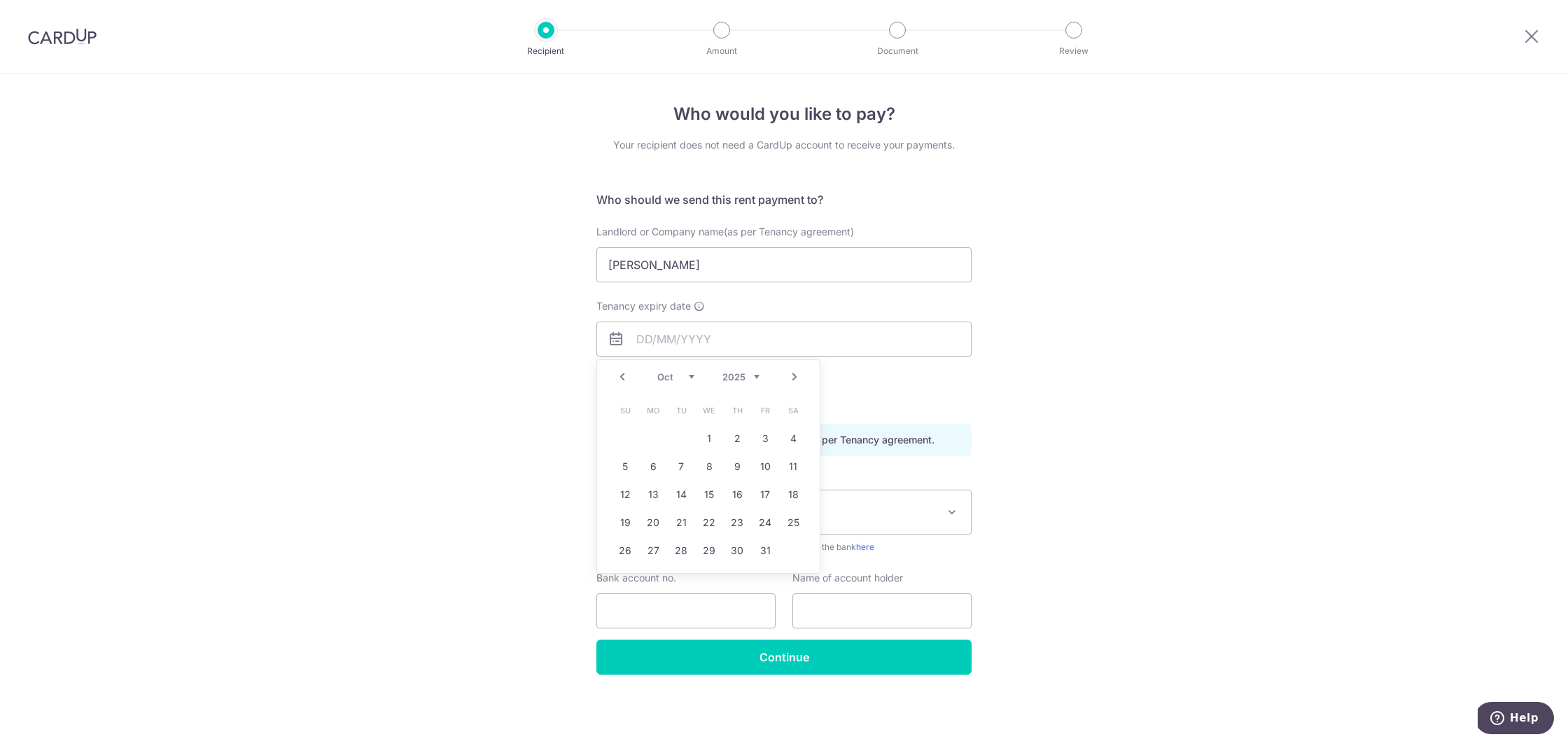
click at [801, 376] on link "Next" at bounding box center [795, 377] width 17 height 17
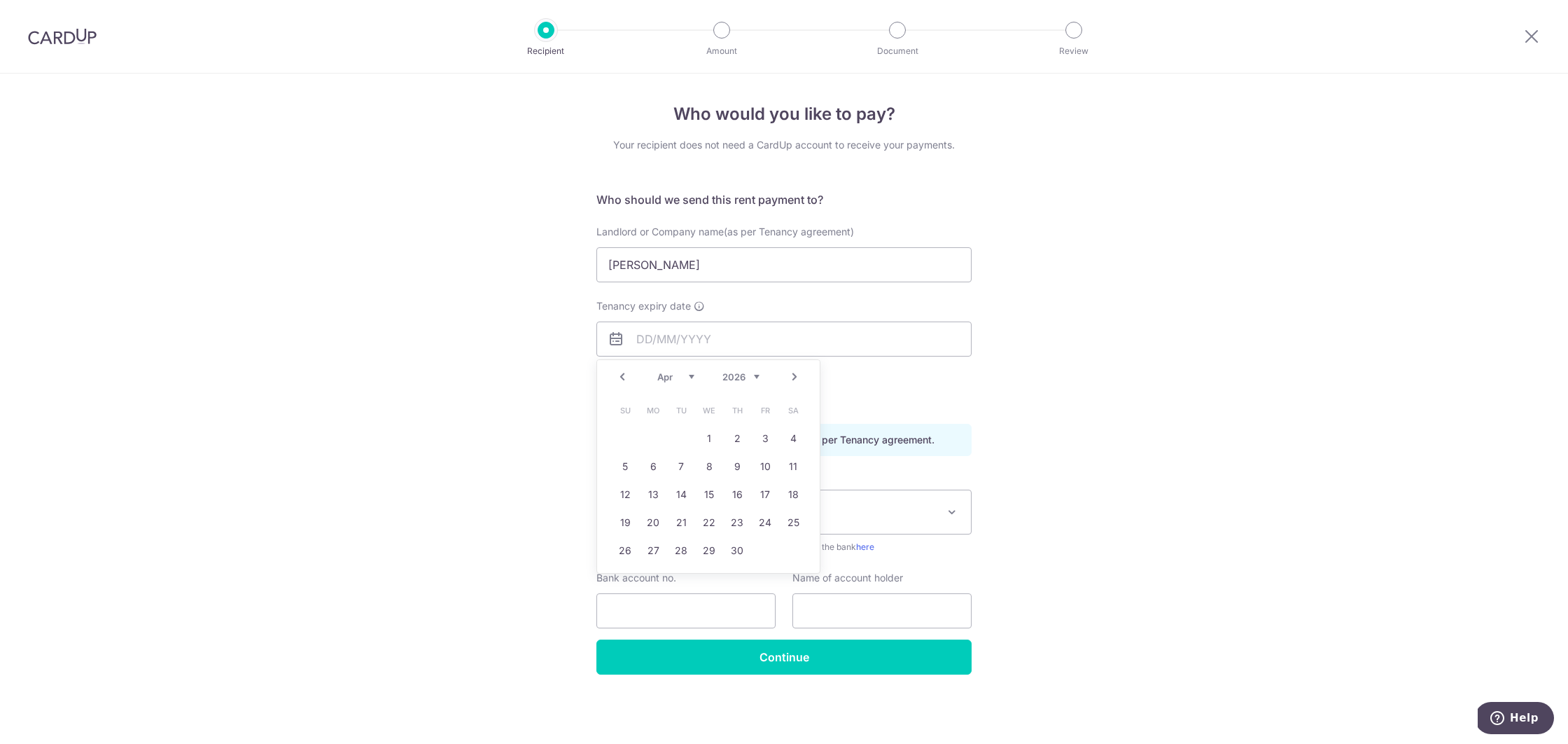
click at [801, 376] on link "Next" at bounding box center [795, 377] width 17 height 17
click at [757, 551] on link "31" at bounding box center [764, 550] width 22 height 22
type input "31/07/2026"
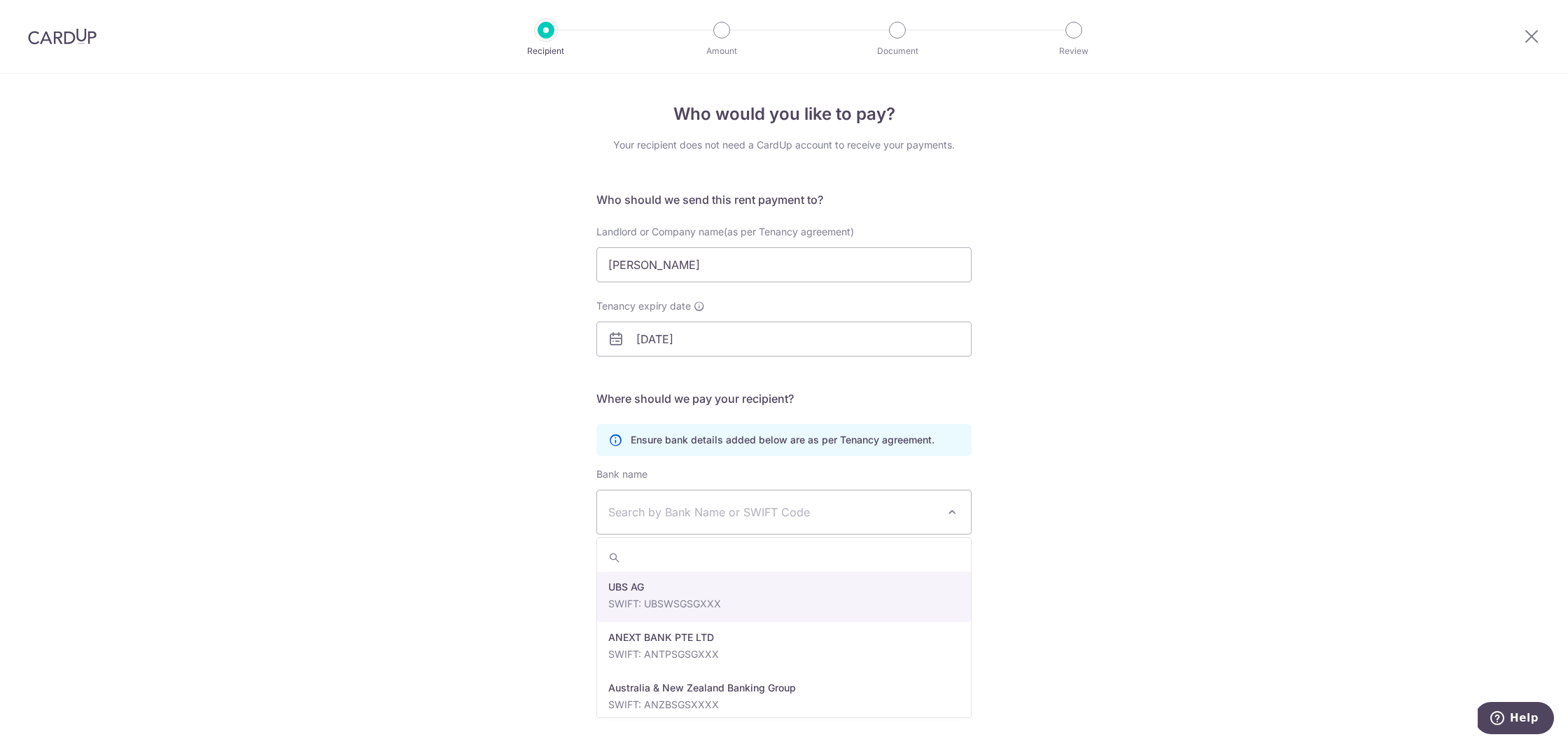
click at [690, 505] on span "Search by Bank Name or SWIFT Code" at bounding box center [773, 512] width 329 height 17
type input "OCBC"
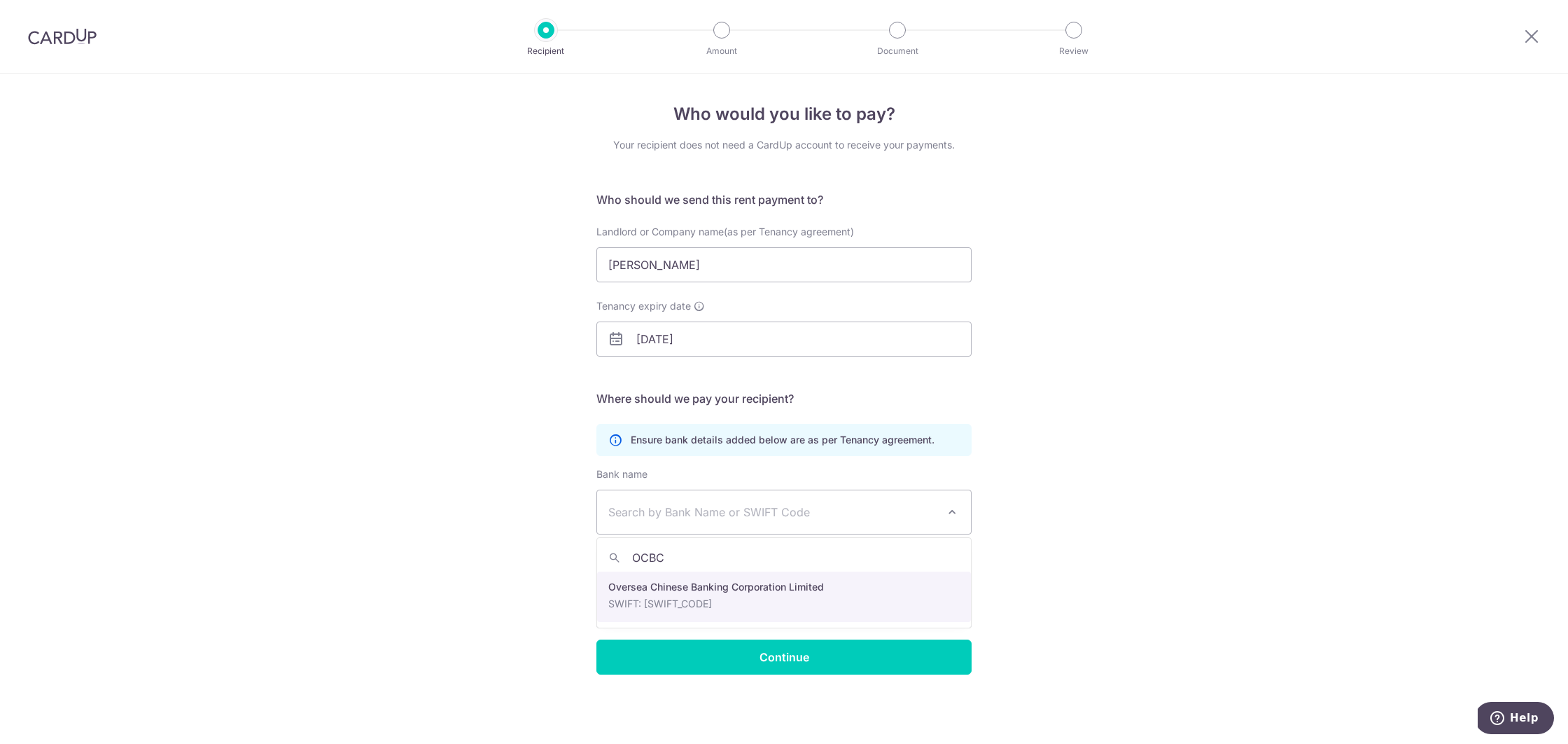
select select "12"
click at [674, 600] on input "Bank account no." at bounding box center [686, 610] width 180 height 35
click at [845, 605] on input "text" at bounding box center [882, 610] width 180 height 35
type input "WONG BOEY ENG"
click at [677, 611] on input "Bank account no." at bounding box center [686, 610] width 180 height 35
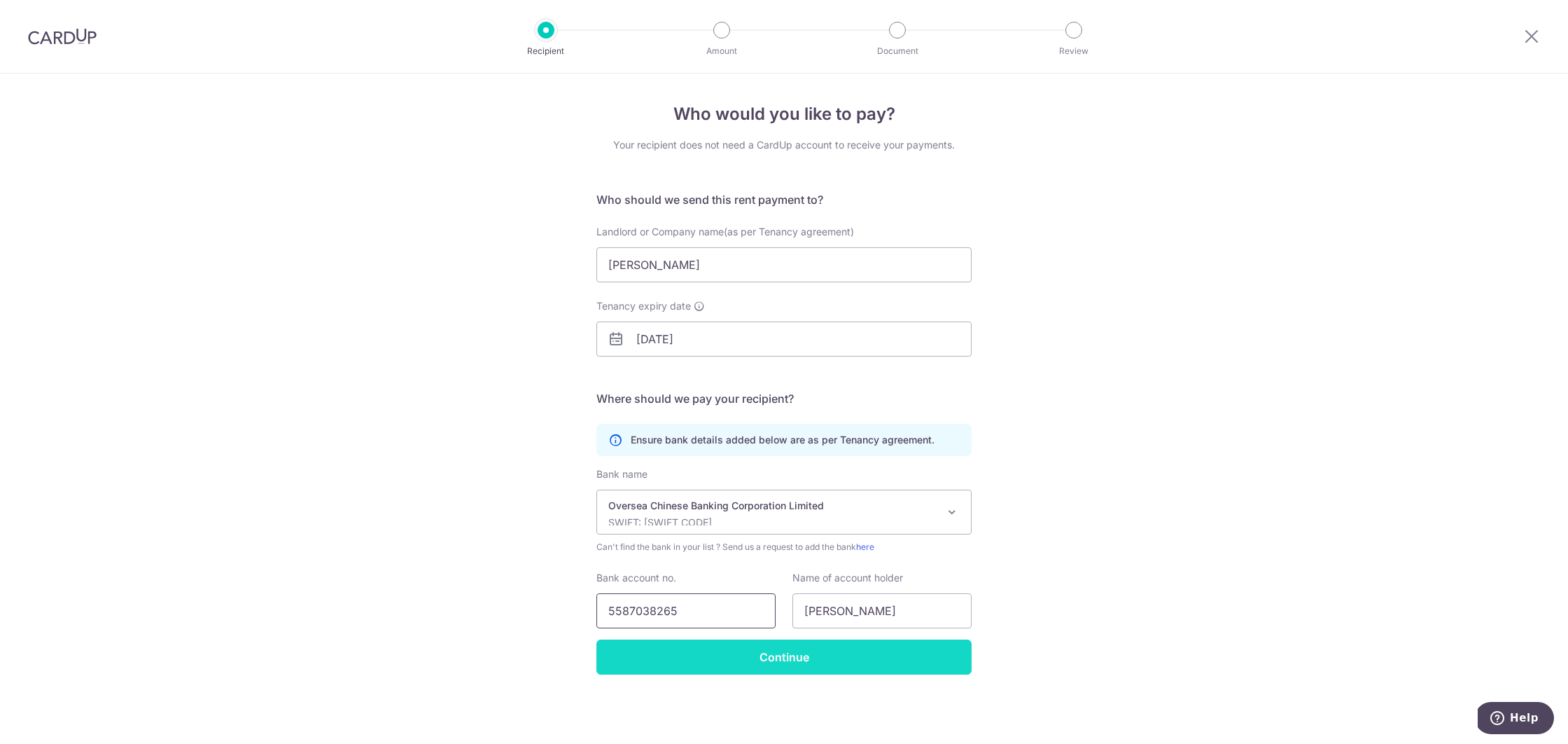
type input "5587038265"
click at [688, 651] on input "Continue" at bounding box center [784, 656] width 375 height 35
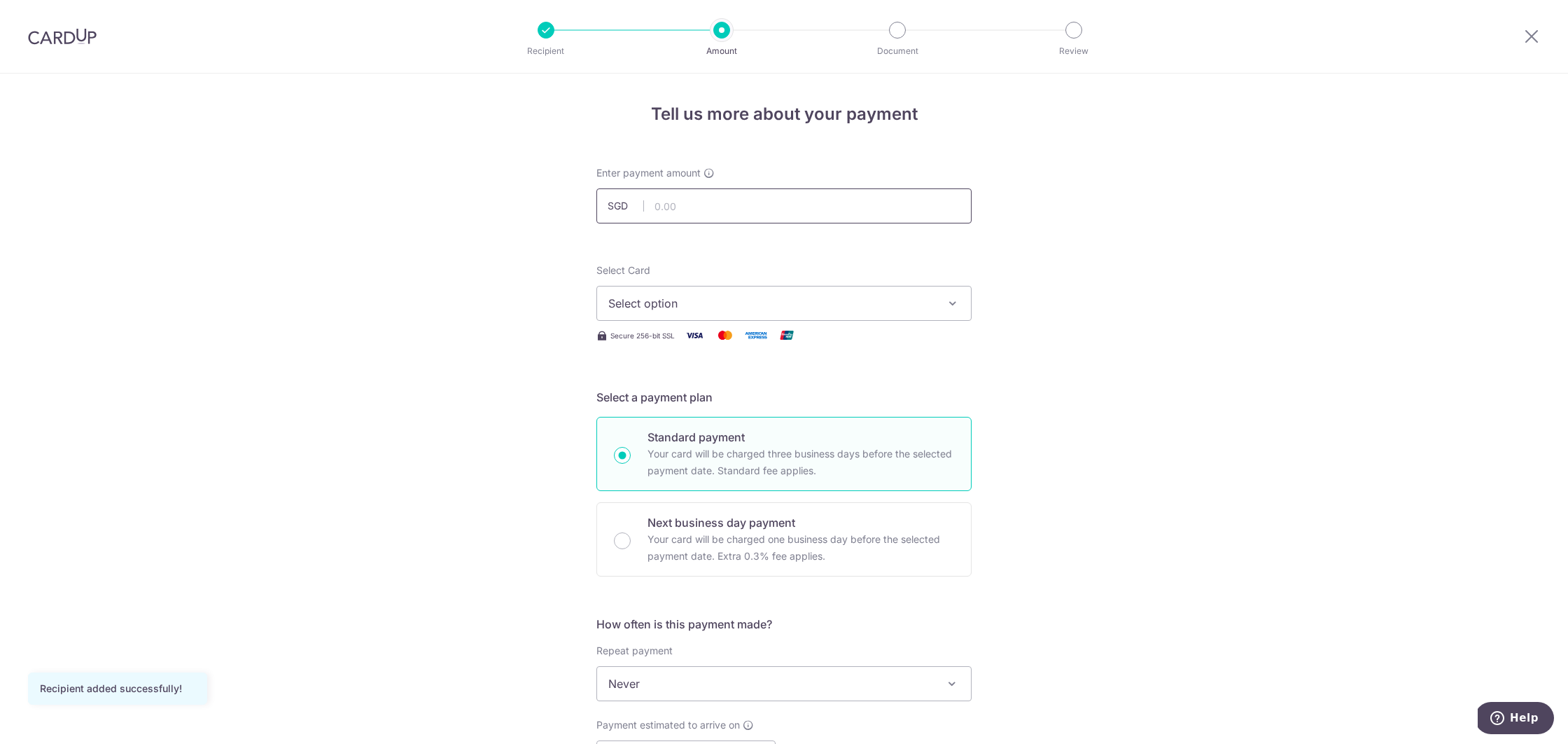
click at [685, 195] on input "text" at bounding box center [784, 205] width 375 height 35
click at [645, 294] on button "Select option" at bounding box center [784, 303] width 375 height 35
type input "1,300.00"
drag, startPoint x: 668, startPoint y: 404, endPoint x: 633, endPoint y: 405, distance: 35.0
click at [668, 404] on span "**** 5190" at bounding box center [668, 403] width 52 height 17
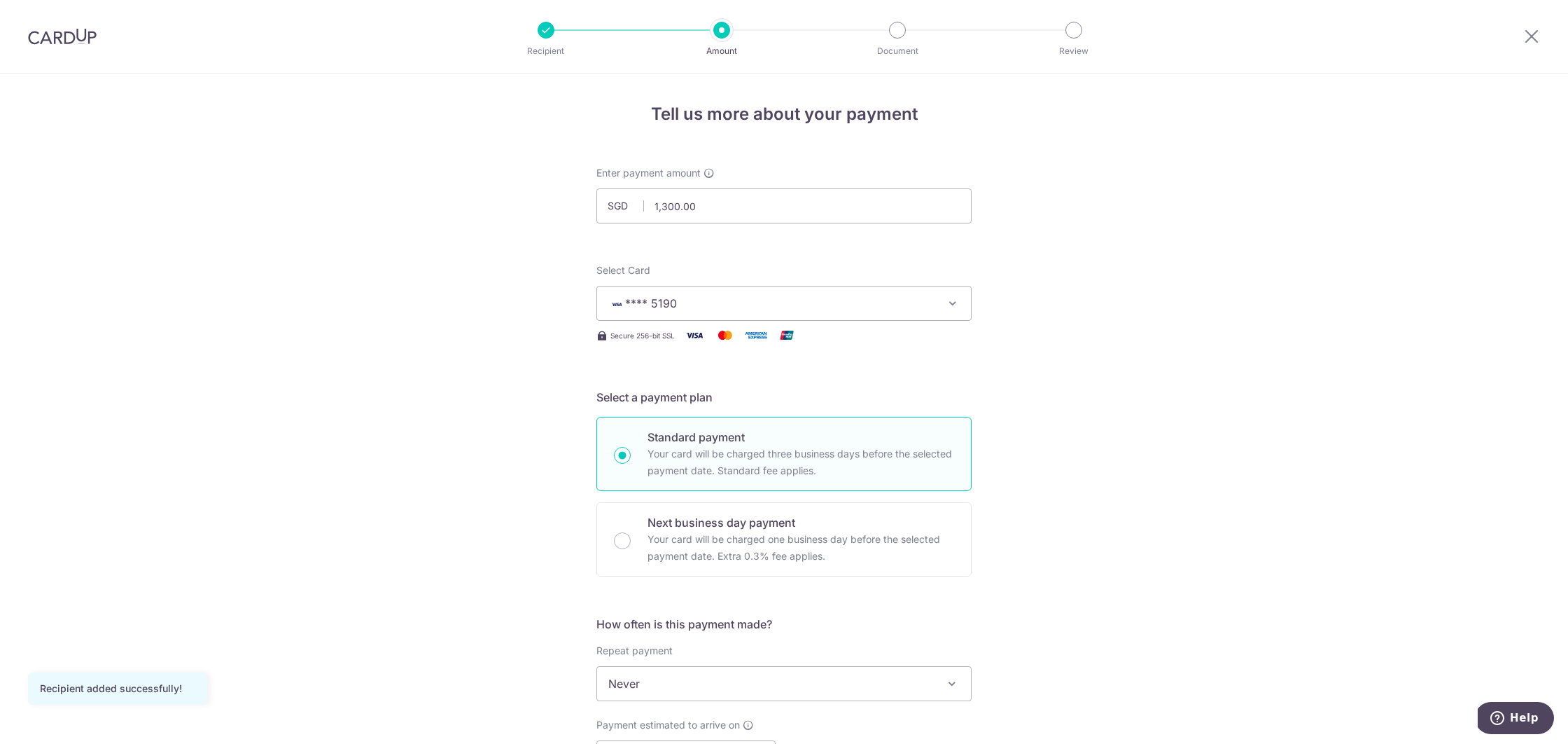
scroll to position [177, 0]
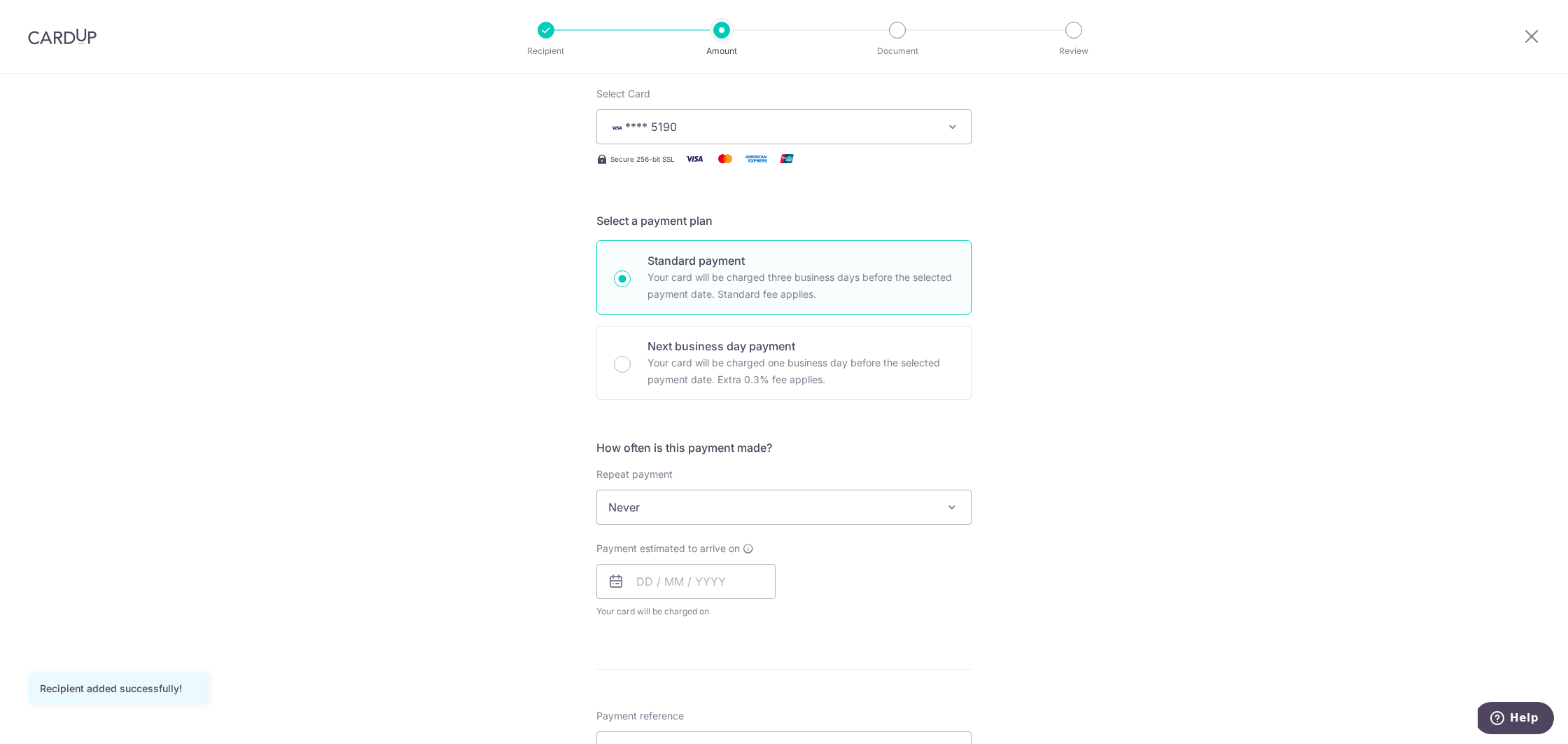
click at [545, 408] on div "Tell us more about your payment Enter payment amount SGD 1,300.00 1300.00 Recip…" at bounding box center [784, 531] width 1568 height 1267
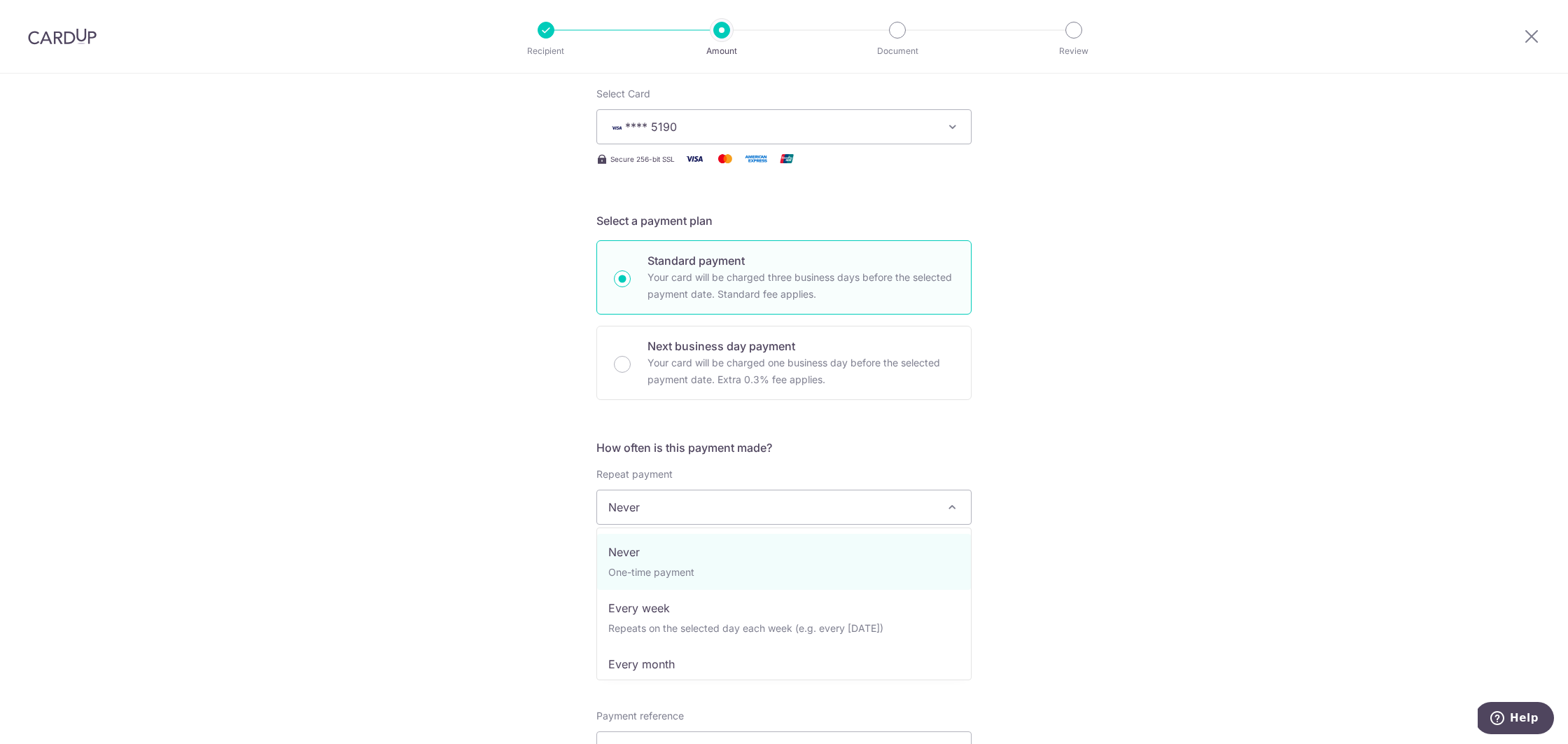
click at [714, 500] on span "Never" at bounding box center [784, 507] width 374 height 33
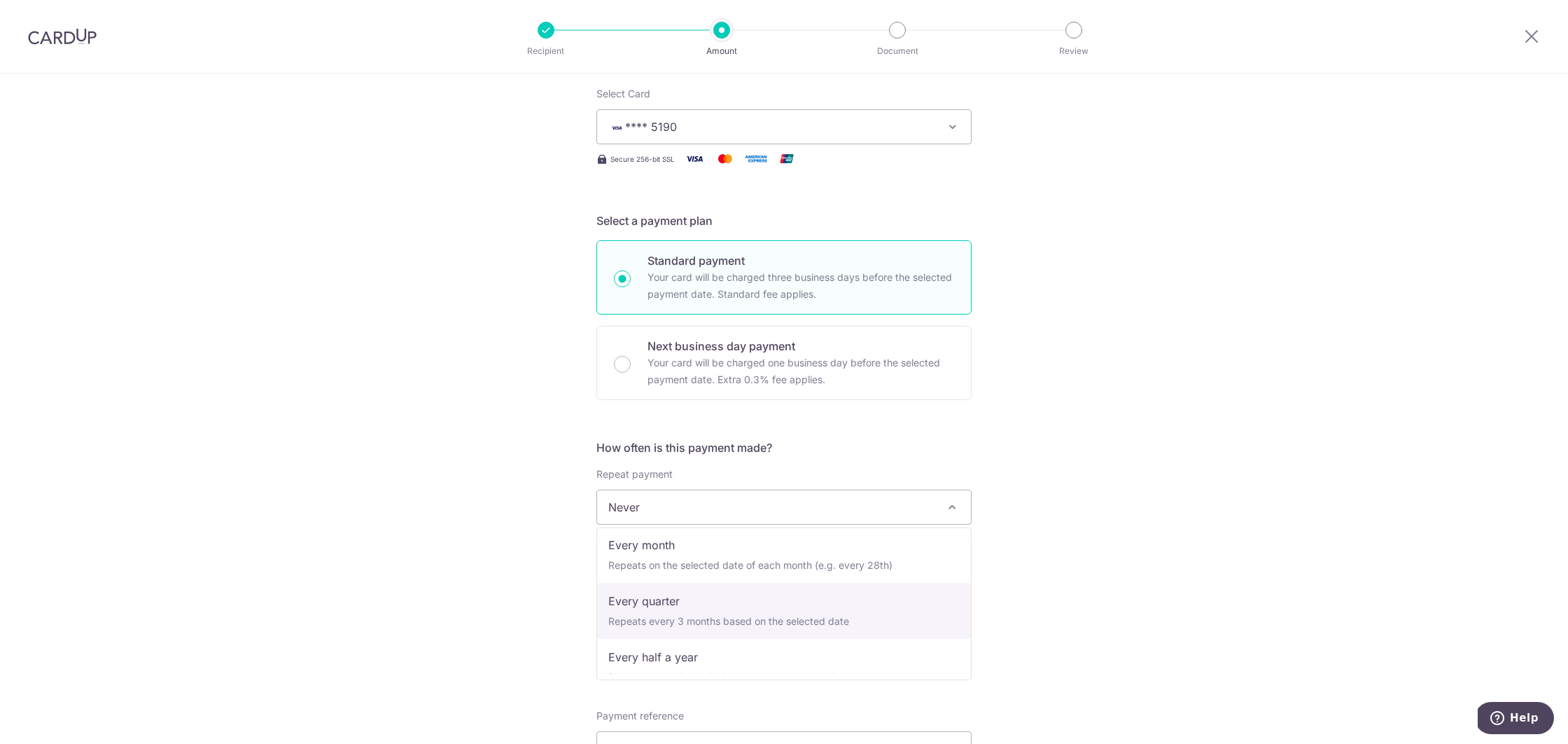
scroll to position [115, 0]
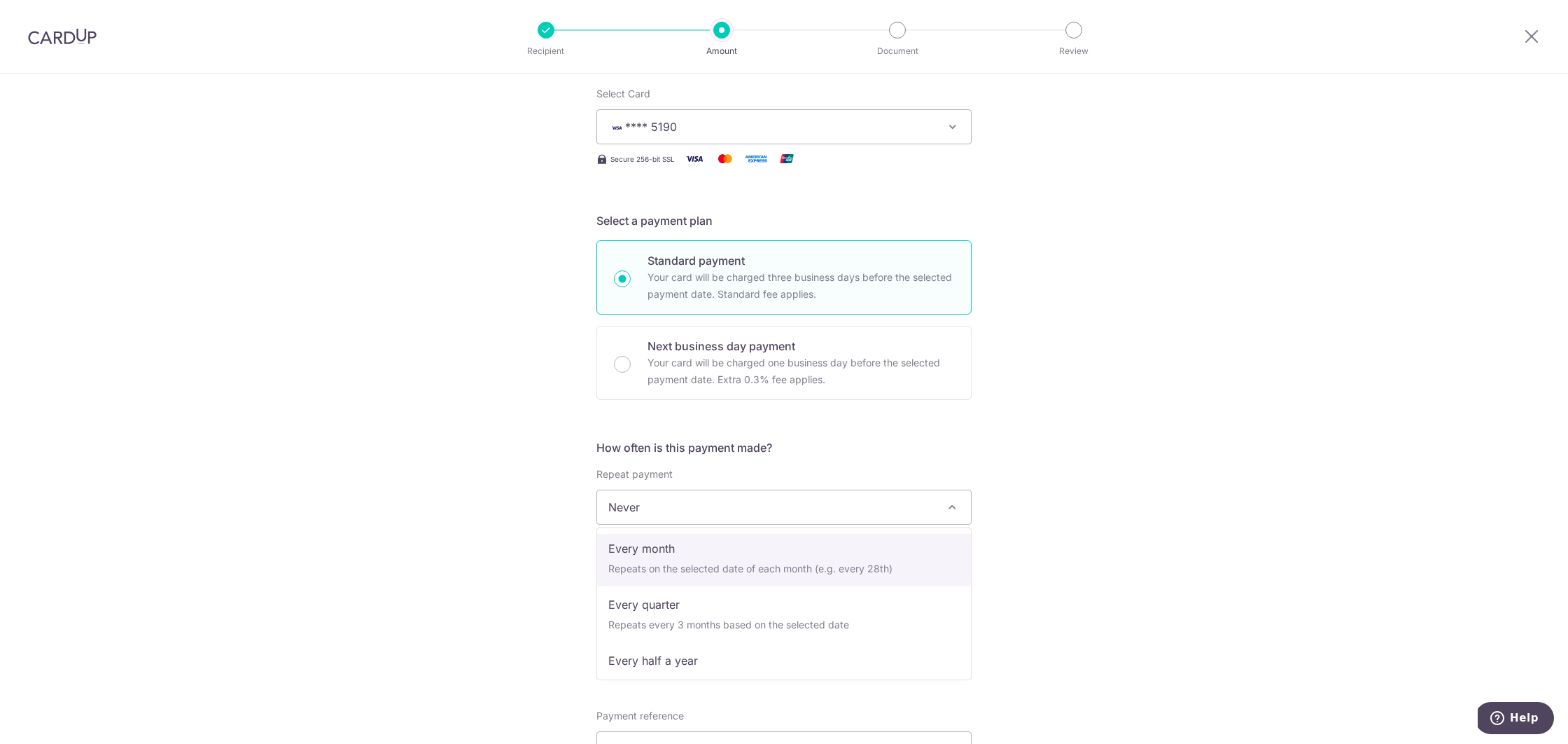
select select "3"
type input "[DATE]"
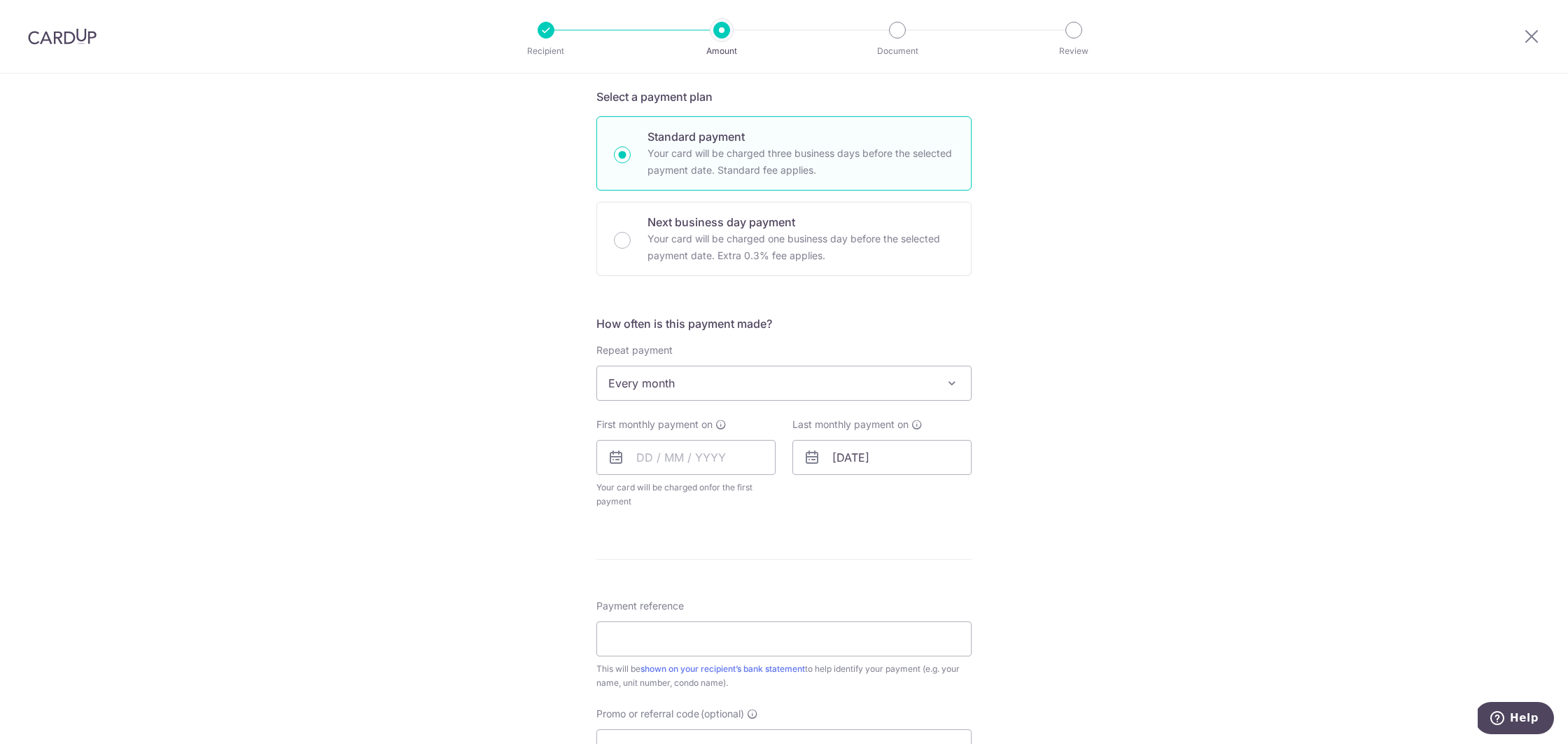
scroll to position [306, 0]
click at [665, 463] on input "text" at bounding box center [686, 450] width 180 height 35
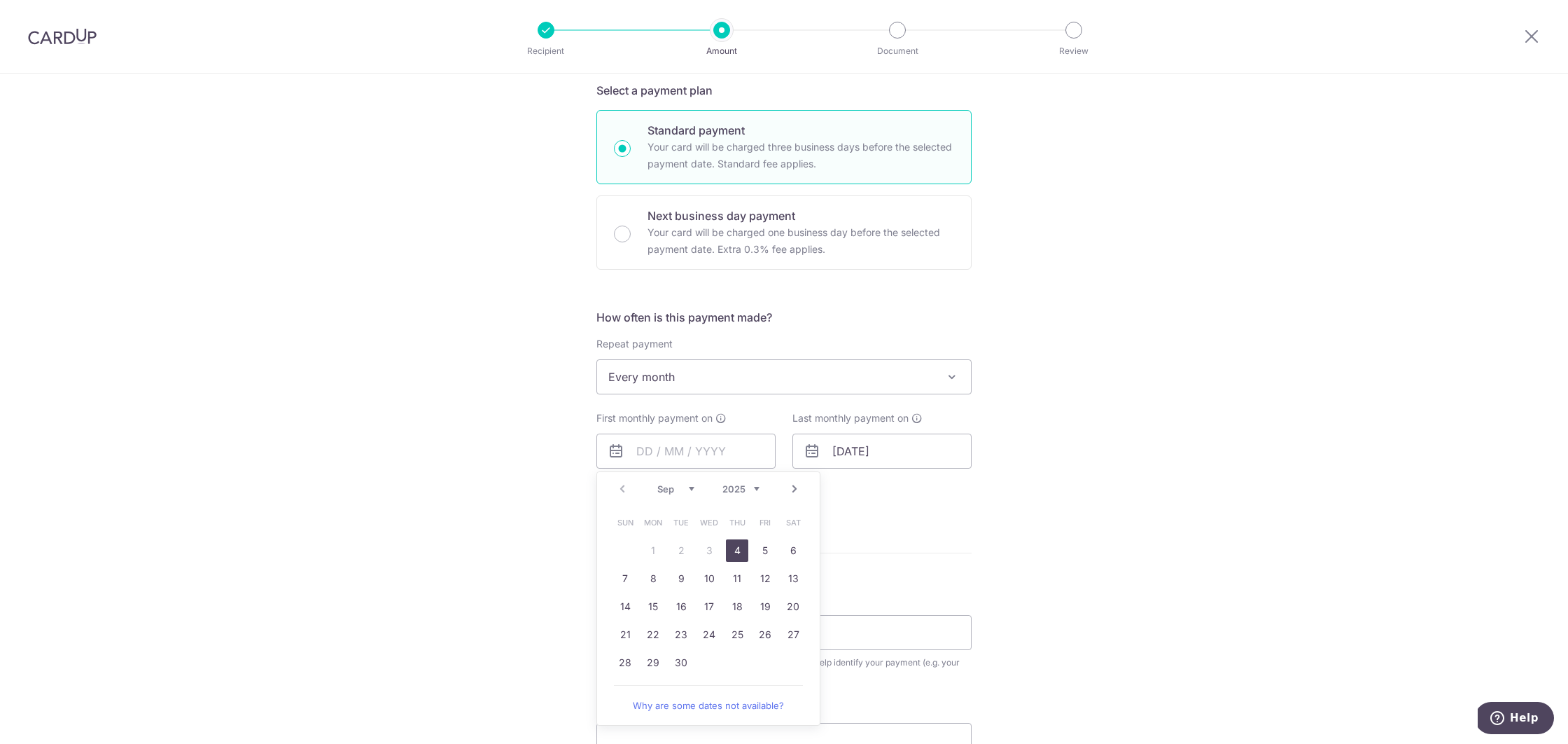
click at [635, 518] on span "Sun" at bounding box center [625, 522] width 22 height 22
click at [675, 663] on link "30" at bounding box center [681, 662] width 22 height 22
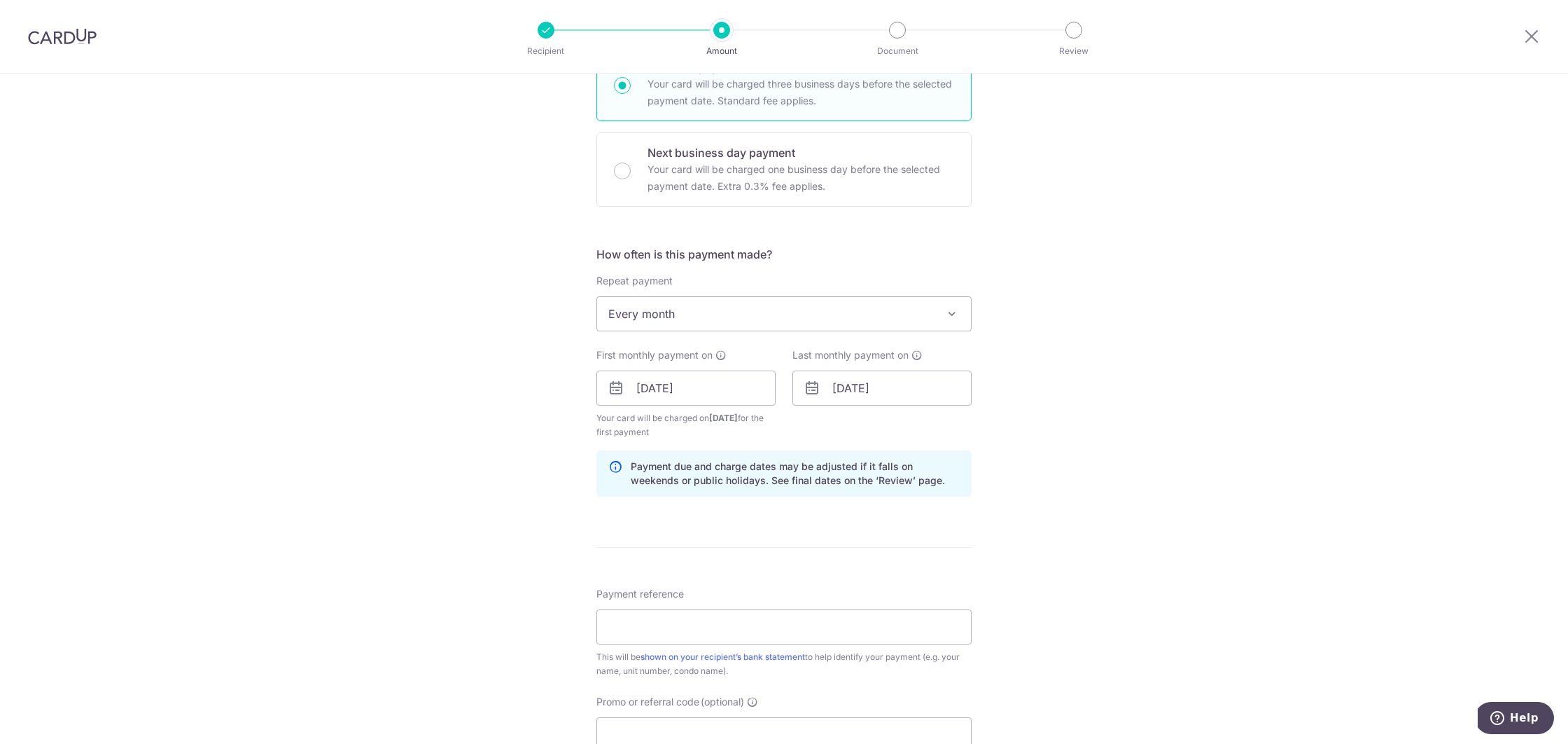
scroll to position [375, 0]
click at [708, 385] on input "30/09/2025" at bounding box center [686, 383] width 180 height 35
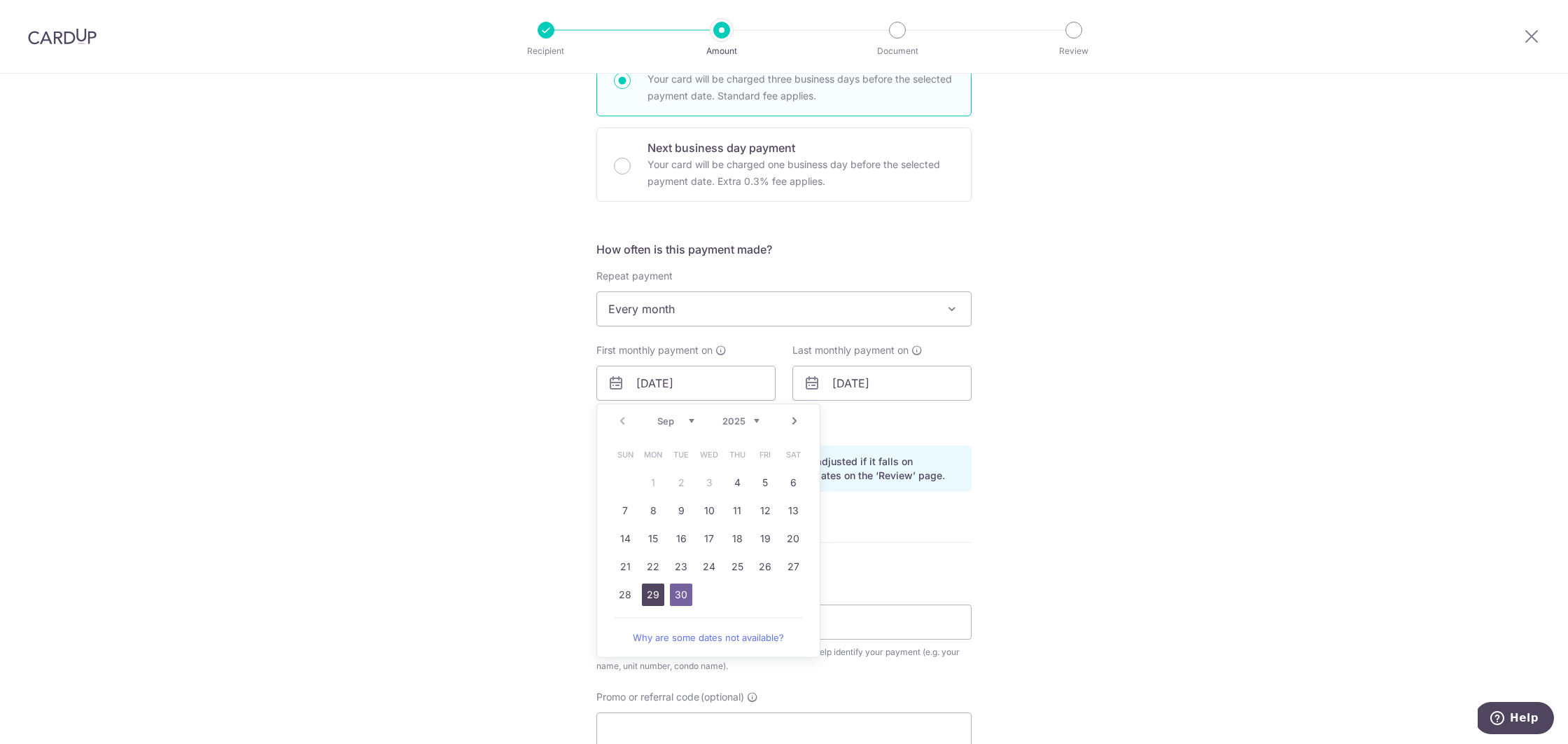
click at [659, 597] on link "29" at bounding box center [653, 594] width 22 height 22
type input "[DATE]"
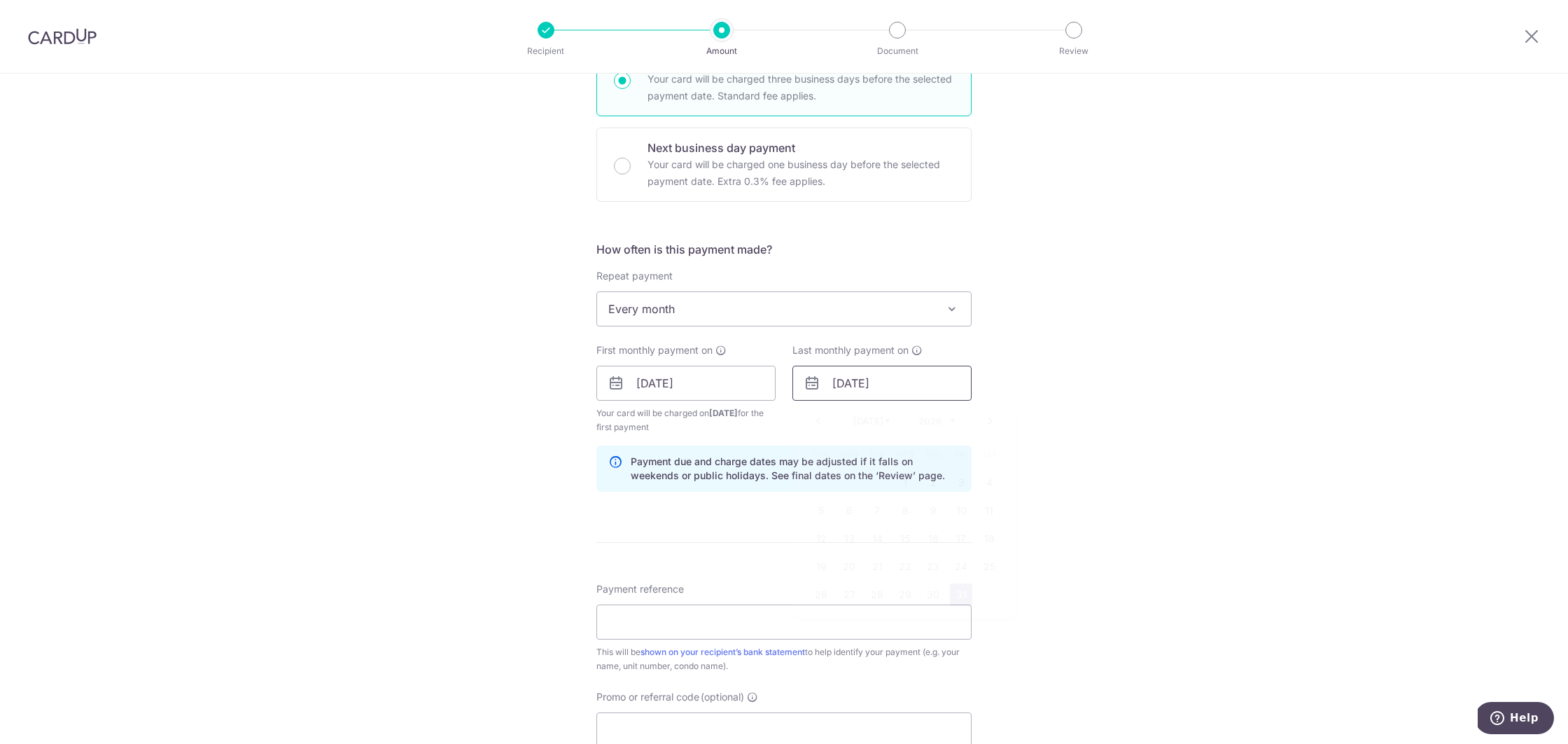
click at [855, 386] on input "31/07/2026" at bounding box center [882, 383] width 180 height 35
click at [822, 423] on link "Prev" at bounding box center [819, 421] width 17 height 17
click at [990, 413] on link "Next" at bounding box center [991, 421] width 17 height 17
click at [930, 601] on link "30" at bounding box center [933, 594] width 22 height 22
click at [1062, 461] on div "Tell us more about your payment Enter payment amount SGD 1,300.00 1300.00 Recip…" at bounding box center [784, 368] width 1568 height 1338
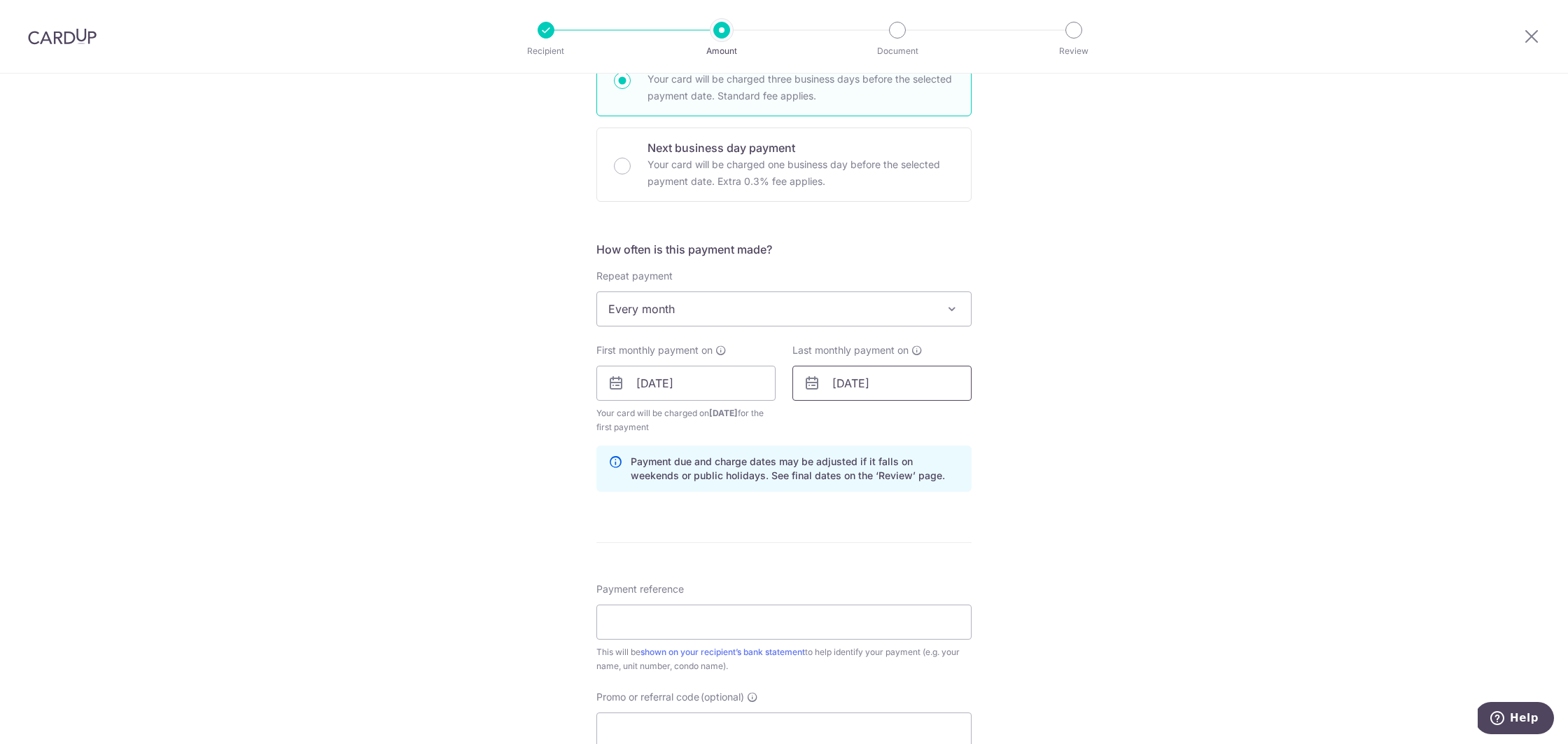
click at [886, 391] on input "30/07/2026" at bounding box center [882, 383] width 180 height 35
click at [906, 602] on link "29" at bounding box center [905, 594] width 22 height 22
type input "29/07/2026"
drag, startPoint x: 1088, startPoint y: 458, endPoint x: 1063, endPoint y: 466, distance: 26.2
click at [1089, 458] on div "Tell us more about your payment Enter payment amount SGD 1,300.00 1300.00 Recip…" at bounding box center [784, 368] width 1568 height 1338
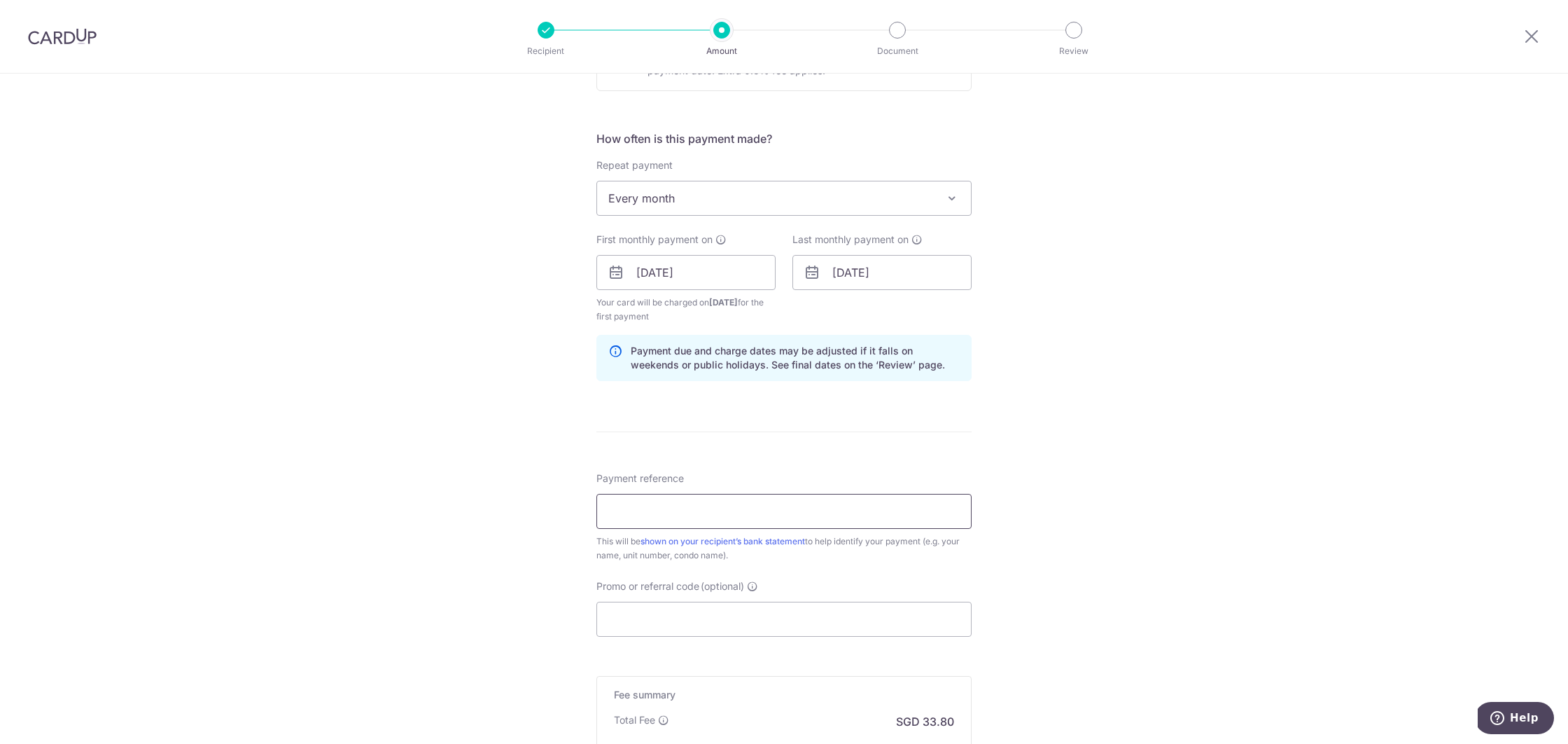
scroll to position [487, 0]
click at [811, 513] on input "Payment reference" at bounding box center [784, 510] width 375 height 35
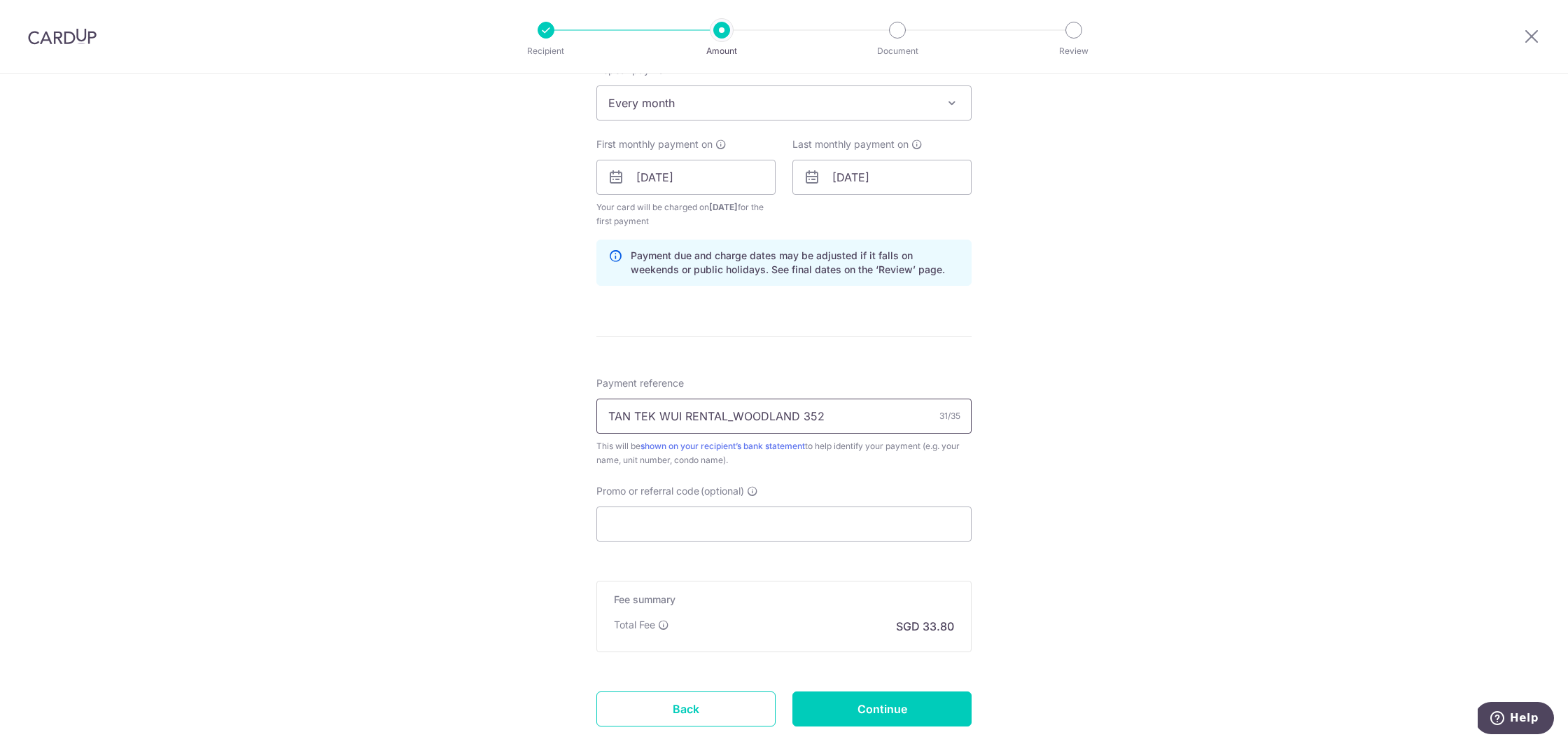
scroll to position [586, 0]
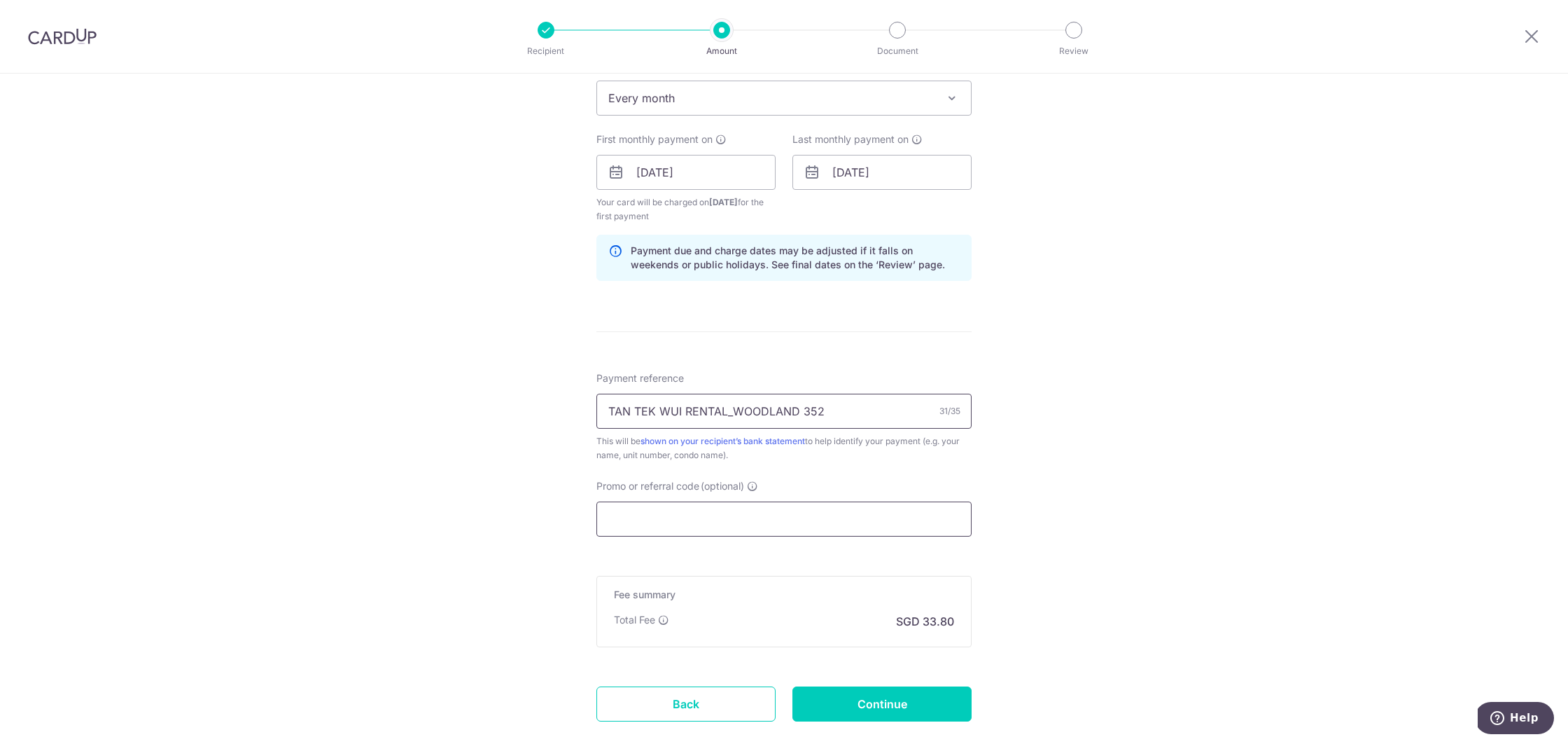
type input "TAN TEK WUI RENTAL_WOODLAND 352"
drag, startPoint x: 791, startPoint y: 533, endPoint x: 806, endPoint y: 520, distance: 19.8
click at [791, 532] on input "Promo or referral code (optional)" at bounding box center [784, 519] width 375 height 35
click at [806, 520] on input "Promo or referral code (optional)" at bounding box center [784, 519] width 375 height 35
paste input "SAVERENT179"
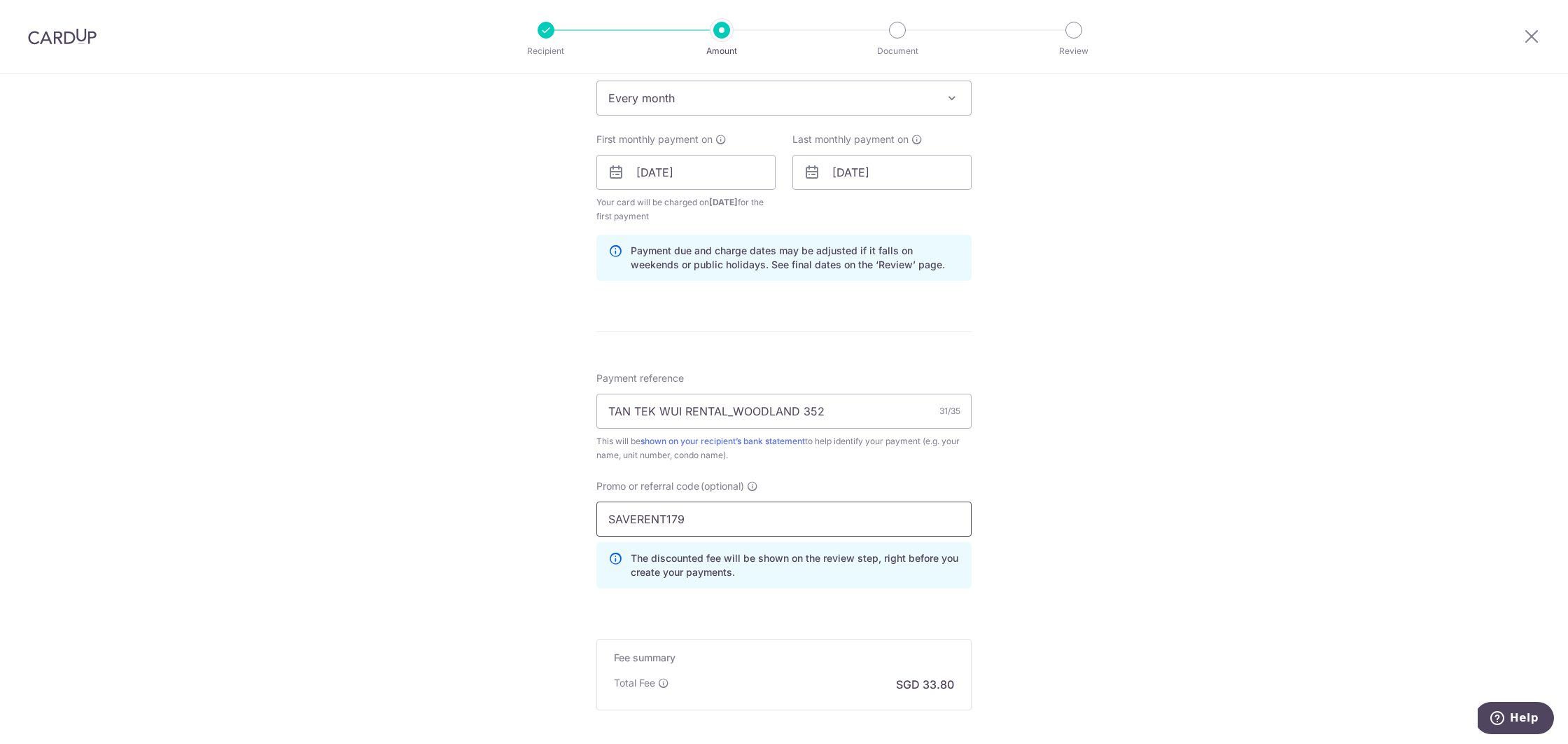
type input "SAVERENT179"
click at [1123, 549] on div "Tell us more about your payment Enter payment amount SGD 1,300.00 1300.00 Recip…" at bounding box center [784, 189] width 1568 height 1402
click at [1116, 547] on div "Tell us more about your payment Enter payment amount SGD 1,300.00 1300.00 Recip…" at bounding box center [784, 189] width 1568 height 1402
click at [704, 529] on input "SAVERENT179" at bounding box center [784, 519] width 375 height 35
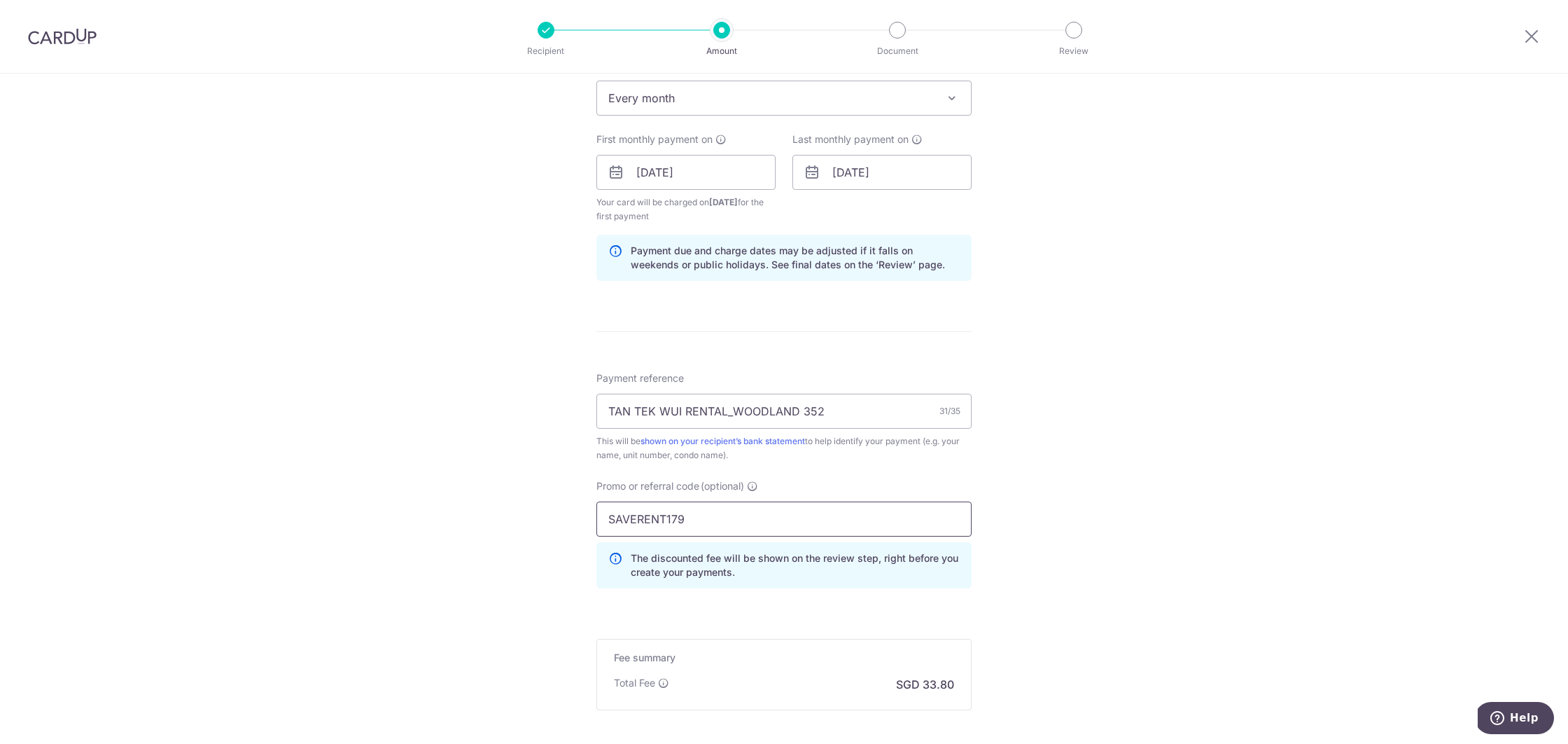
click at [704, 529] on input "SAVERENT179" at bounding box center [784, 519] width 375 height 35
click at [1132, 525] on div "Tell us more about your payment Enter payment amount SGD 1,300.00 1300.00 Recip…" at bounding box center [784, 189] width 1568 height 1402
click at [833, 526] on input "Promo or referral code (optional)" at bounding box center [784, 520] width 375 height 35
paste input "SAVERENT179"
type input "SAVERENT179"
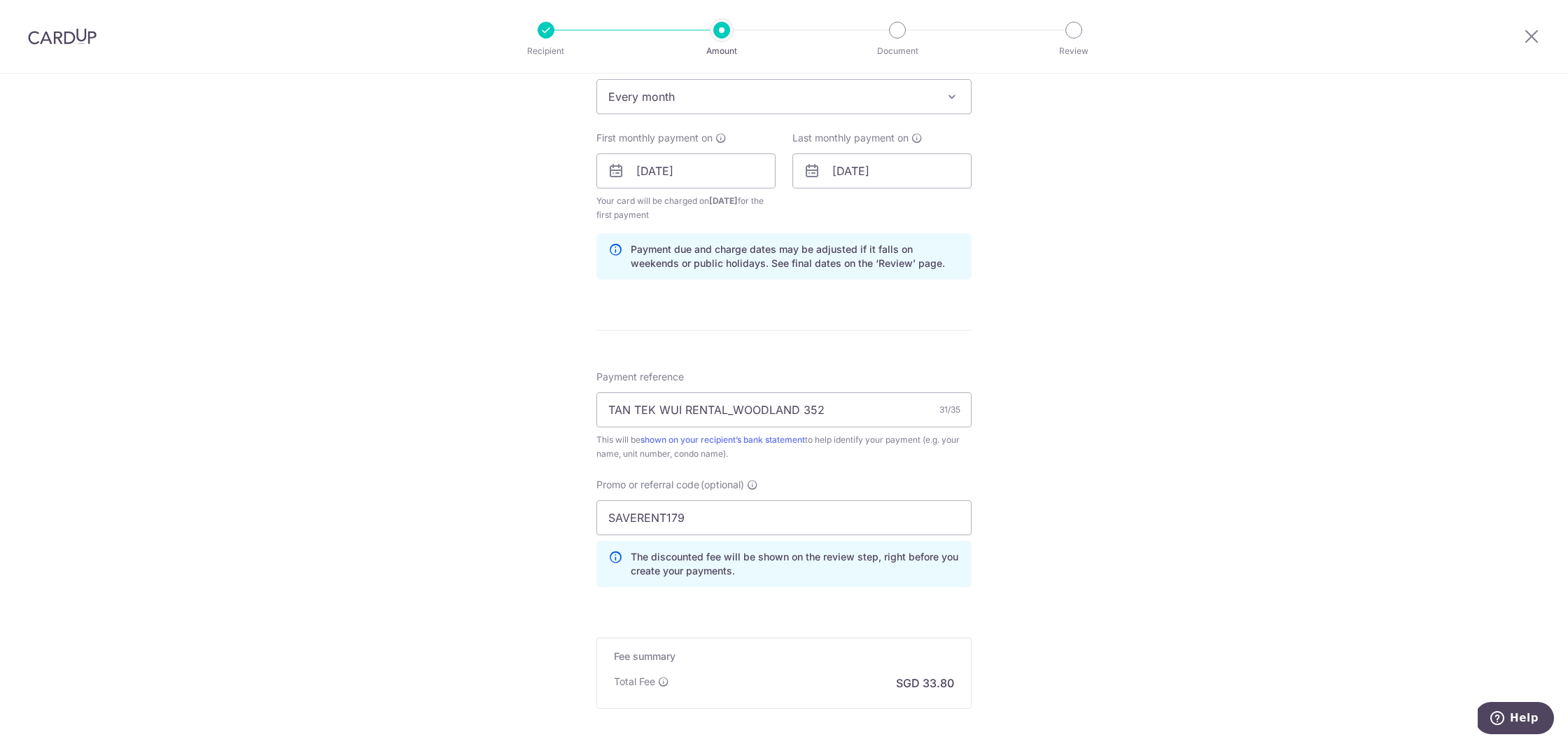
click at [1166, 507] on div "Tell us more about your payment Enter payment amount SGD 1,300.00 1300.00 Recip…" at bounding box center [784, 187] width 1568 height 1402
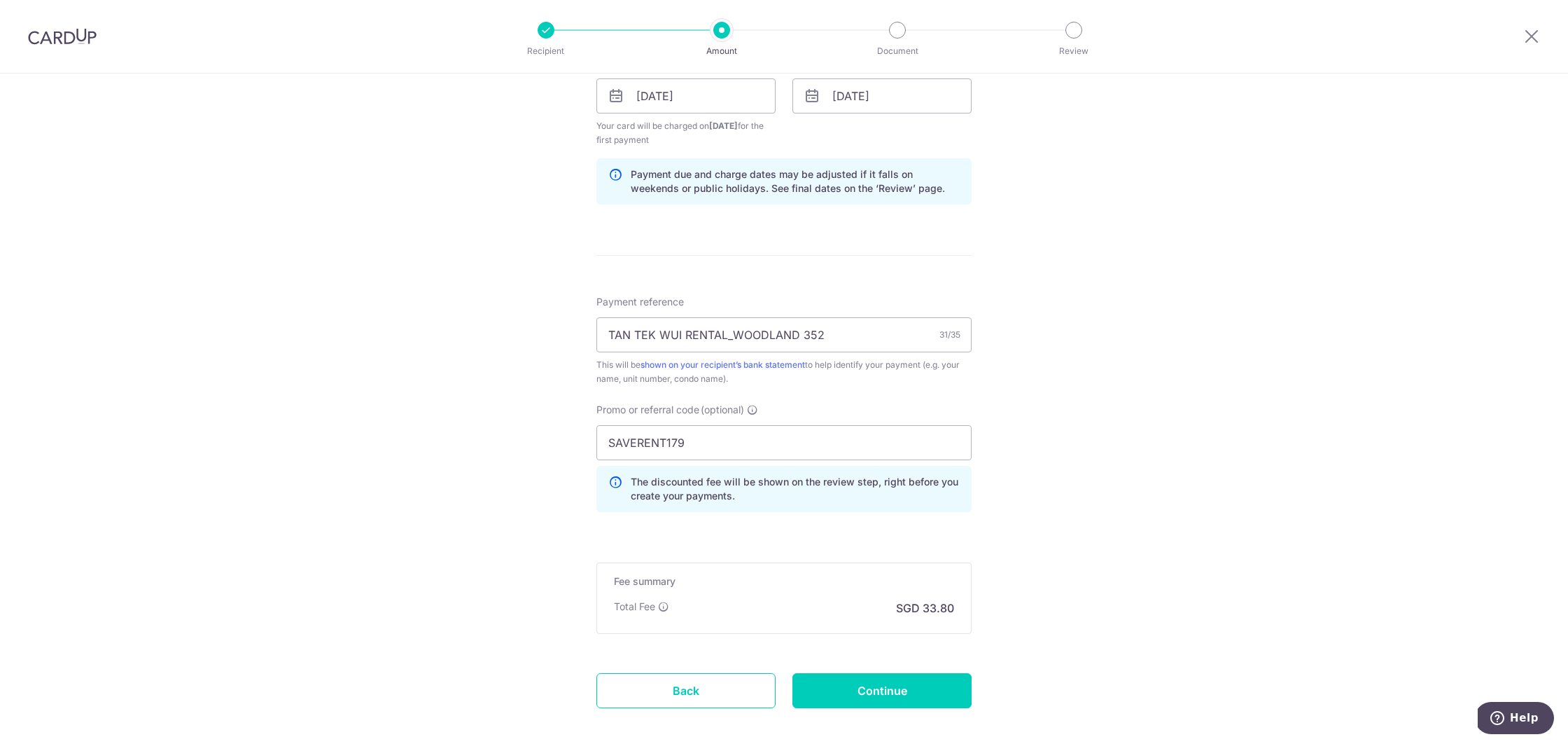
scroll to position [731, 0]
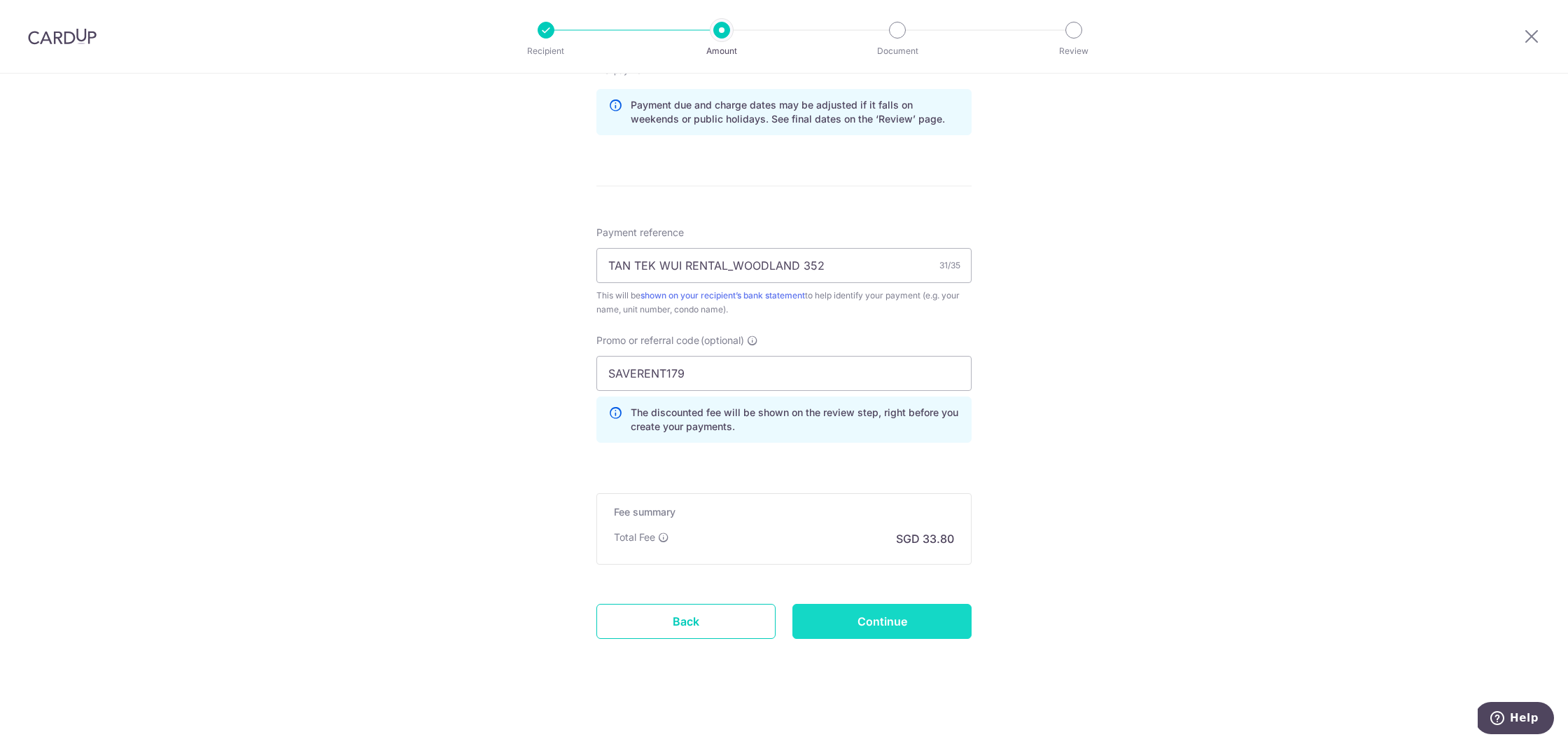
click at [918, 621] on input "Continue" at bounding box center [882, 621] width 180 height 35
type input "Create Schedule"
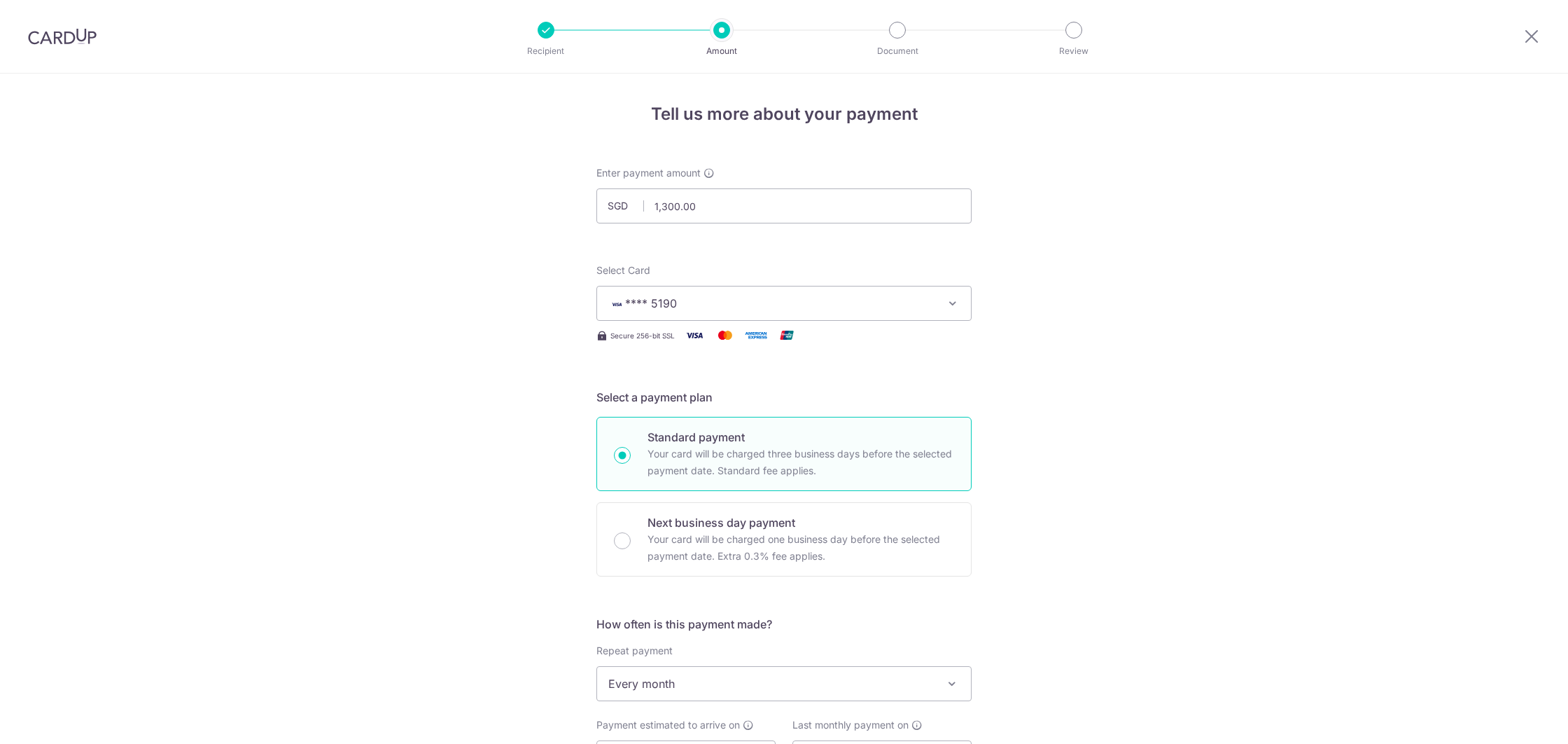
scroll to position [679, 0]
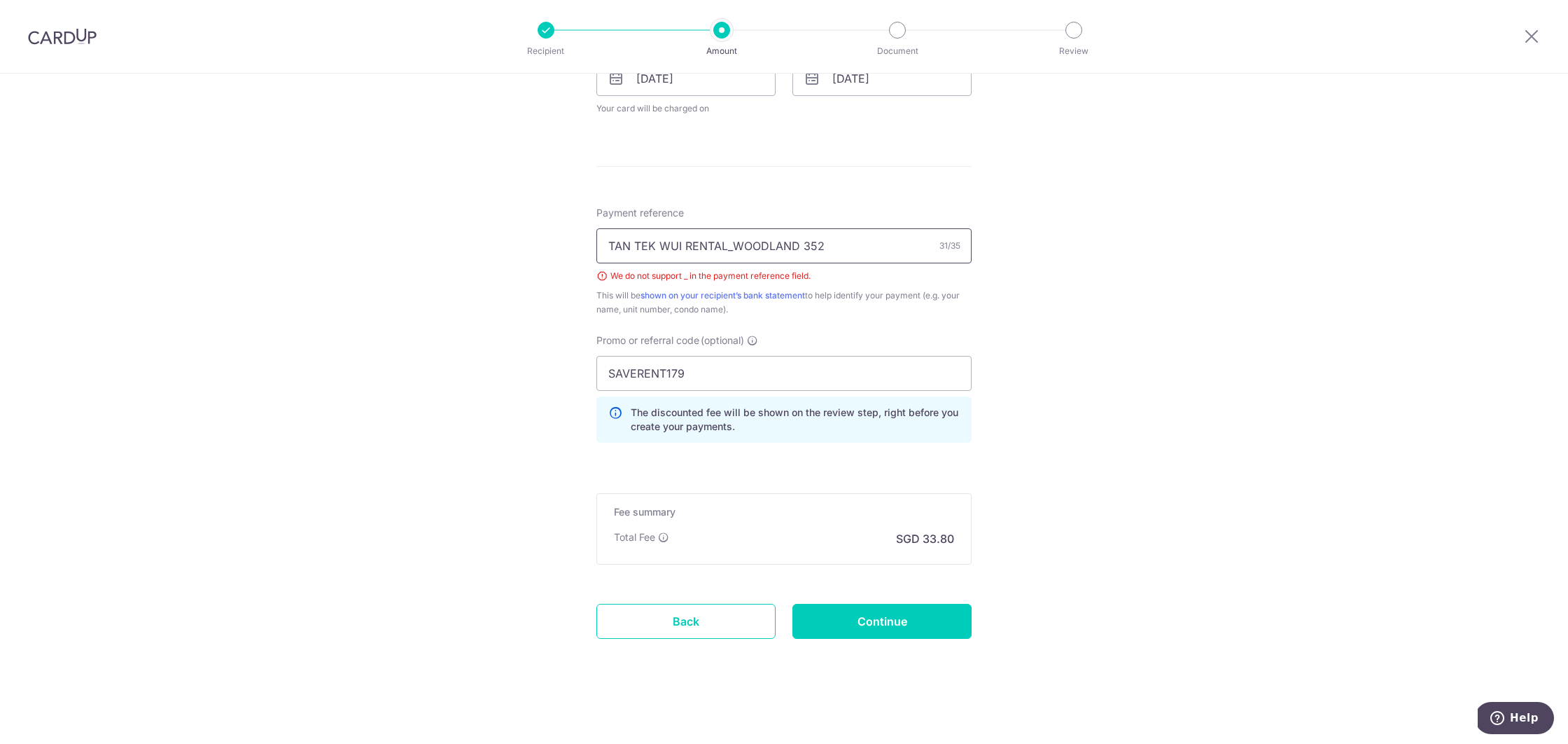
drag, startPoint x: 722, startPoint y: 237, endPoint x: 732, endPoint y: 244, distance: 12.2
click at [728, 241] on input "TAN TEK WUI RENTAL_WOODLAND 352" at bounding box center [784, 245] width 375 height 35
click at [732, 245] on input "TAN TEK WUI RENTAL_WOODLAND 352" at bounding box center [784, 245] width 375 height 35
type input "TAN TEK WUI RENTAL WOODLAND 352"
click at [894, 635] on input "Continue" at bounding box center [882, 621] width 180 height 35
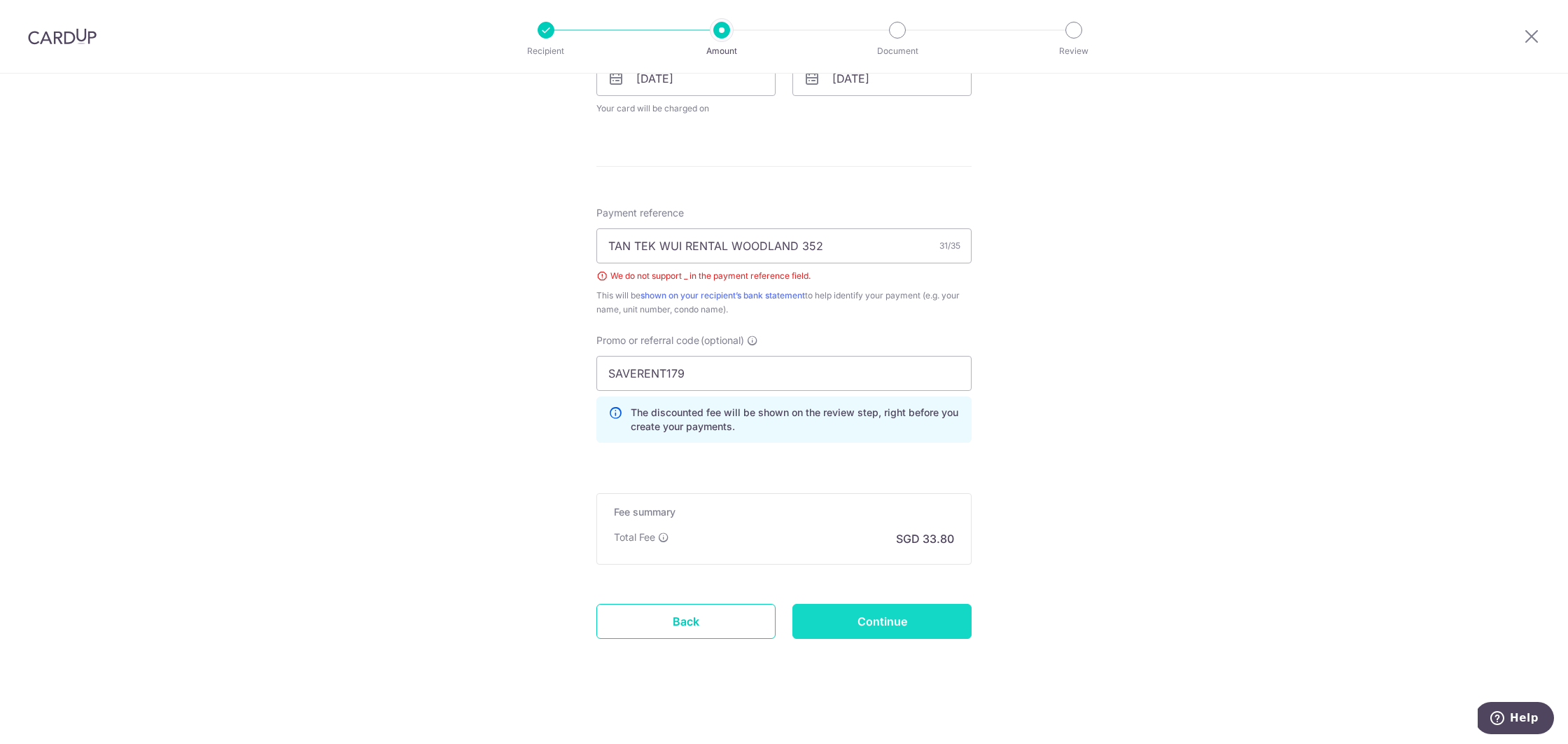
type input "Create Schedule"
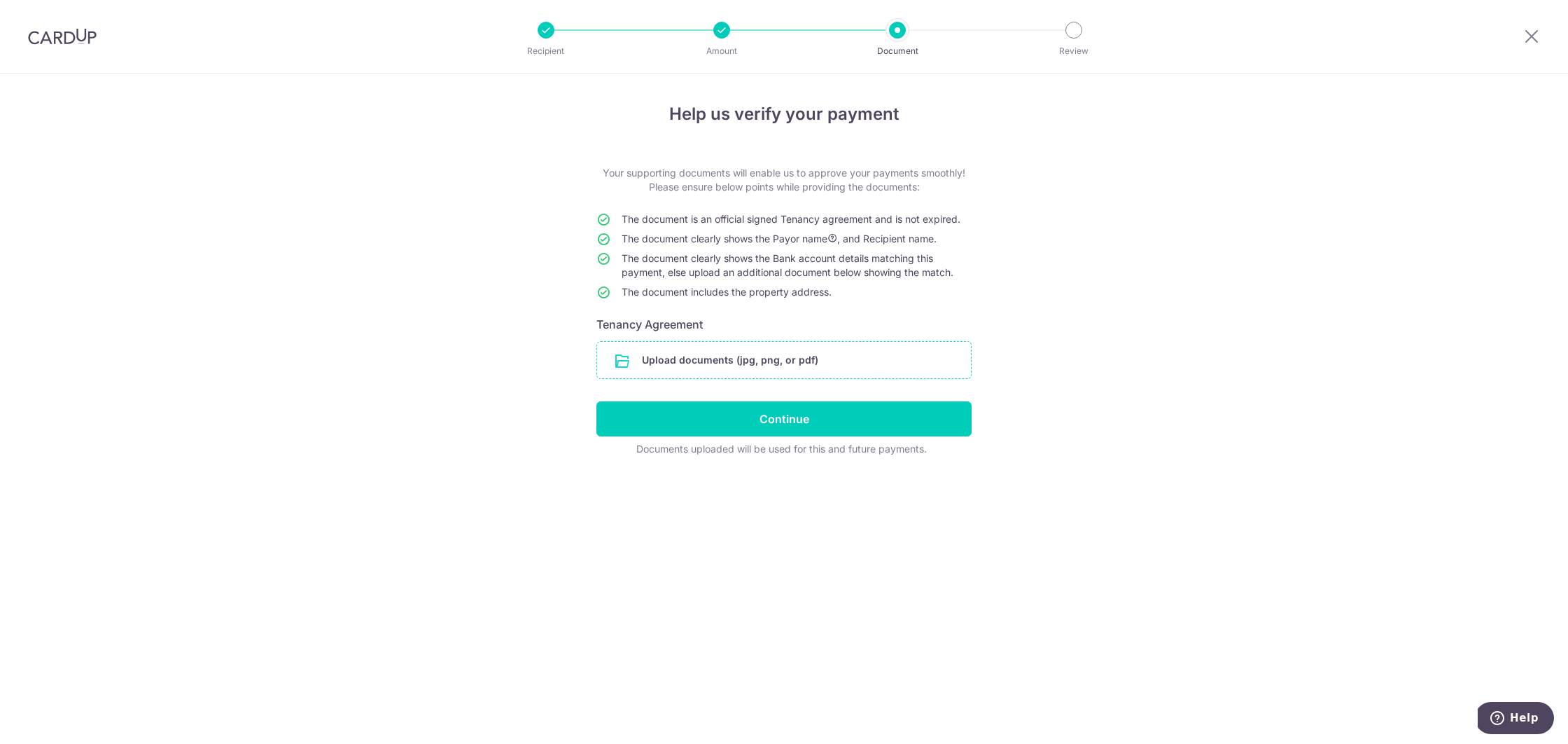
click at [796, 363] on input "file" at bounding box center [784, 360] width 374 height 36
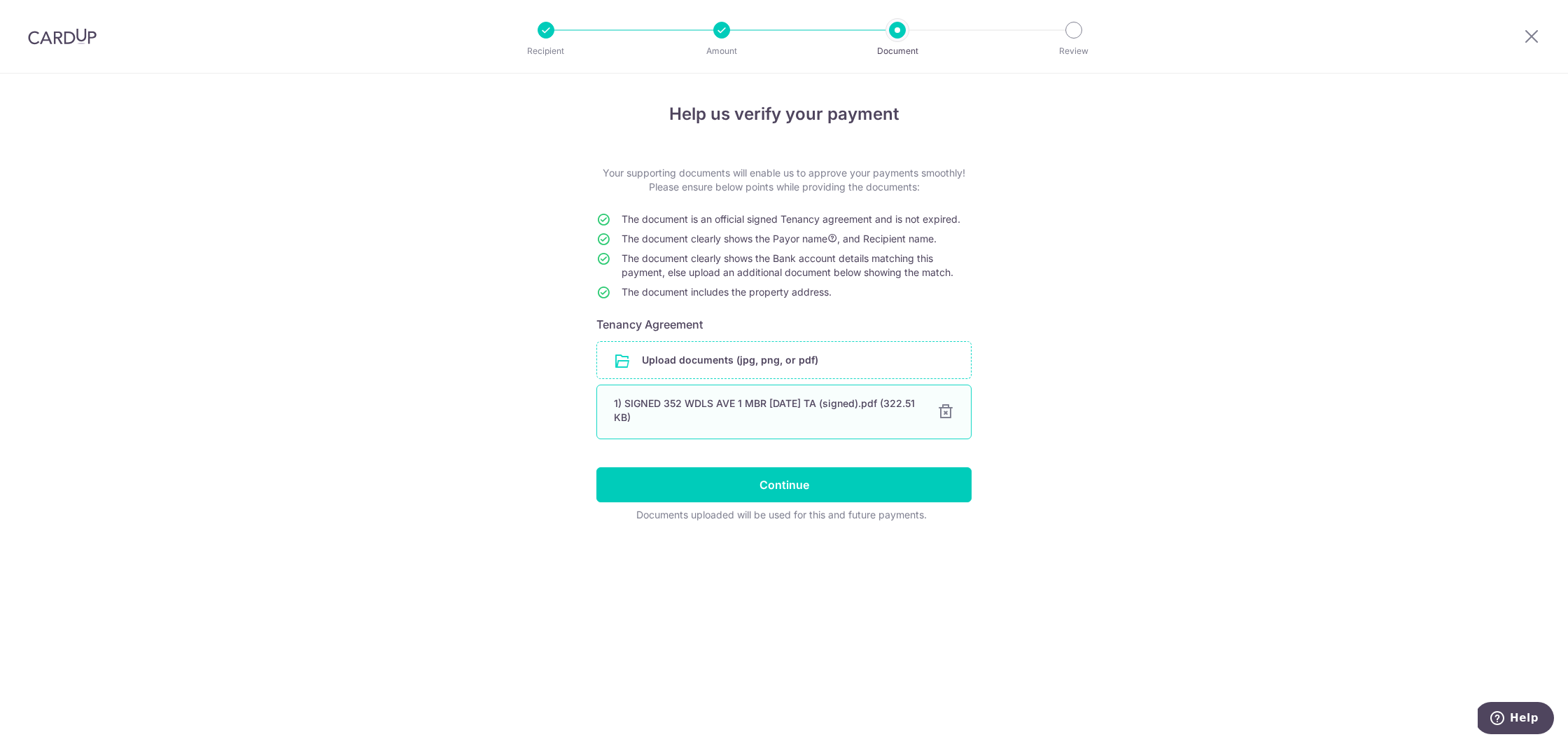
click at [839, 418] on div "1) SIGNED 352 WDLS AVE 1 MBR JULY 2025 TA (signed).pdf (322.51 KB)" at bounding box center [767, 410] width 306 height 28
click at [838, 408] on div "1) SIGNED 352 WDLS AVE 1 MBR JULY 2025 TA (signed).pdf (322.51 KB)" at bounding box center [767, 410] width 306 height 28
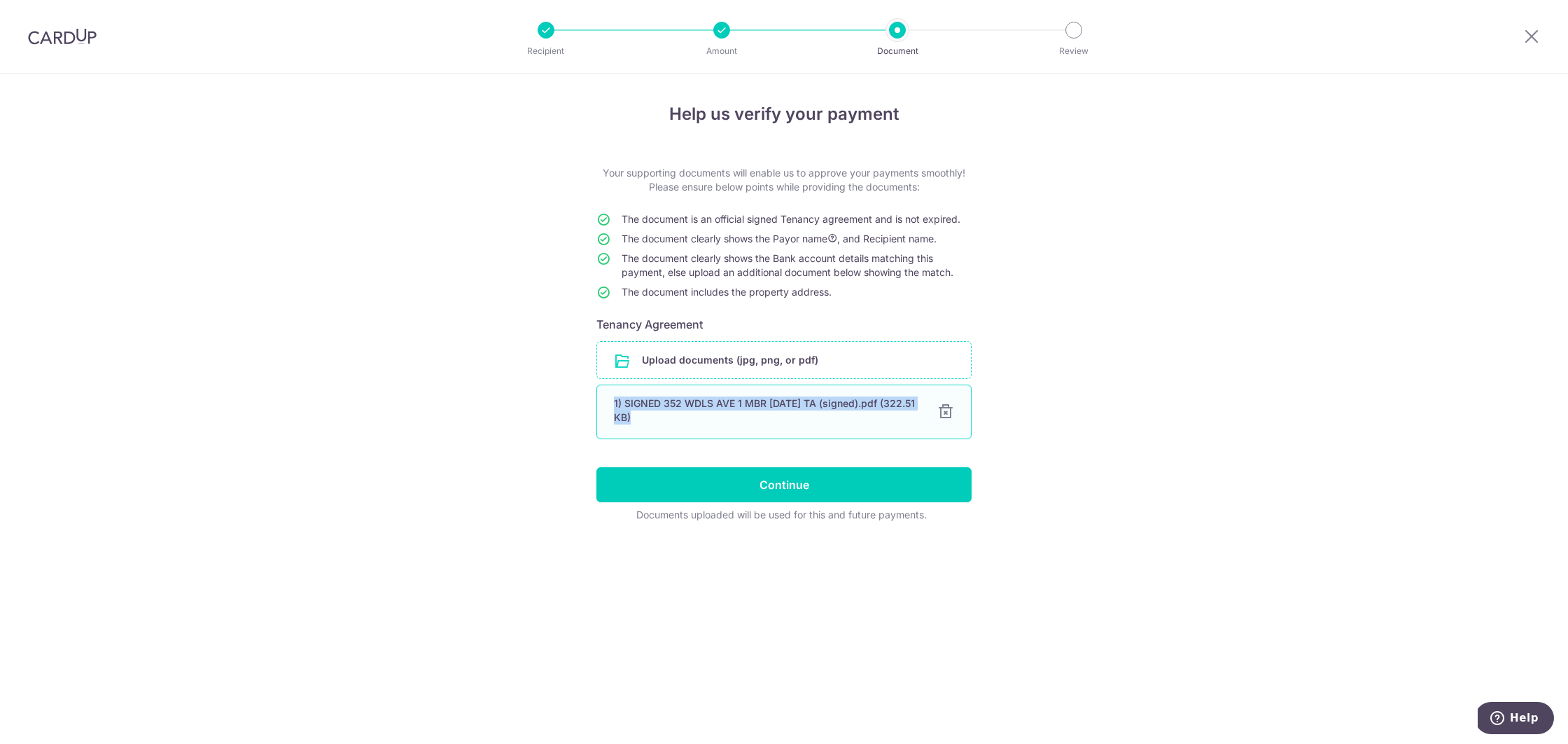
click at [838, 408] on div "1) SIGNED 352 WDLS AVE 1 MBR JULY 2025 TA (signed).pdf (322.51 KB)" at bounding box center [767, 410] width 306 height 28
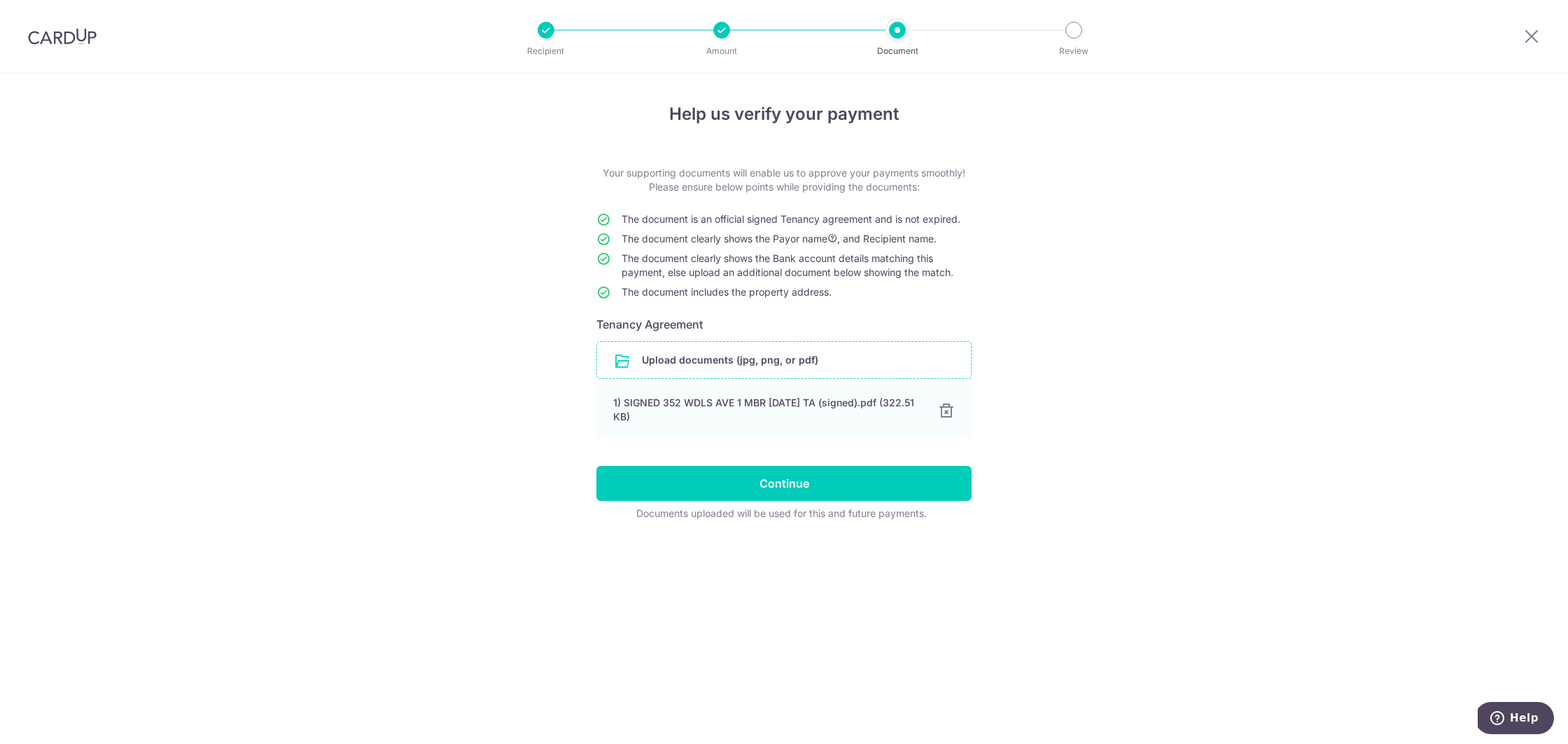
click at [1180, 414] on div "Help us verify your payment Your supporting documents will enable us to approve…" at bounding box center [784, 408] width 1568 height 671
click at [907, 480] on input "Continue" at bounding box center [784, 483] width 375 height 35
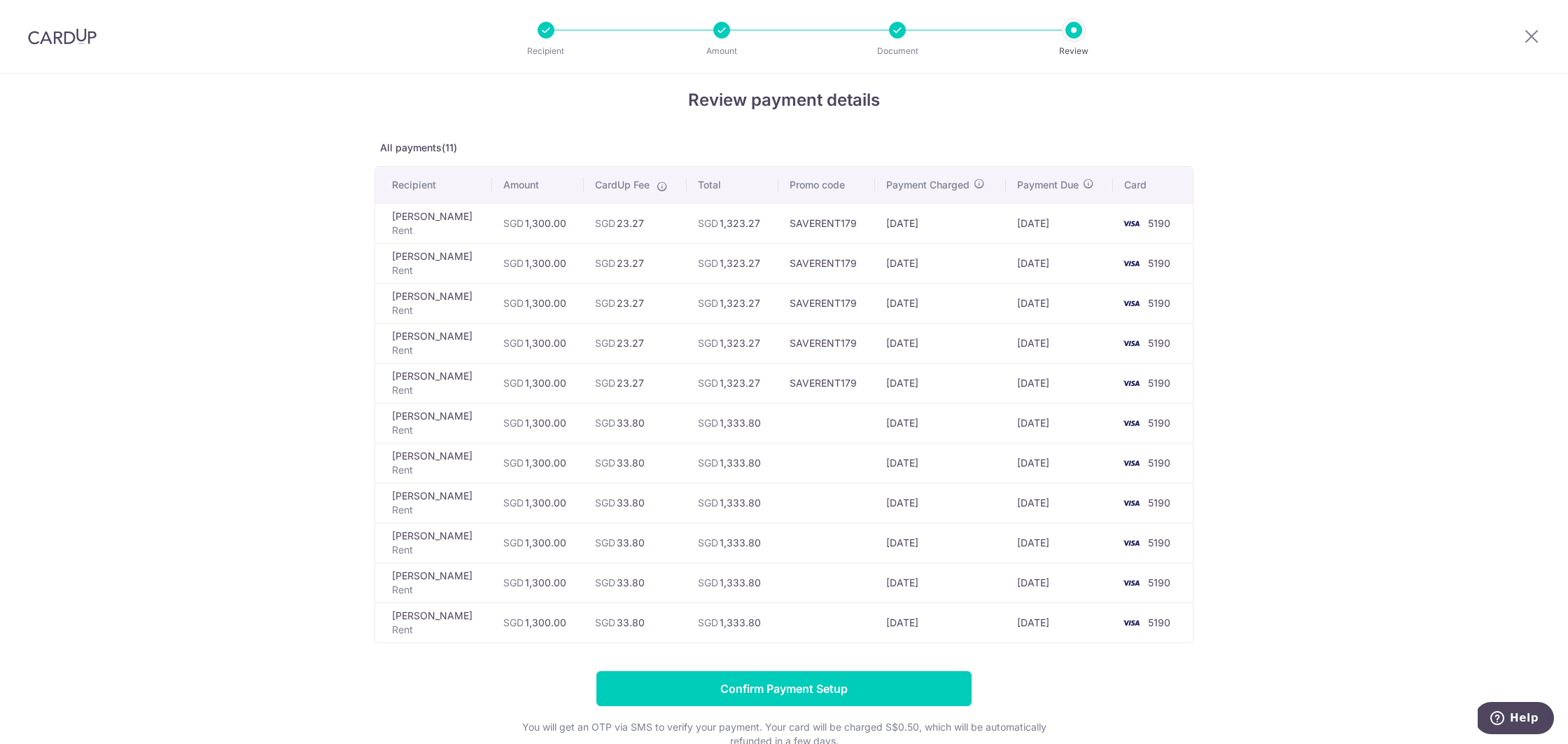
scroll to position [16, 0]
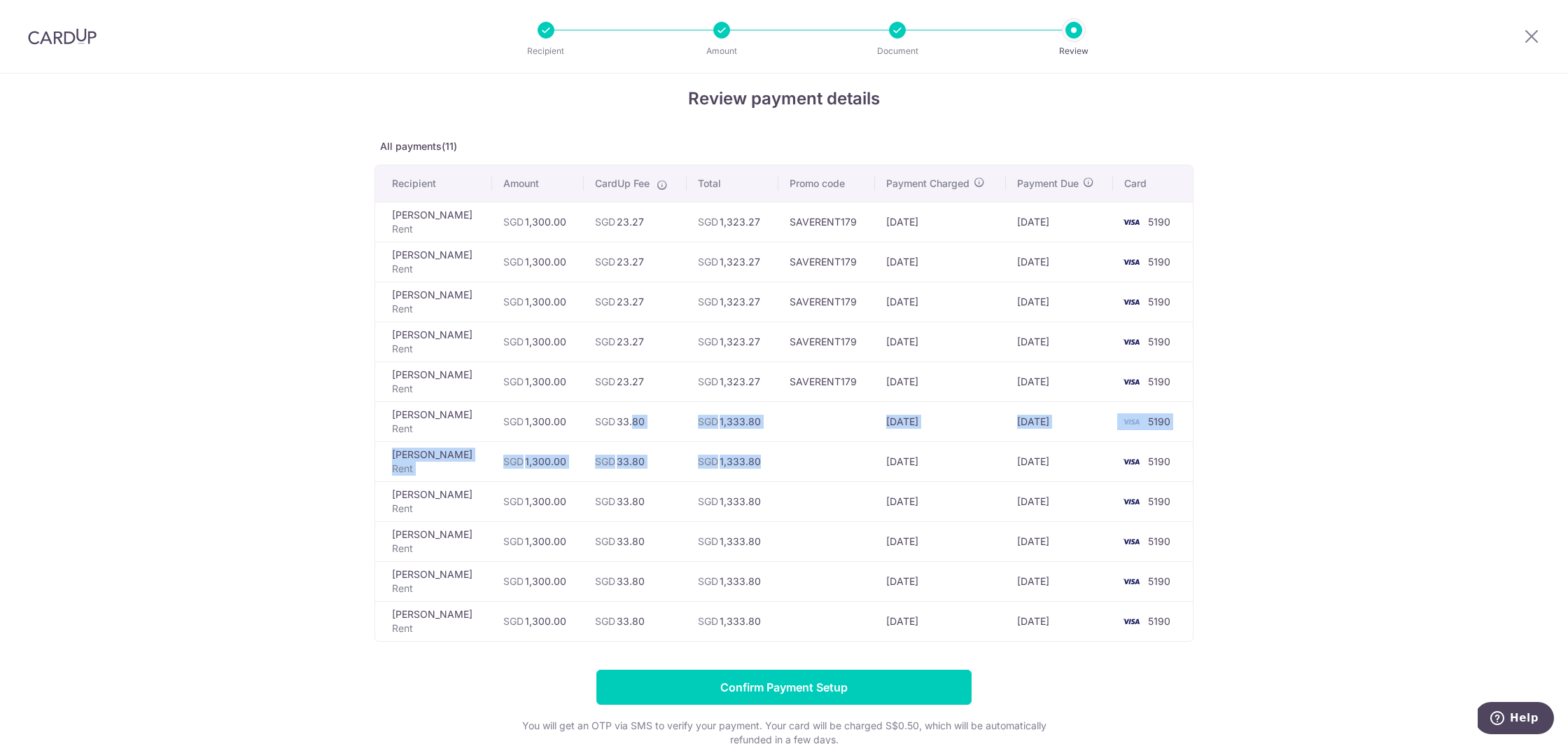
drag, startPoint x: 630, startPoint y: 416, endPoint x: 834, endPoint y: 464, distance: 209.6
click at [834, 464] on tbody "[PERSON_NAME] ENG Rent SGD 1,300.00 SGD 23.27 SGD 1,323.27 SAVERENT179 [DATE] […" at bounding box center [784, 421] width 818 height 439
click at [834, 464] on td at bounding box center [827, 461] width 97 height 40
click at [311, 446] on div "Review payment details All payments(11) Recipient Amount CardUp Fee Total Promo…" at bounding box center [784, 467] width 1568 height 819
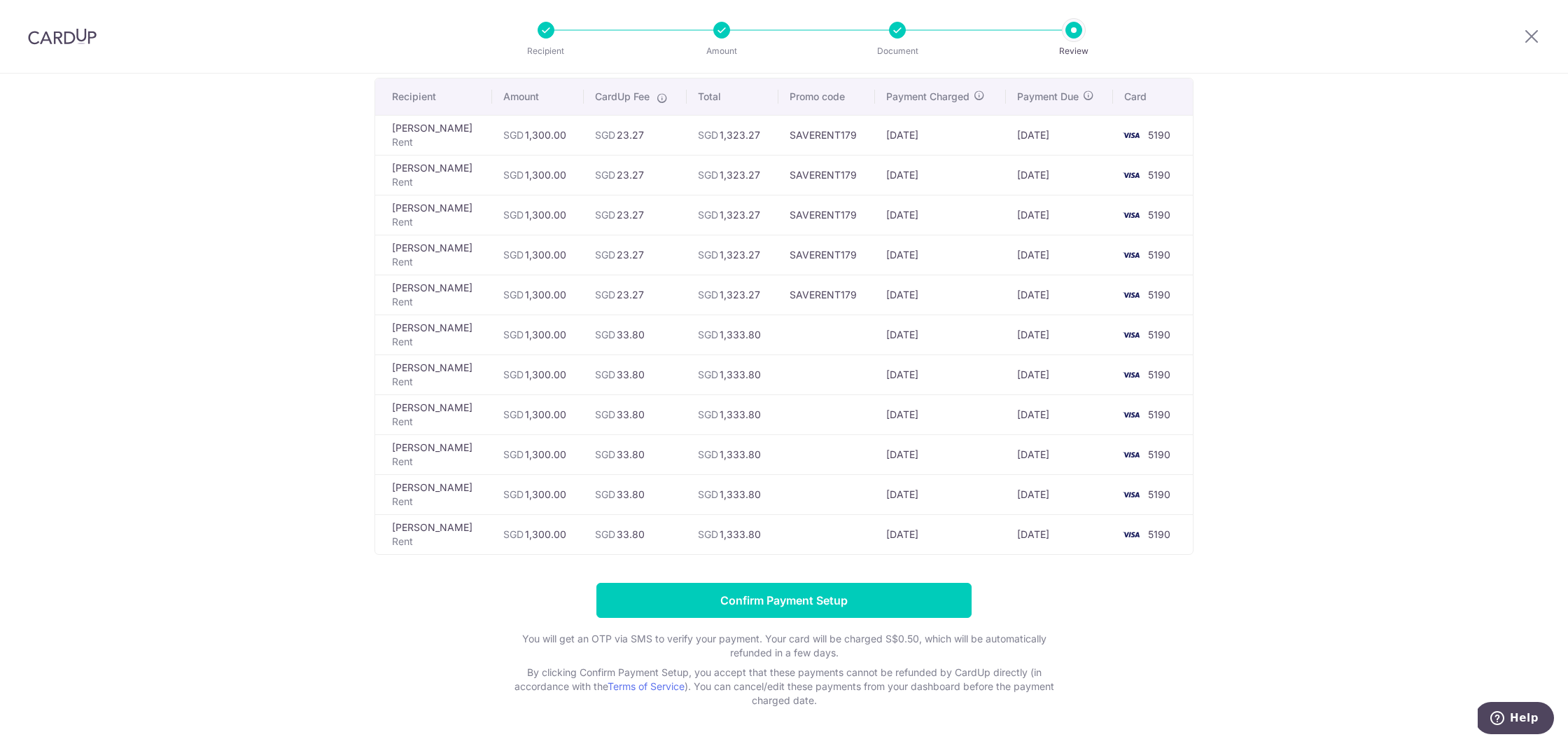
scroll to position [120, 0]
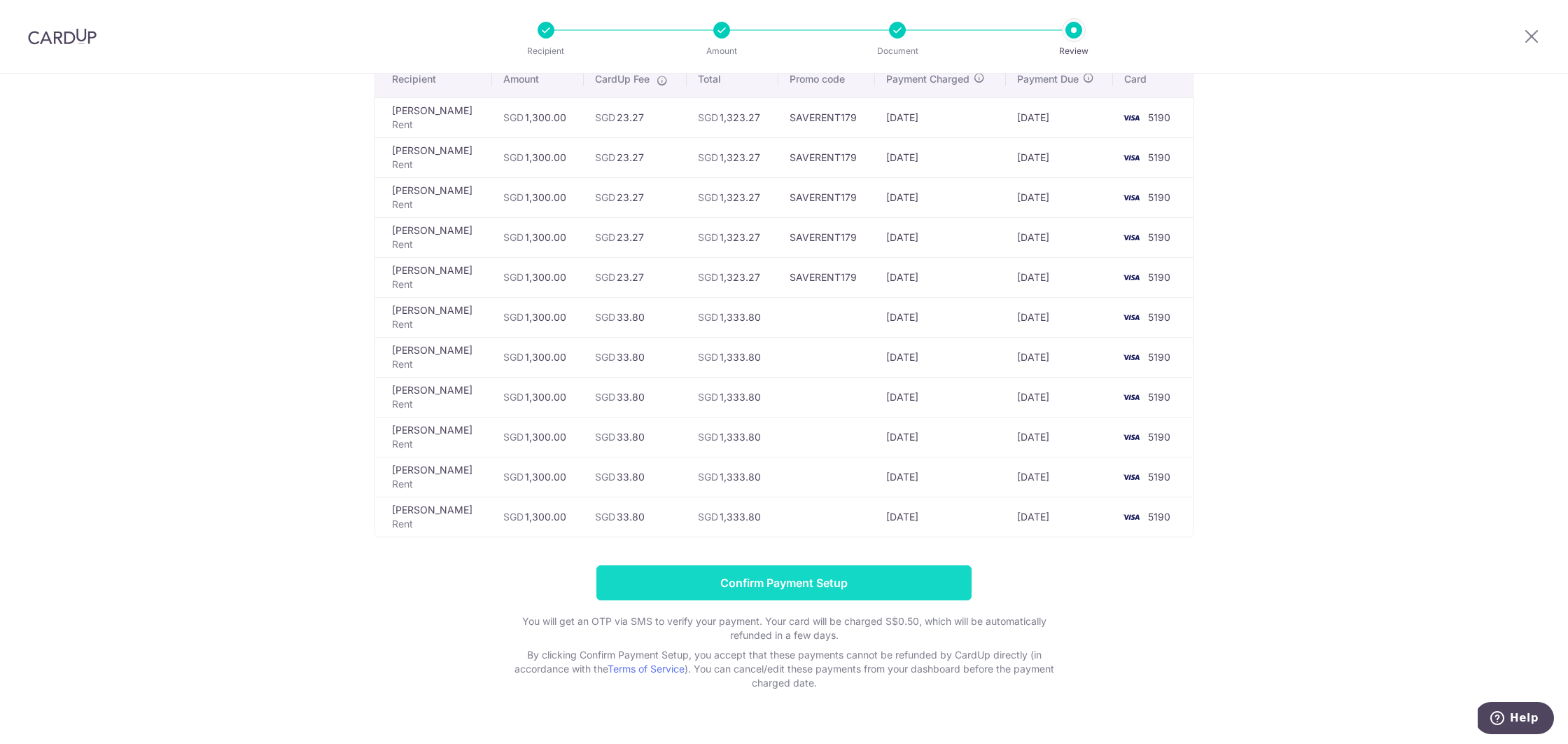
click at [700, 579] on input "Confirm Payment Setup" at bounding box center [784, 582] width 375 height 35
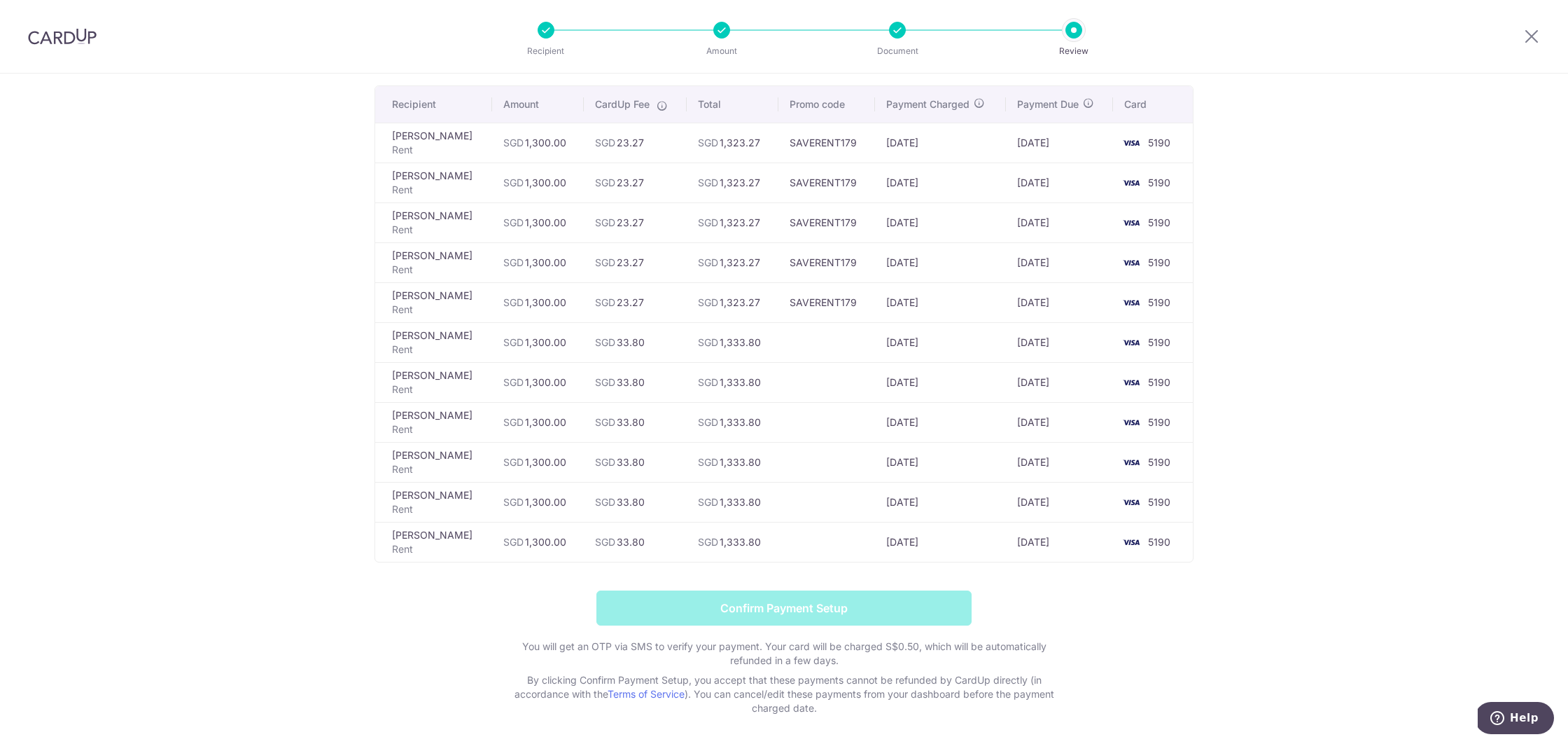
scroll to position [105, 0]
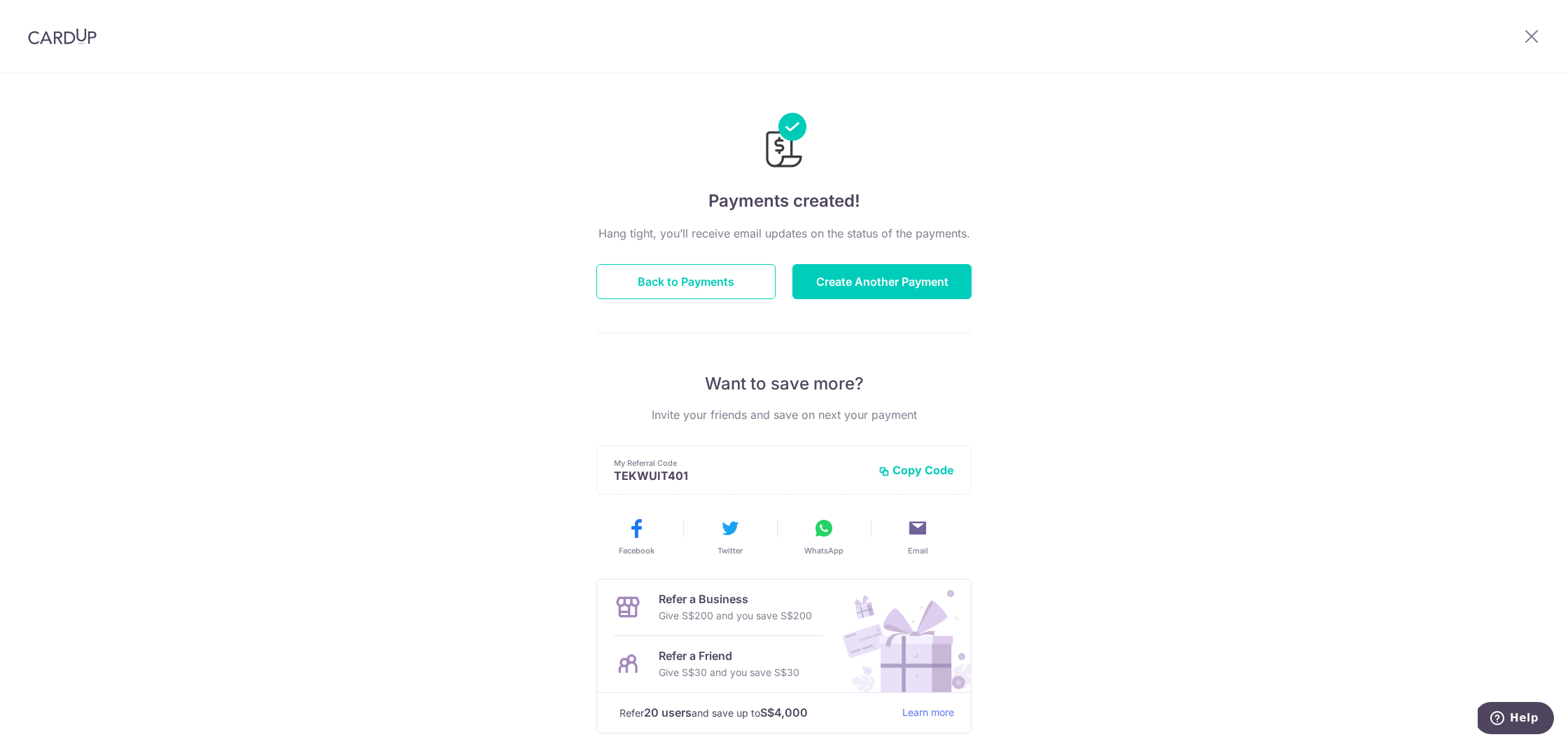
click at [65, 41] on img at bounding box center [62, 36] width 68 height 17
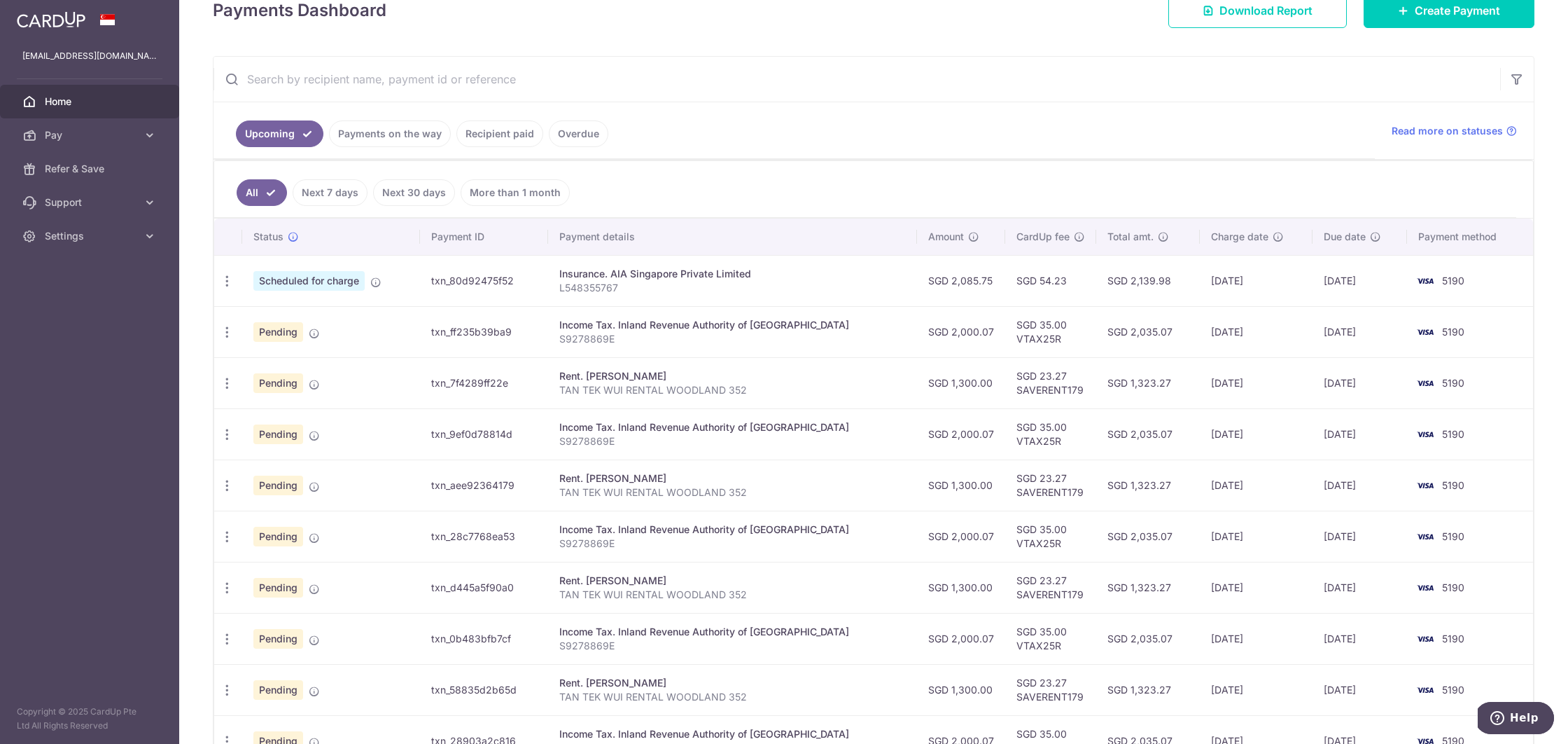
scroll to position [322, 0]
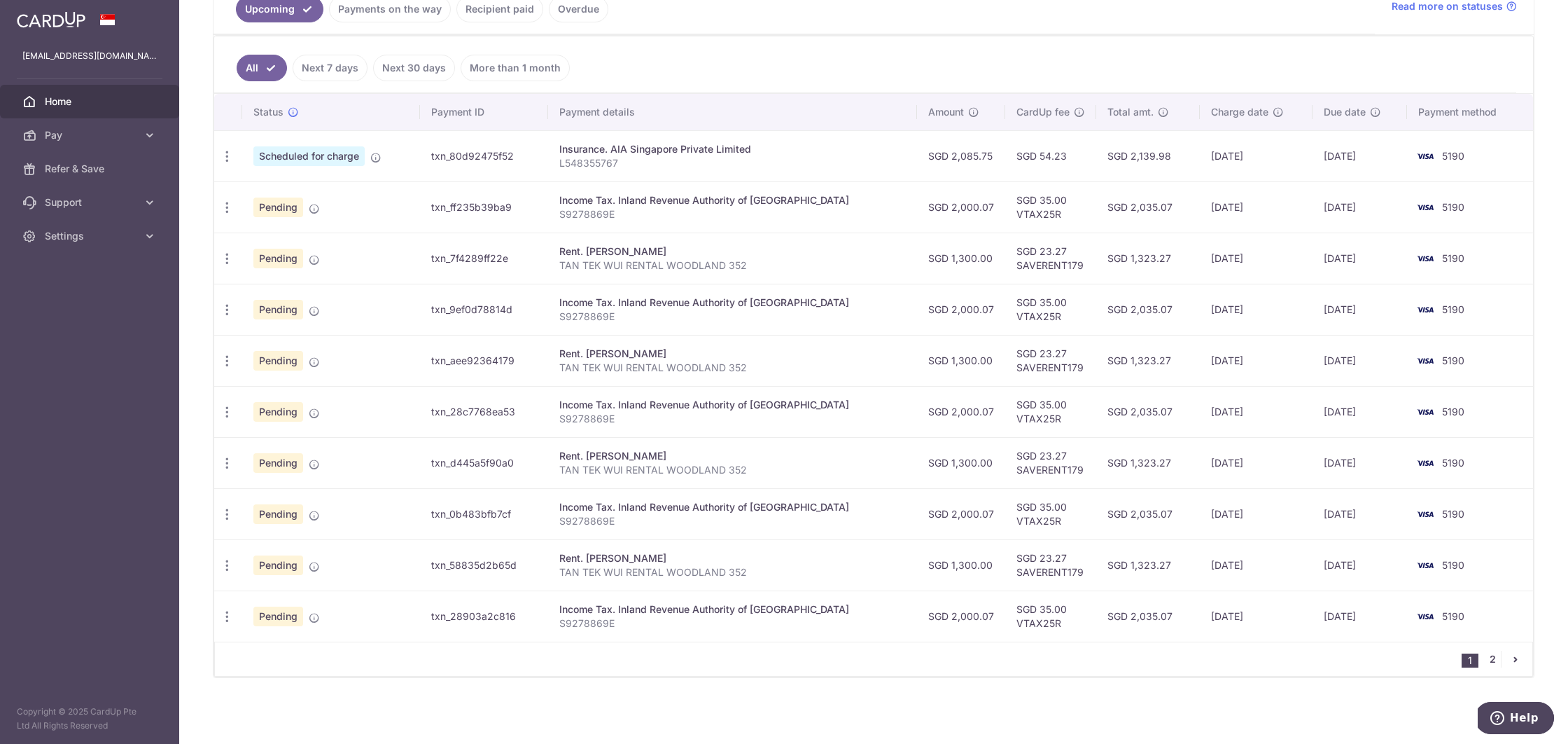
click at [1493, 658] on link "2" at bounding box center [1492, 659] width 17 height 17
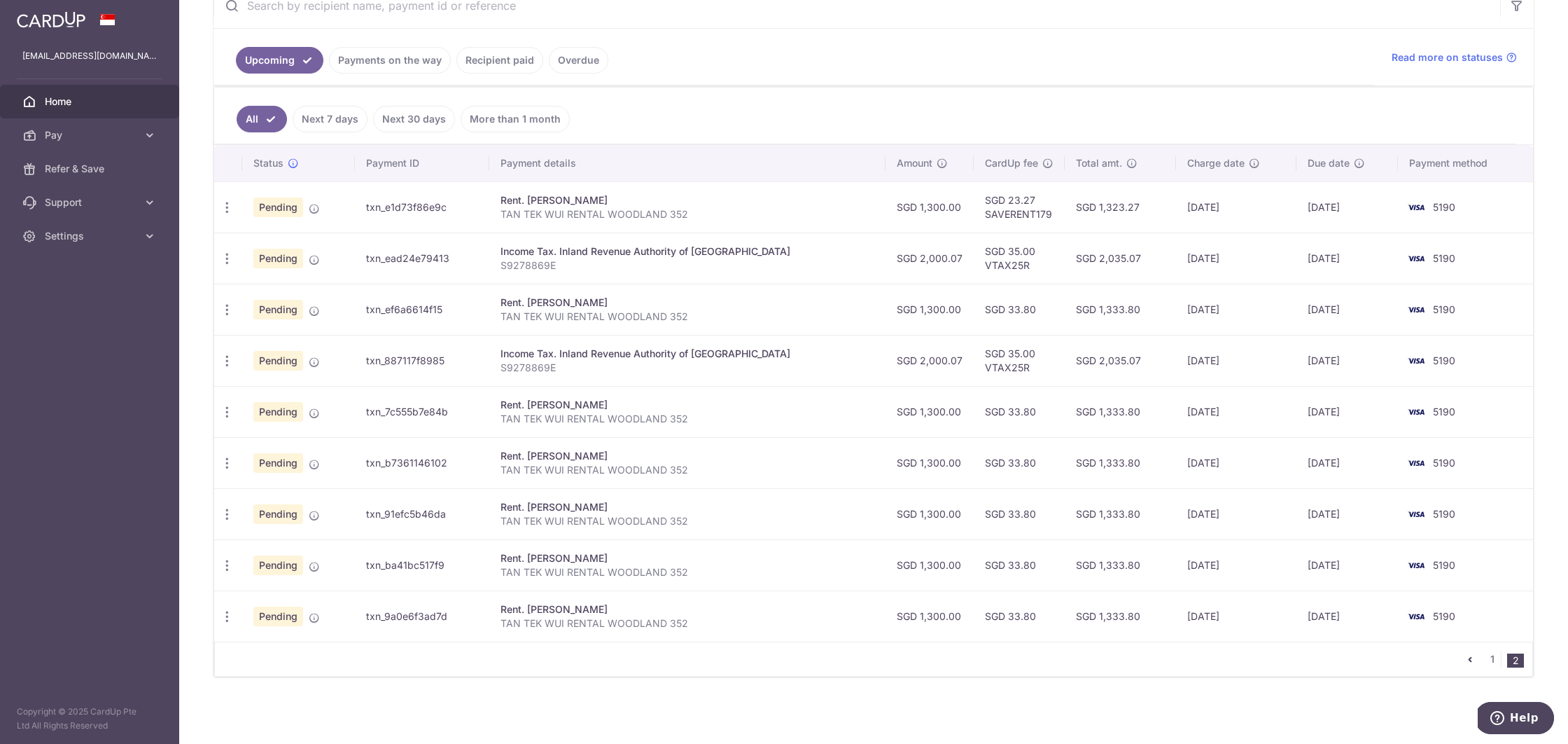
scroll to position [0, 0]
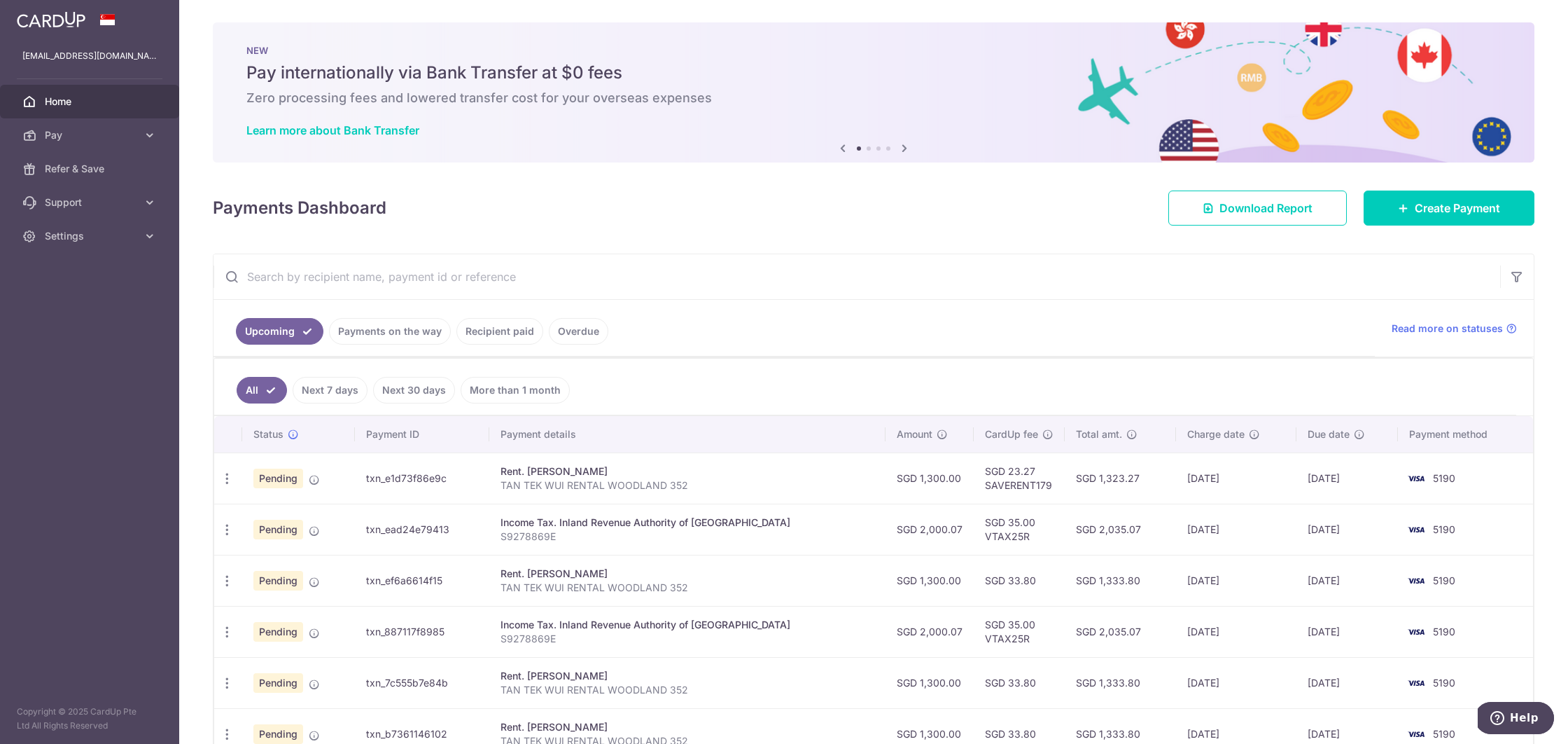
click at [77, 21] on img at bounding box center [51, 20] width 68 height 17
